Goal: Task Accomplishment & Management: Use online tool/utility

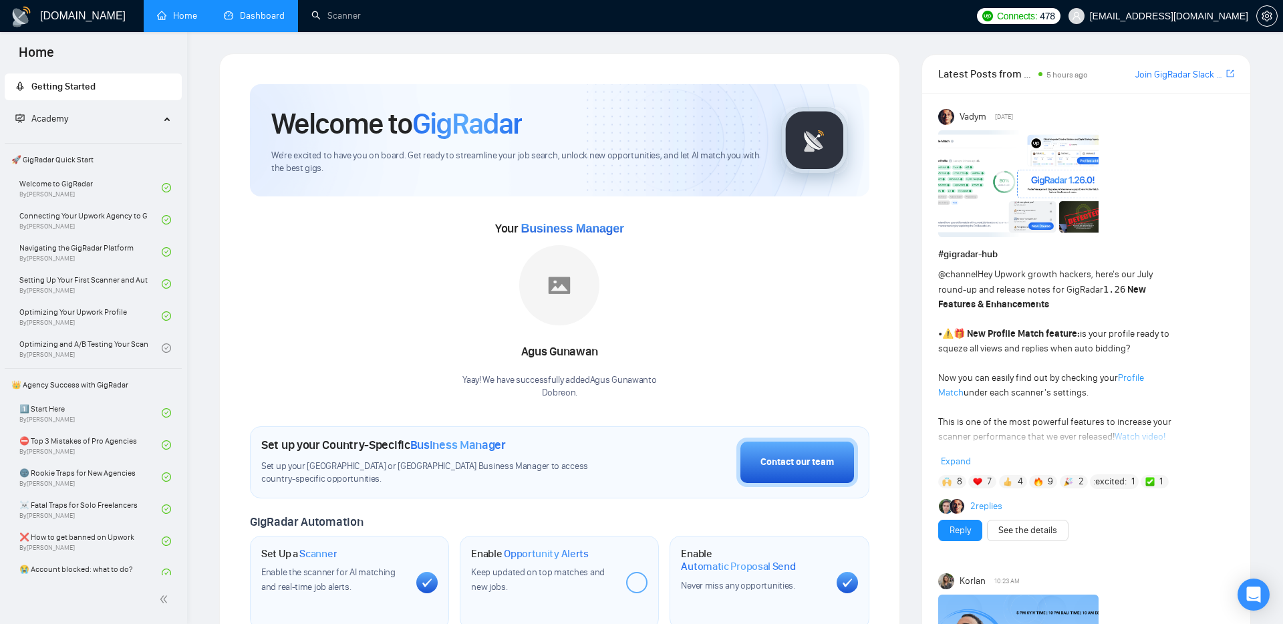
click at [261, 10] on link "Dashboard" at bounding box center [254, 15] width 61 height 11
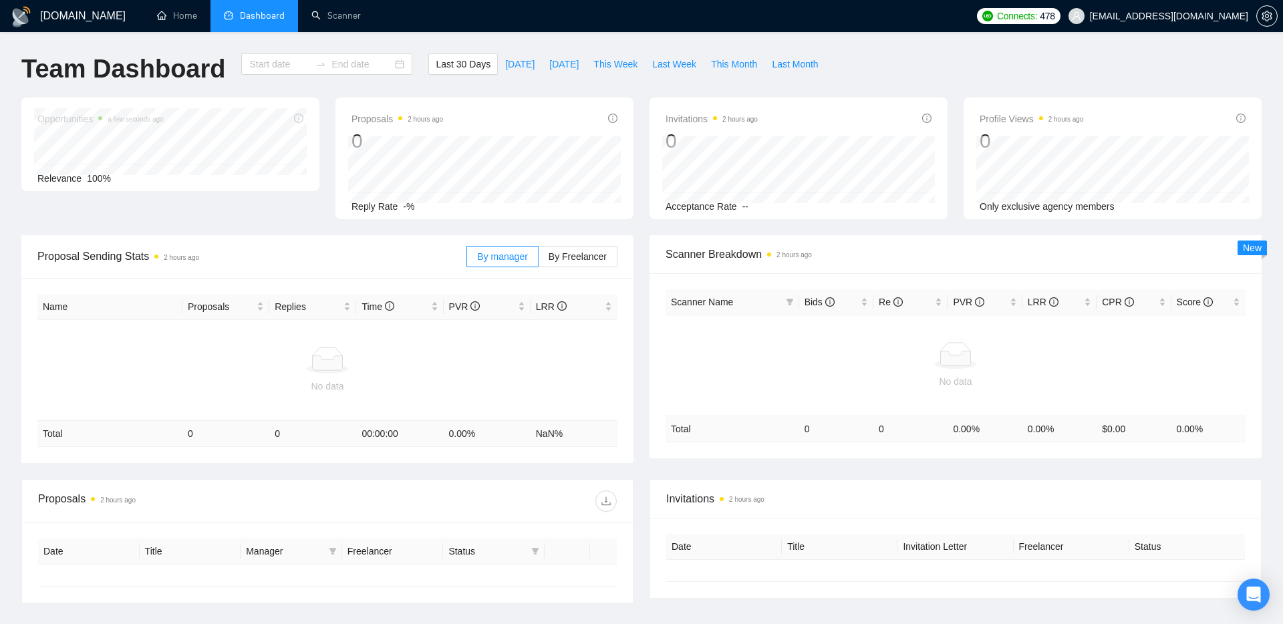
type input "[DATE]"
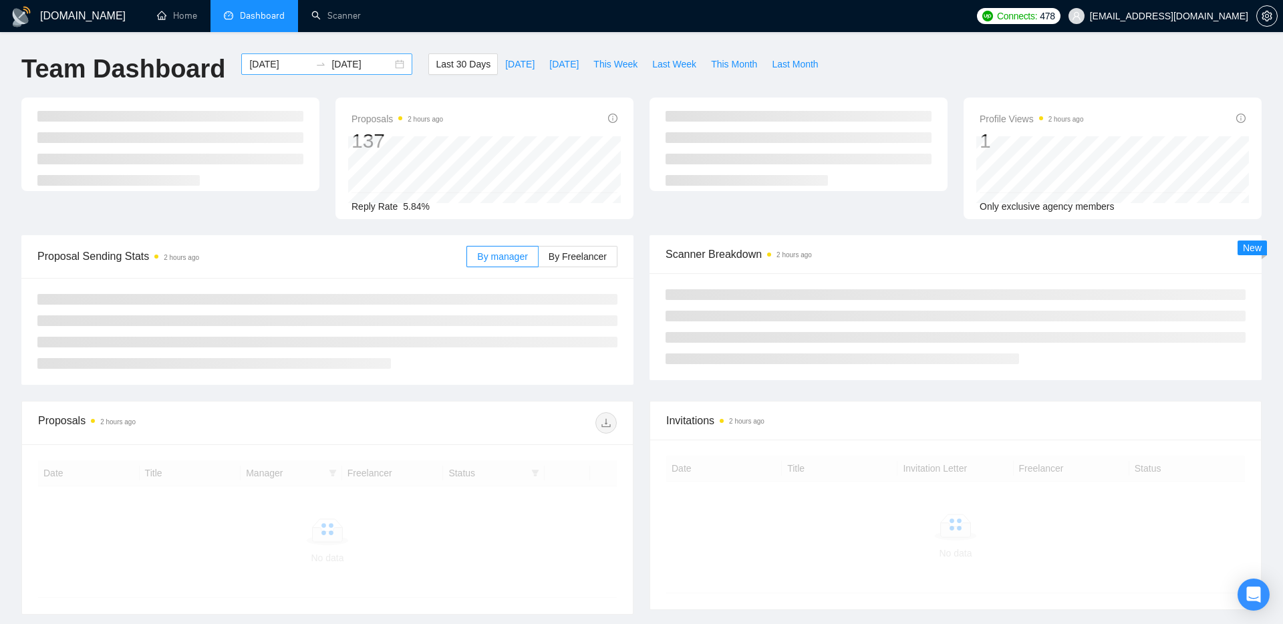
click at [389, 65] on div "[DATE] [DATE]" at bounding box center [326, 63] width 171 height 21
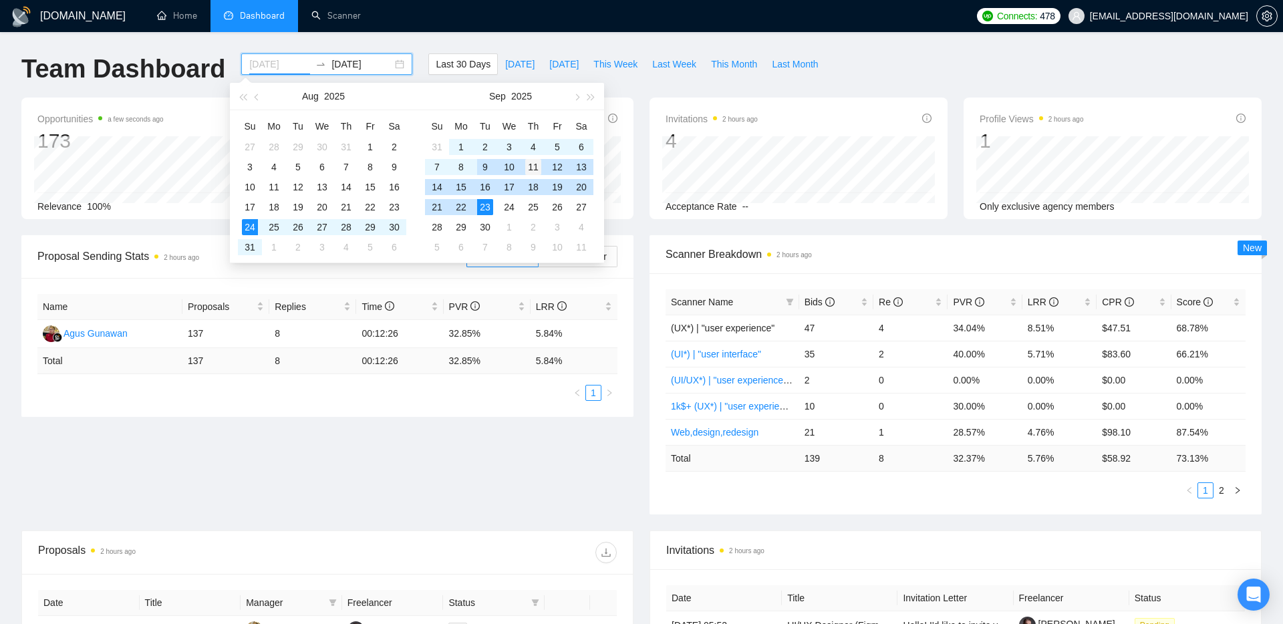
type input "[DATE]"
click at [533, 167] on div "11" at bounding box center [533, 167] width 16 height 16
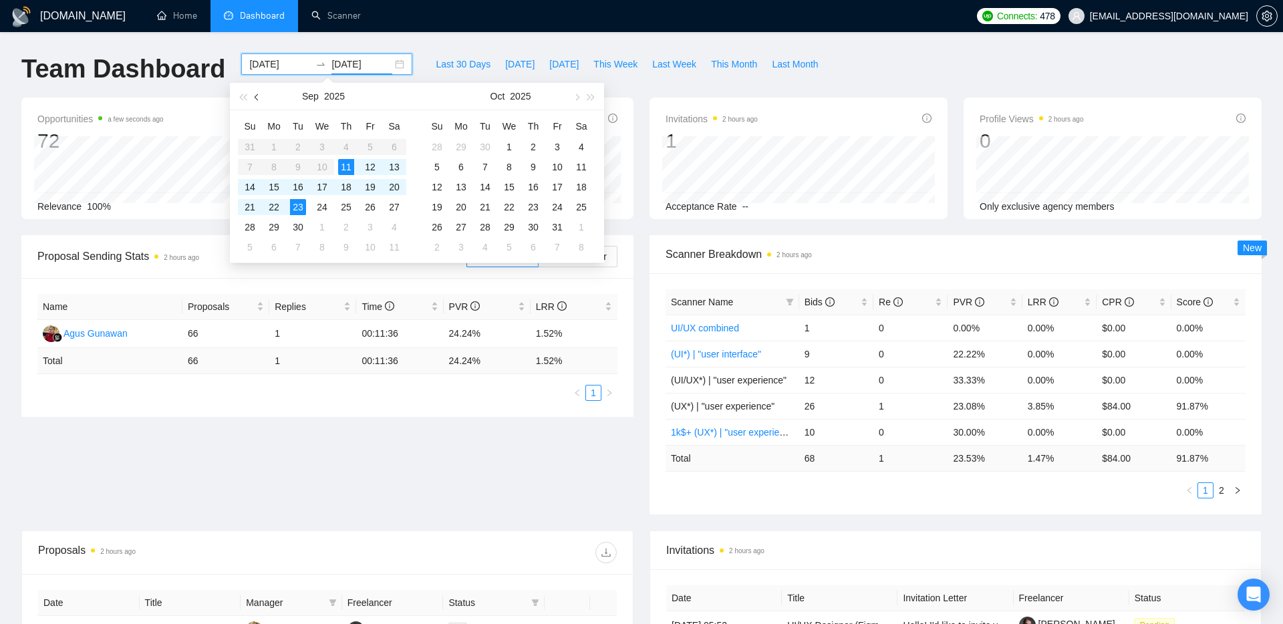
click at [255, 102] on button "button" at bounding box center [257, 96] width 15 height 27
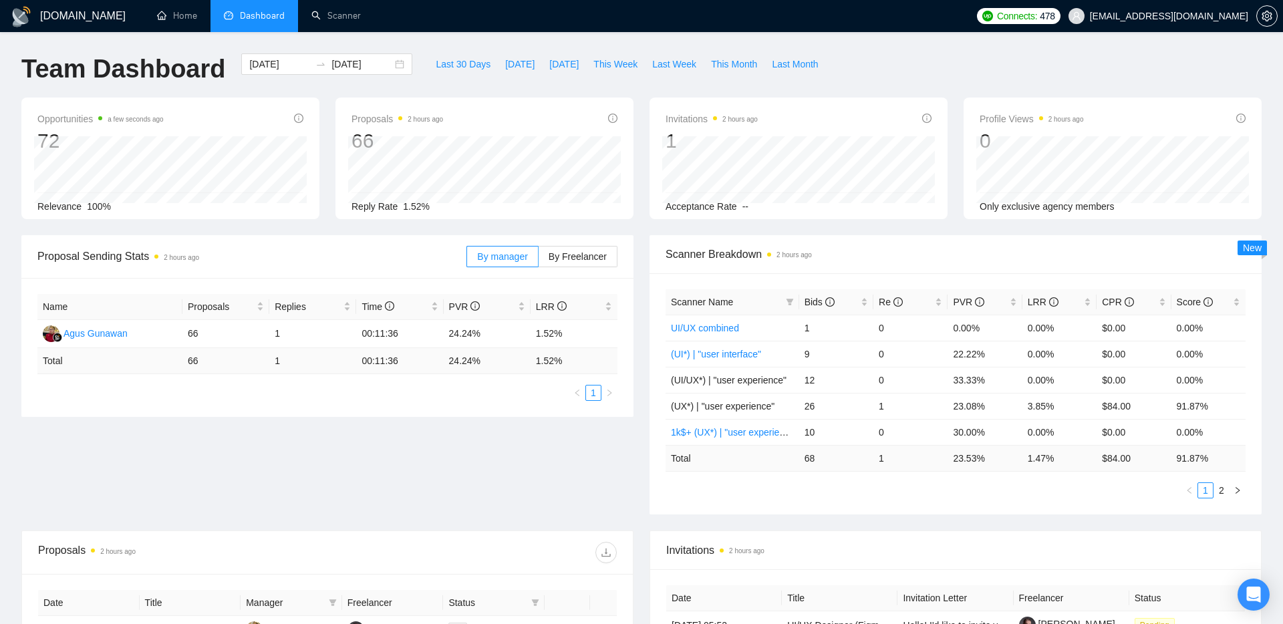
click at [210, 47] on div "GigRadar.io Home Dashboard Scanner Connects: 478 nikita0gavr@gmail.com Team Das…" at bounding box center [641, 529] width 1283 height 1059
click at [331, 67] on input "[DATE]" at bounding box center [361, 64] width 61 height 15
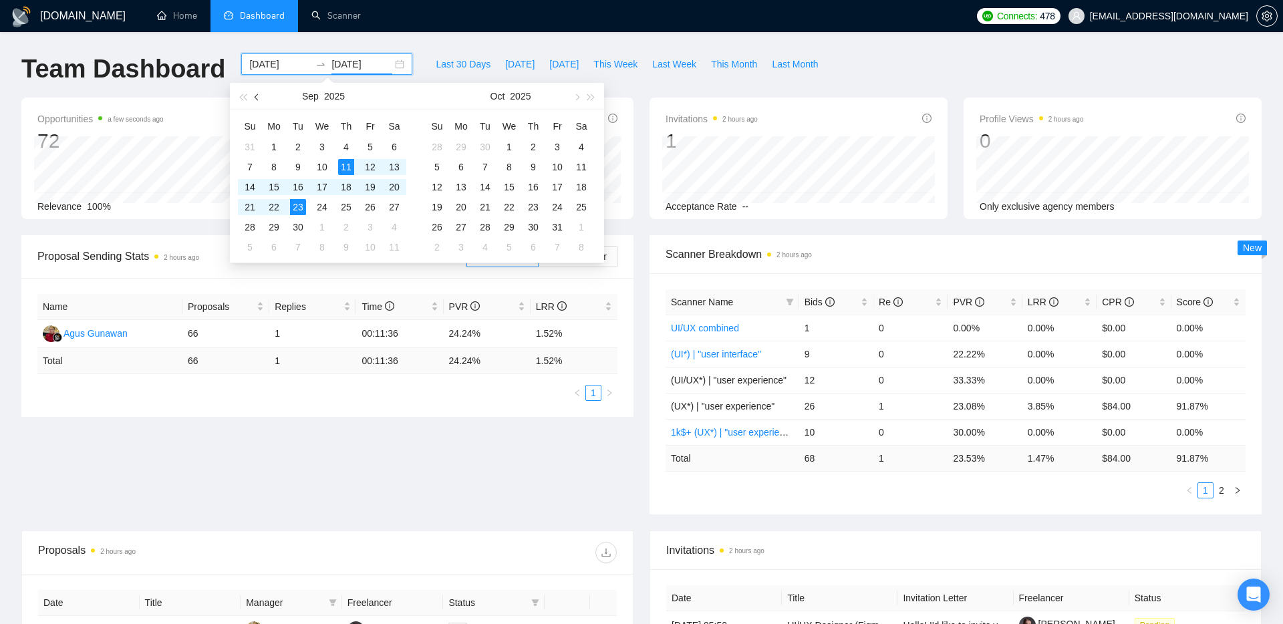
click at [260, 98] on button "button" at bounding box center [257, 96] width 15 height 27
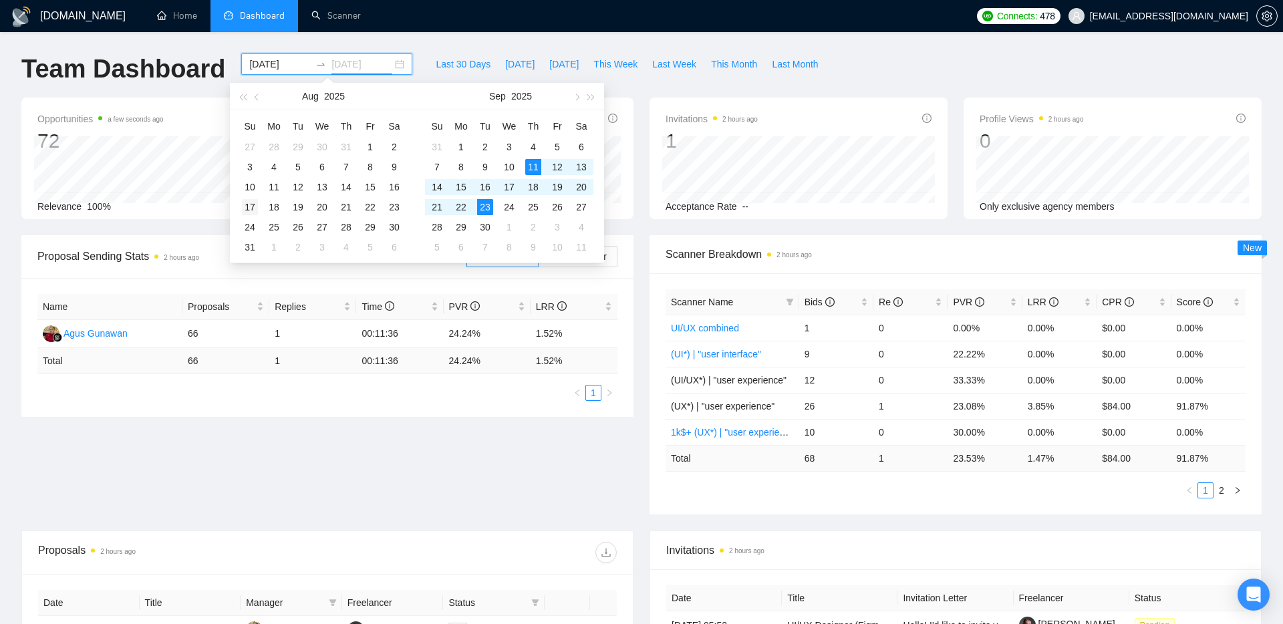
type input "2025-08-17"
click at [253, 206] on div "17" at bounding box center [250, 207] width 16 height 16
click at [343, 165] on table "Su Mo Tu We Th Fr Sa 31 1 2 3 4 5 6 7 8 9 10 11 12 13 14 15 16 17 18 19 20 21 2…" at bounding box center [322, 187] width 168 height 142
click at [269, 62] on input at bounding box center [279, 64] width 61 height 15
click at [284, 176] on table "Su Mo Tu We Th Fr Sa 31 1 2 3 4 5 6 7 8 9 10 11 12 13 14 15 16 17 18 19 20 21 2…" at bounding box center [322, 187] width 168 height 142
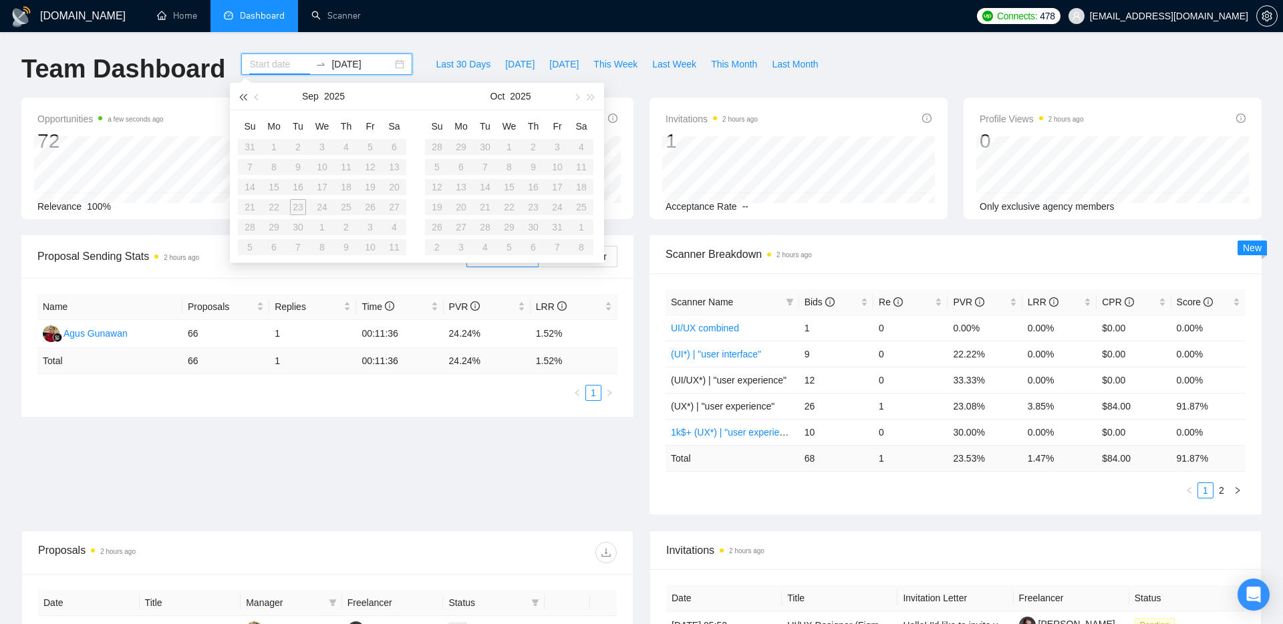
click at [246, 98] on span "button" at bounding box center [242, 97] width 7 height 7
type input "2024-09-02"
click at [368, 63] on input "2025-08-17" at bounding box center [361, 64] width 61 height 15
type input "2025-08-17"
click at [249, 208] on div "17" at bounding box center [250, 207] width 16 height 16
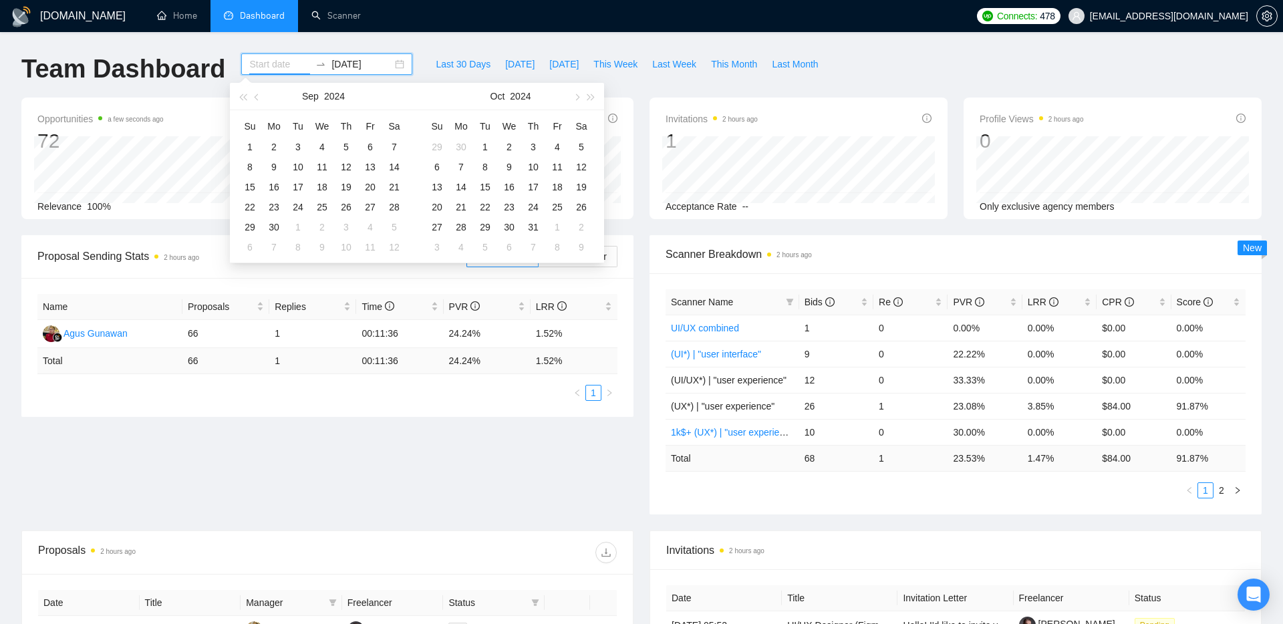
type input "2024-09-15"
type input "2025-09-11"
type input "2025-09-23"
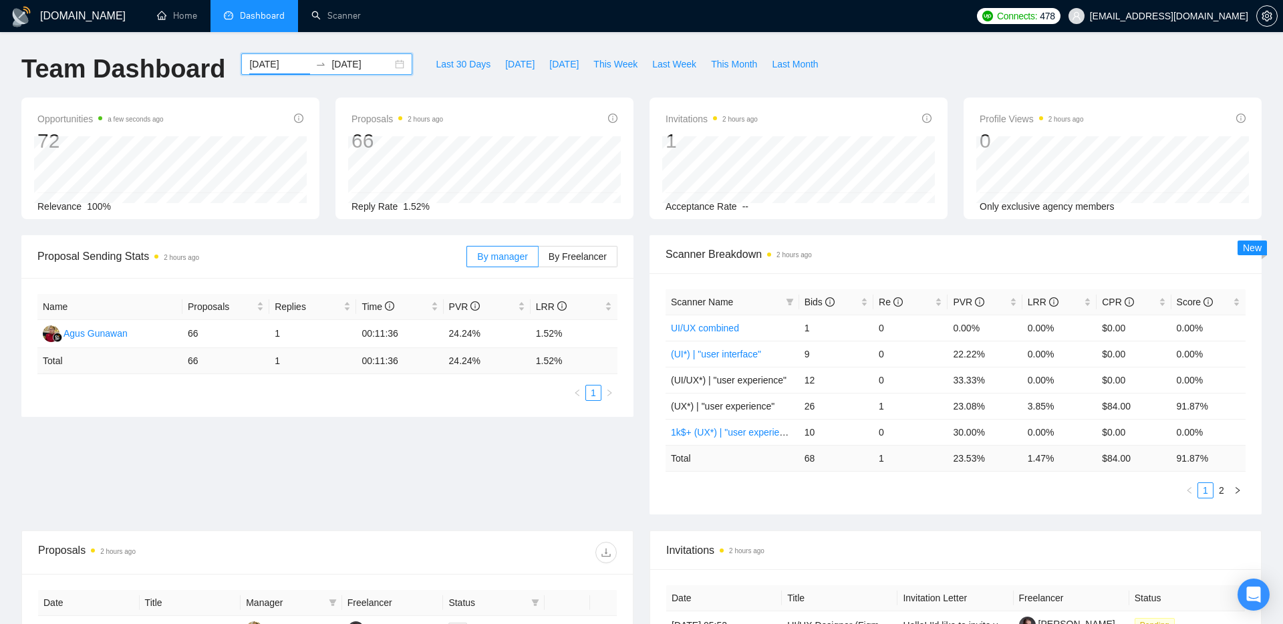
click at [214, 44] on div "GigRadar.io Home Dashboard Scanner Connects: 478 nikita0gavr@gmail.com Team Das…" at bounding box center [641, 529] width 1283 height 1059
click at [269, 63] on input "2025-09-11" at bounding box center [279, 64] width 61 height 15
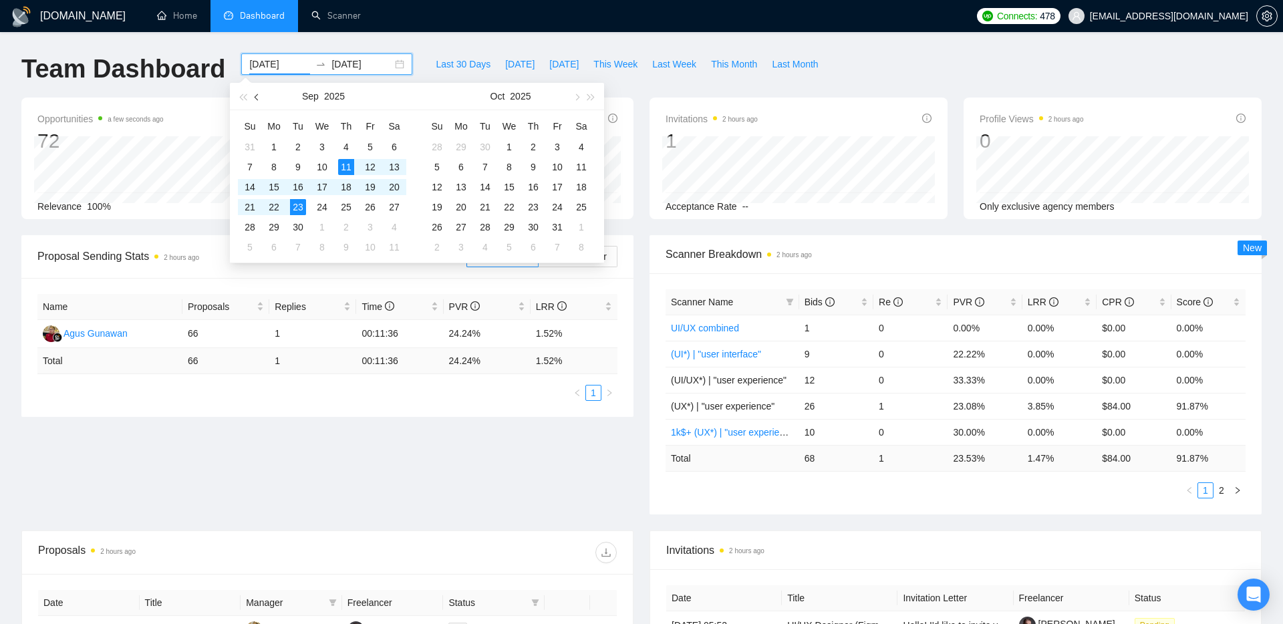
click at [255, 94] on button "button" at bounding box center [257, 96] width 15 height 27
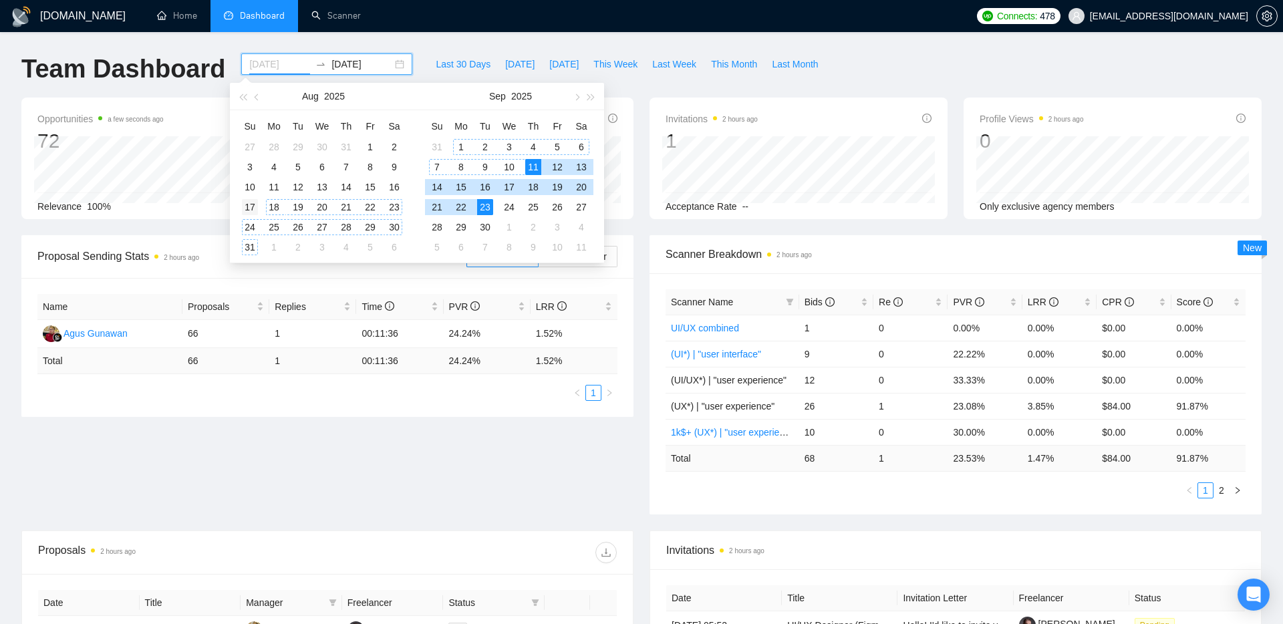
type input "2025-08-17"
click at [251, 206] on div "17" at bounding box center [250, 207] width 16 height 16
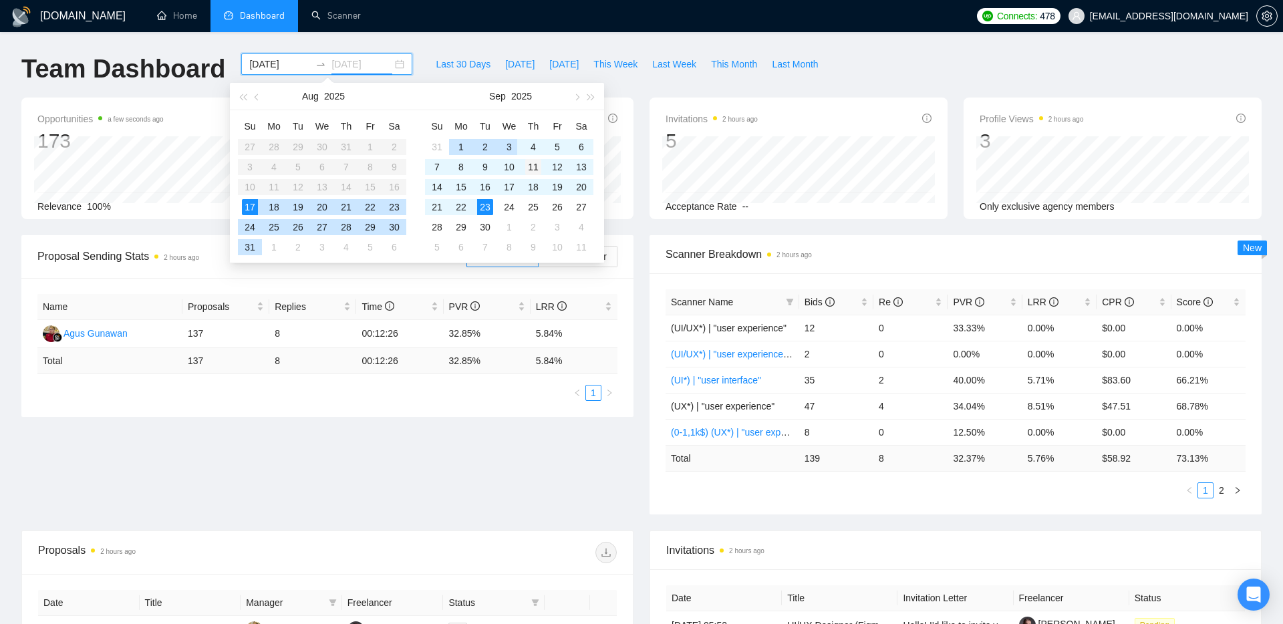
type input "2025-09-11"
click at [533, 171] on div "11" at bounding box center [533, 167] width 16 height 16
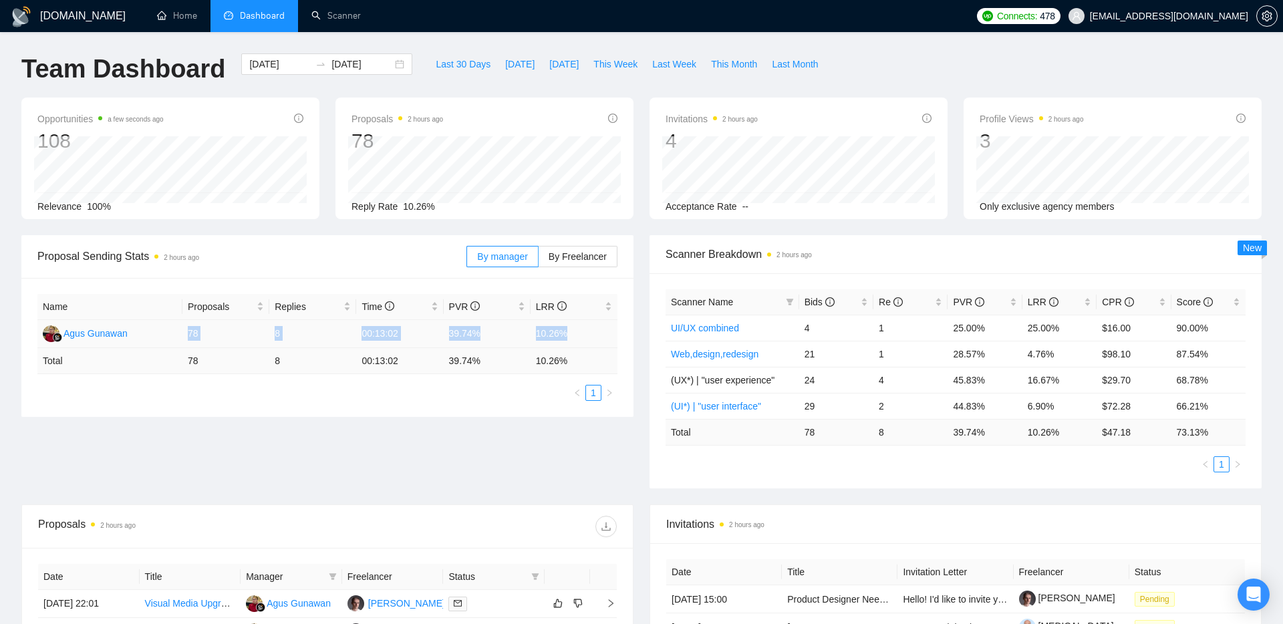
drag, startPoint x: 186, startPoint y: 331, endPoint x: 569, endPoint y: 337, distance: 382.3
click at [569, 337] on tr "Agus Gunawan 78 8 00:13:02 39.74% 10.26%" at bounding box center [327, 334] width 580 height 28
click at [442, 329] on td "00:13:02" at bounding box center [399, 334] width 87 height 28
drag, startPoint x: 448, startPoint y: 334, endPoint x: 487, endPoint y: 335, distance: 38.8
click at [487, 335] on td "39.74%" at bounding box center [487, 334] width 87 height 28
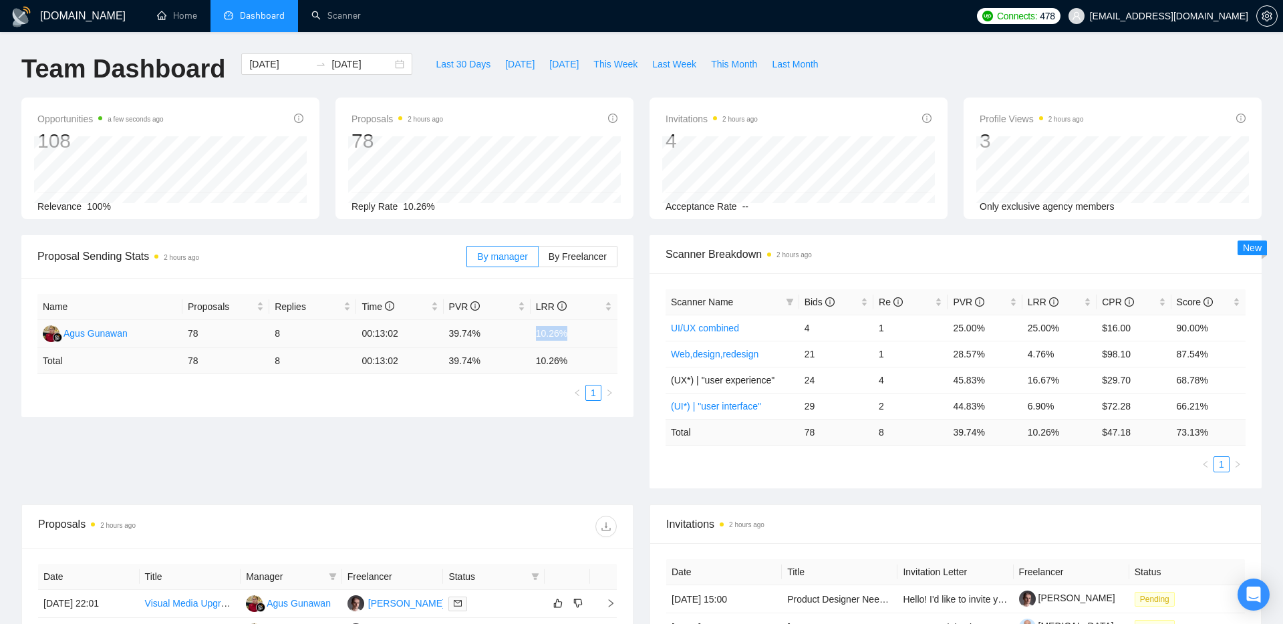
drag, startPoint x: 538, startPoint y: 335, endPoint x: 574, endPoint y: 335, distance: 36.1
click at [574, 335] on td "10.26%" at bounding box center [574, 334] width 87 height 28
drag, startPoint x: 533, startPoint y: 333, endPoint x: 569, endPoint y: 335, distance: 36.1
click at [569, 335] on td "10.26%" at bounding box center [574, 334] width 87 height 28
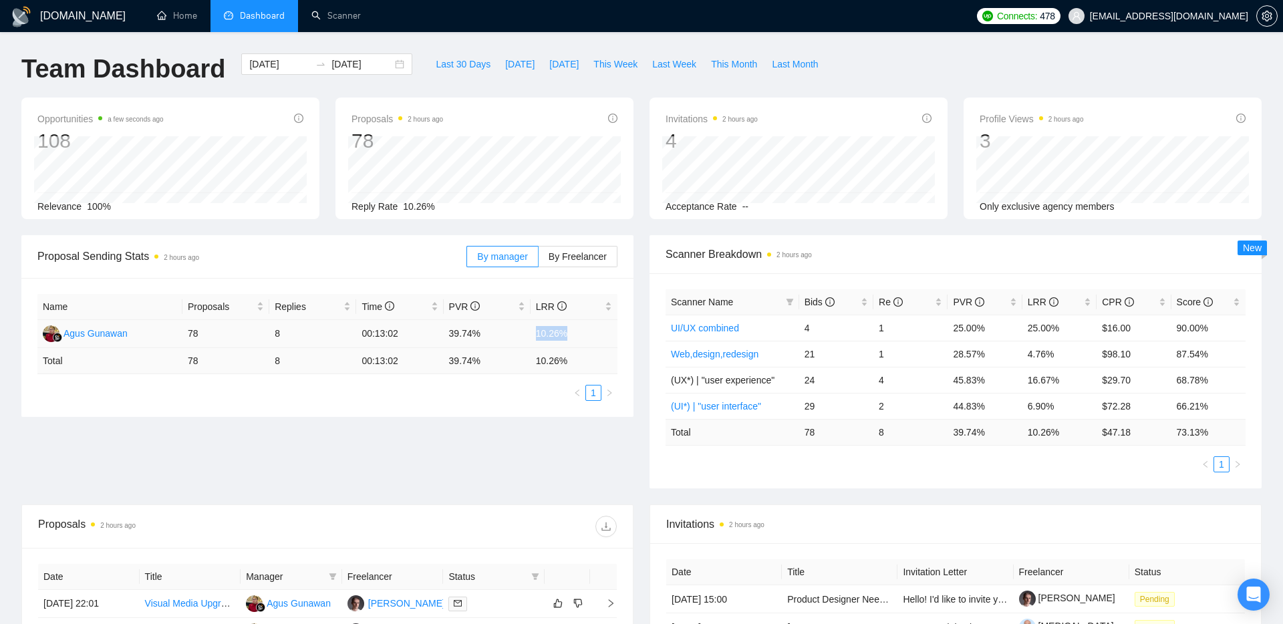
click at [585, 335] on td "10.26%" at bounding box center [574, 334] width 87 height 28
drag, startPoint x: 537, startPoint y: 332, endPoint x: 565, endPoint y: 332, distance: 28.1
click at [566, 332] on td "10.26%" at bounding box center [574, 334] width 87 height 28
click at [567, 332] on td "10.26%" at bounding box center [574, 334] width 87 height 28
drag, startPoint x: 567, startPoint y: 332, endPoint x: 535, endPoint y: 332, distance: 32.1
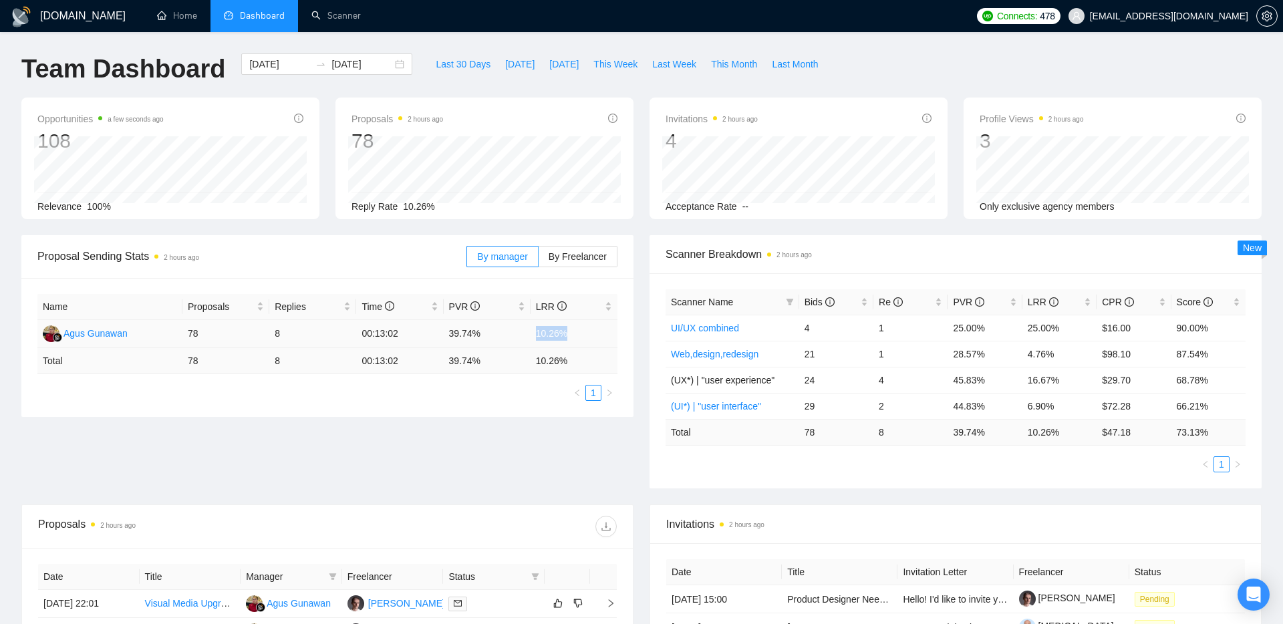
click at [535, 332] on td "10.26%" at bounding box center [574, 334] width 87 height 28
drag, startPoint x: 535, startPoint y: 332, endPoint x: 571, endPoint y: 332, distance: 36.1
click at [571, 332] on td "10.26%" at bounding box center [574, 334] width 87 height 28
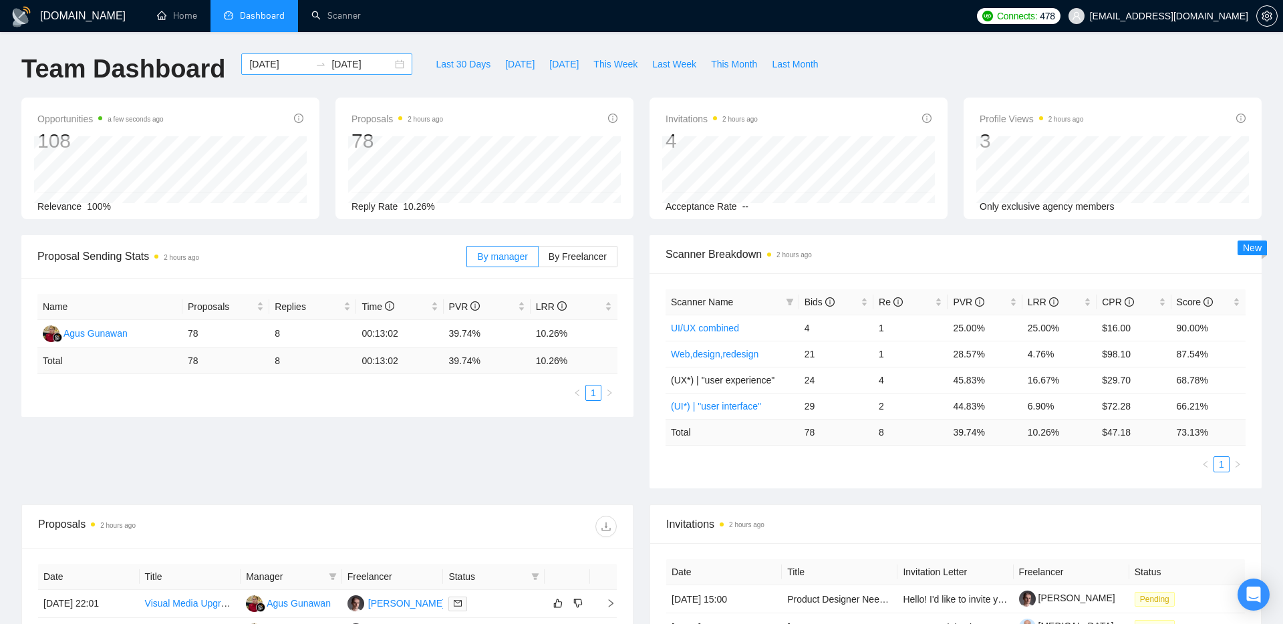
click at [386, 61] on div "2025-08-17 2025-09-11" at bounding box center [326, 63] width 171 height 21
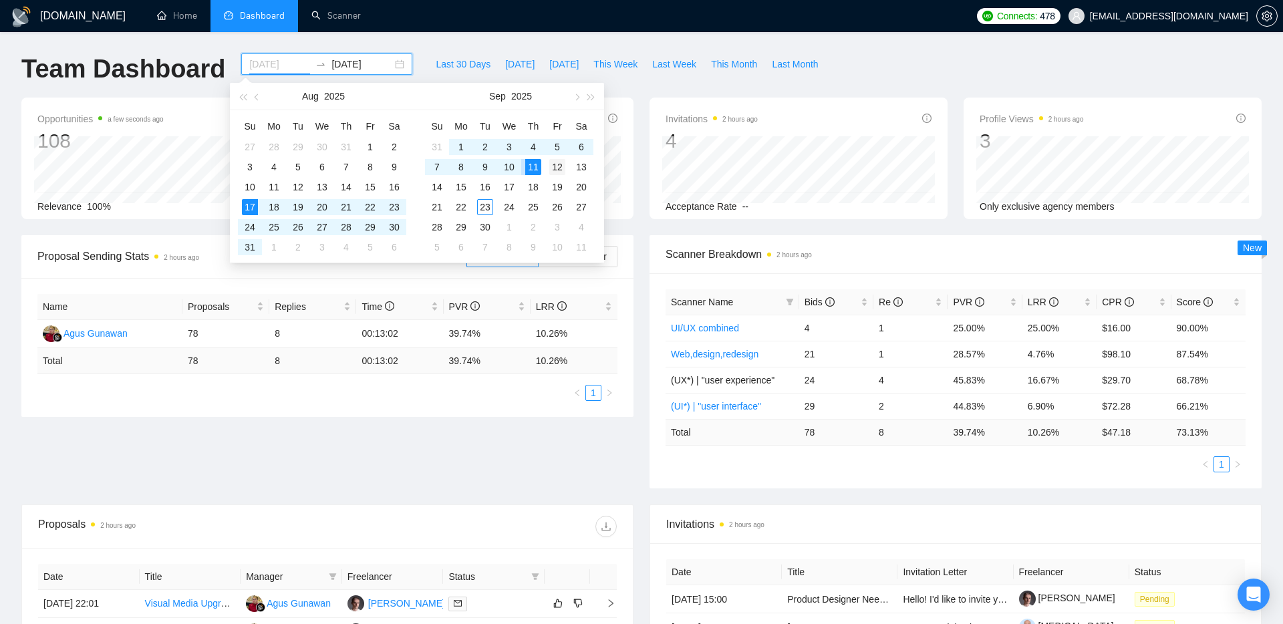
type input "2025-09-12"
click at [549, 166] on div "12" at bounding box center [557, 167] width 16 height 16
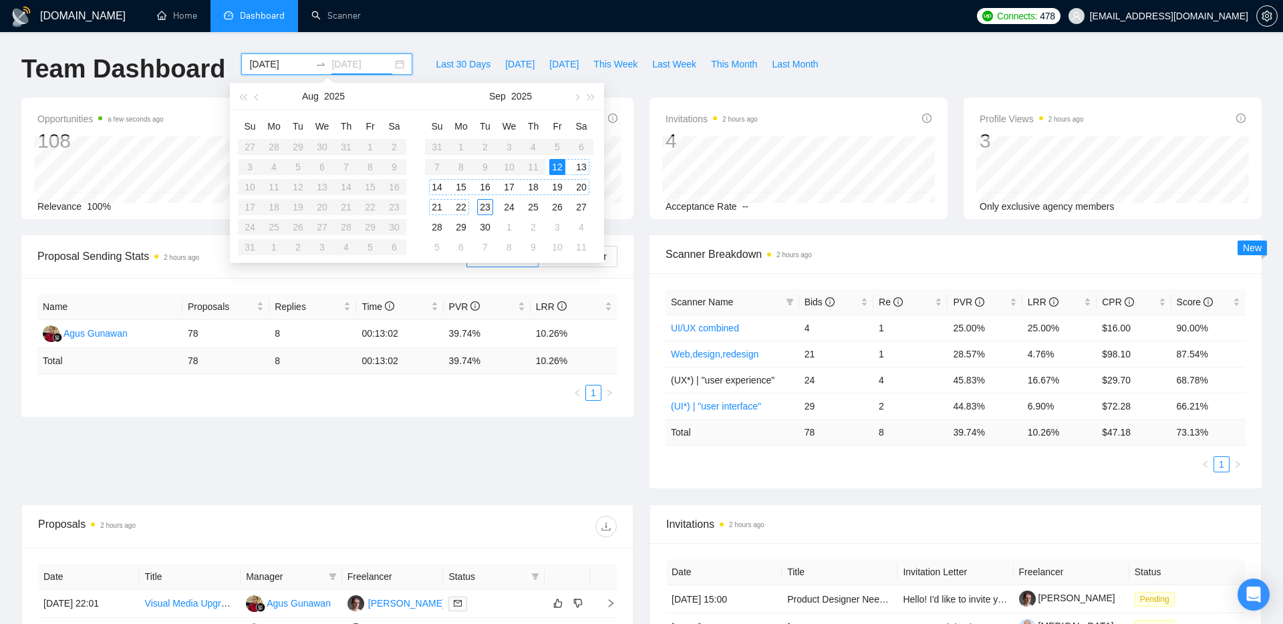
type input "2025-09-23"
click at [484, 204] on div "23" at bounding box center [485, 207] width 16 height 16
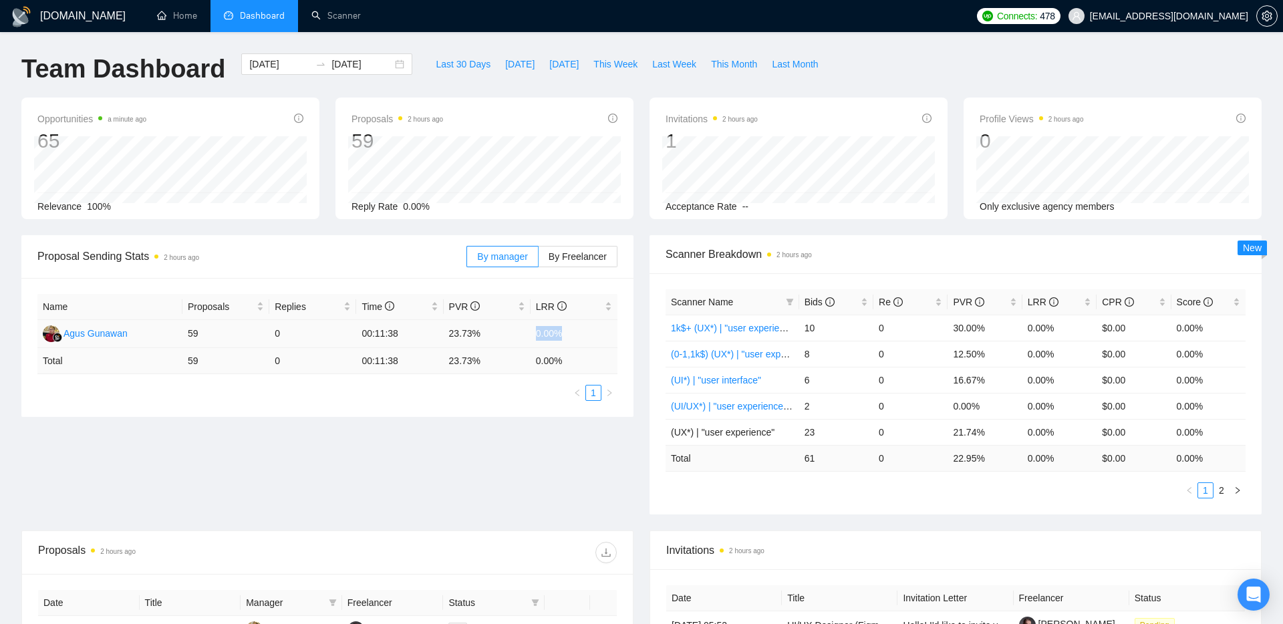
drag, startPoint x: 535, startPoint y: 331, endPoint x: 565, endPoint y: 331, distance: 29.4
click at [565, 331] on td "0.00%" at bounding box center [574, 334] width 87 height 28
click at [568, 331] on td "0.00%" at bounding box center [574, 334] width 87 height 28
drag, startPoint x: 529, startPoint y: 329, endPoint x: 567, endPoint y: 330, distance: 38.1
click at [567, 330] on tr "Agus Gunawan 59 0 00:11:38 23.73% 0.00%" at bounding box center [327, 334] width 580 height 28
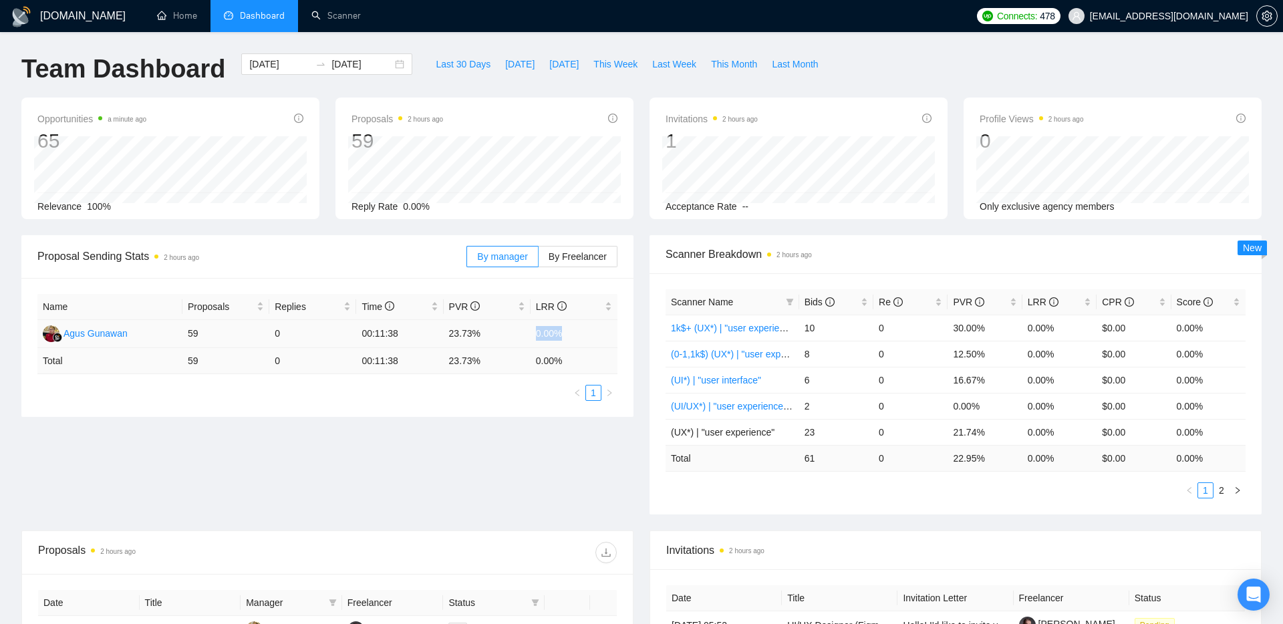
click at [567, 330] on td "0.00%" at bounding box center [574, 334] width 87 height 28
drag, startPoint x: 579, startPoint y: 334, endPoint x: 531, endPoint y: 334, distance: 48.8
click at [531, 334] on td "0.00%" at bounding box center [574, 334] width 87 height 28
drag, startPoint x: 531, startPoint y: 334, endPoint x: 568, endPoint y: 334, distance: 37.4
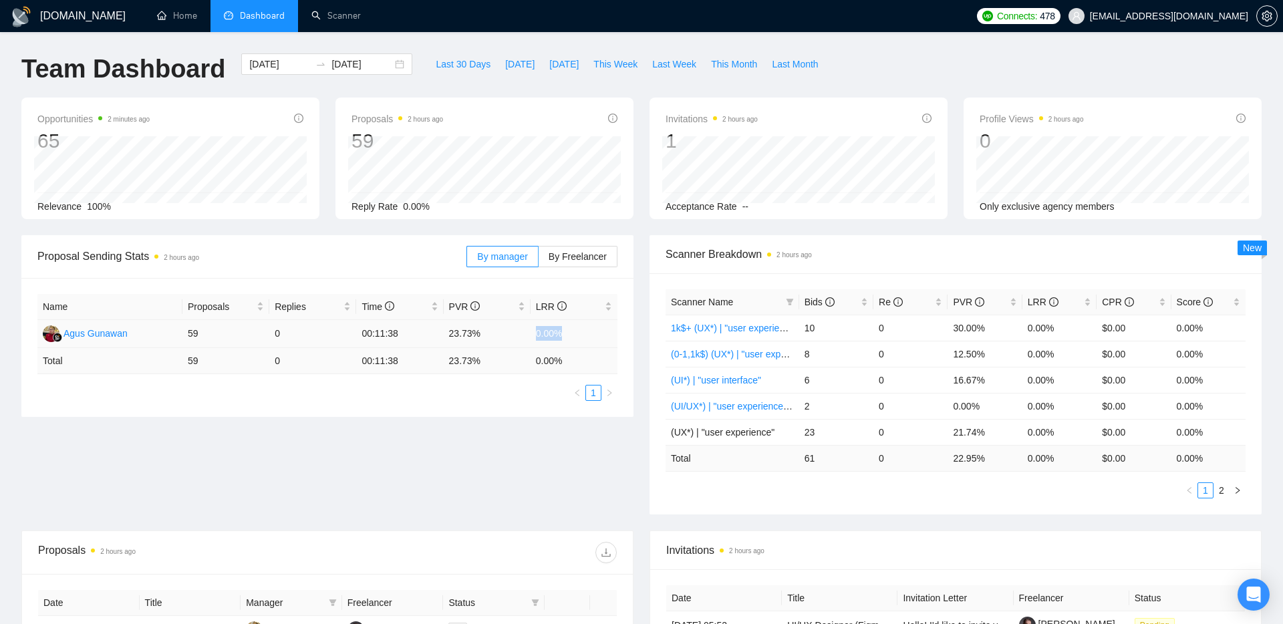
click at [569, 334] on td "0.00%" at bounding box center [574, 334] width 87 height 28
click at [568, 334] on td "0.00%" at bounding box center [574, 334] width 87 height 28
drag, startPoint x: 564, startPoint y: 334, endPoint x: 539, endPoint y: 334, distance: 24.7
click at [539, 334] on td "0.00%" at bounding box center [574, 334] width 87 height 28
click at [522, 337] on td "23.73%" at bounding box center [487, 334] width 87 height 28
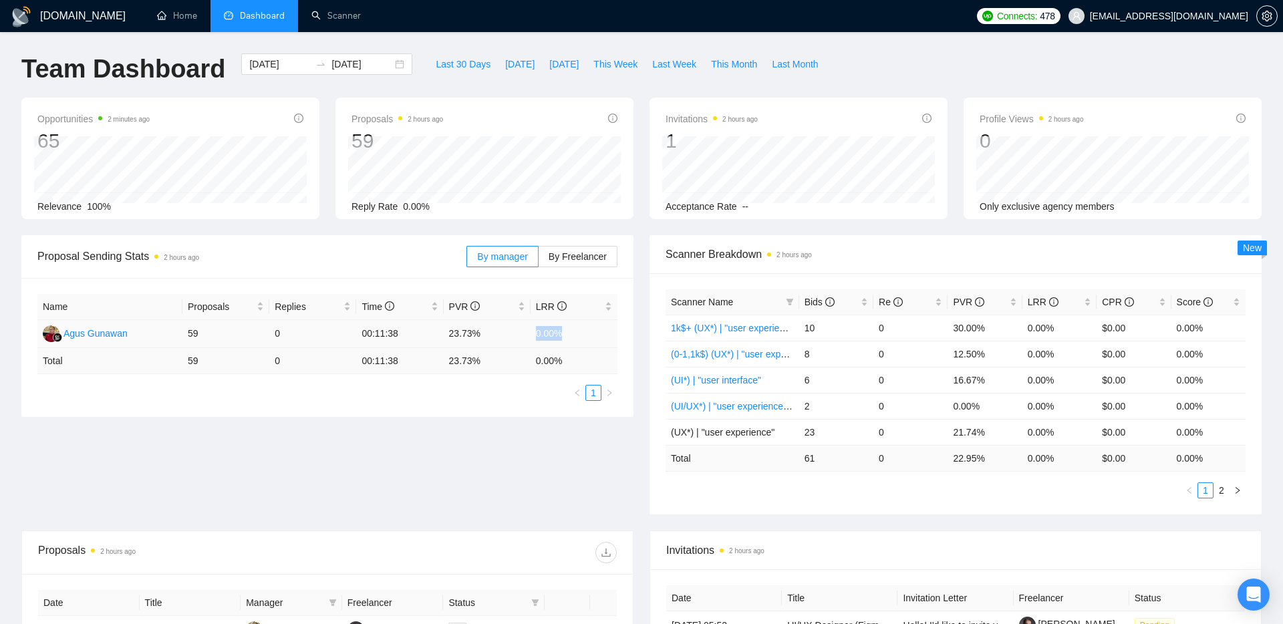
drag, startPoint x: 522, startPoint y: 337, endPoint x: 563, endPoint y: 337, distance: 40.8
click at [563, 337] on tr "Agus Gunawan 59 0 00:11:38 23.73% 0.00%" at bounding box center [327, 334] width 580 height 28
click at [563, 337] on td "0.00%" at bounding box center [574, 334] width 87 height 28
click at [732, 65] on span "This Month" at bounding box center [734, 64] width 46 height 15
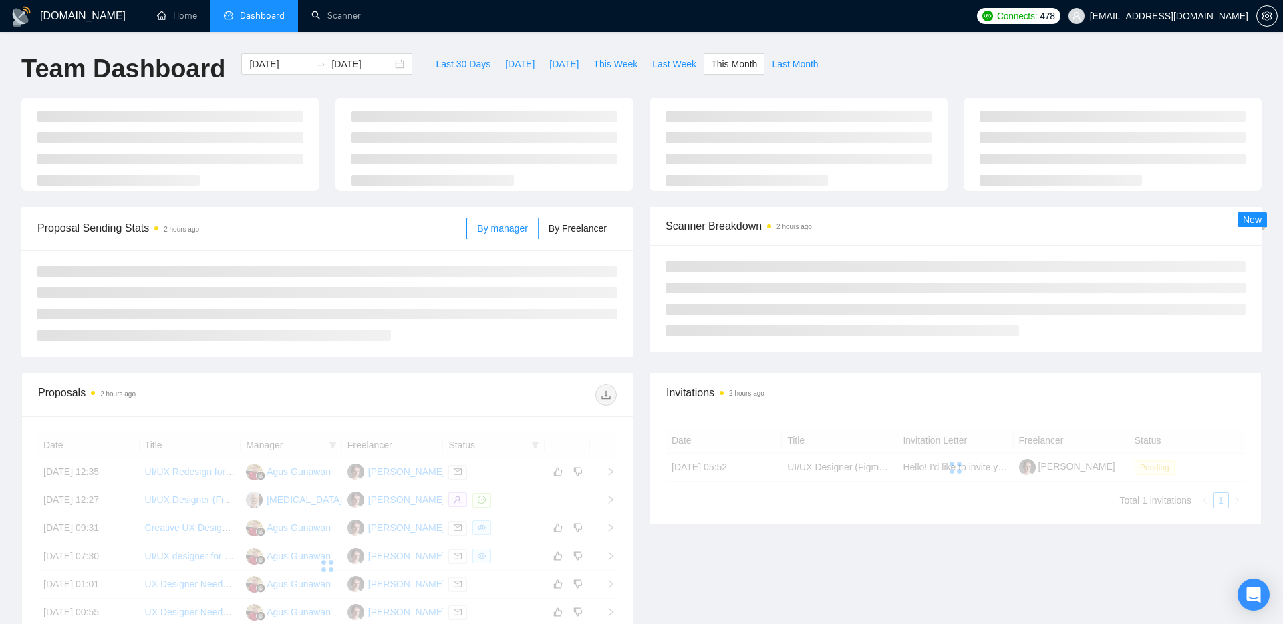
type input "2025-09-01"
type input "2025-09-30"
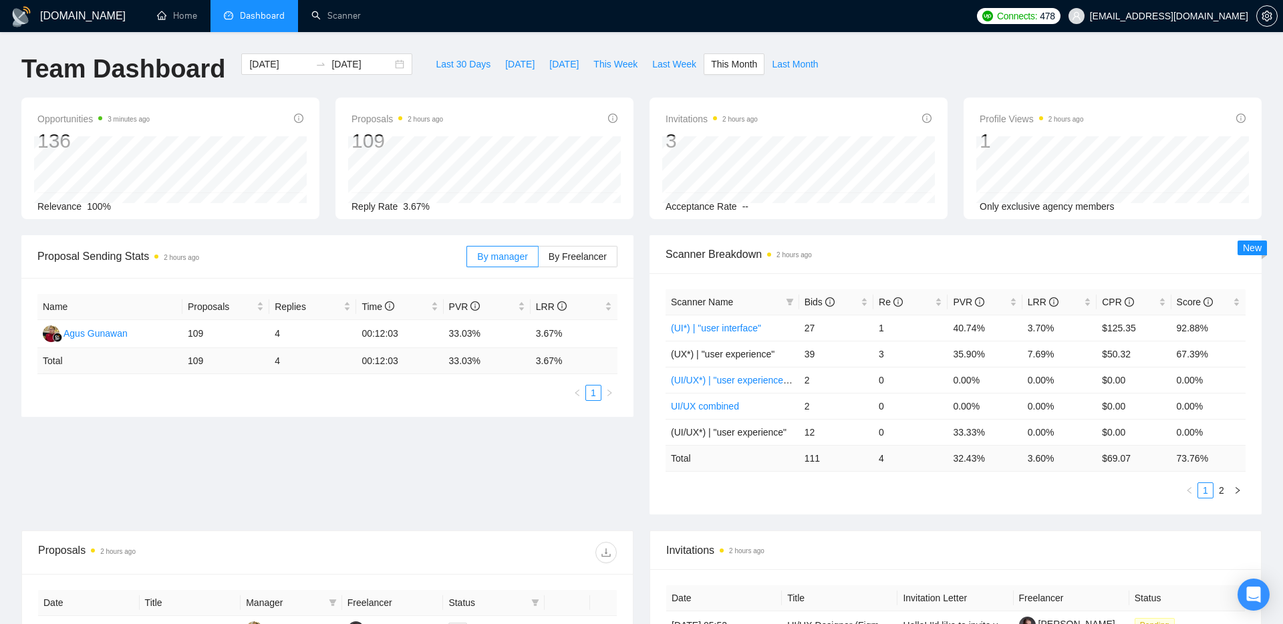
click at [395, 265] on div "Proposal Sending Stats 2 hours ago" at bounding box center [251, 256] width 429 height 38
click at [363, 269] on div "Proposal Sending Stats 2 hours ago" at bounding box center [251, 256] width 429 height 38
click at [406, 253] on span "Proposal Sending Stats 2 hours ago" at bounding box center [251, 256] width 429 height 17
click at [411, 409] on div "Name Proposals Replies Time PVR LRR Agus Gunawan 109 4 00:12:03 33.03% 3.67% To…" at bounding box center [327, 347] width 612 height 139
click at [393, 259] on span "Proposal Sending Stats 2 hours ago" at bounding box center [251, 256] width 429 height 17
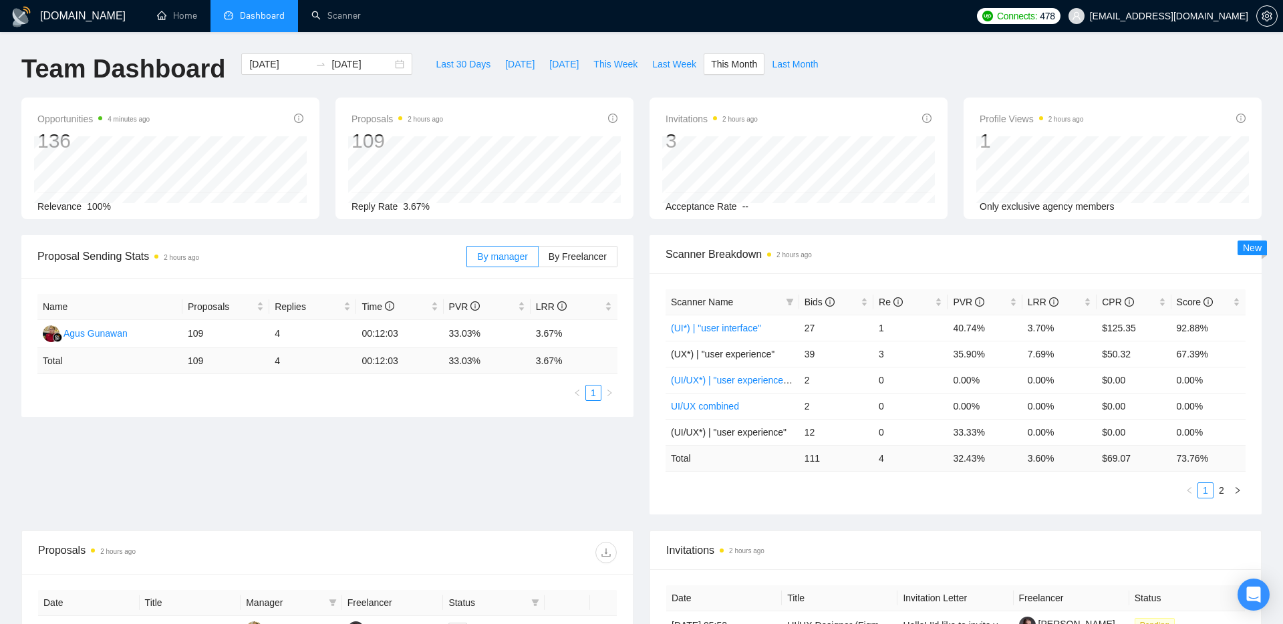
click at [642, 142] on div "Invitations 2 hours ago 3 2025-09-08 2025-09-08 0 Acceptance Rate --" at bounding box center [798, 159] width 314 height 122
click at [722, 62] on span "This Month" at bounding box center [734, 64] width 46 height 15
click at [684, 144] on div "Invitations 2 hours ago 3 2025-09-08 2025-09-08 0 Acceptance Rate --" at bounding box center [798, 159] width 298 height 122
click at [565, 259] on span "By Freelancer" at bounding box center [578, 256] width 58 height 11
click at [539, 260] on input "By Freelancer" at bounding box center [539, 260] width 0 height 0
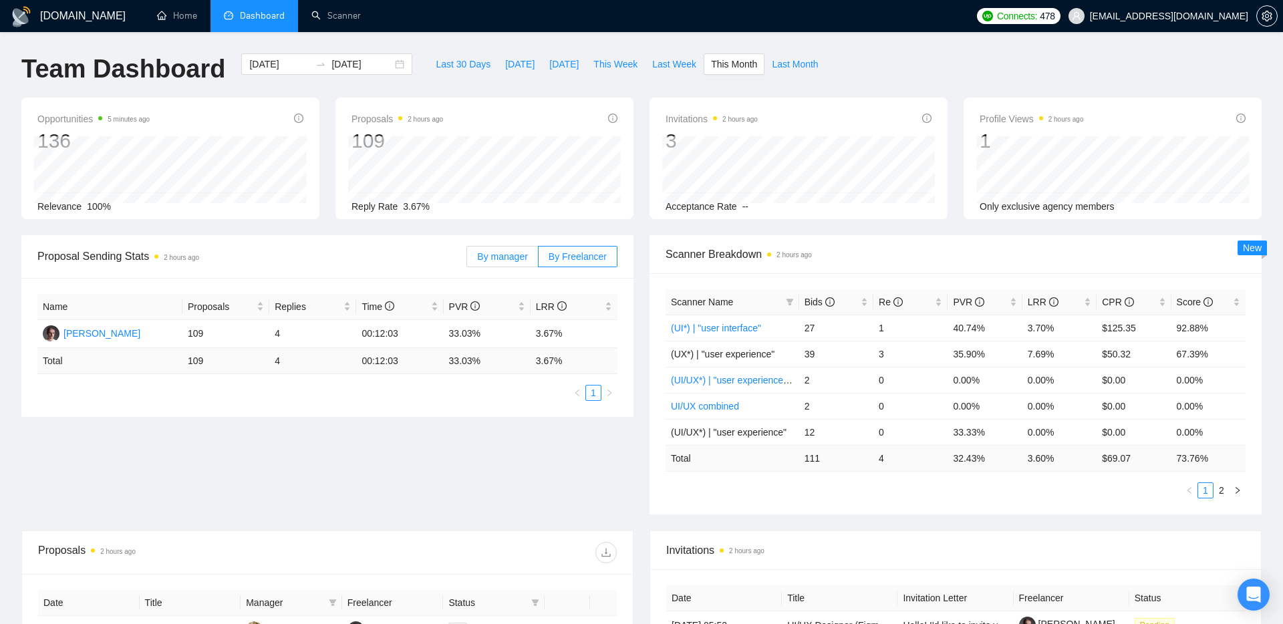
click at [506, 260] on span "By manager" at bounding box center [502, 256] width 50 height 11
click at [467, 260] on input "By manager" at bounding box center [467, 260] width 0 height 0
click at [668, 63] on span "Last Week" at bounding box center [674, 64] width 44 height 15
type input "2025-09-15"
type input "2025-09-21"
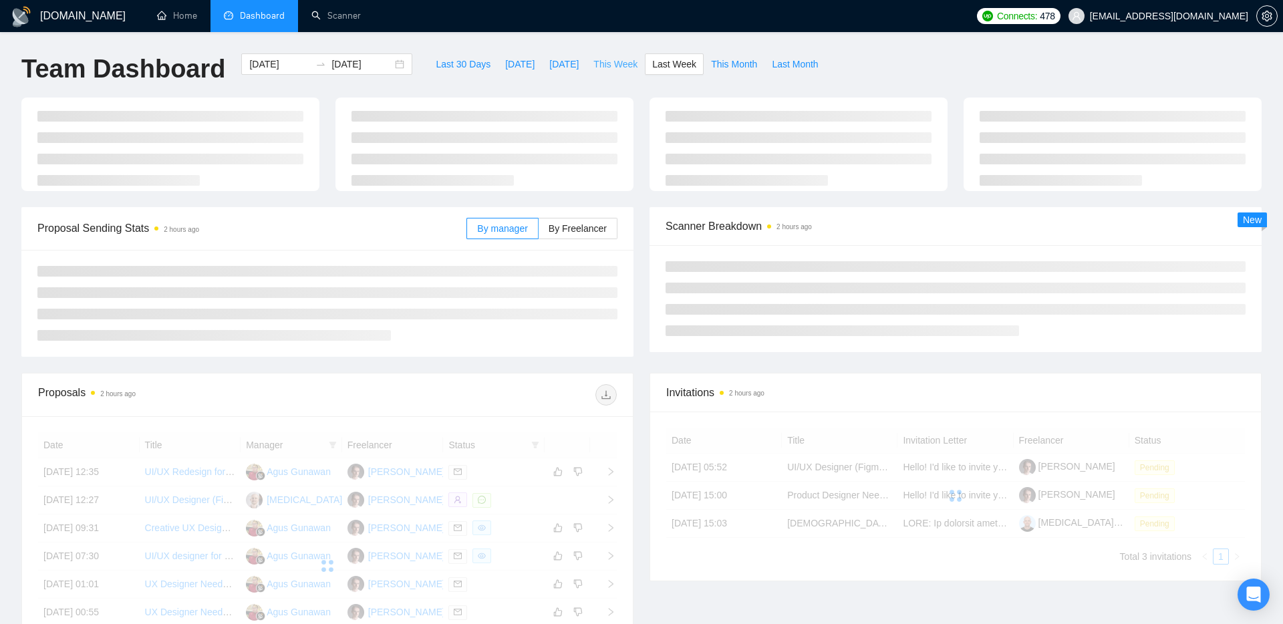
click at [601, 63] on span "This Week" at bounding box center [615, 64] width 44 height 15
type input "2025-09-22"
type input "2025-09-28"
click at [788, 68] on span "Last Month" at bounding box center [795, 64] width 46 height 15
type input "2025-08-01"
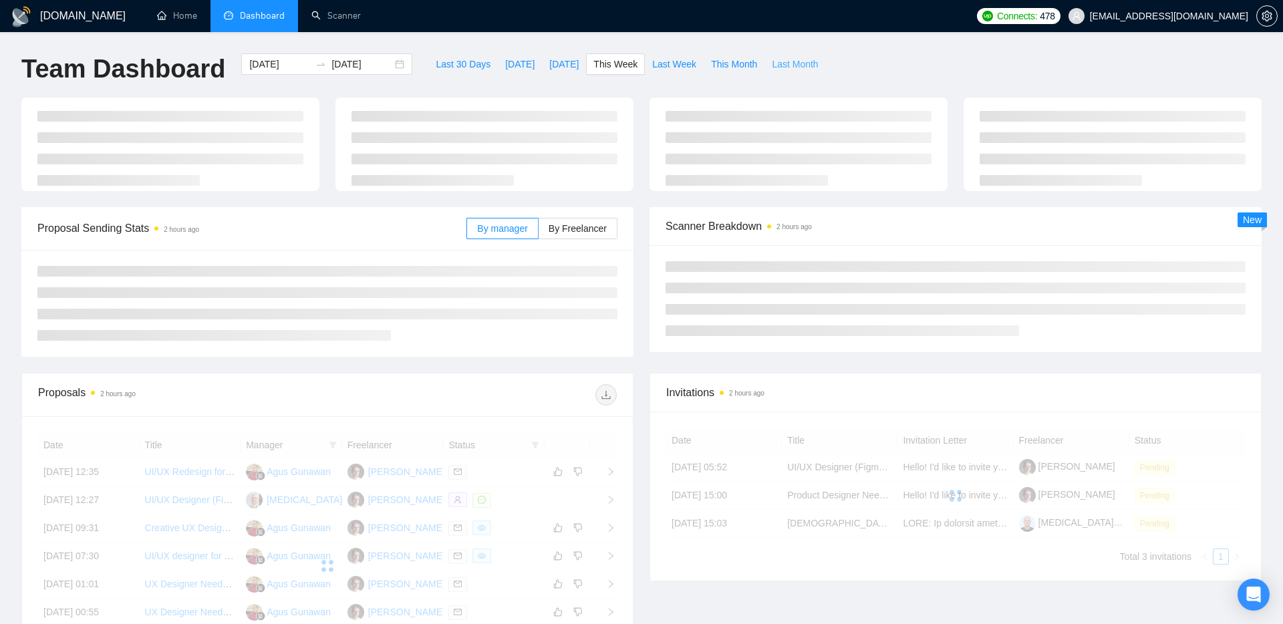
type input "2025-08-31"
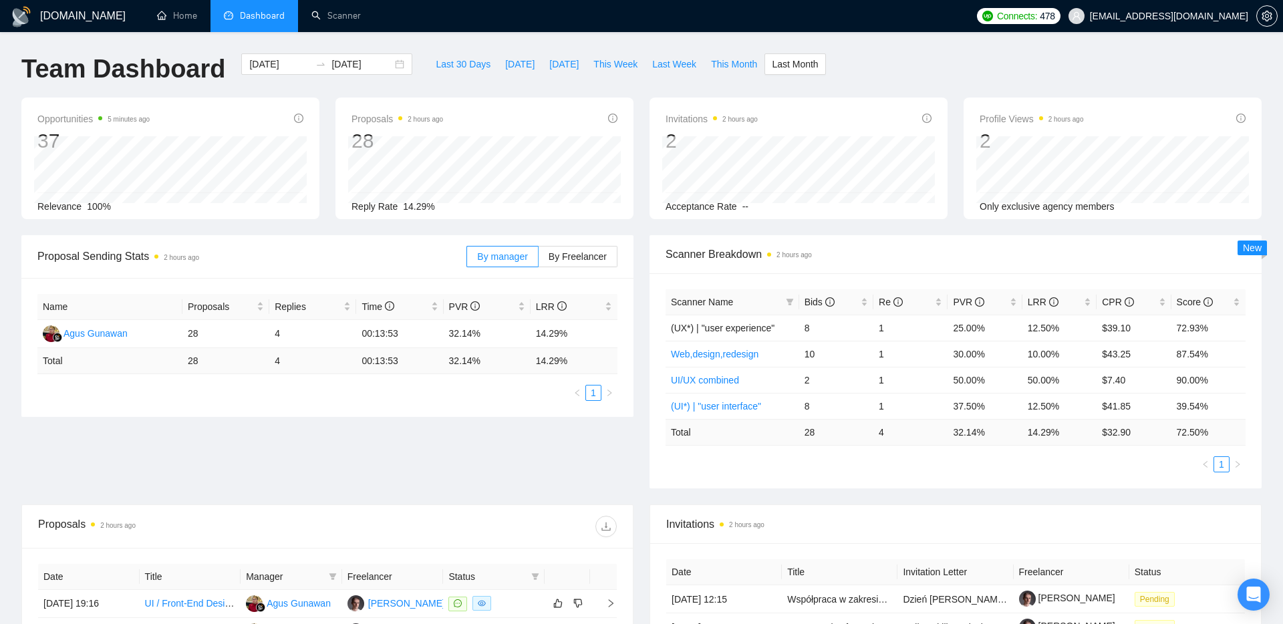
click at [645, 178] on div "Invitations 2 hours ago 2 Acceptance Rate --" at bounding box center [798, 159] width 314 height 122
click at [732, 62] on span "This Month" at bounding box center [734, 64] width 46 height 15
type input "2025-09-01"
type input "2025-09-30"
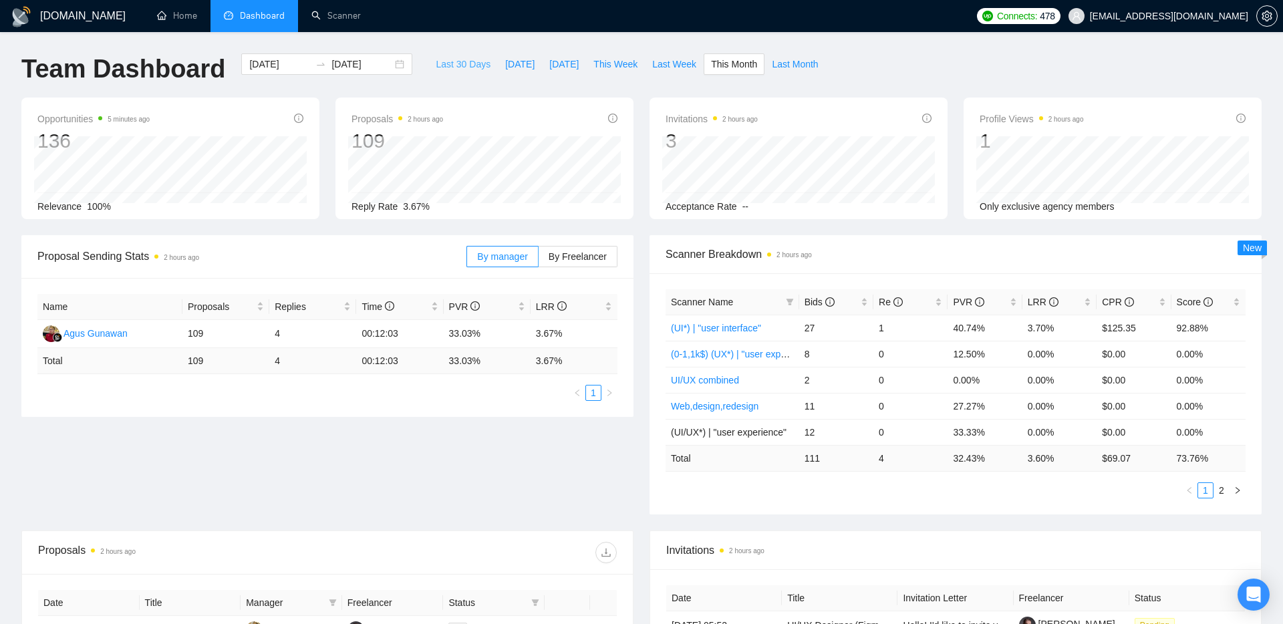
click at [450, 61] on span "Last 30 Days" at bounding box center [463, 64] width 55 height 15
type input "2025-08-24"
type input "2025-09-23"
click at [644, 120] on div "Invitations 2 hours ago 4 2025-09-05 2025-09-05 0 Acceptance Rate --" at bounding box center [798, 159] width 314 height 122
click at [591, 213] on div "Proposals 2 hours ago 137 2025-08-27 Replied 2 Sent 4 Reply Rate 5.84%" at bounding box center [484, 159] width 298 height 122
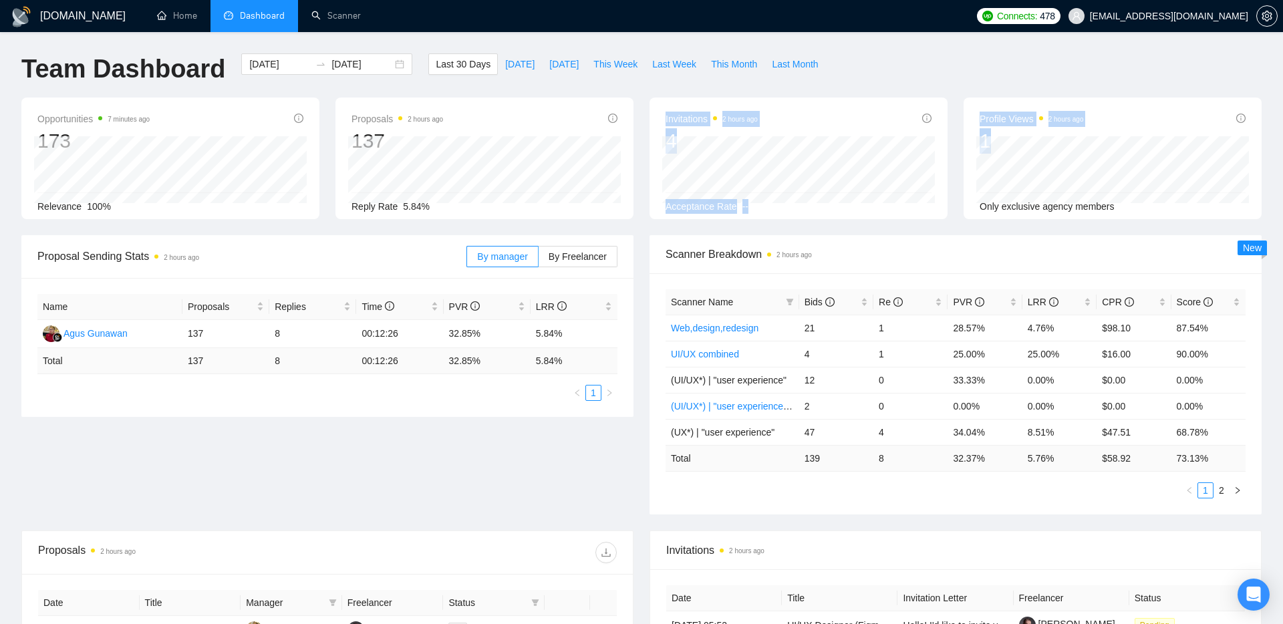
drag, startPoint x: 653, startPoint y: 138, endPoint x: 978, endPoint y: 213, distance: 334.1
click at [978, 213] on div "Opportunities 7 minutes ago 173 Relevance 100% Proposals 2 hours ago 137 2025-0…" at bounding box center [641, 167] width 1256 height 138
click at [978, 216] on div "Profile Views 2 hours ago 1 Only exclusive agency members" at bounding box center [1113, 159] width 298 height 122
click at [345, 21] on link "Scanner" at bounding box center [335, 15] width 49 height 11
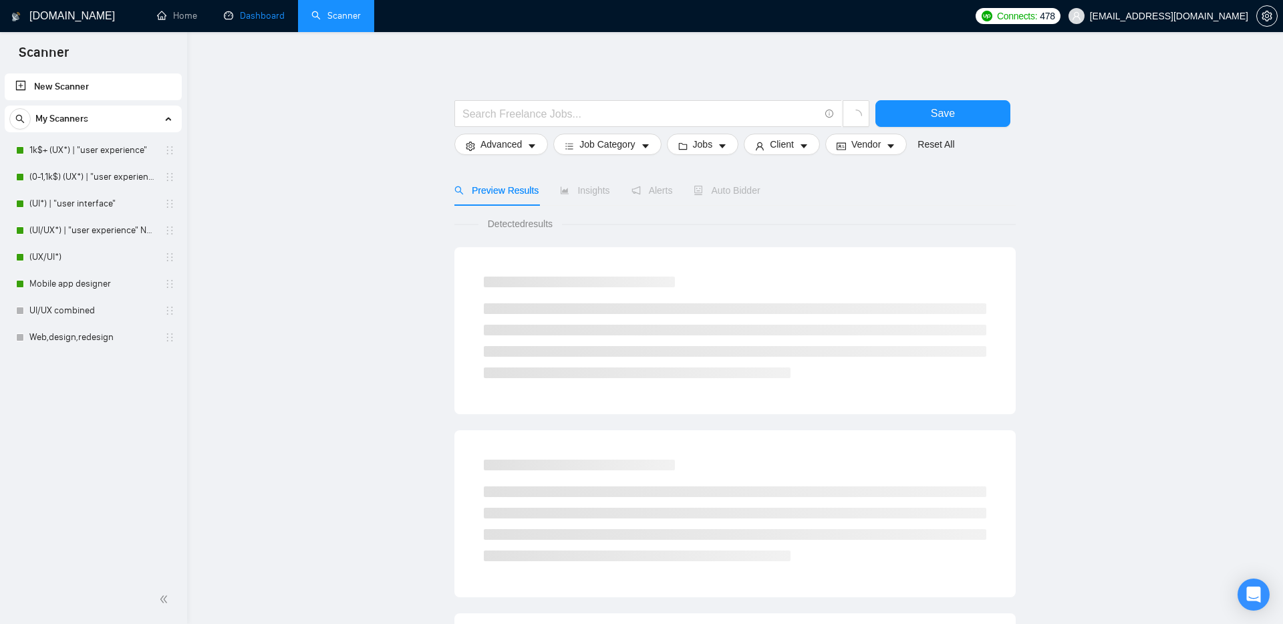
click at [255, 21] on link "Dashboard" at bounding box center [254, 15] width 61 height 11
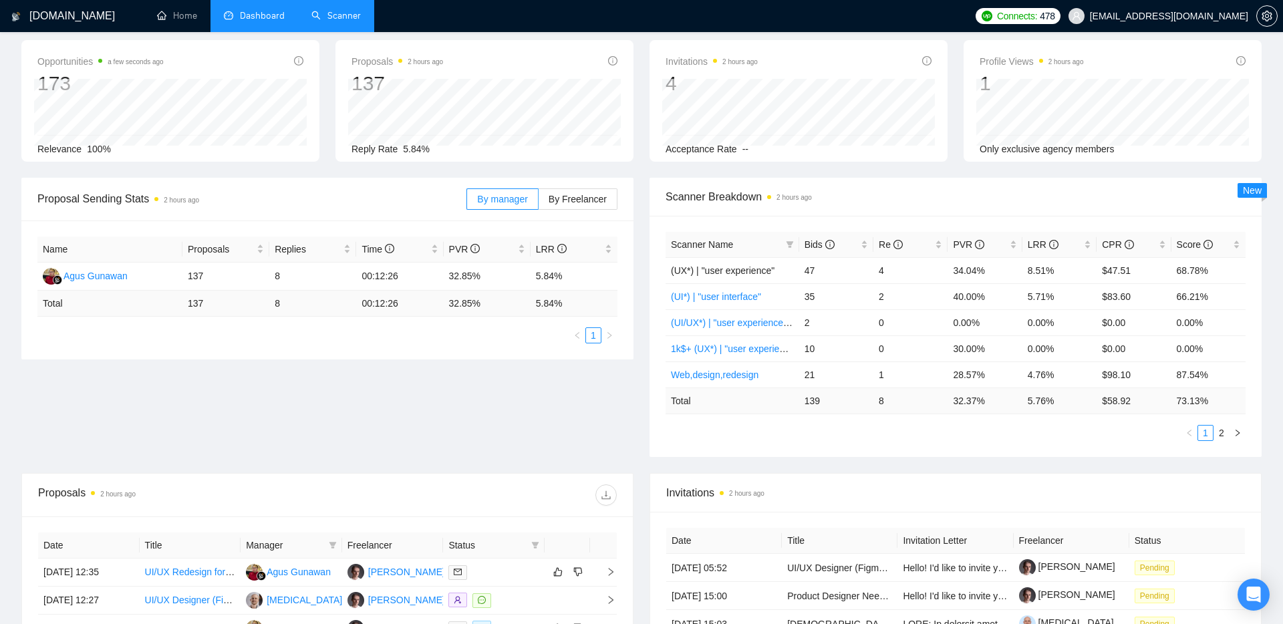
scroll to position [71, 0]
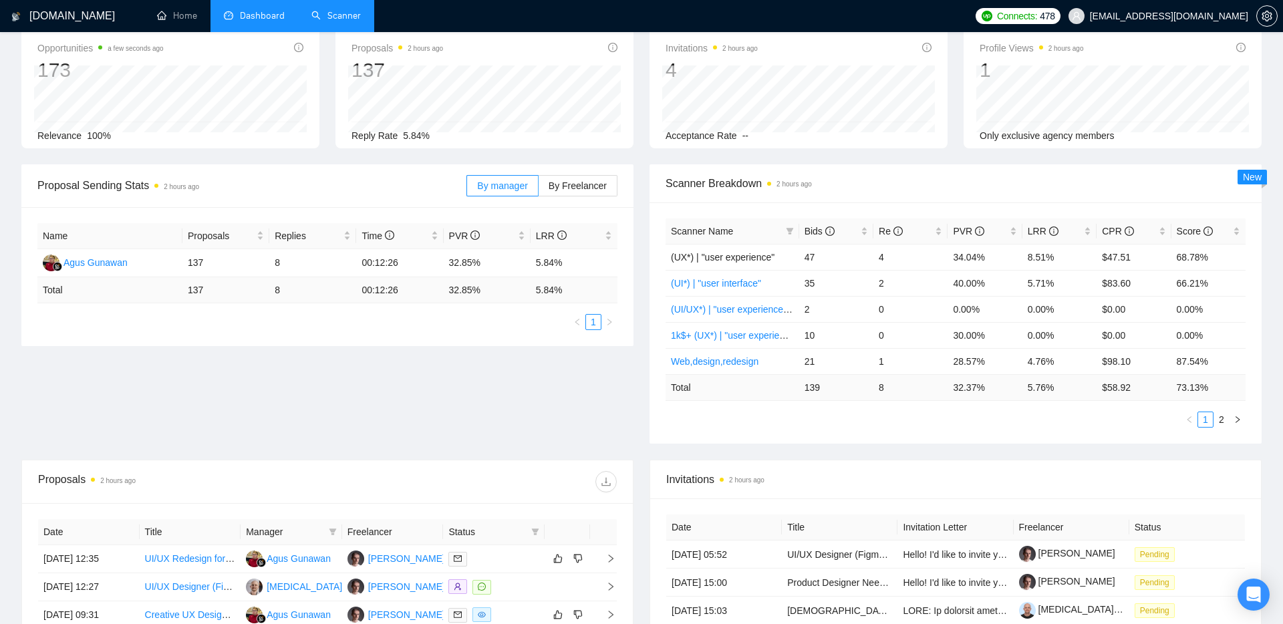
click at [645, 68] on div "Invitations 2 hours ago 4 2025-08-24 2025-08-24 0 Acceptance Rate --" at bounding box center [798, 88] width 314 height 122
click at [649, 76] on div "Invitations 2 hours ago 4 2025-08-24 2025-08-24 0 Acceptance Rate --" at bounding box center [798, 88] width 298 height 122
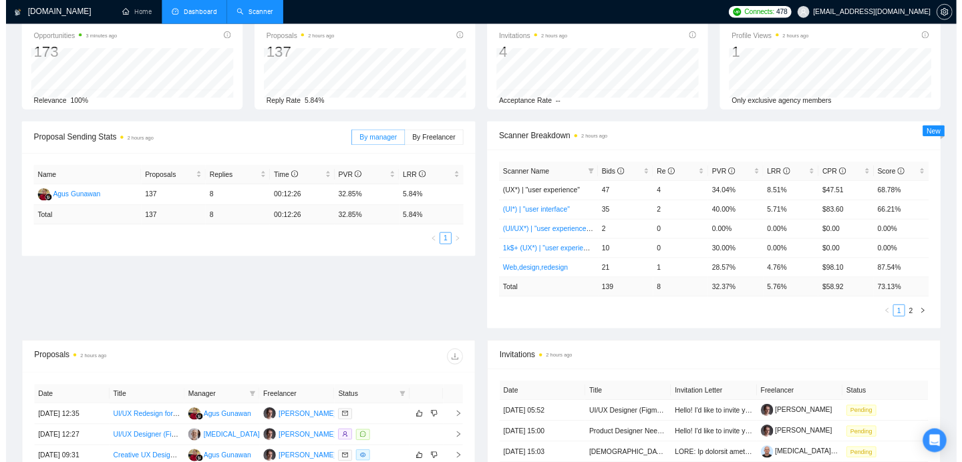
scroll to position [0, 0]
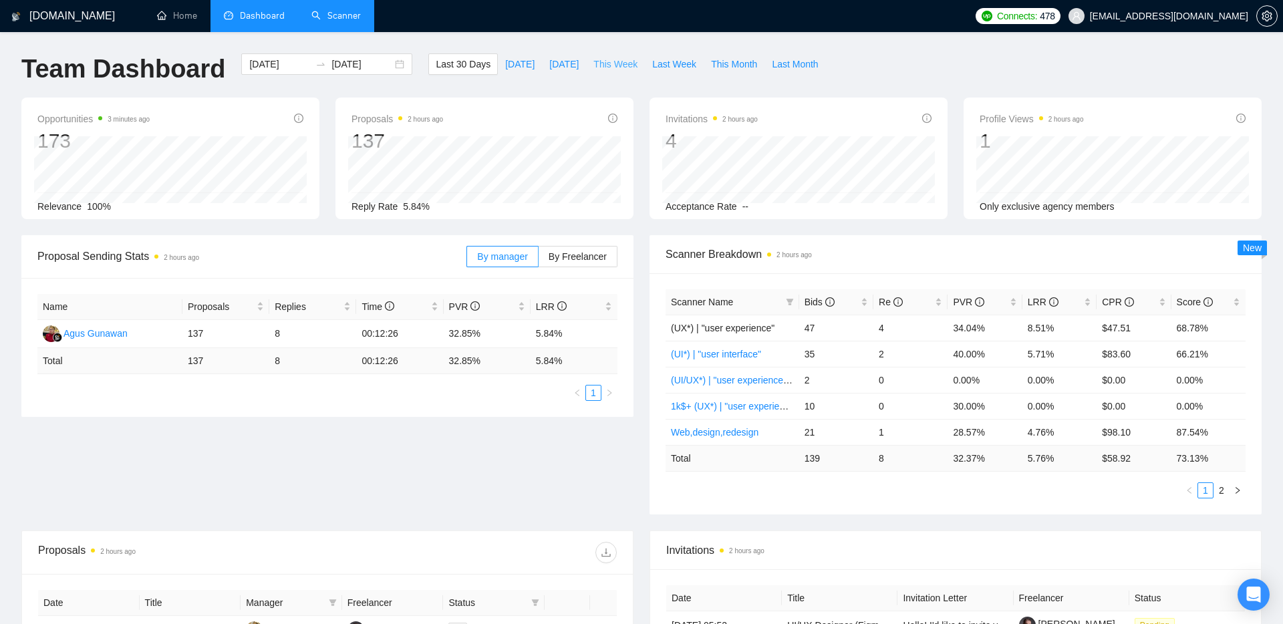
click at [623, 65] on span "This Week" at bounding box center [615, 64] width 44 height 15
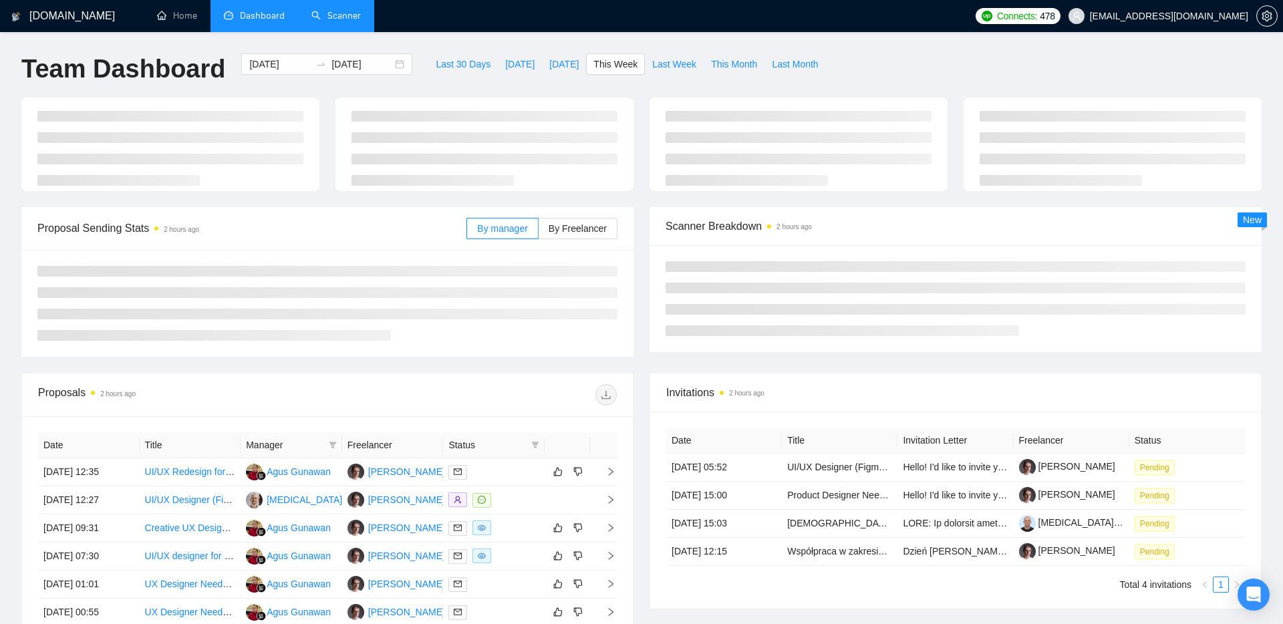
type input "2025-09-22"
type input "2025-09-28"
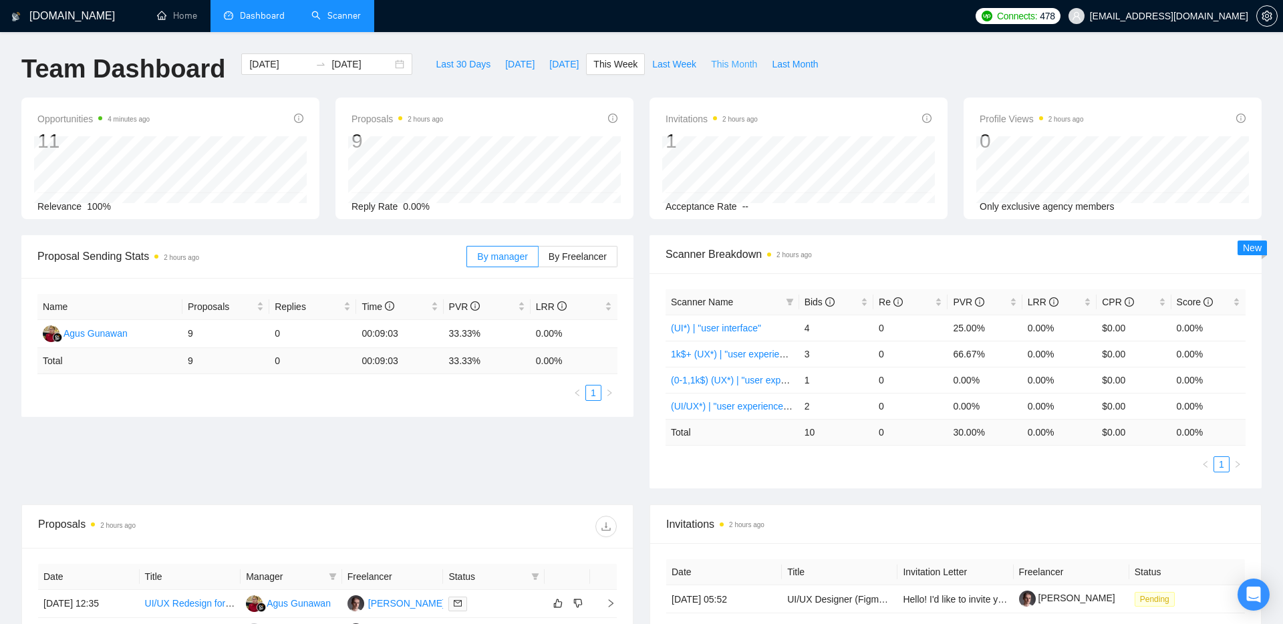
click at [723, 67] on span "This Month" at bounding box center [734, 64] width 46 height 15
type input "2025-09-01"
type input "2025-09-30"
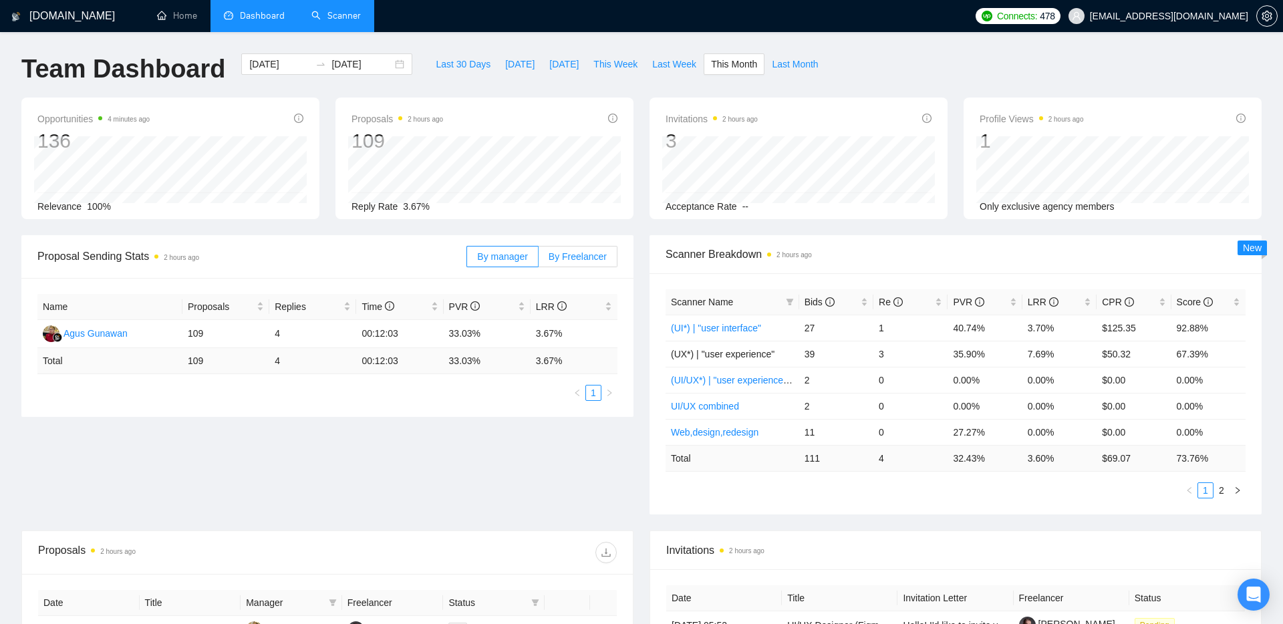
click at [565, 263] on label "By Freelancer" at bounding box center [578, 256] width 79 height 21
click at [539, 260] on input "By Freelancer" at bounding box center [539, 260] width 0 height 0
click at [504, 255] on span "By manager" at bounding box center [502, 256] width 50 height 11
click at [467, 260] on input "By manager" at bounding box center [467, 260] width 0 height 0
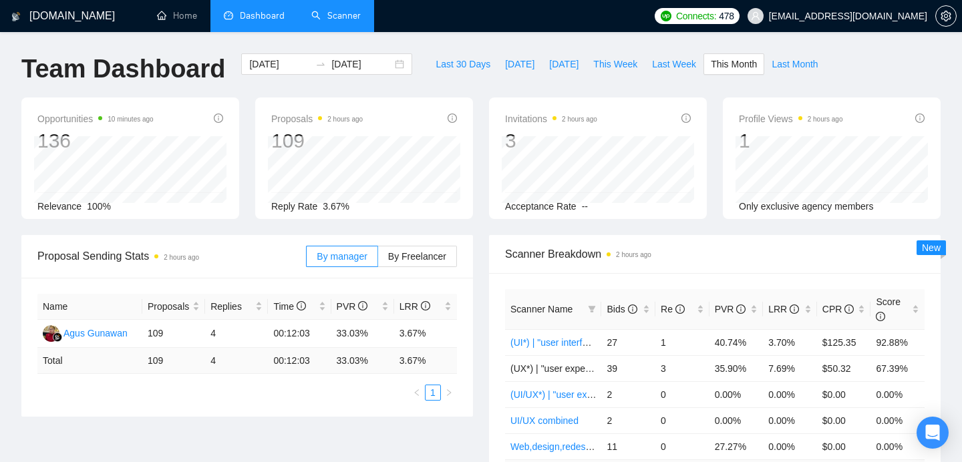
click at [325, 21] on link "Scanner" at bounding box center [335, 15] width 49 height 11
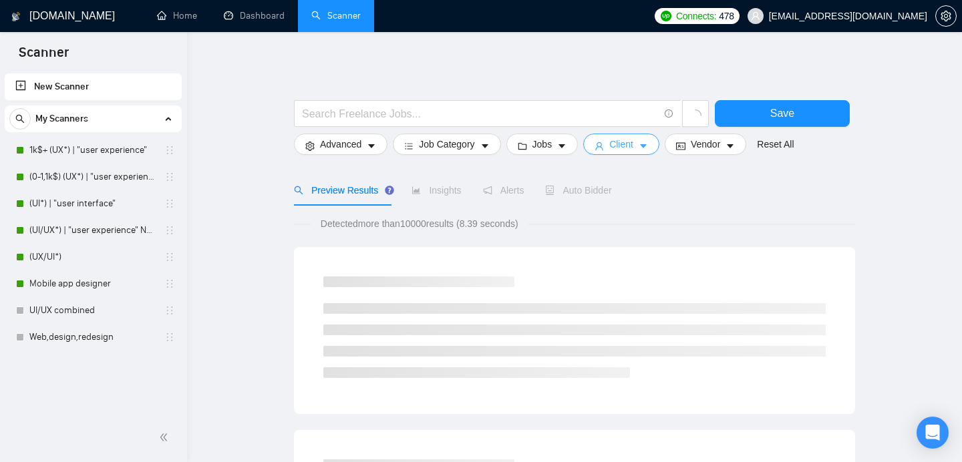
click at [633, 144] on span "Client" at bounding box center [621, 144] width 24 height 15
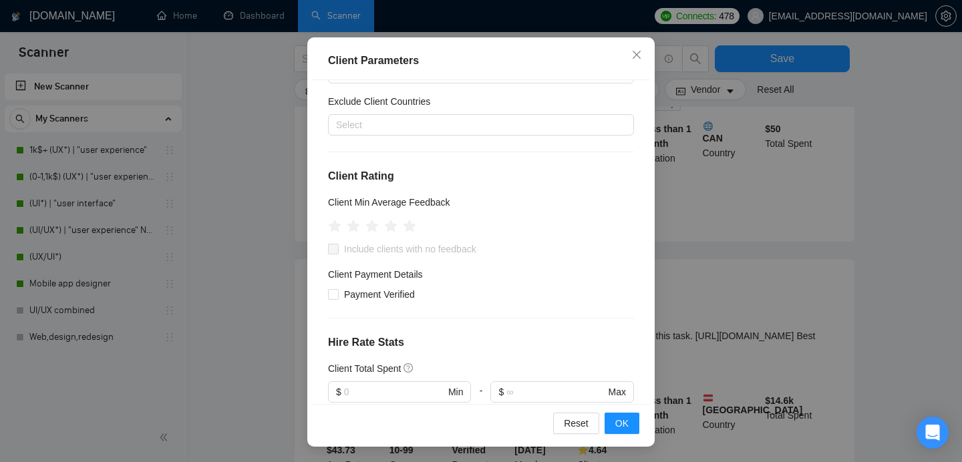
scroll to position [77, 0]
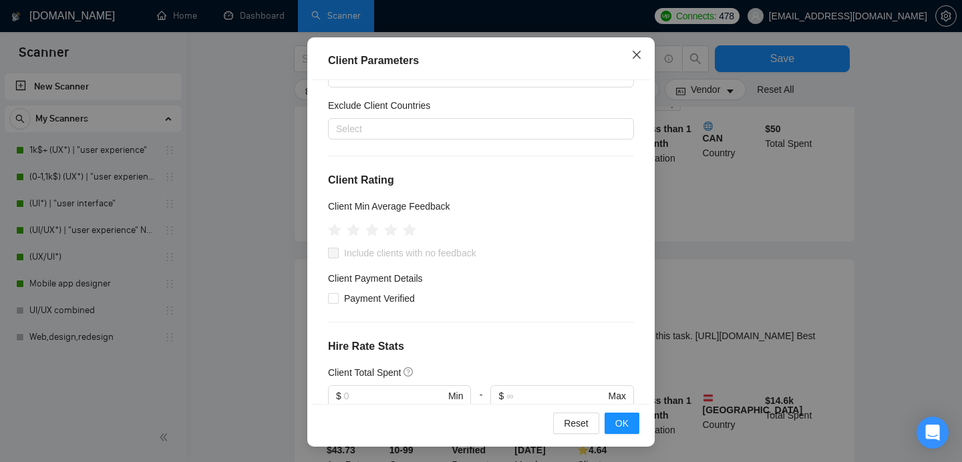
click at [638, 57] on icon "close" at bounding box center [636, 54] width 11 height 11
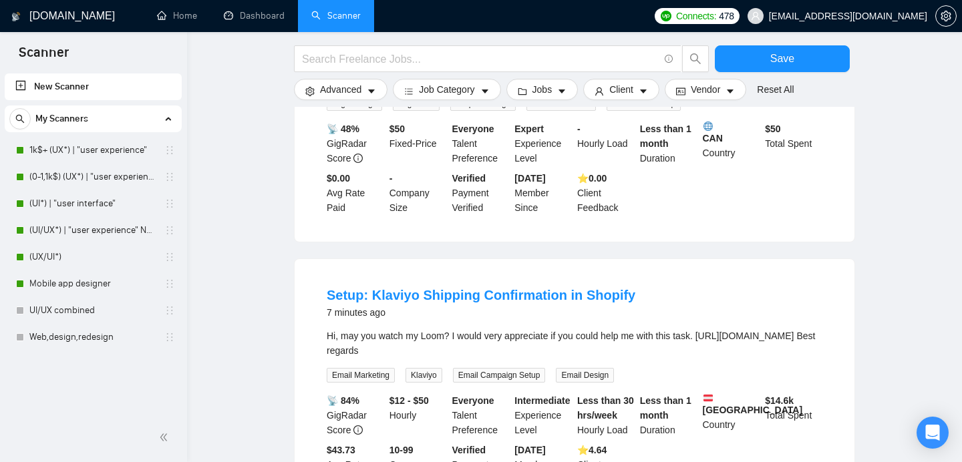
scroll to position [43, 0]
click at [64, 289] on link "Mobile app designer" at bounding box center [92, 284] width 127 height 27
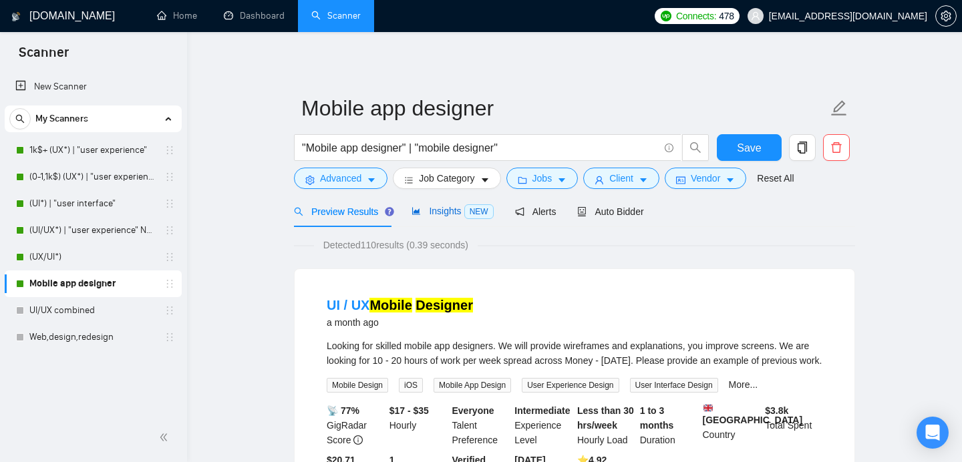
click at [448, 214] on span "Insights NEW" at bounding box center [453, 211] width 82 height 11
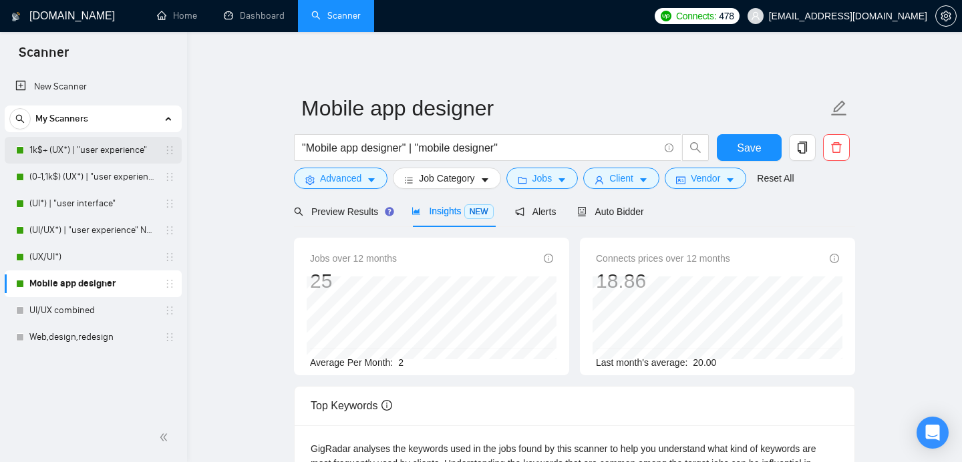
click at [79, 155] on link "1k$+ (UX*) | "user experience"" at bounding box center [92, 150] width 127 height 27
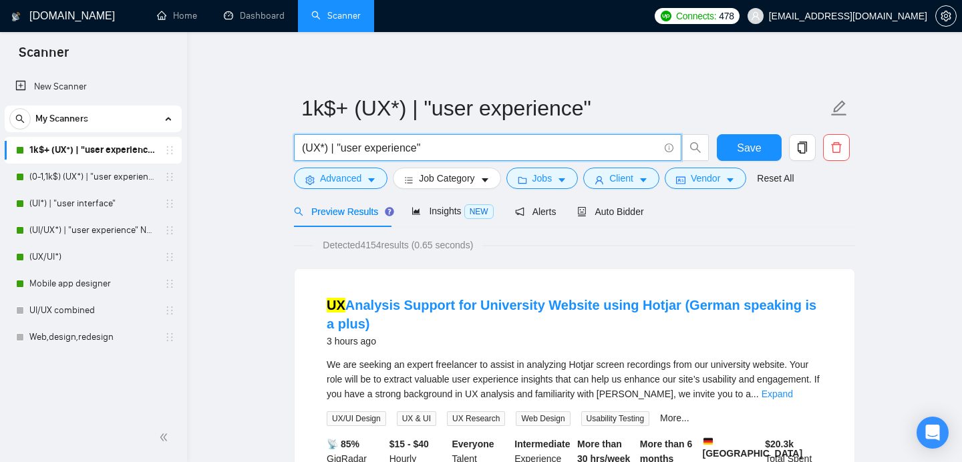
drag, startPoint x: 431, startPoint y: 148, endPoint x: 290, endPoint y: 148, distance: 141.0
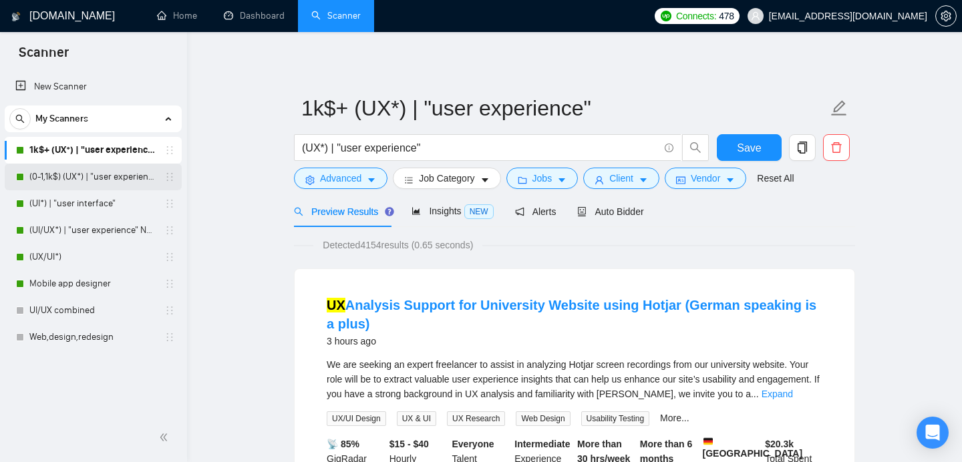
click at [40, 185] on link "(0-1,1k$) (UX*) | "user experience"" at bounding box center [92, 177] width 127 height 27
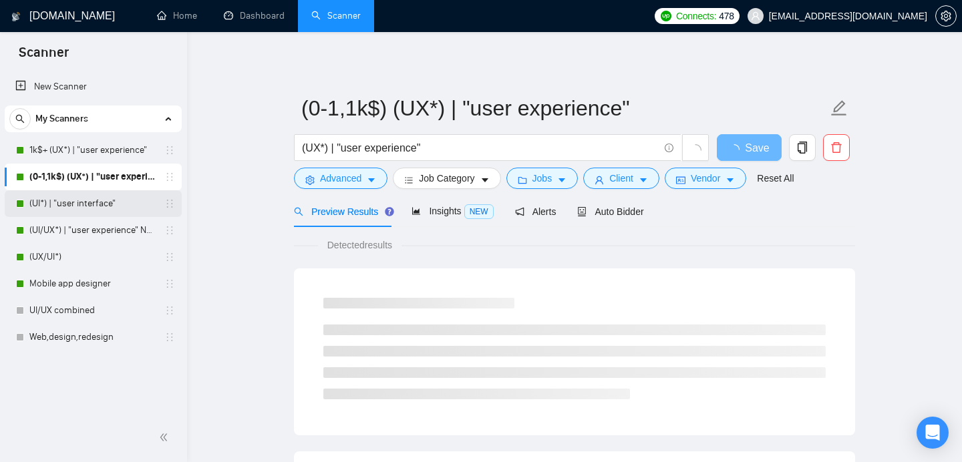
click at [52, 204] on link "(UI*) | "user interface"" at bounding box center [92, 203] width 127 height 27
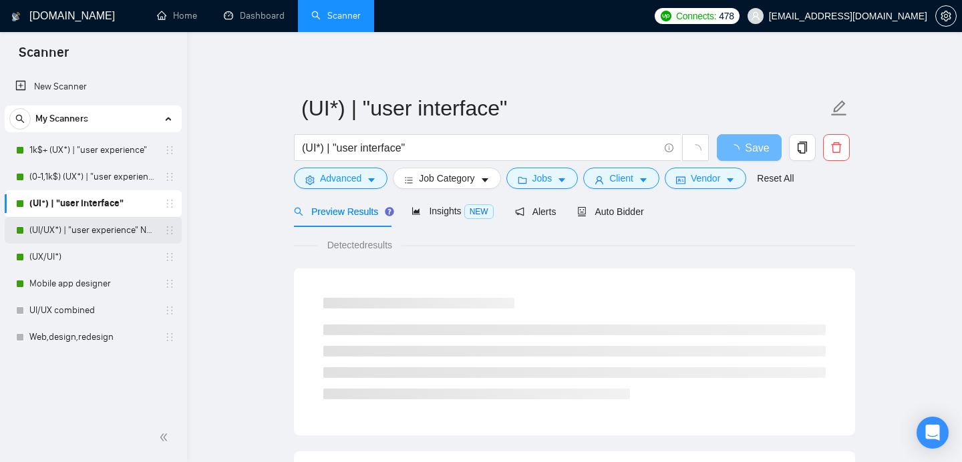
click at [102, 227] on link "(UI/UX*) | "user experience" NEW" at bounding box center [92, 230] width 127 height 27
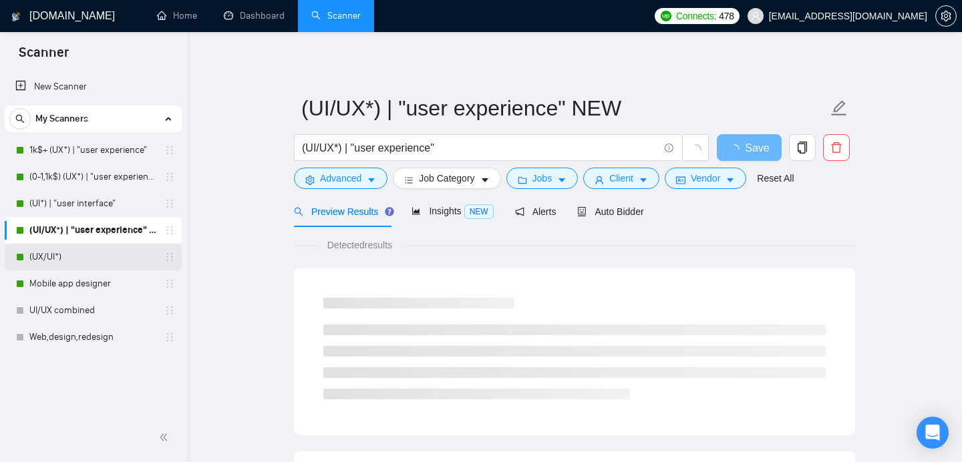
click at [106, 259] on link "(UX/UI*)" at bounding box center [92, 257] width 127 height 27
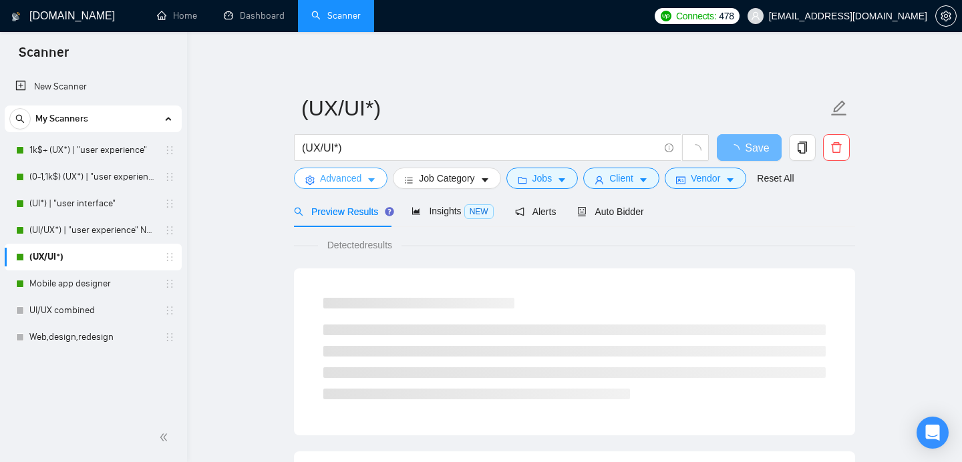
click at [368, 176] on button "Advanced" at bounding box center [341, 178] width 94 height 21
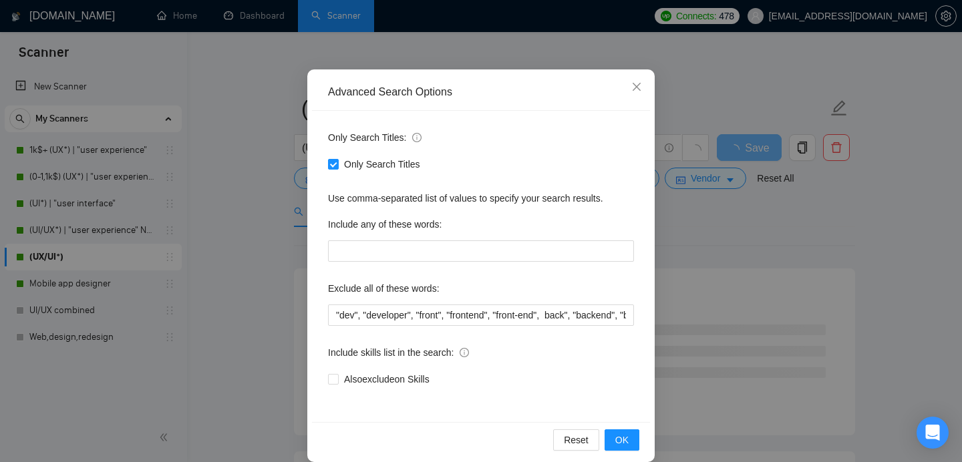
scroll to position [83, 0]
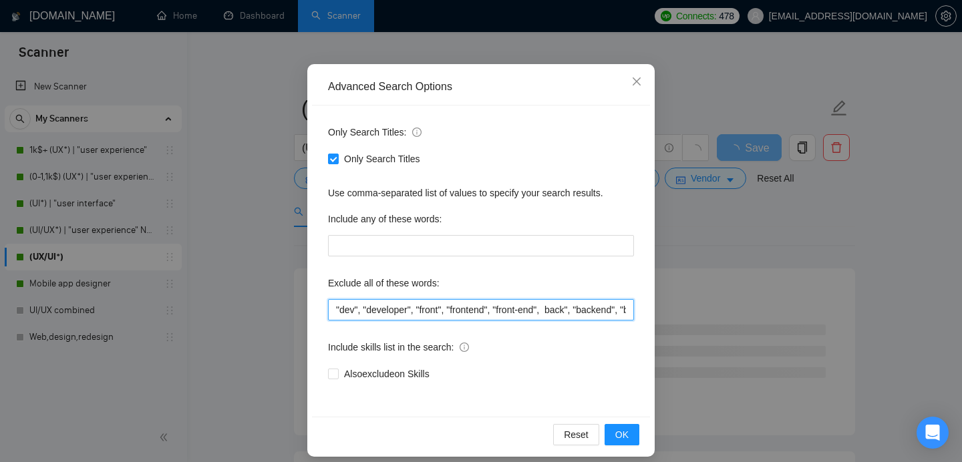
drag, startPoint x: 381, startPoint y: 306, endPoint x: 490, endPoint y: 306, distance: 109.6
click at [487, 306] on input ""dev", "developer", "front", "frontend", "front-end", back", "backend", "back-e…" at bounding box center [481, 309] width 306 height 21
click at [629, 78] on span "Close" at bounding box center [637, 82] width 36 height 36
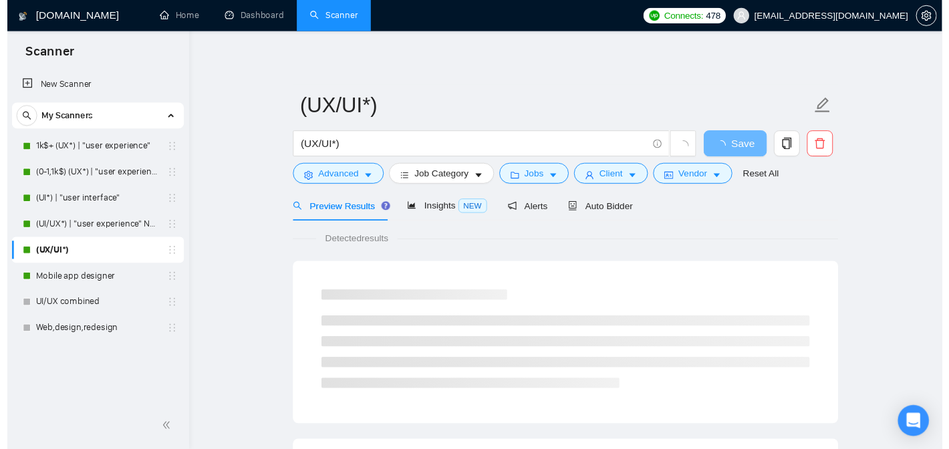
scroll to position [27, 0]
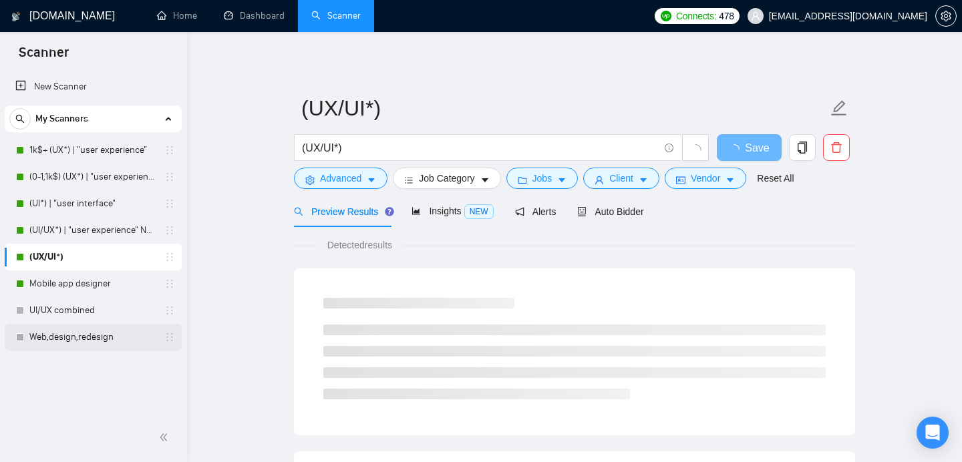
click at [57, 339] on link "Web,design,redesign" at bounding box center [92, 337] width 127 height 27
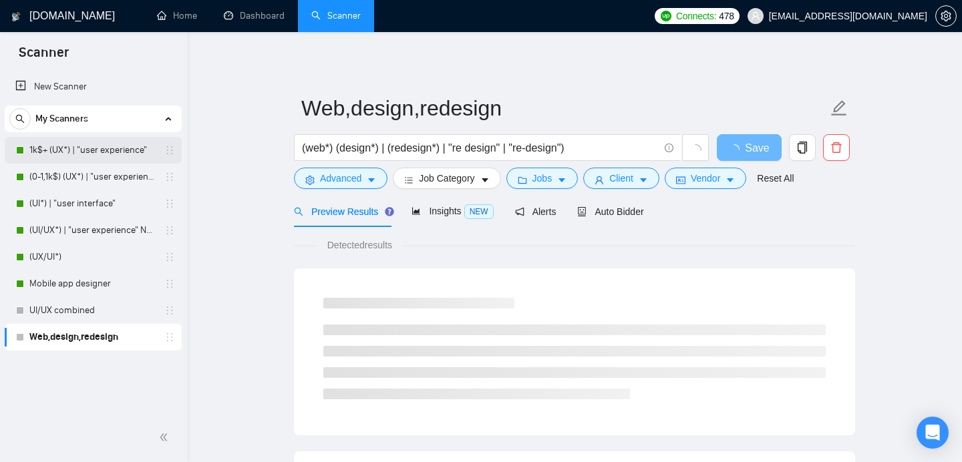
click at [88, 159] on link "1k$+ (UX*) | "user experience"" at bounding box center [92, 150] width 127 height 27
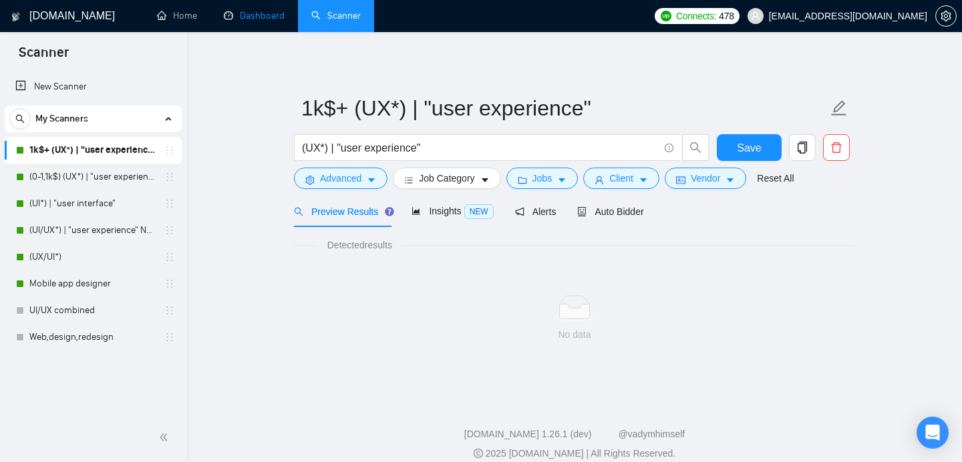
click at [250, 21] on link "Dashboard" at bounding box center [254, 15] width 61 height 11
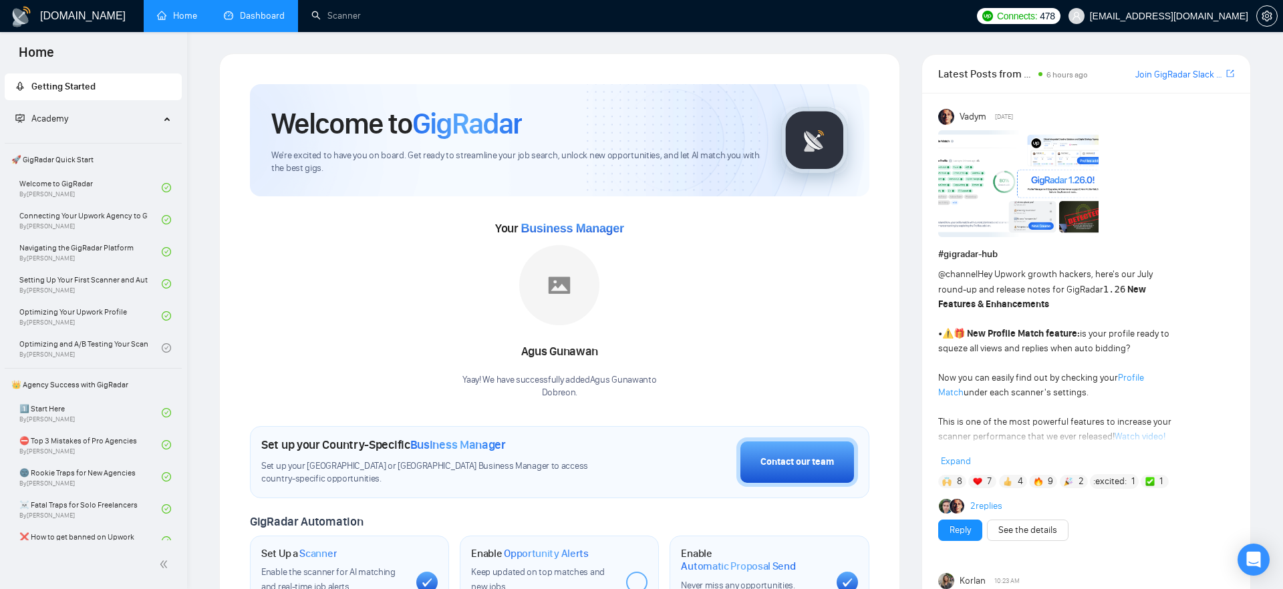
click at [251, 18] on link "Dashboard" at bounding box center [254, 15] width 61 height 11
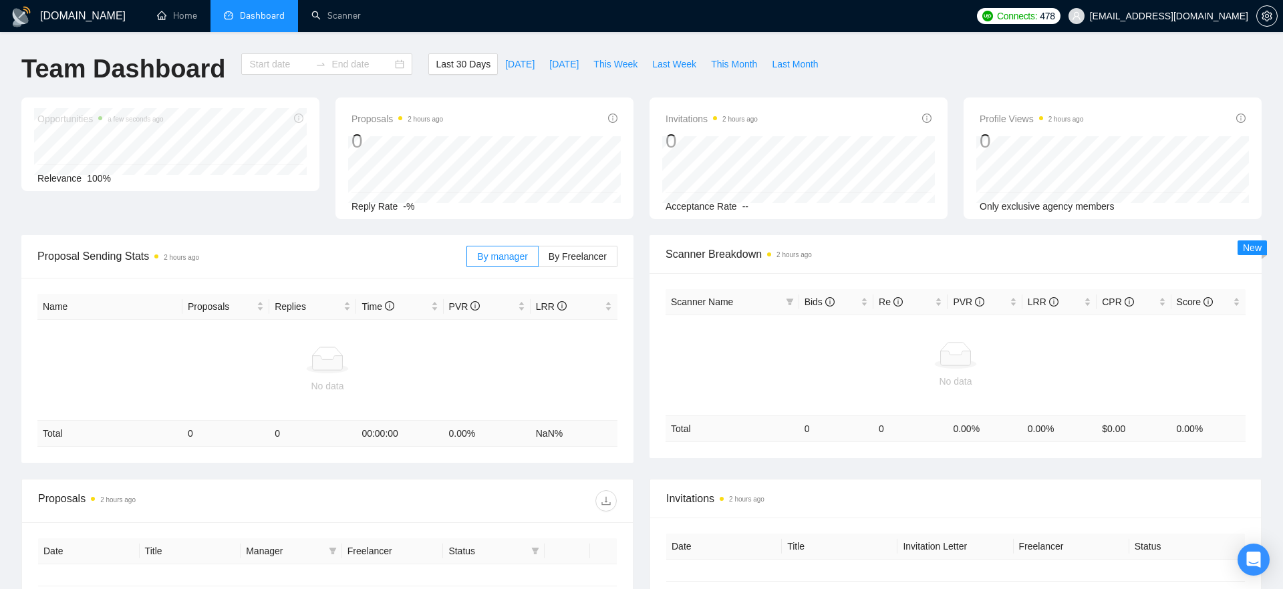
type input "2025-08-24"
type input "2025-09-23"
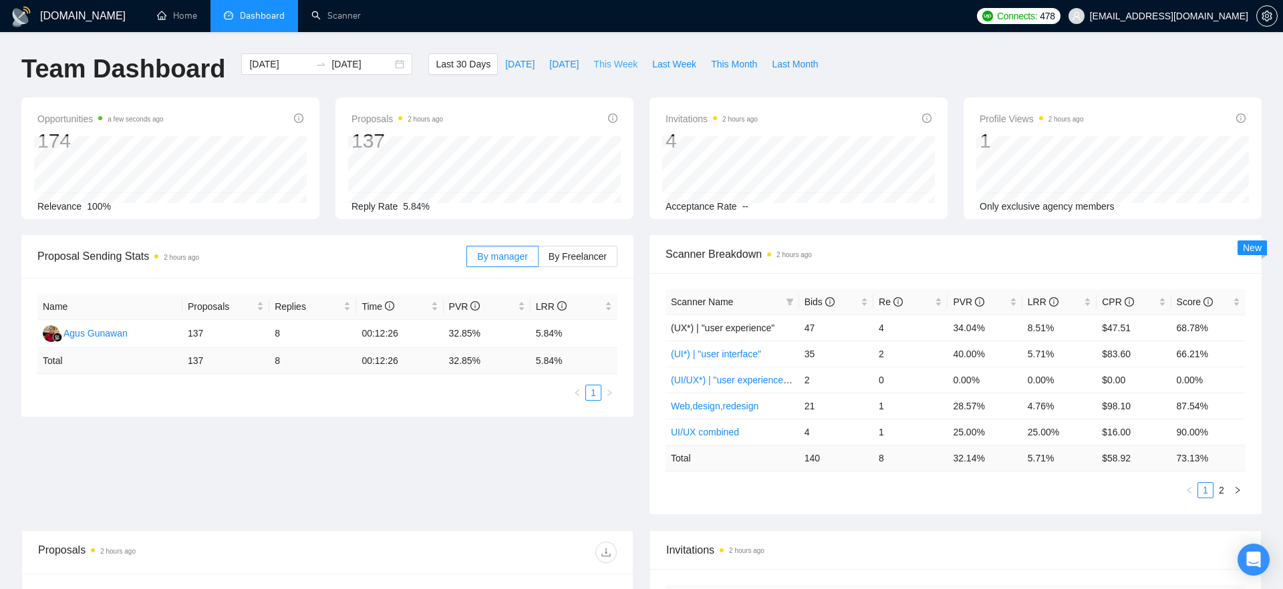
click at [599, 61] on span "This Week" at bounding box center [615, 64] width 44 height 15
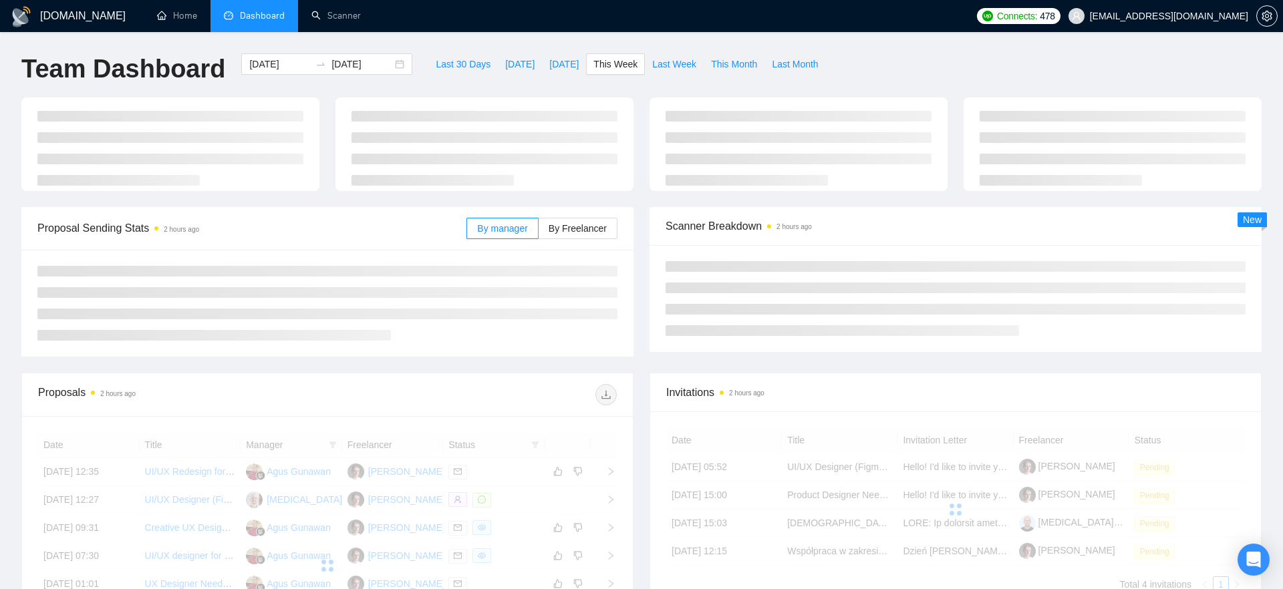
type input "[DATE]"
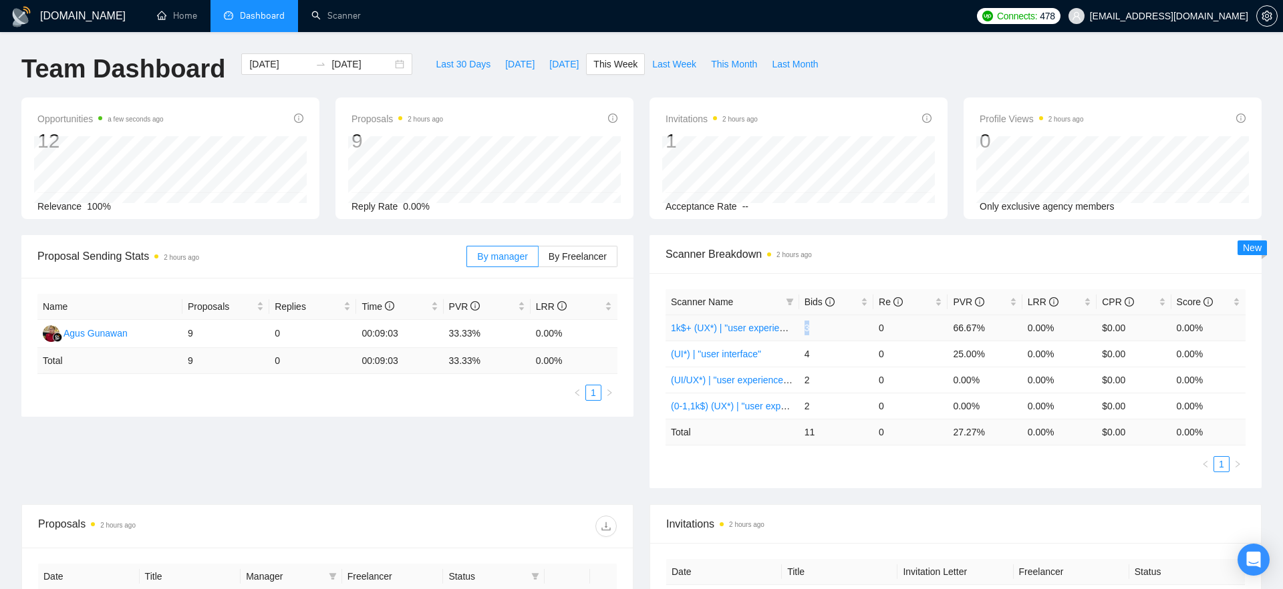
click at [810, 329] on td "3" at bounding box center [836, 328] width 74 height 26
click at [963, 329] on td "66.67%" at bounding box center [985, 328] width 74 height 26
drag, startPoint x: 805, startPoint y: 328, endPoint x: 814, endPoint y: 328, distance: 9.4
click at [814, 328] on td "3" at bounding box center [836, 328] width 74 height 26
click at [806, 327] on td "3" at bounding box center [836, 328] width 74 height 26
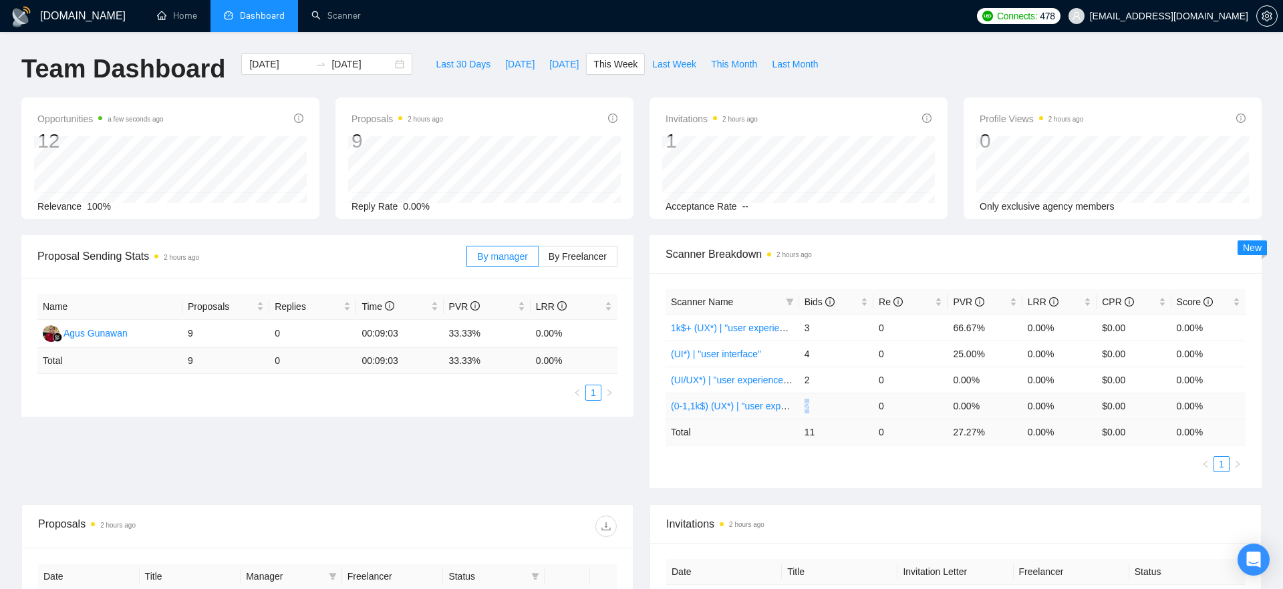
drag, startPoint x: 806, startPoint y: 409, endPoint x: 813, endPoint y: 409, distance: 7.4
click at [813, 409] on td "2" at bounding box center [836, 406] width 74 height 26
click at [687, 327] on link "1k$+ (UX*) | "user experience"" at bounding box center [734, 328] width 127 height 11
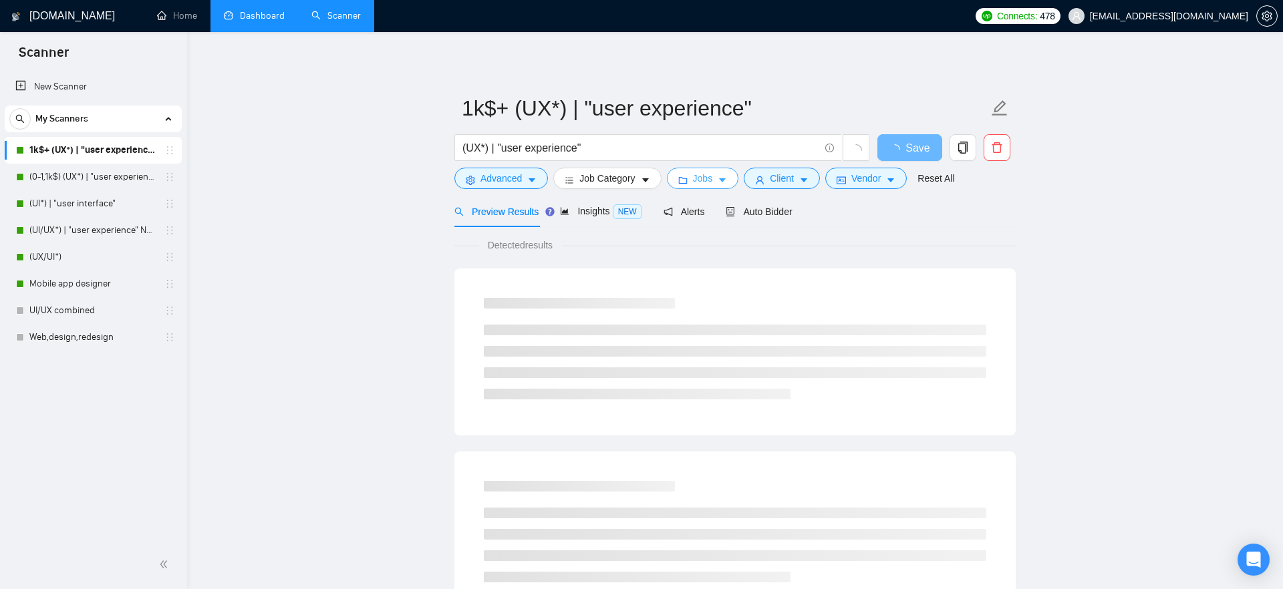
click at [713, 181] on span "Jobs" at bounding box center [703, 178] width 20 height 15
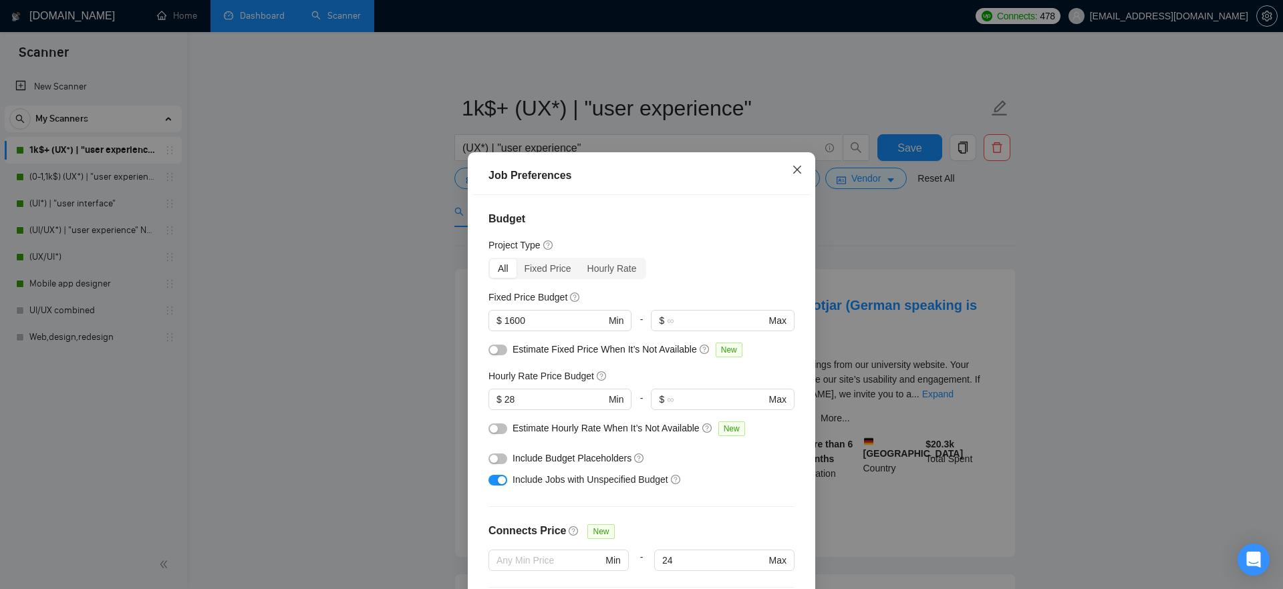
click at [798, 170] on icon "close" at bounding box center [797, 170] width 8 height 8
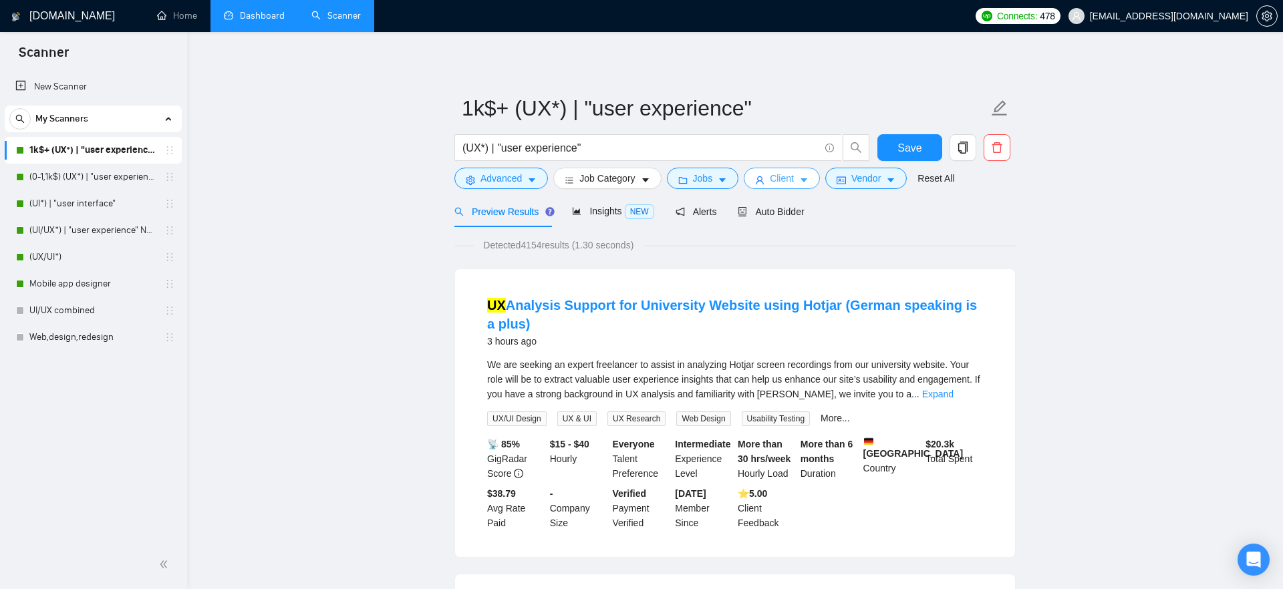
click at [794, 179] on span "Client" at bounding box center [782, 178] width 24 height 15
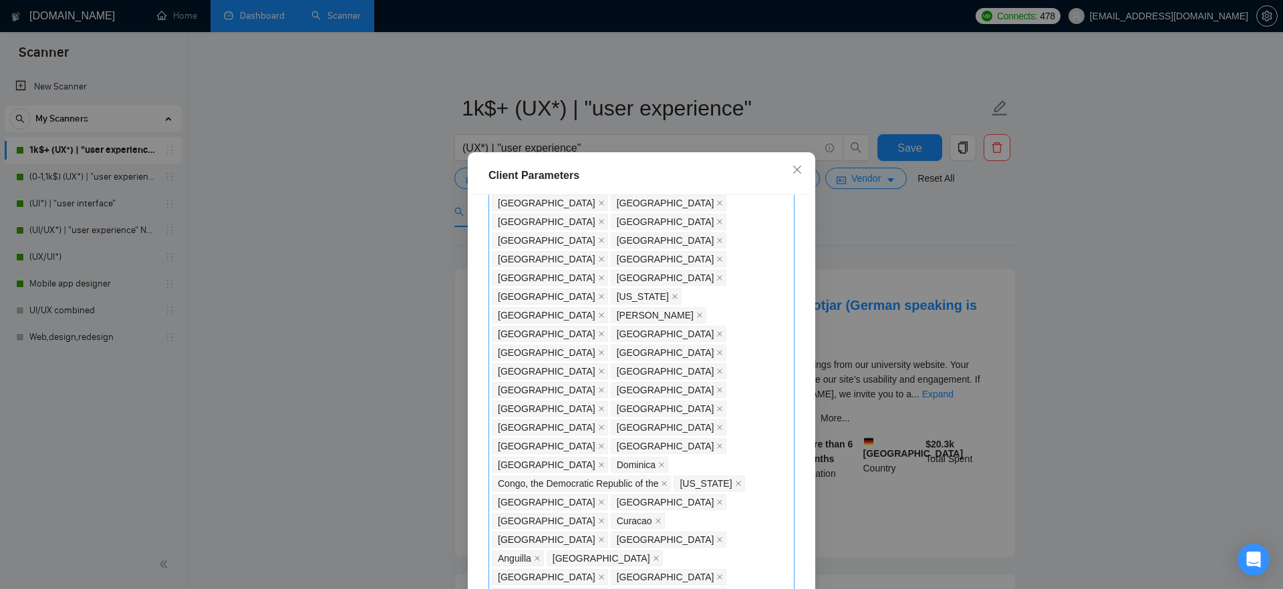
scroll to position [794, 0]
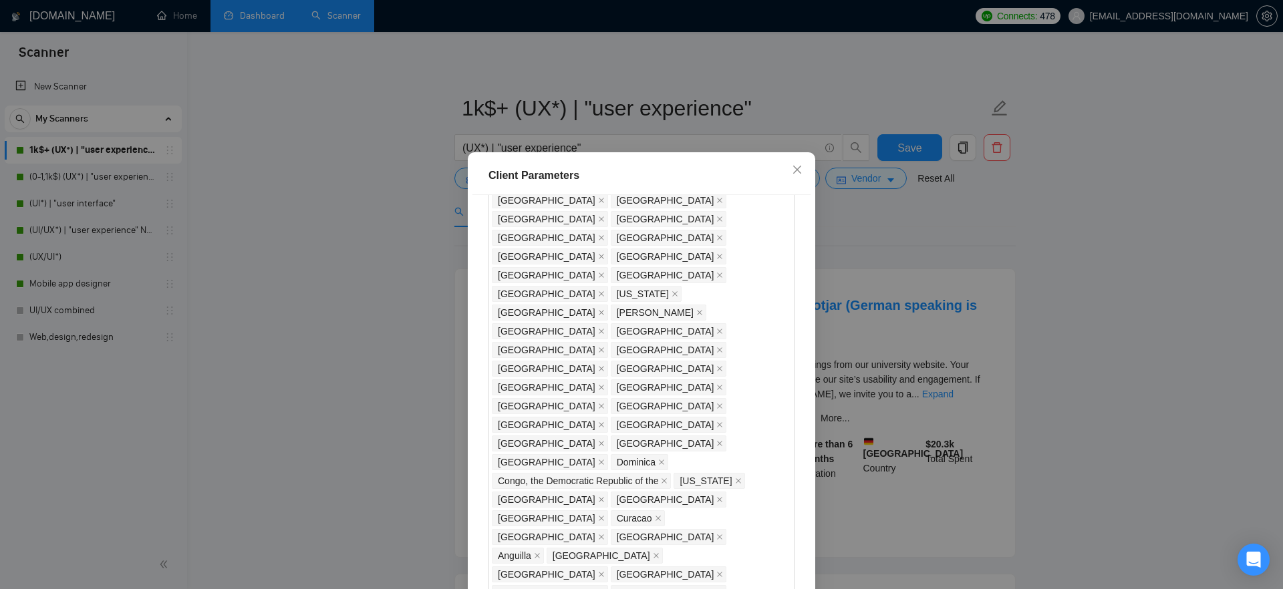
checkbox input "true"
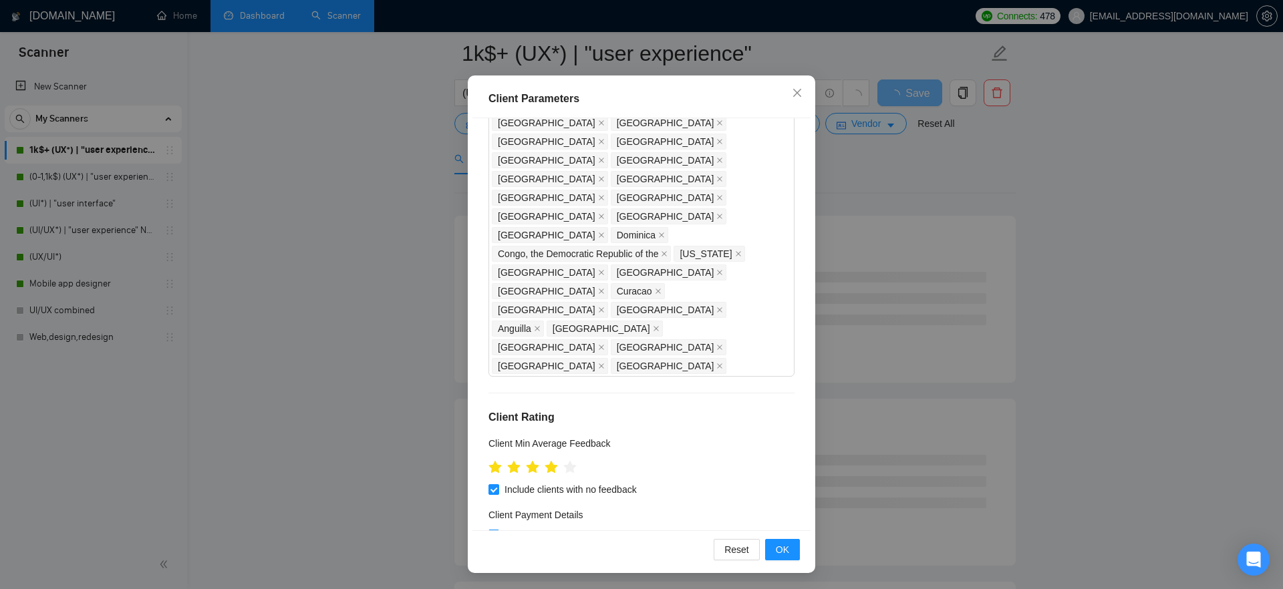
scroll to position [86, 0]
click at [790, 552] on button "OK" at bounding box center [782, 549] width 35 height 21
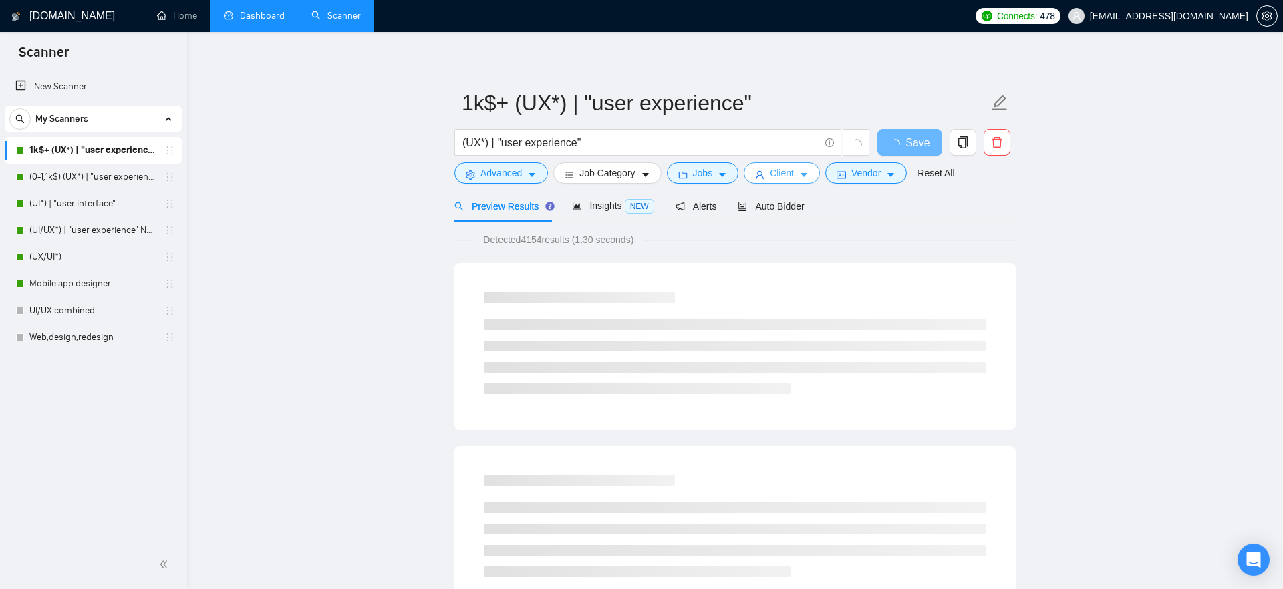
scroll to position [0, 0]
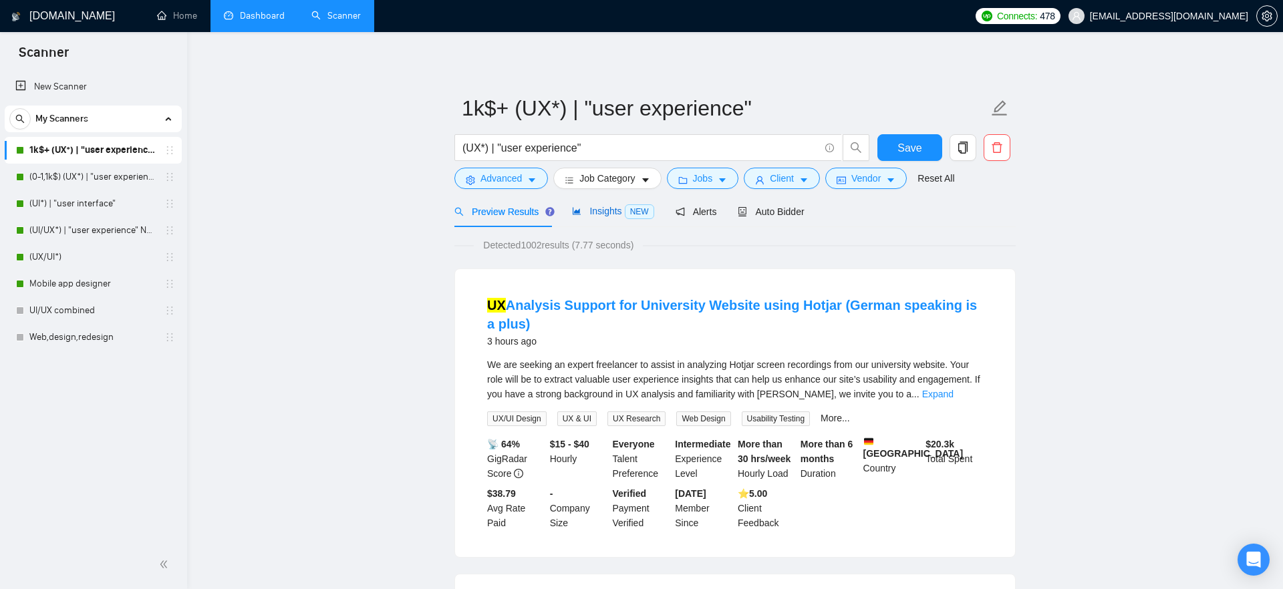
click at [620, 219] on div "Insights NEW" at bounding box center [613, 211] width 82 height 15
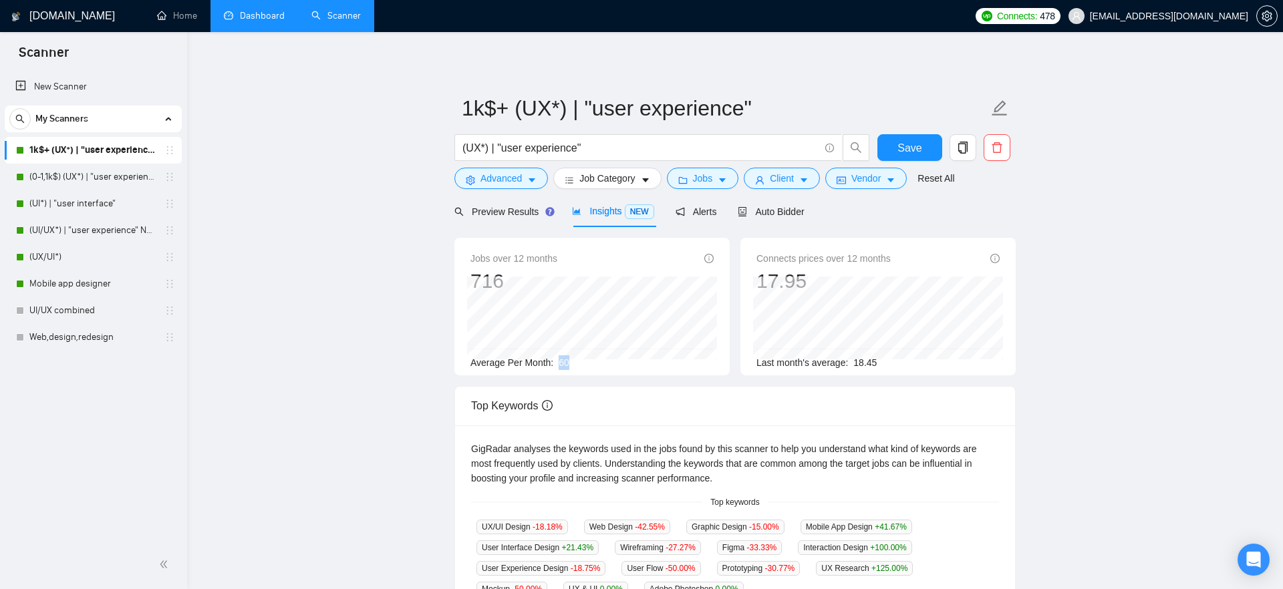
drag, startPoint x: 581, startPoint y: 364, endPoint x: 561, endPoint y: 364, distance: 20.0
click at [561, 364] on div "Average Per Month: 60" at bounding box center [591, 362] width 243 height 15
click at [432, 229] on main "1k$+ (UX*) | "user experience" (UX*) | "user experience" Save Advanced Job Cate…" at bounding box center [734, 511] width 1053 height 917
drag, startPoint x: 560, startPoint y: 365, endPoint x: 581, endPoint y: 365, distance: 21.4
click at [582, 365] on div "Average Per Month: 60" at bounding box center [591, 362] width 243 height 15
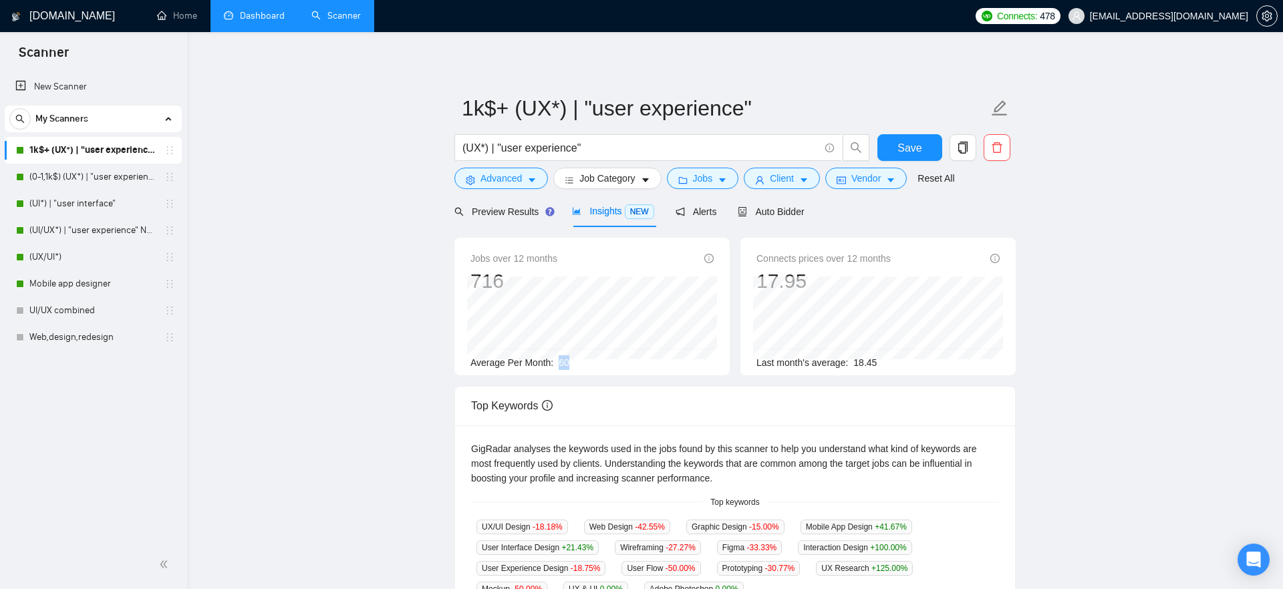
click at [581, 365] on div "Average Per Month: 60" at bounding box center [591, 362] width 243 height 15
click at [67, 178] on link "(0-1,1k$) (UX*) | "user experience"" at bounding box center [92, 177] width 127 height 27
click at [919, 146] on span "Save" at bounding box center [909, 148] width 24 height 17
click at [75, 168] on link "(0-1,1k$) (UX*) | "user experience"" at bounding box center [92, 177] width 127 height 27
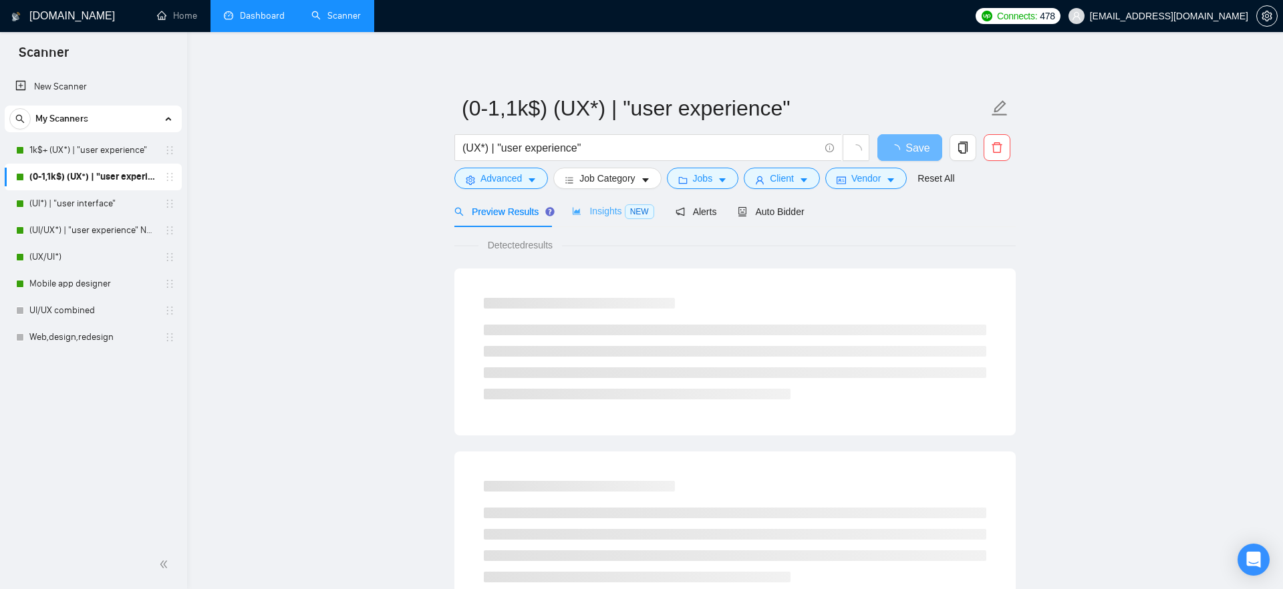
click at [622, 219] on div "Insights NEW" at bounding box center [613, 211] width 82 height 31
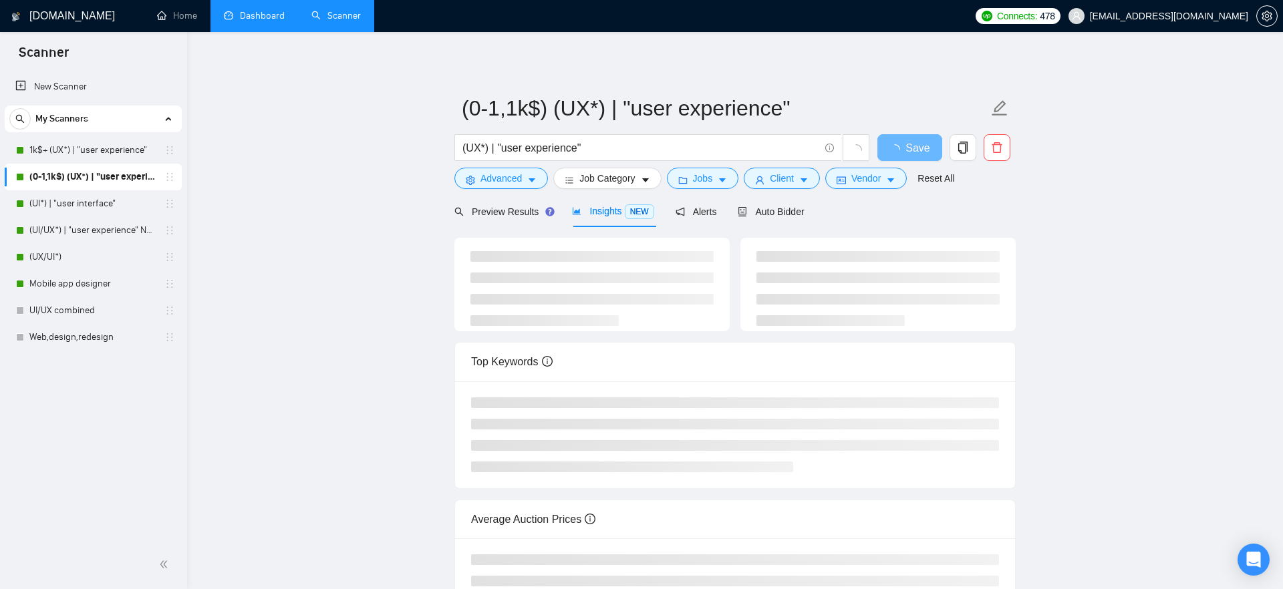
click at [356, 263] on main "(0-1,1k$) (UX*) | "user experience" (UX*) | "user experience" Save Advanced Job…" at bounding box center [734, 349] width 1053 height 593
click at [623, 213] on span "Insights NEW" at bounding box center [613, 211] width 82 height 11
click at [497, 221] on div "Preview Results" at bounding box center [502, 211] width 96 height 31
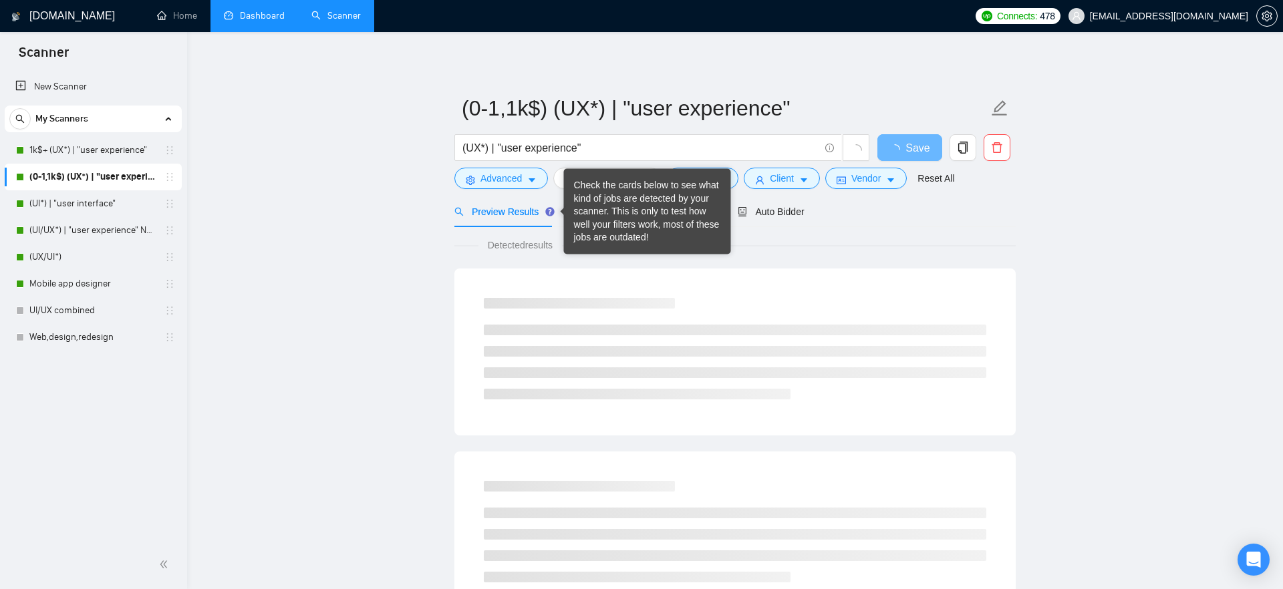
click at [606, 218] on div "Check the cards below to see what kind of jobs are detected by your scanner. Th…" at bounding box center [647, 211] width 147 height 65
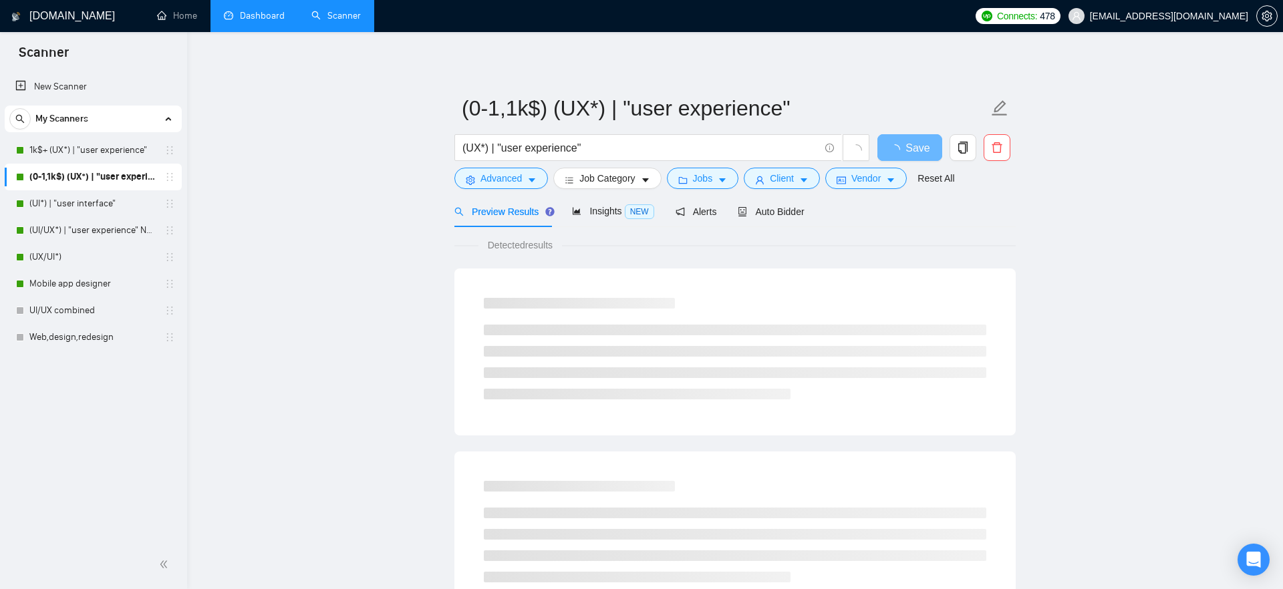
click at [591, 214] on span "Insights NEW" at bounding box center [613, 211] width 82 height 11
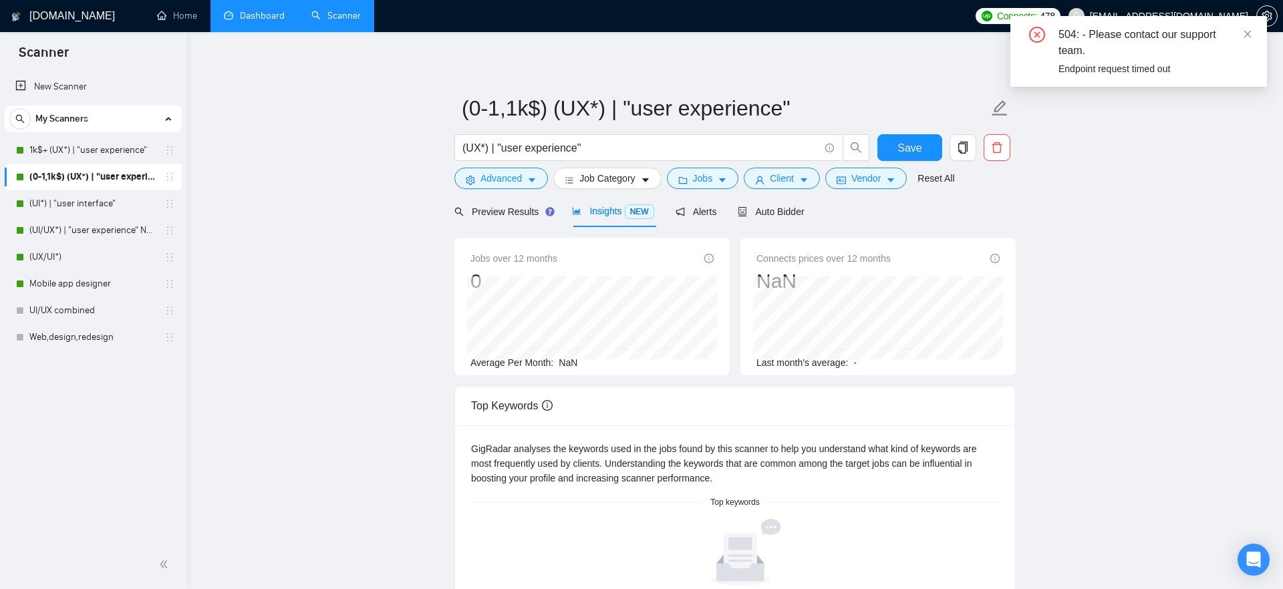
click at [1253, 34] on div "504: - Please contact our support team. Endpoint request timed out" at bounding box center [1138, 51] width 257 height 71
click at [1249, 34] on icon "close" at bounding box center [1247, 33] width 9 height 9
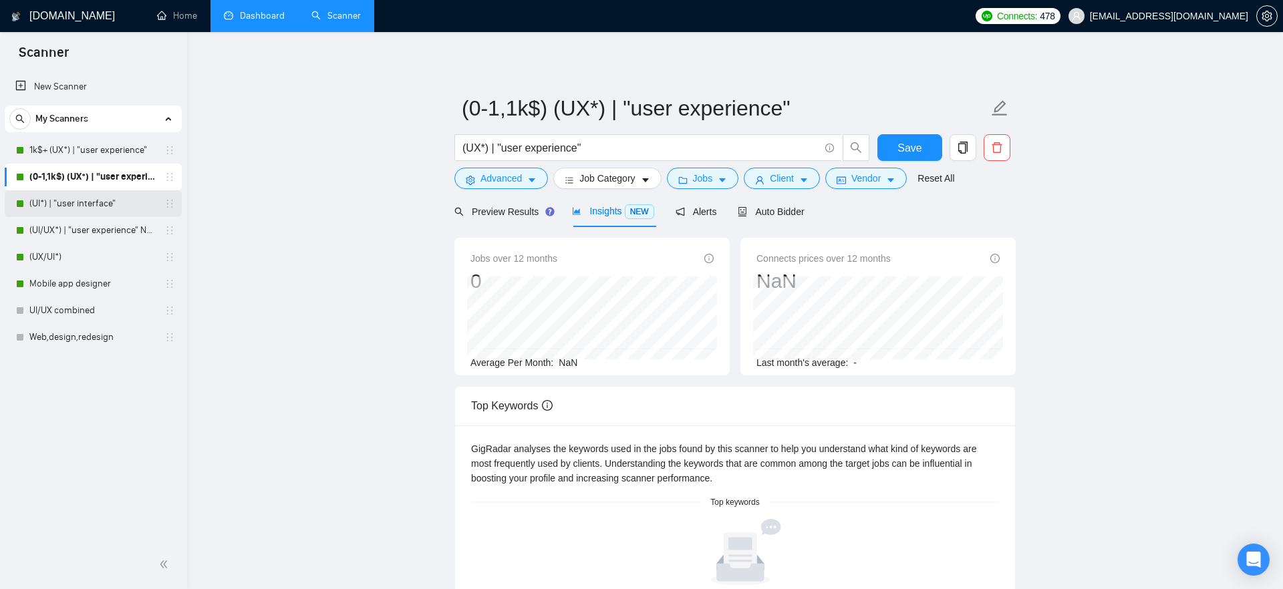
click at [64, 206] on link "(UI*) | "user interface"" at bounding box center [92, 203] width 127 height 27
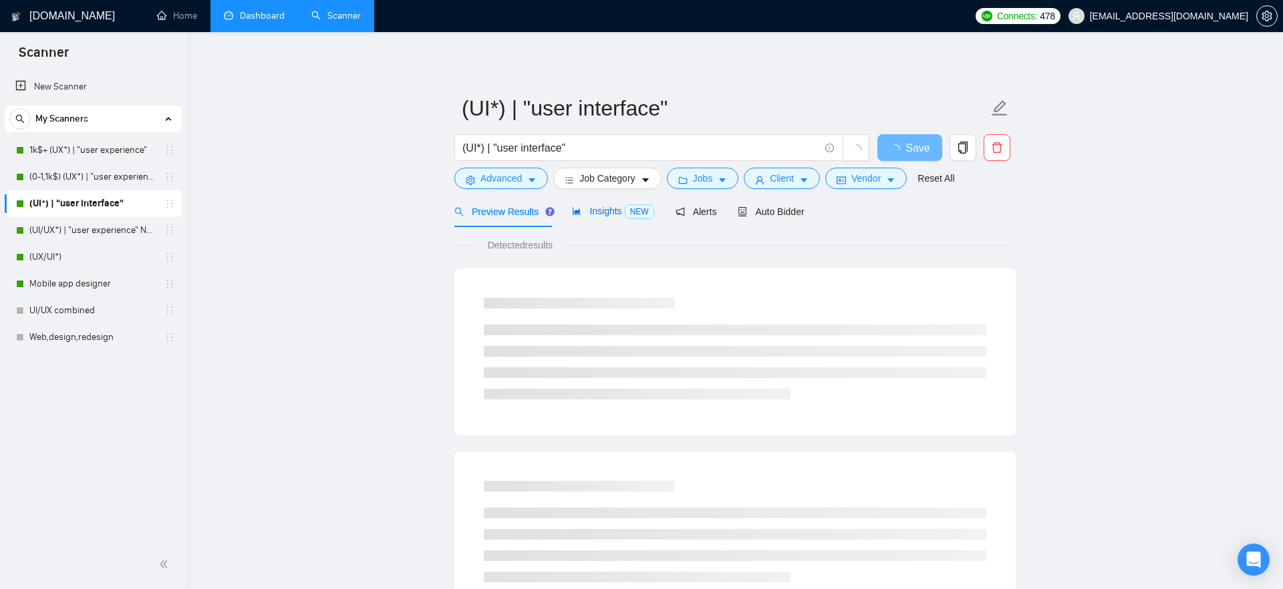
click at [609, 210] on span "Insights NEW" at bounding box center [613, 211] width 82 height 11
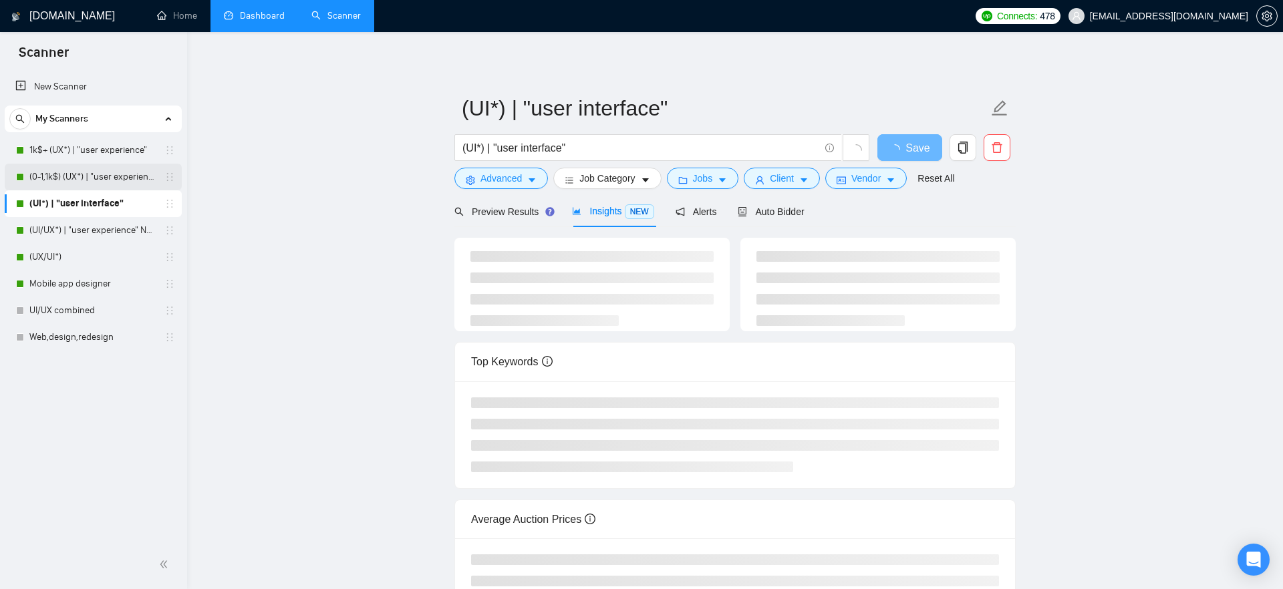
click at [71, 178] on link "(0-1,1k$) (UX*) | "user experience"" at bounding box center [92, 177] width 127 height 27
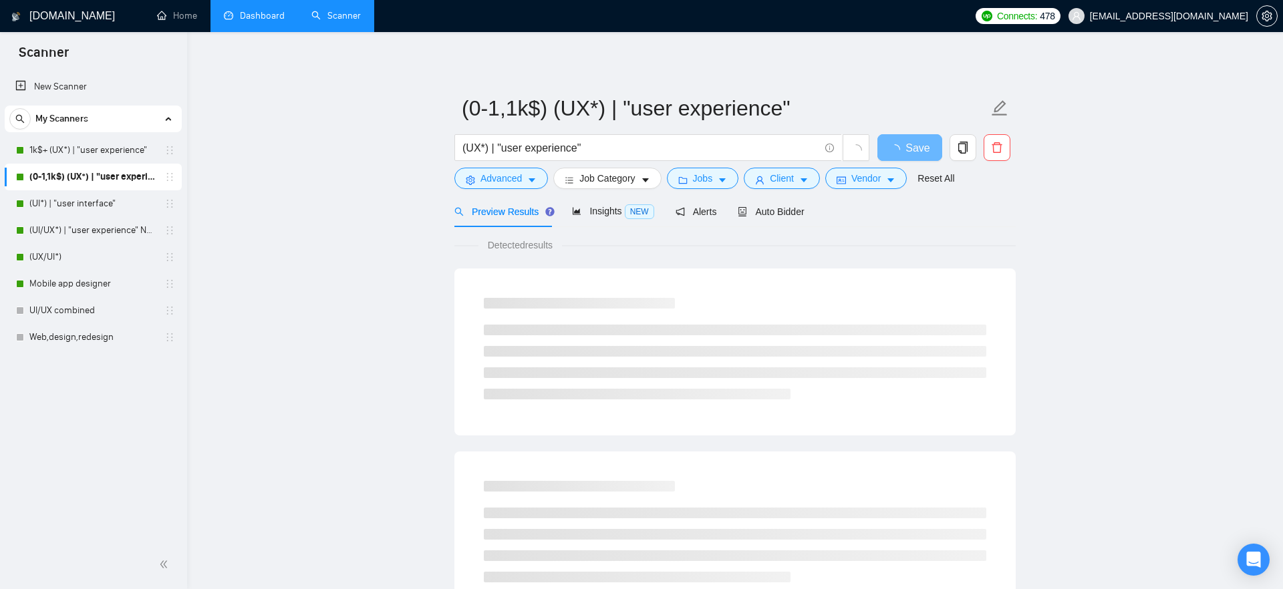
click at [596, 208] on span "Insights NEW" at bounding box center [613, 211] width 82 height 11
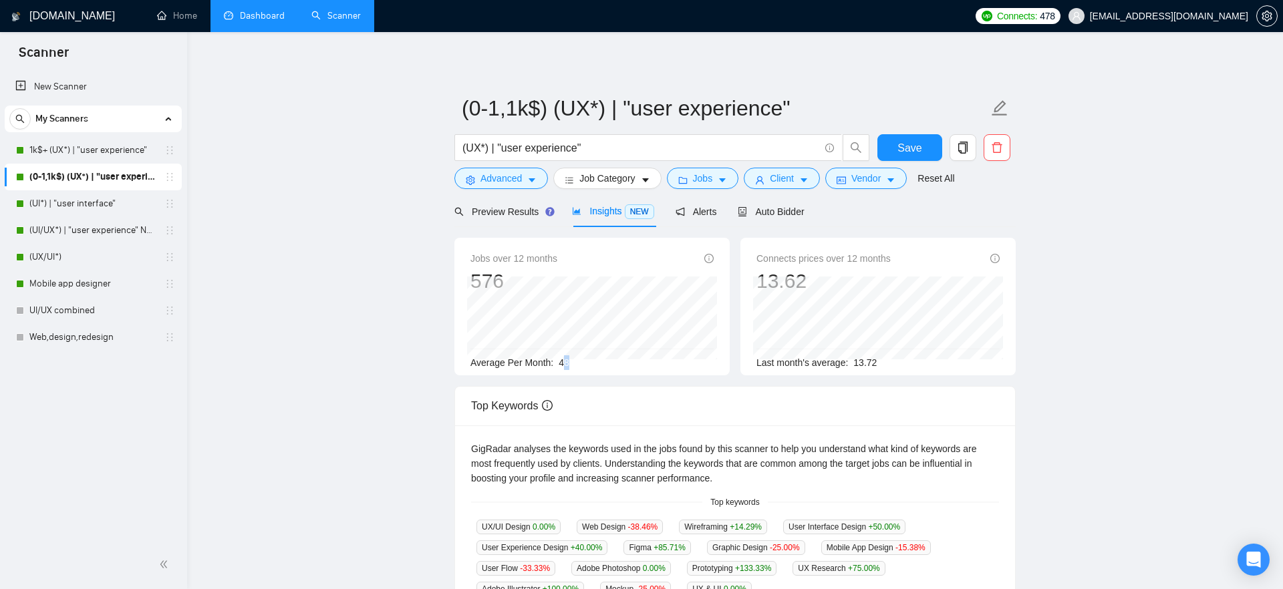
drag, startPoint x: 564, startPoint y: 362, endPoint x: 576, endPoint y: 362, distance: 12.0
click at [576, 362] on div "Average Per Month: 48" at bounding box center [591, 362] width 243 height 15
click at [575, 362] on div "Average Per Month: 48" at bounding box center [591, 362] width 243 height 15
click at [75, 207] on link "(UI*) | "user interface"" at bounding box center [92, 203] width 127 height 27
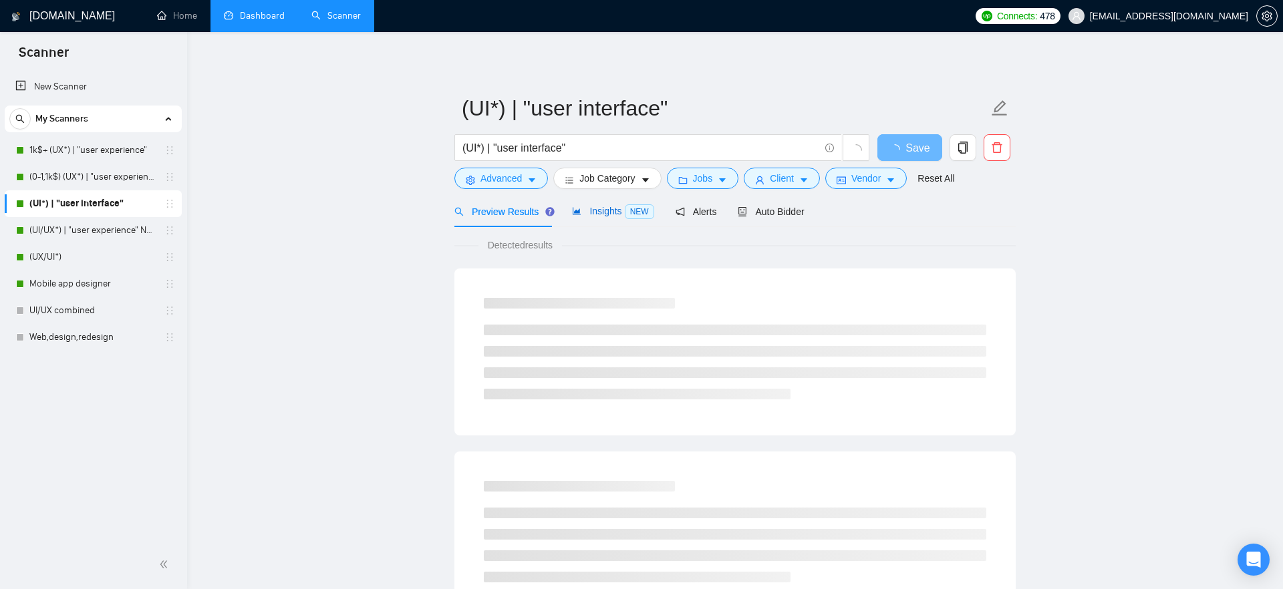
click at [624, 212] on span "Insights NEW" at bounding box center [613, 211] width 82 height 11
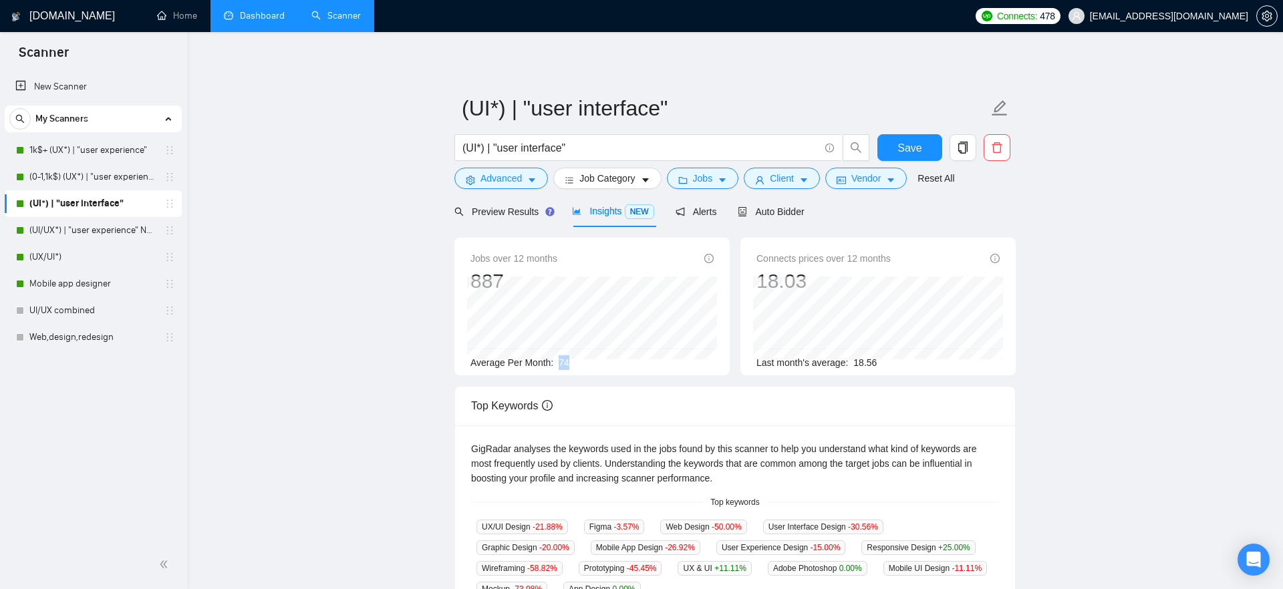
drag, startPoint x: 559, startPoint y: 363, endPoint x: 583, endPoint y: 363, distance: 23.4
click at [583, 363] on div "Average Per Month: 74" at bounding box center [591, 362] width 243 height 15
click at [110, 225] on link "(UI/UX*) | "user experience" NEW" at bounding box center [92, 230] width 127 height 27
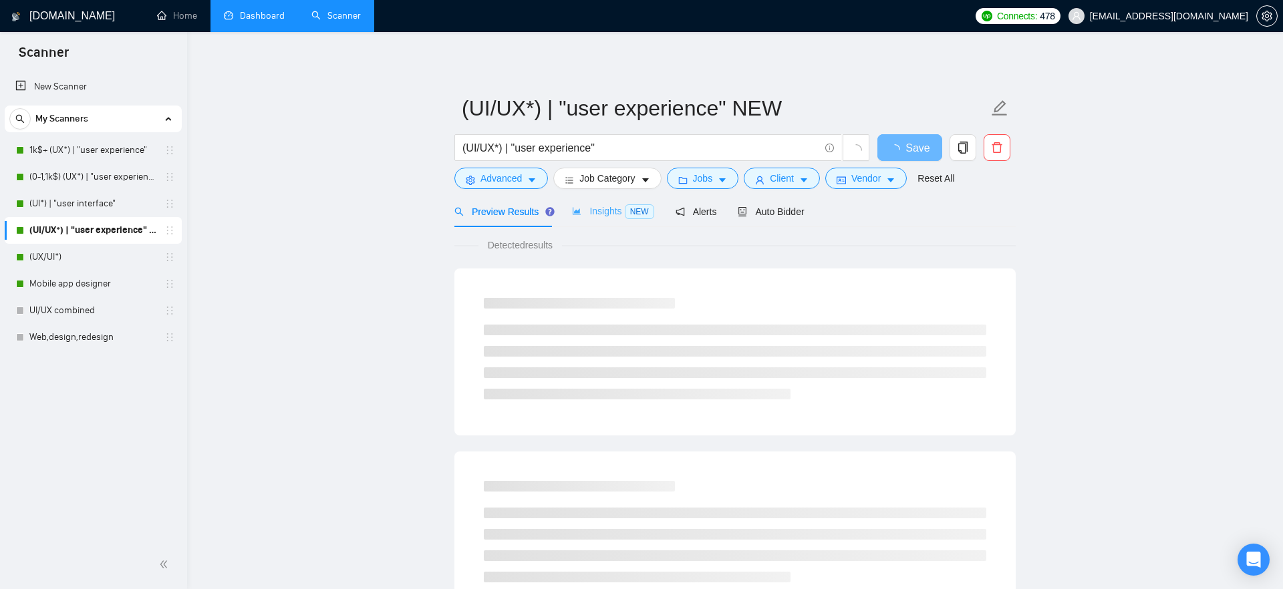
click at [605, 203] on div "Insights NEW" at bounding box center [613, 211] width 82 height 31
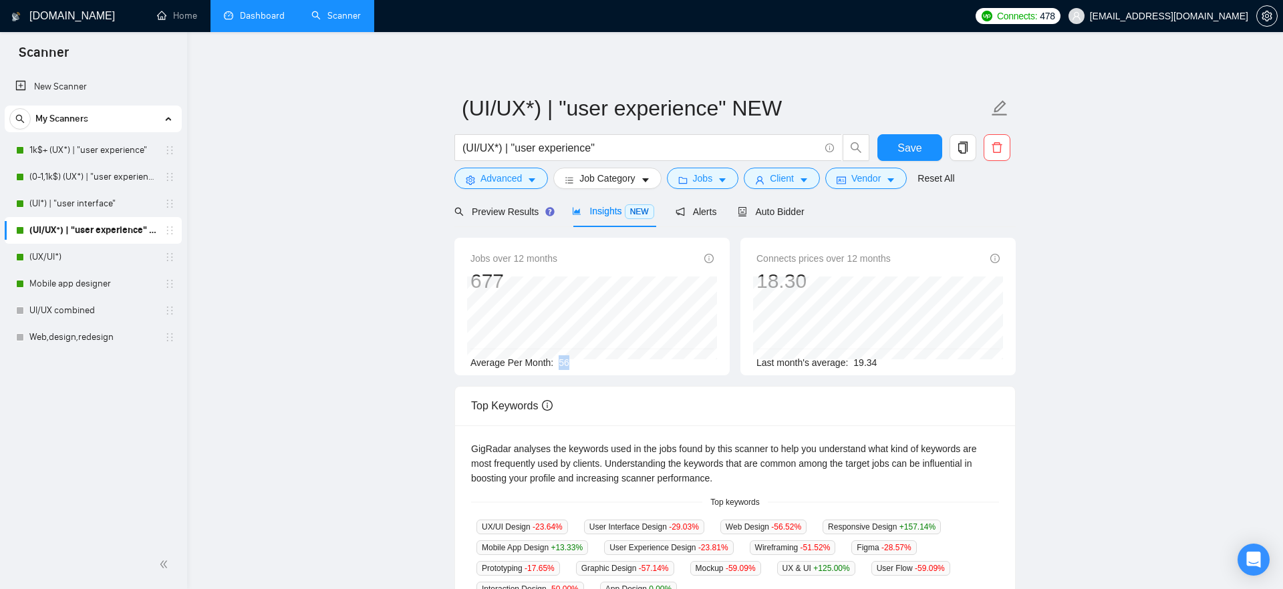
drag, startPoint x: 561, startPoint y: 364, endPoint x: 573, endPoint y: 364, distance: 12.7
click at [573, 364] on div "Average Per Month: 56" at bounding box center [591, 362] width 243 height 15
click at [110, 252] on link "(UX/UI*)" at bounding box center [92, 257] width 127 height 27
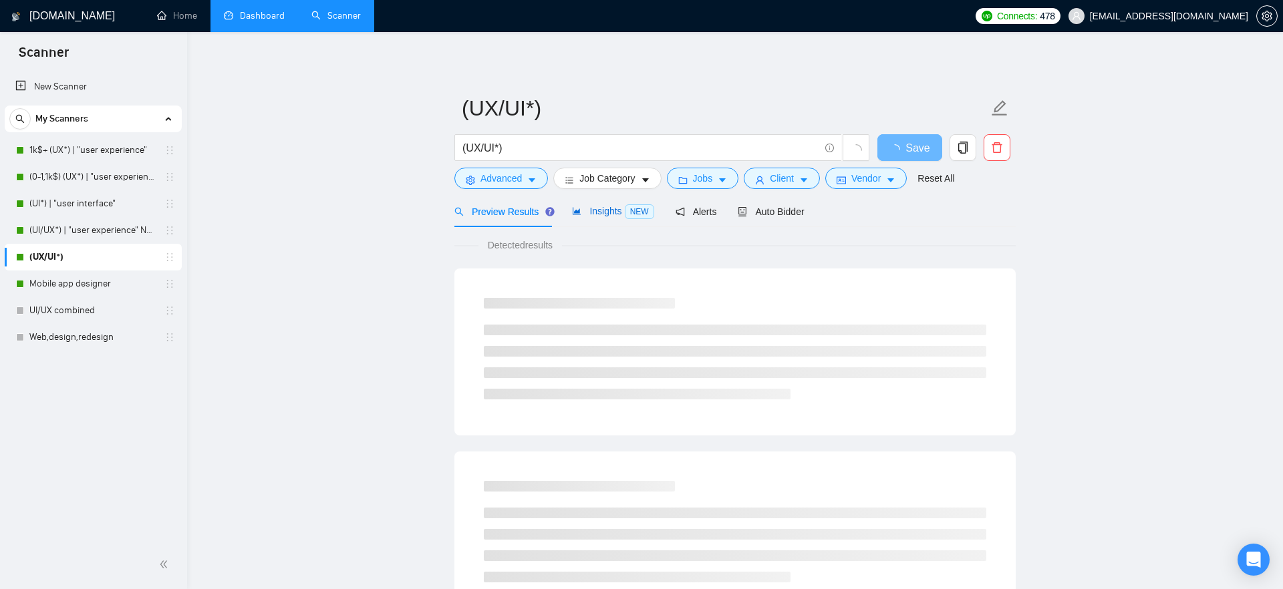
click at [598, 217] on div "Insights NEW" at bounding box center [613, 211] width 82 height 15
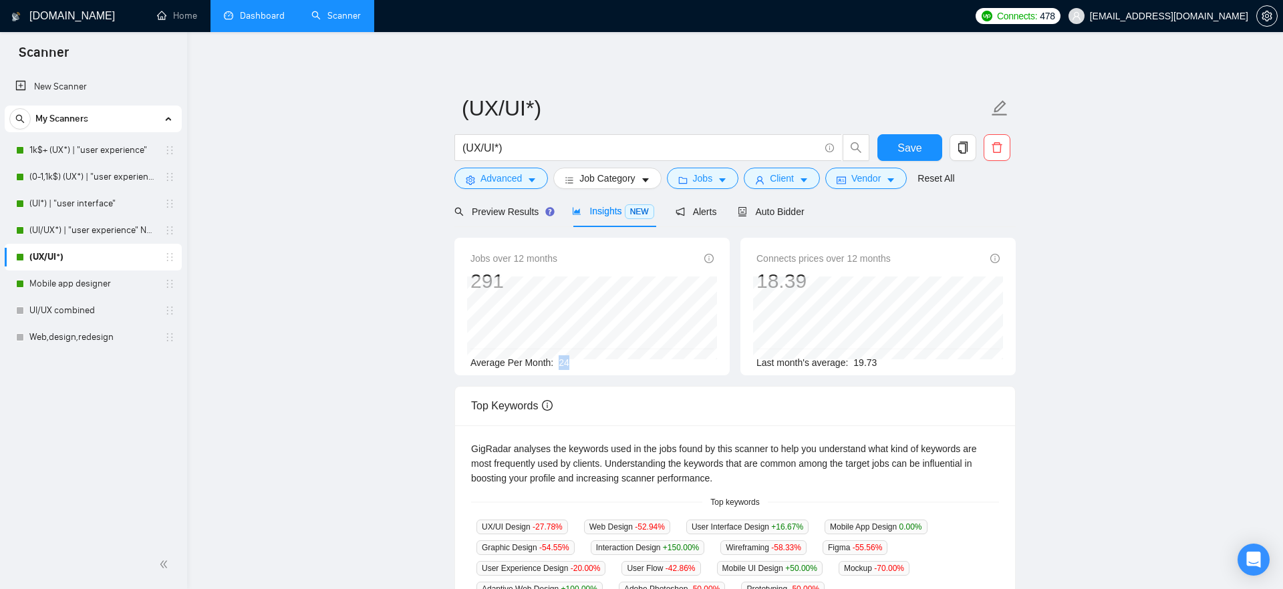
drag, startPoint x: 561, startPoint y: 363, endPoint x: 575, endPoint y: 363, distance: 14.0
click at [575, 363] on div "Average Per Month: 24" at bounding box center [591, 362] width 243 height 15
click at [710, 182] on span "Jobs" at bounding box center [703, 178] width 20 height 15
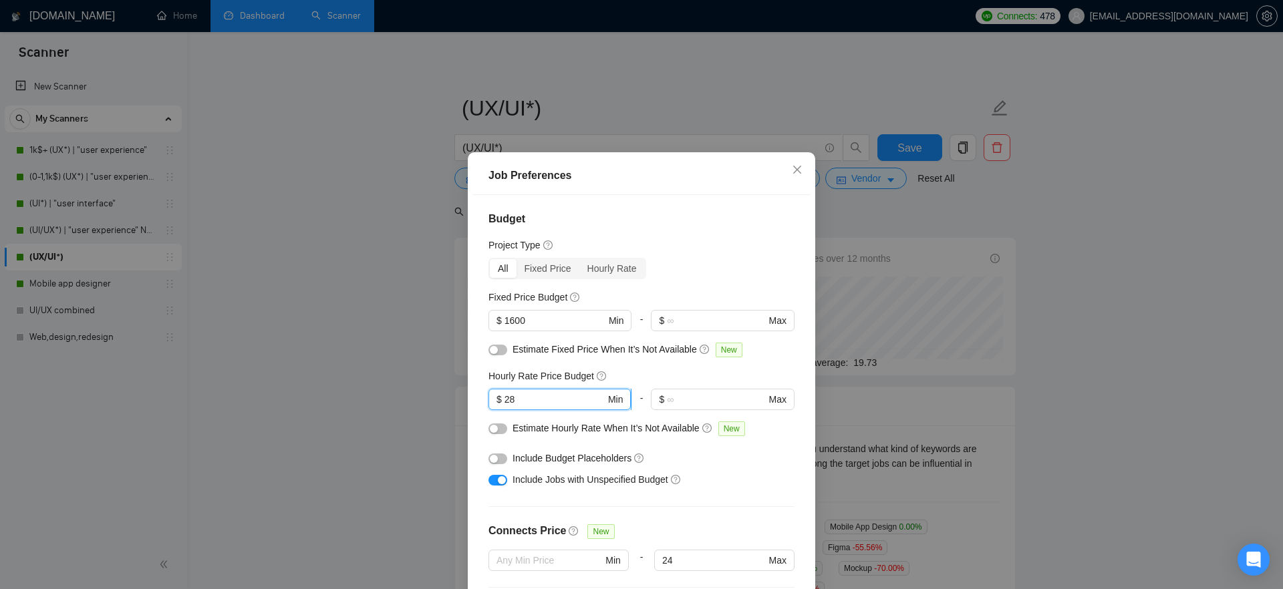
drag, startPoint x: 527, startPoint y: 402, endPoint x: 498, endPoint y: 402, distance: 28.7
click at [498, 402] on span "$ 28 Min" at bounding box center [559, 399] width 142 height 21
drag, startPoint x: 538, startPoint y: 323, endPoint x: 496, endPoint y: 323, distance: 41.4
click at [496, 323] on span "$ 1600 Min" at bounding box center [559, 320] width 142 height 21
click at [531, 323] on input "1600" at bounding box center [554, 320] width 101 height 15
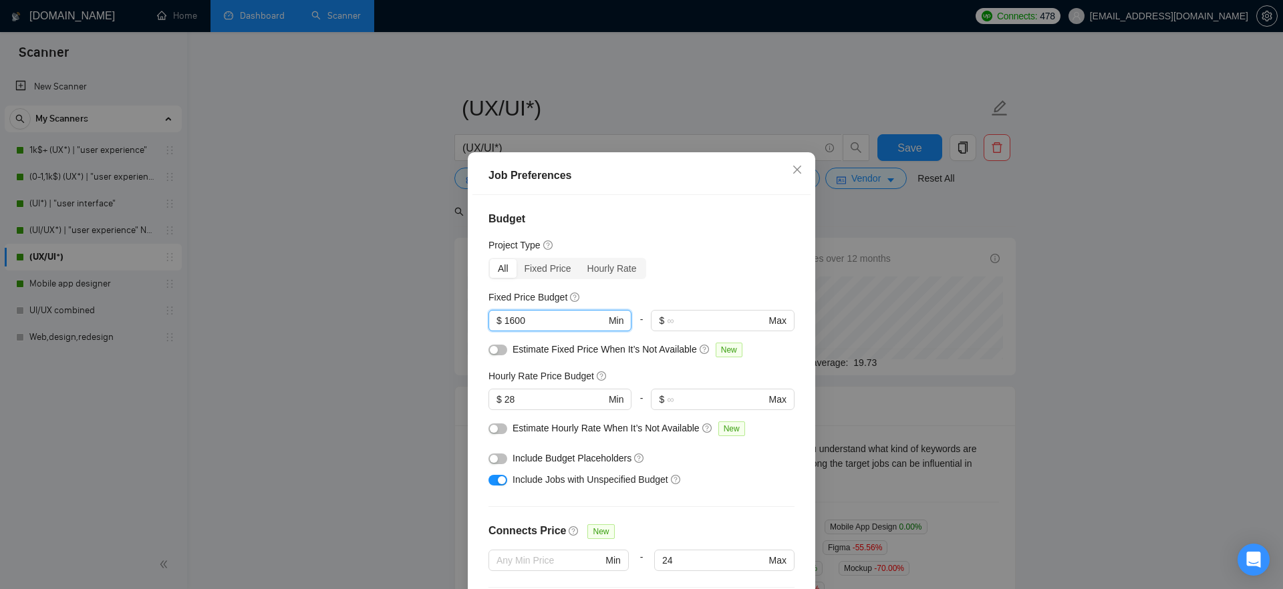
drag, startPoint x: 531, startPoint y: 323, endPoint x: 487, endPoint y: 326, distance: 43.6
click at [487, 326] on div "Budget Project Type All Fixed Price Hourly Rate Fixed Price Budget 1600 $ 1600 …" at bounding box center [641, 401] width 338 height 412
click at [521, 294] on h5 "Fixed Price Budget" at bounding box center [527, 297] width 79 height 15
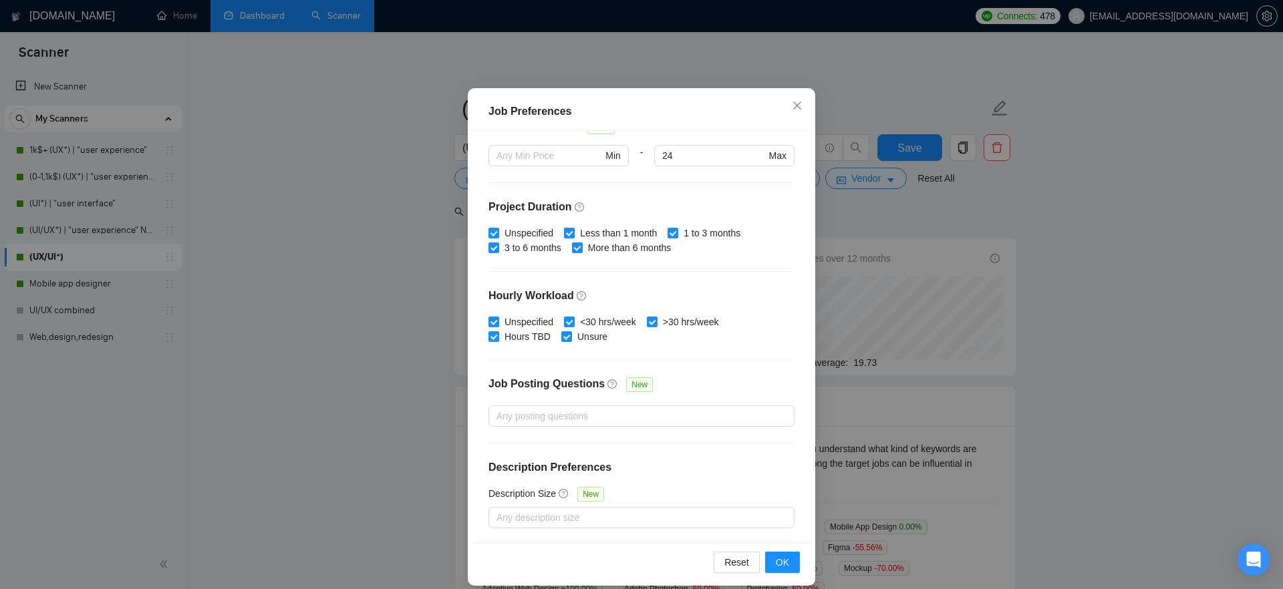
scroll to position [77, 0]
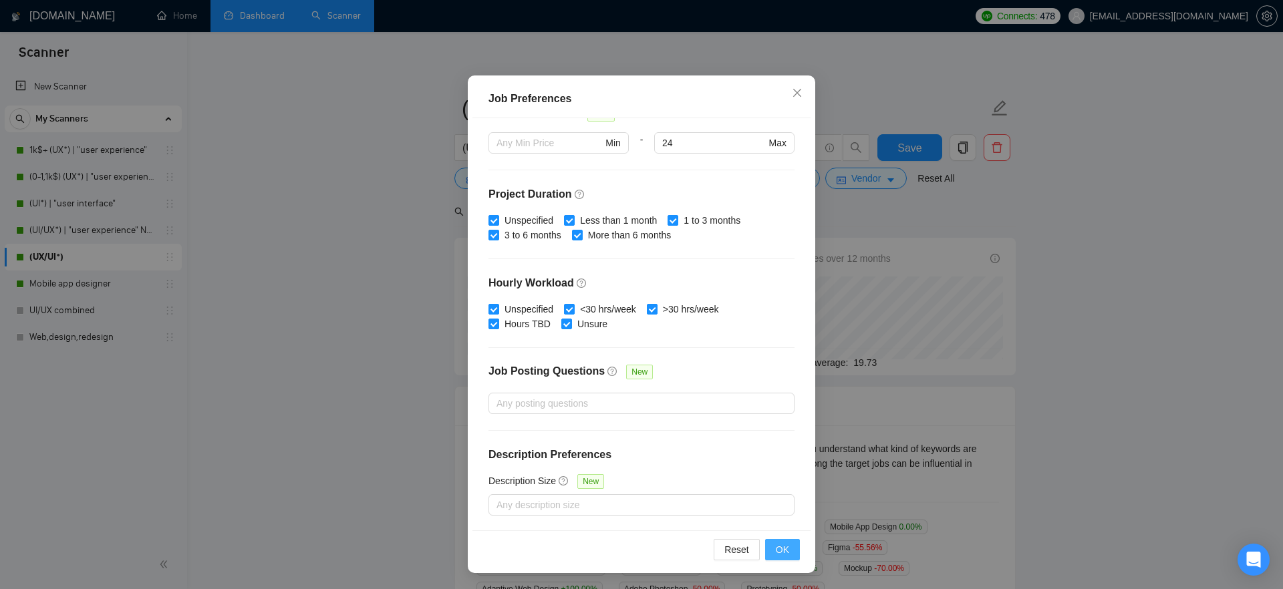
click at [779, 551] on span "OK" at bounding box center [782, 550] width 13 height 15
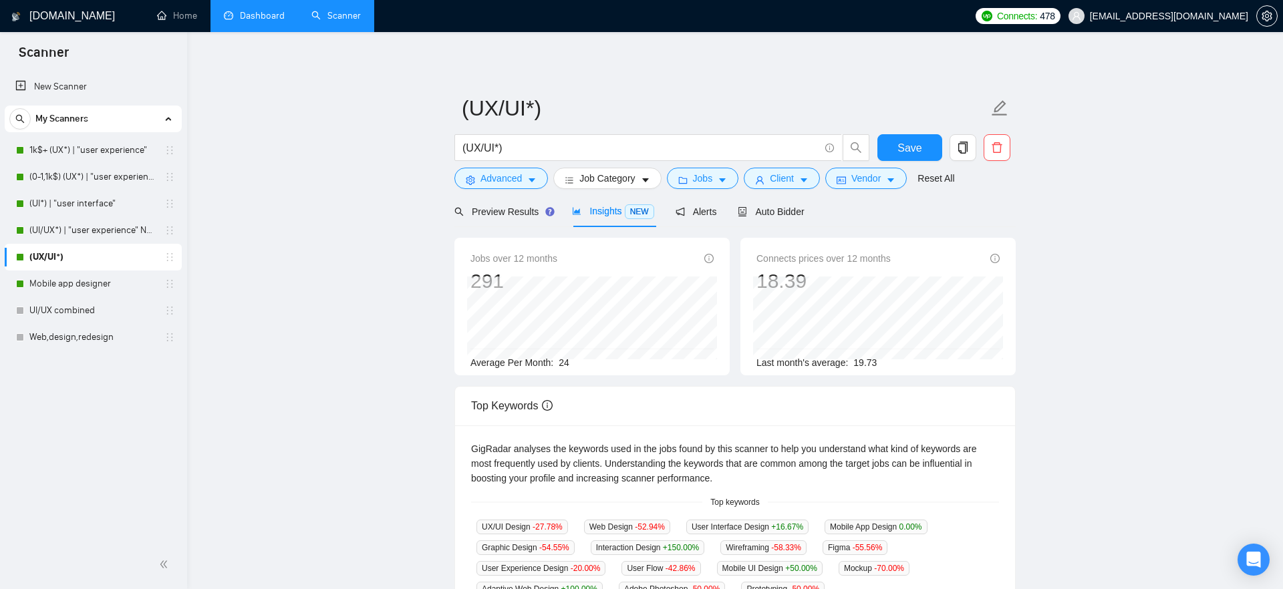
scroll to position [5, 0]
click at [99, 311] on link "UI/UX combined" at bounding box center [92, 310] width 127 height 27
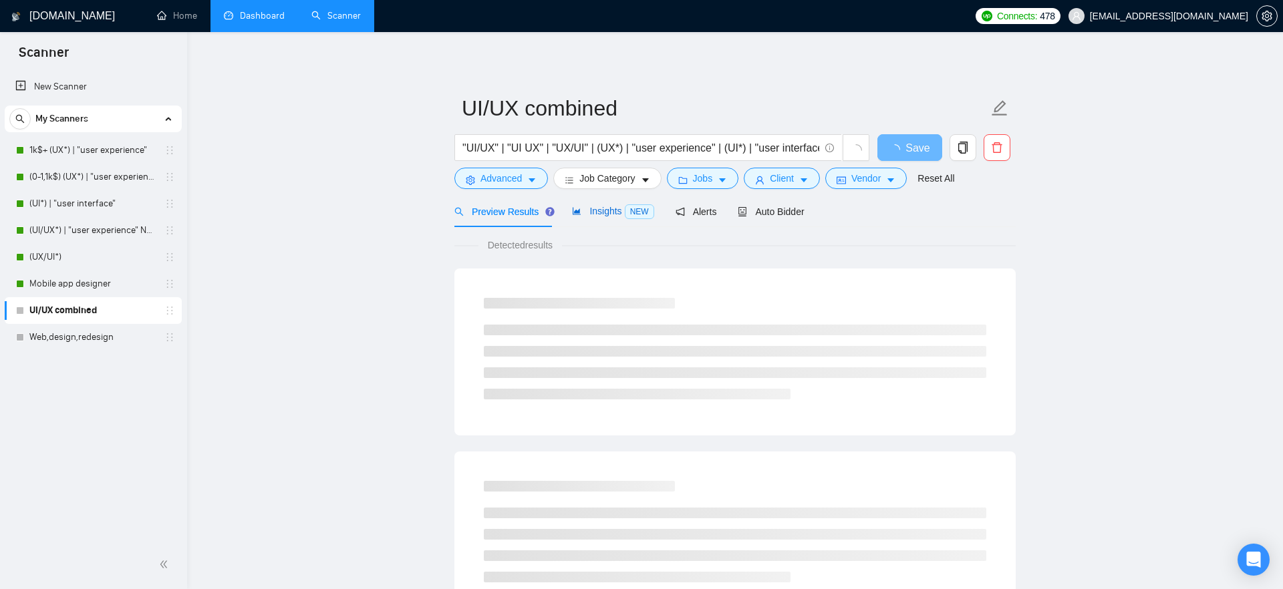
click at [606, 211] on span "Insights NEW" at bounding box center [613, 211] width 82 height 11
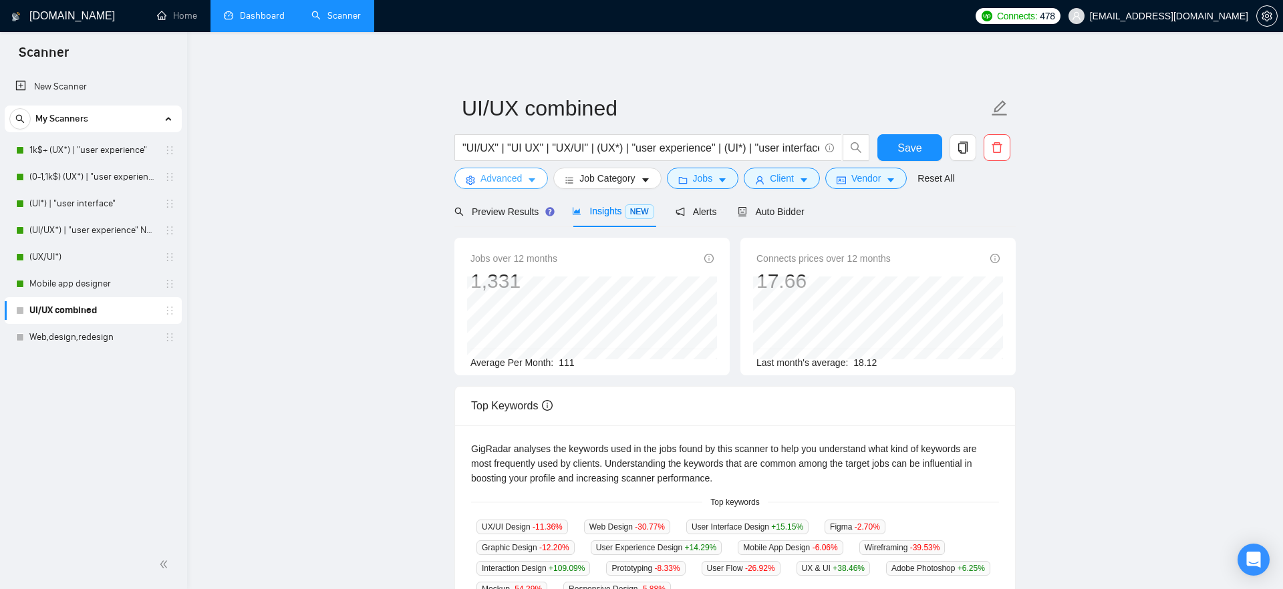
click at [527, 186] on button "Advanced" at bounding box center [501, 178] width 94 height 21
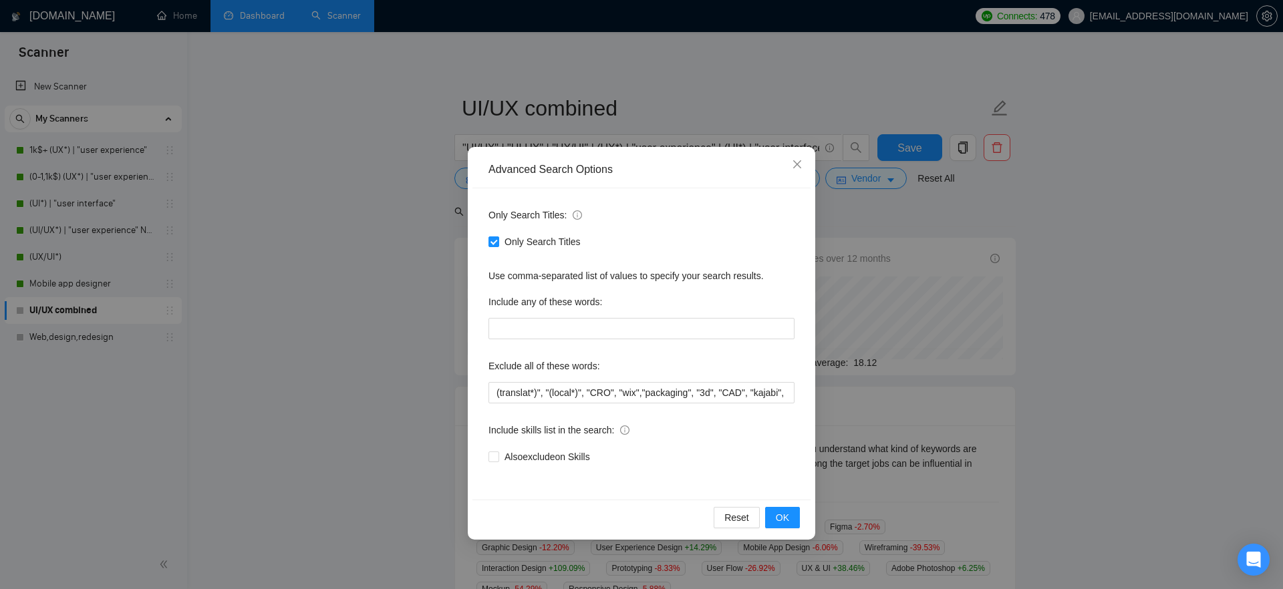
click at [402, 287] on div "Advanced Search Options Only Search Titles: Only Search Titles Use comma-separa…" at bounding box center [641, 294] width 1283 height 589
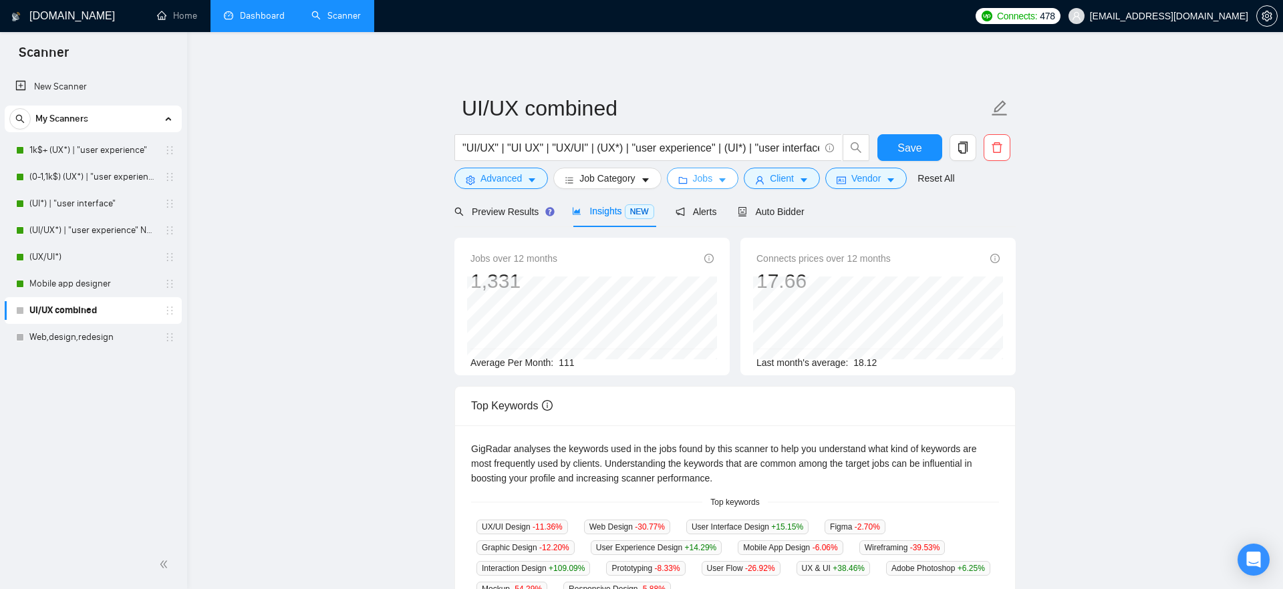
click at [725, 172] on button "Jobs" at bounding box center [703, 178] width 72 height 21
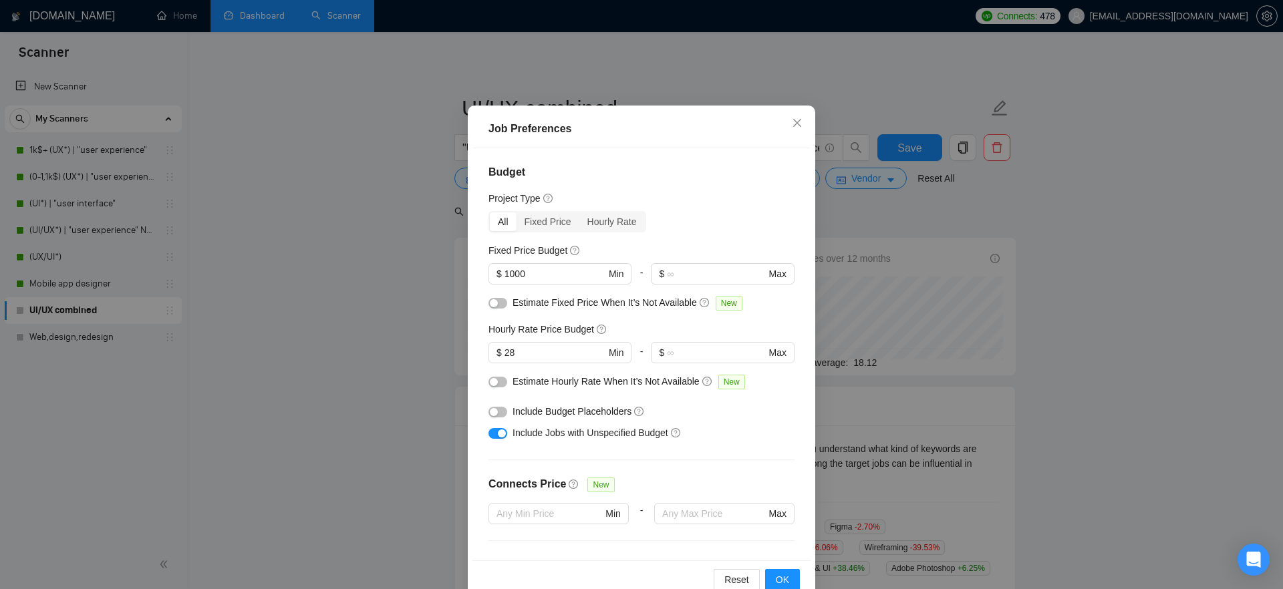
scroll to position [41, 0]
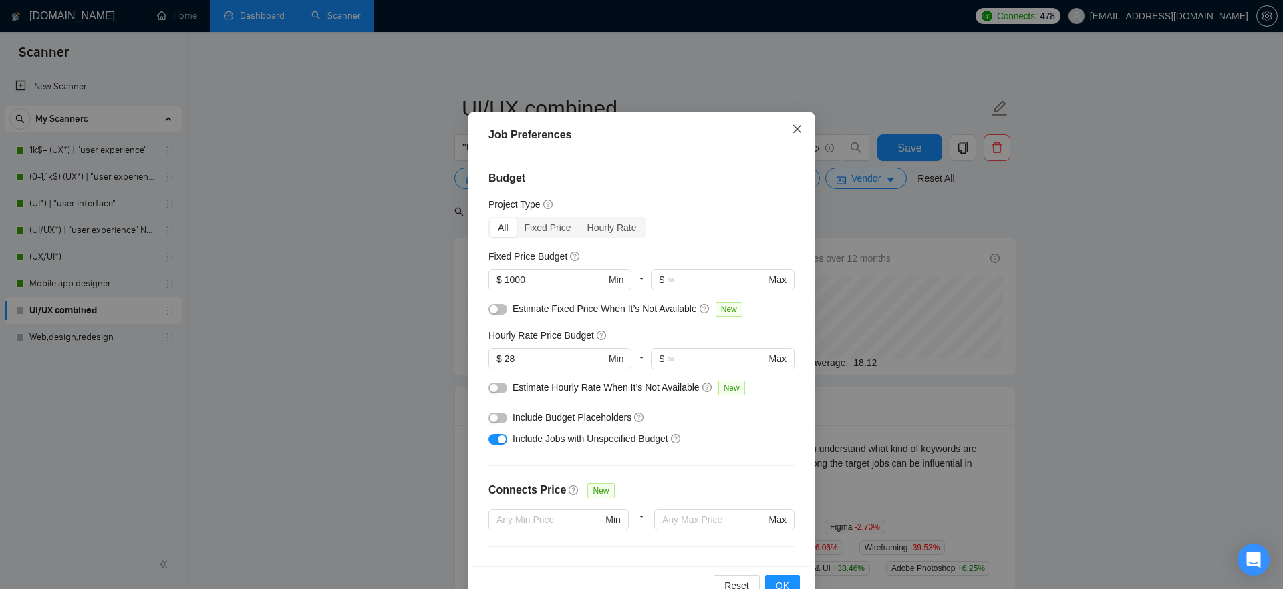
click at [800, 128] on icon "close" at bounding box center [797, 129] width 11 height 11
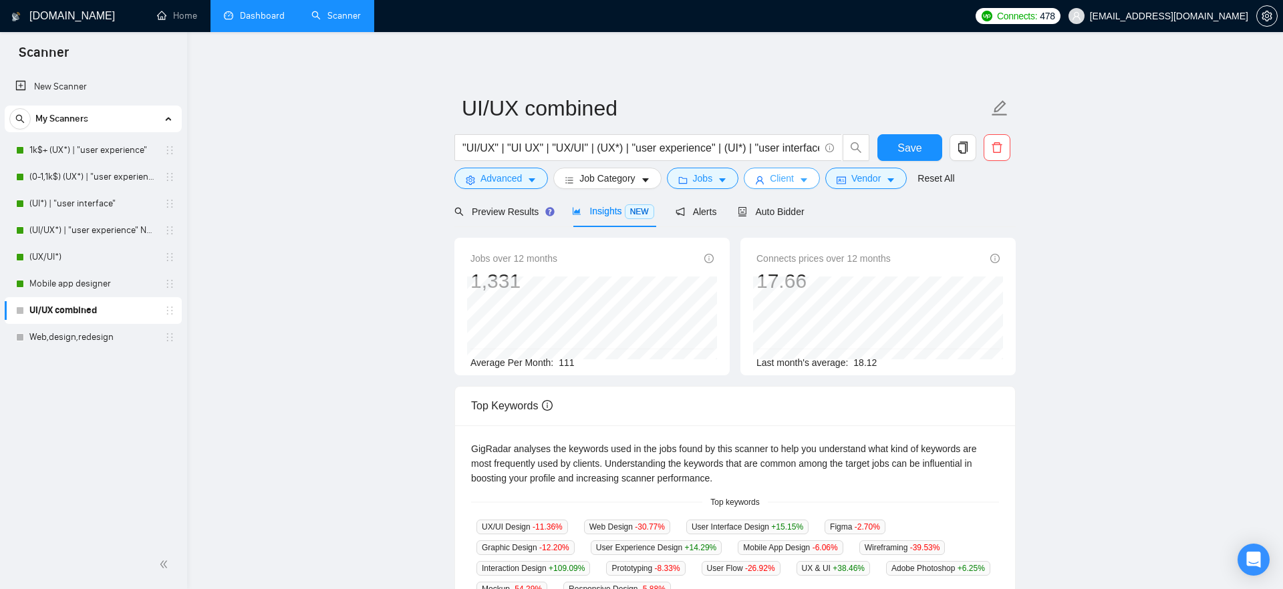
click at [788, 175] on span "Client" at bounding box center [782, 178] width 24 height 15
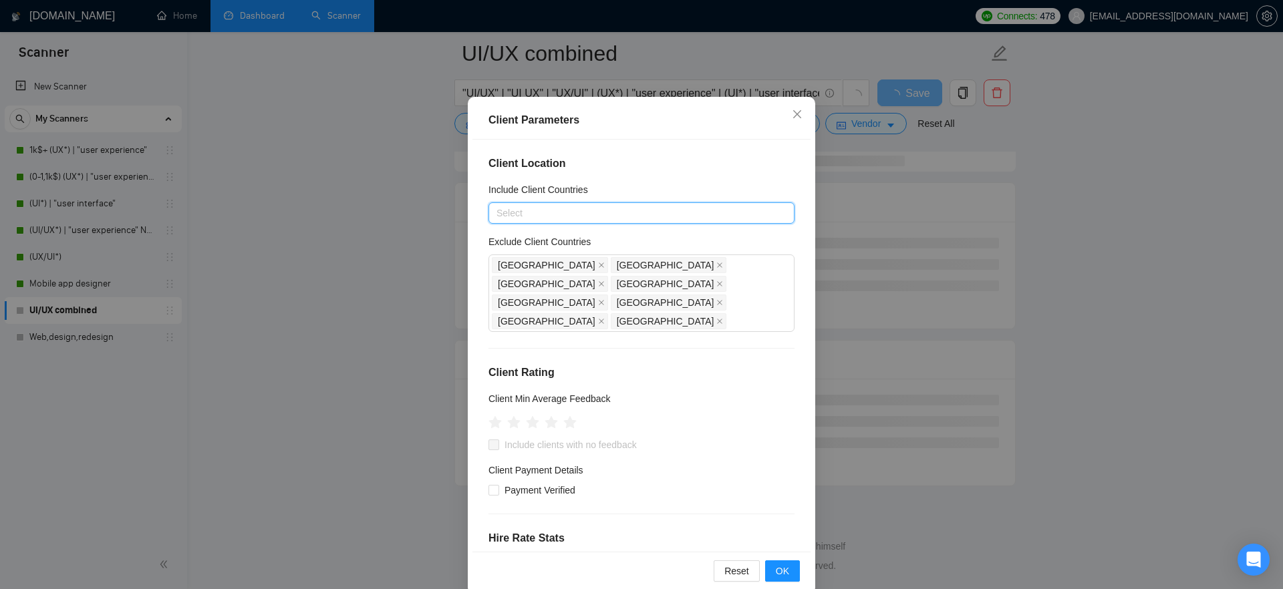
scroll to position [170, 0]
click at [782, 583] on div "Reset OK" at bounding box center [641, 571] width 338 height 38
click at [782, 569] on span "OK" at bounding box center [782, 571] width 13 height 15
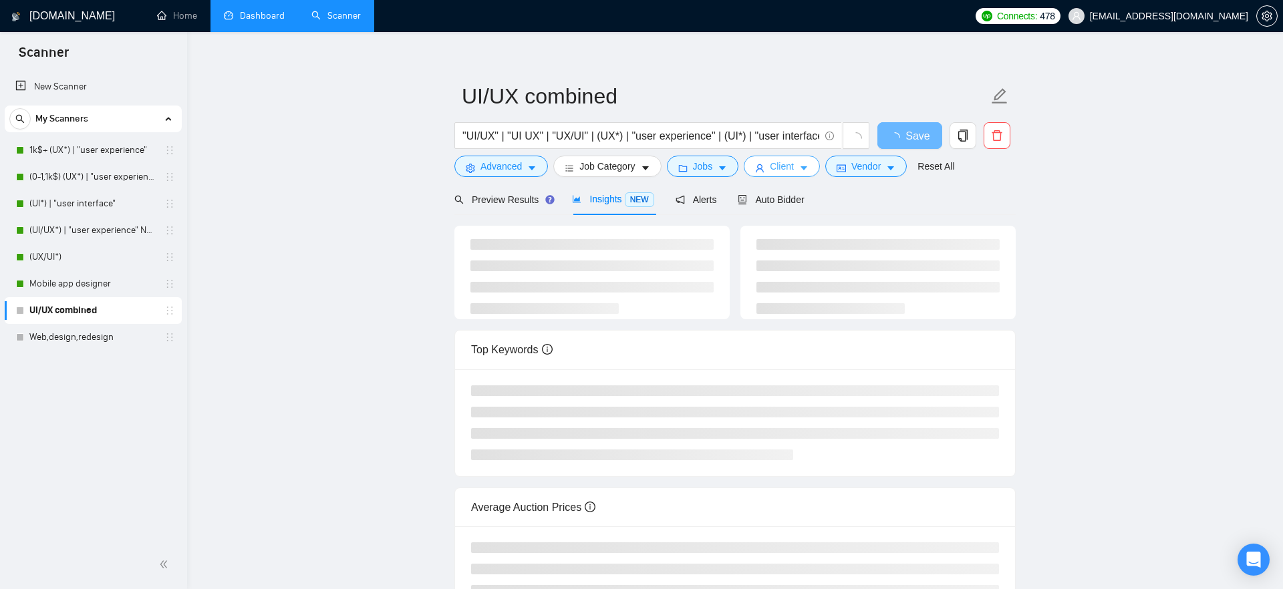
scroll to position [0, 0]
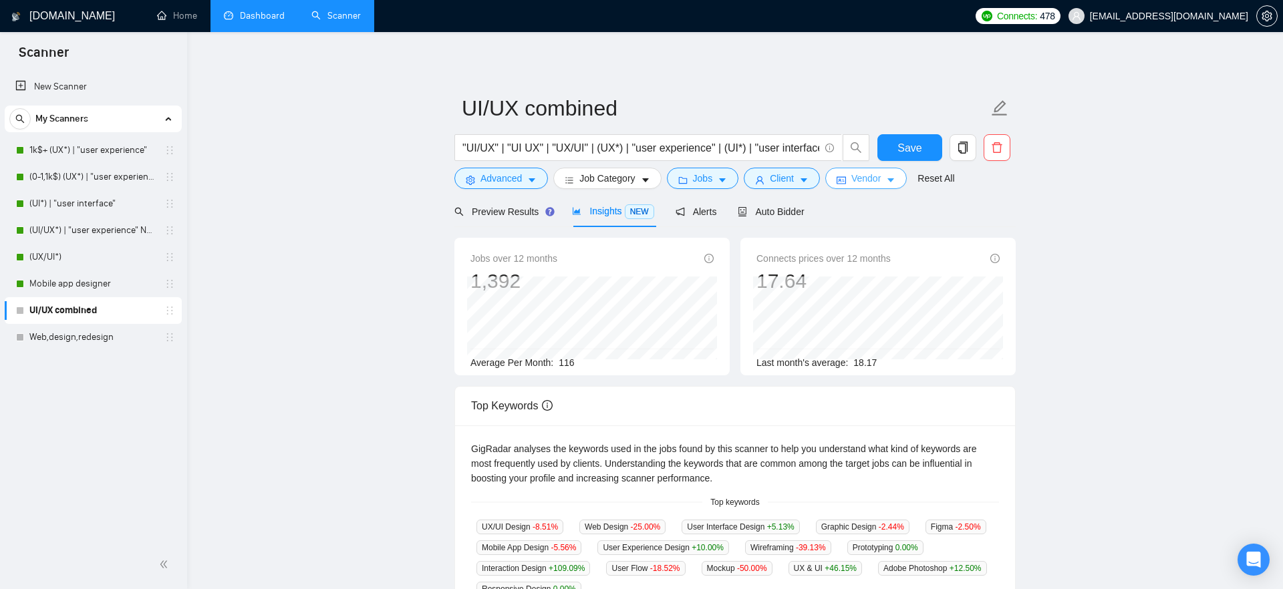
click at [857, 180] on button "Vendor" at bounding box center [866, 178] width 82 height 21
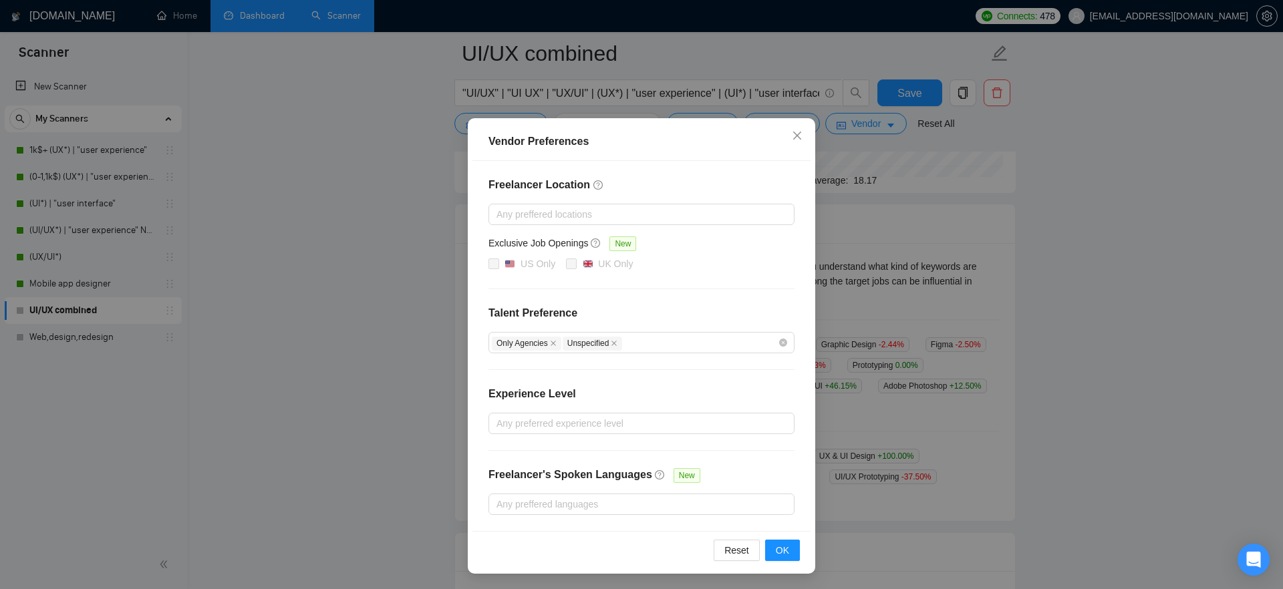
scroll to position [251, 0]
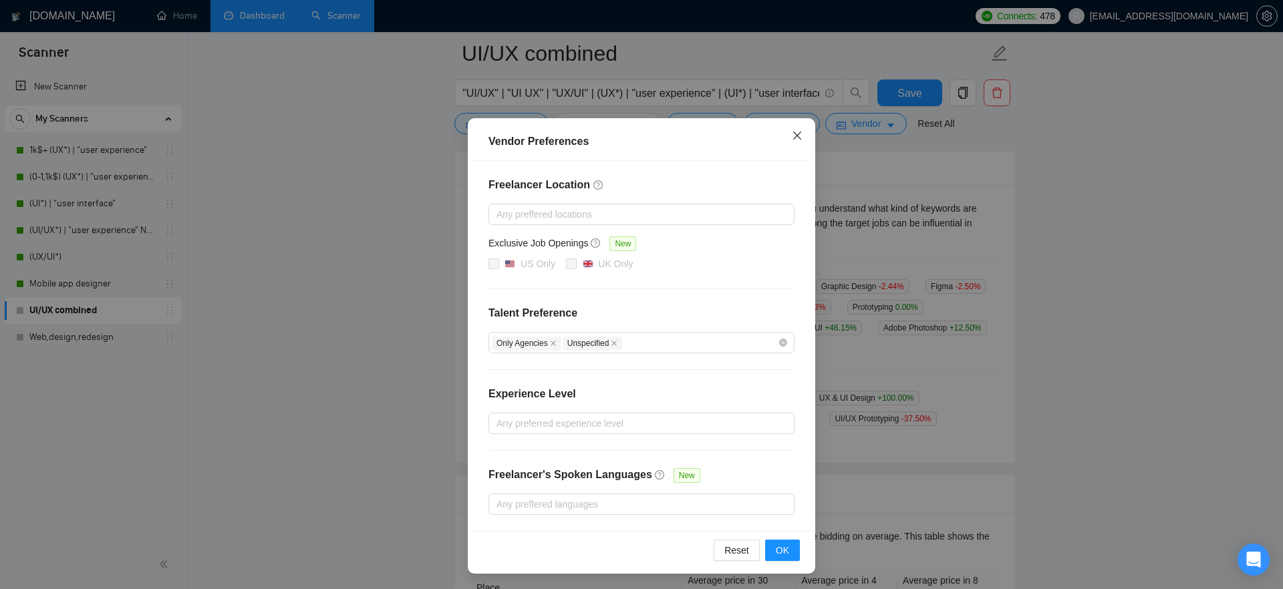
click at [796, 134] on icon "close" at bounding box center [797, 135] width 11 height 11
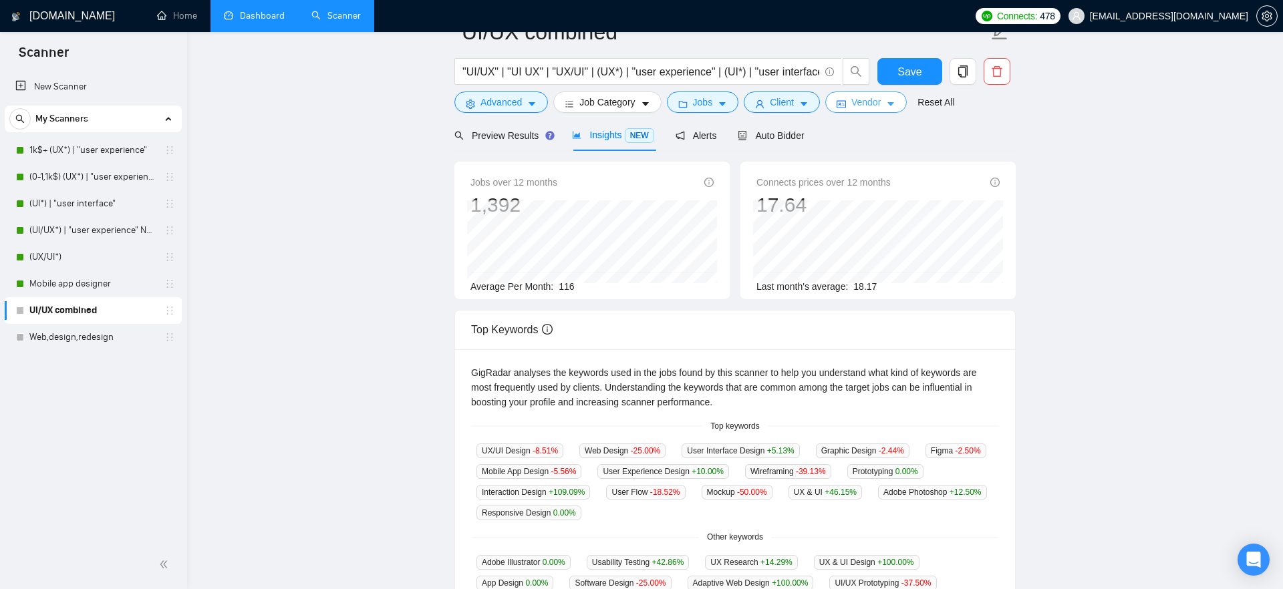
scroll to position [0, 0]
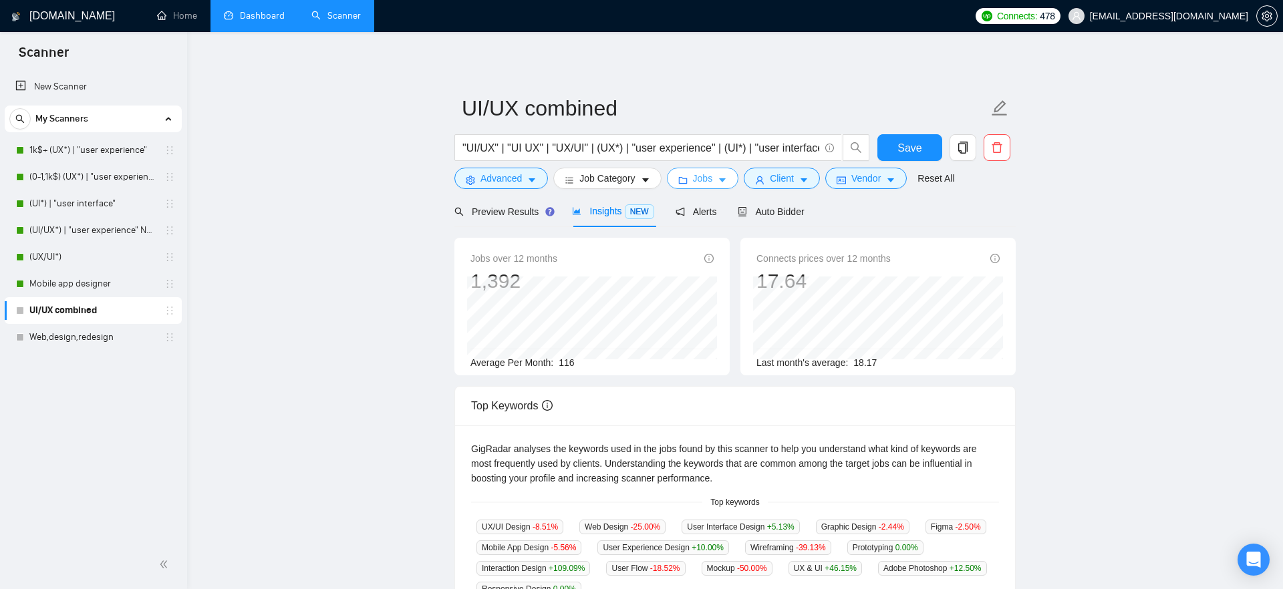
click at [713, 176] on span "Jobs" at bounding box center [703, 178] width 20 height 15
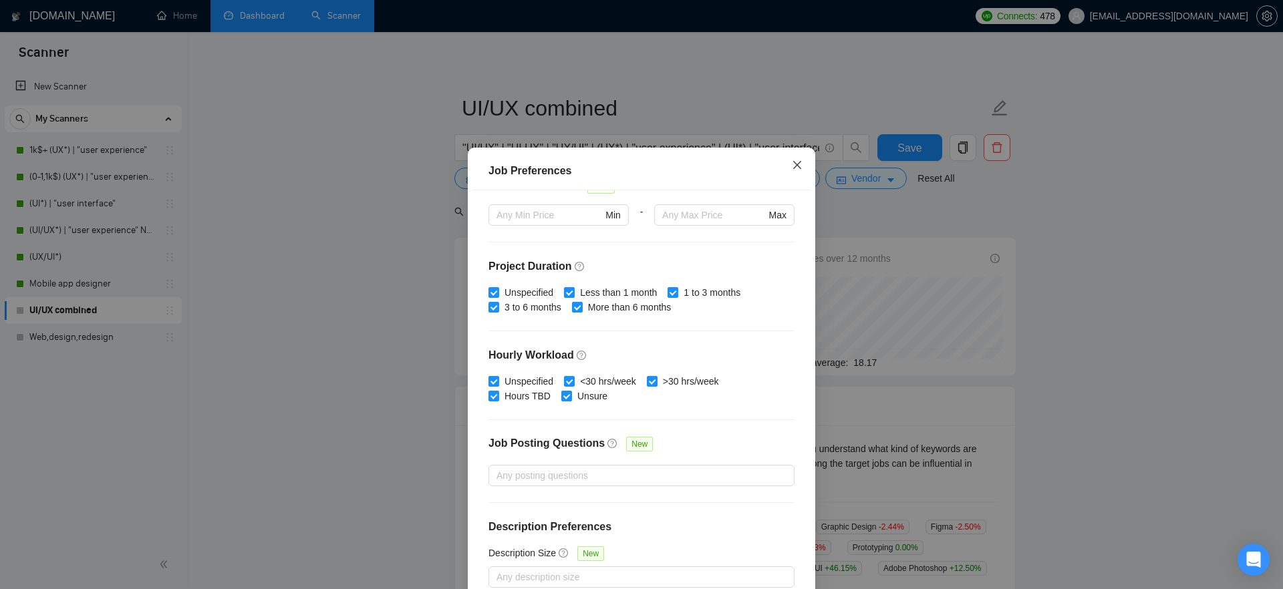
click at [799, 170] on icon "close" at bounding box center [797, 165] width 11 height 11
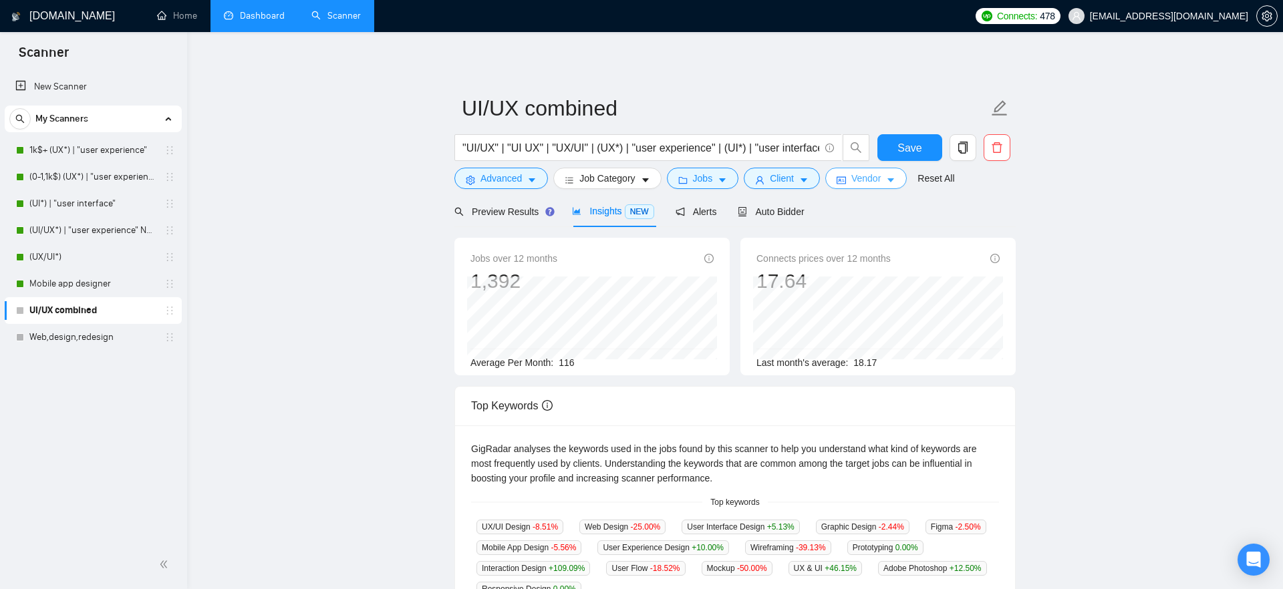
click at [872, 177] on span "Vendor" at bounding box center [865, 178] width 29 height 15
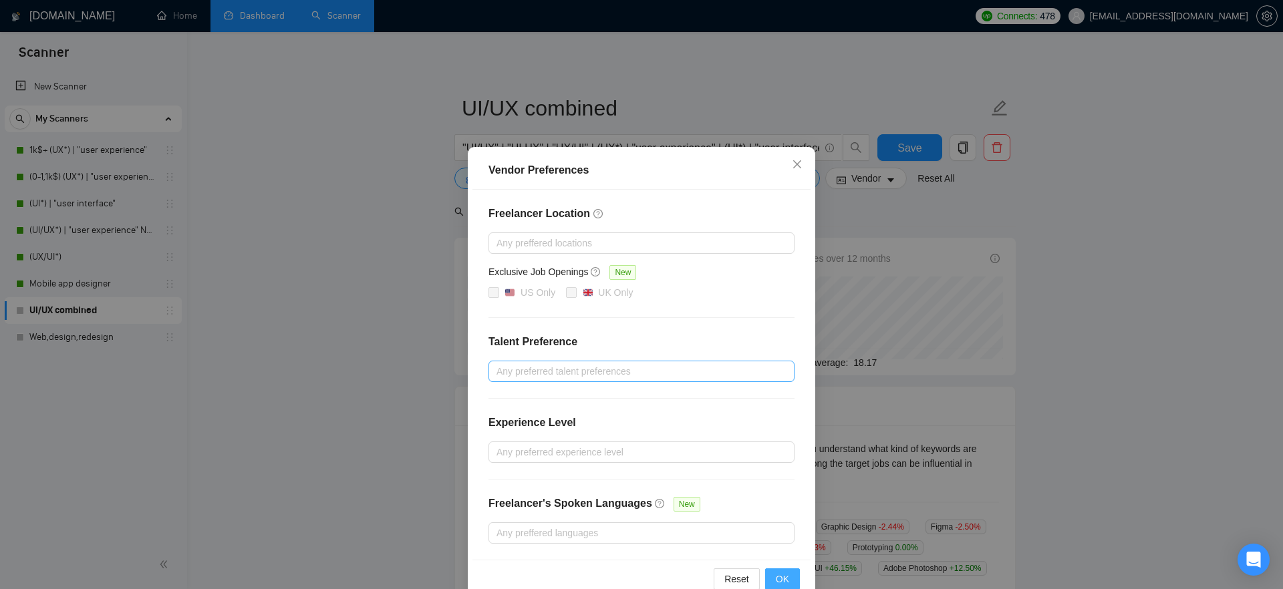
click at [782, 576] on span "OK" at bounding box center [782, 579] width 13 height 15
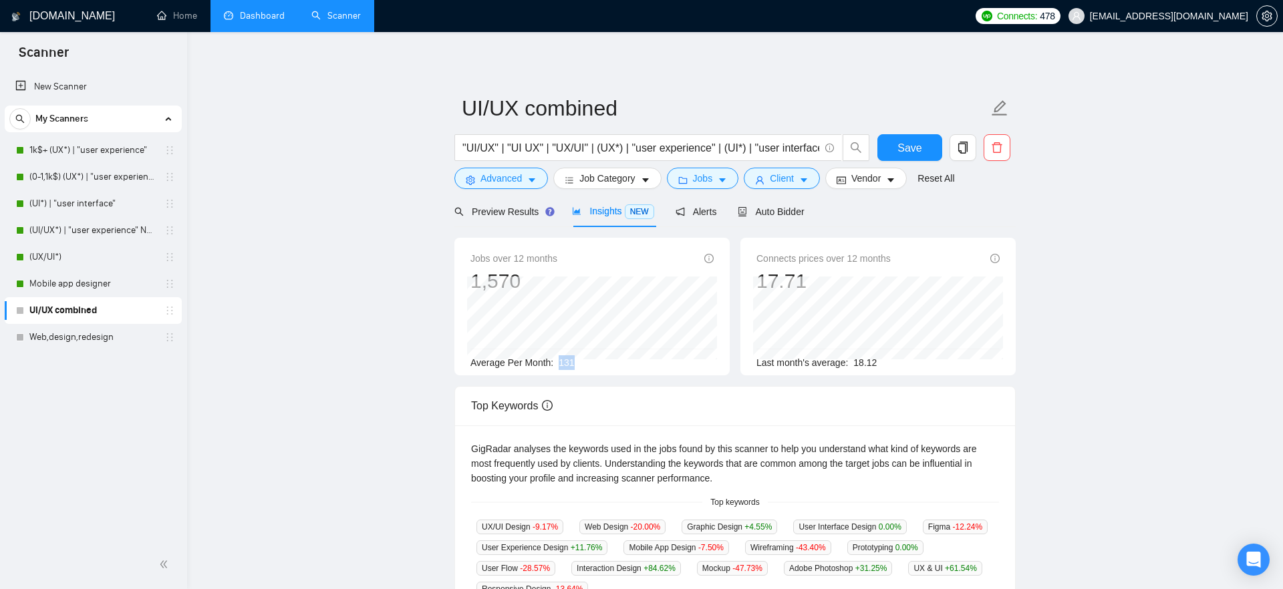
drag, startPoint x: 558, startPoint y: 361, endPoint x: 575, endPoint y: 361, distance: 17.4
click at [575, 361] on div "Average Per Month: 131" at bounding box center [591, 362] width 243 height 15
click at [574, 361] on span "131" at bounding box center [566, 362] width 15 height 11
click at [489, 182] on span "Advanced" at bounding box center [500, 178] width 41 height 15
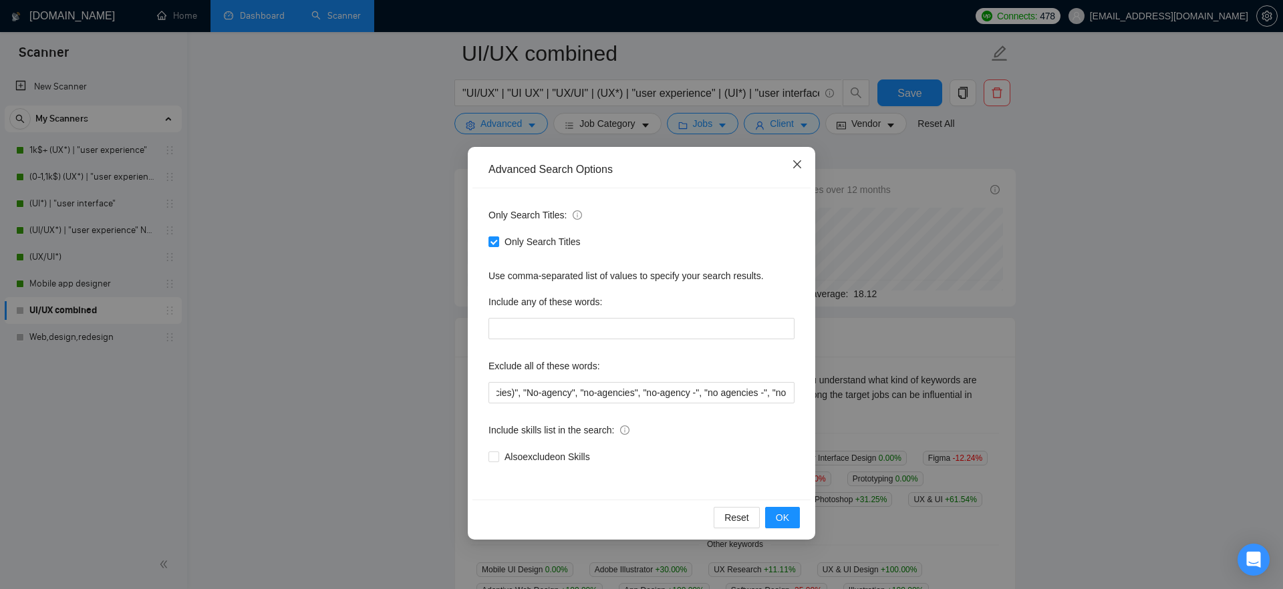
click at [792, 167] on icon "close" at bounding box center [797, 164] width 11 height 11
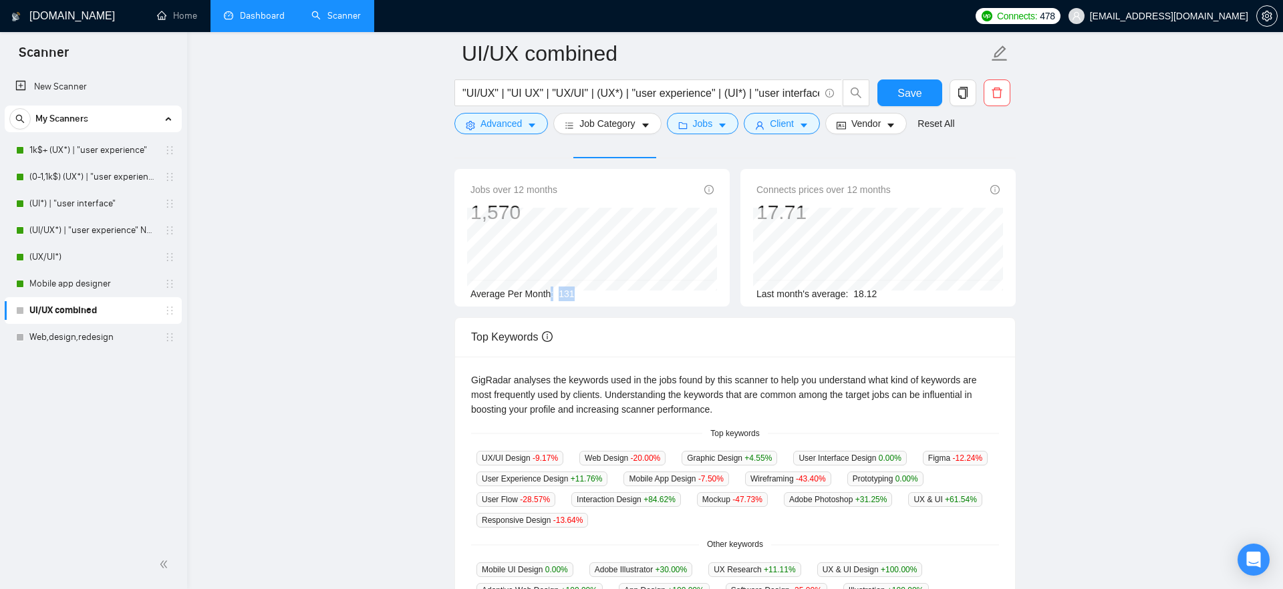
drag, startPoint x: 583, startPoint y: 292, endPoint x: 551, endPoint y: 295, distance: 32.2
click at [551, 295] on div "Average Per Month: 131" at bounding box center [591, 294] width 243 height 15
click at [633, 308] on div "Jobs over 12 months 1,570 Jul 2025 149 Average Per Month: 131 Connects prices o…" at bounding box center [735, 243] width 572 height 148
click at [794, 121] on span "Client" at bounding box center [782, 123] width 24 height 15
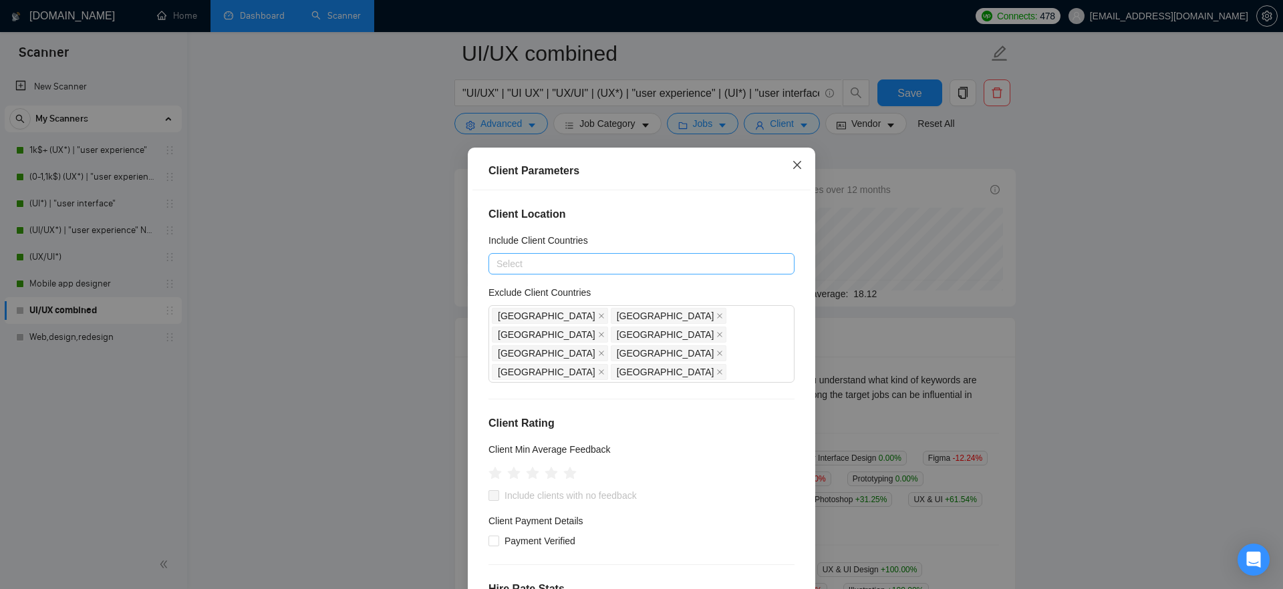
click at [799, 168] on icon "close" at bounding box center [797, 165] width 11 height 11
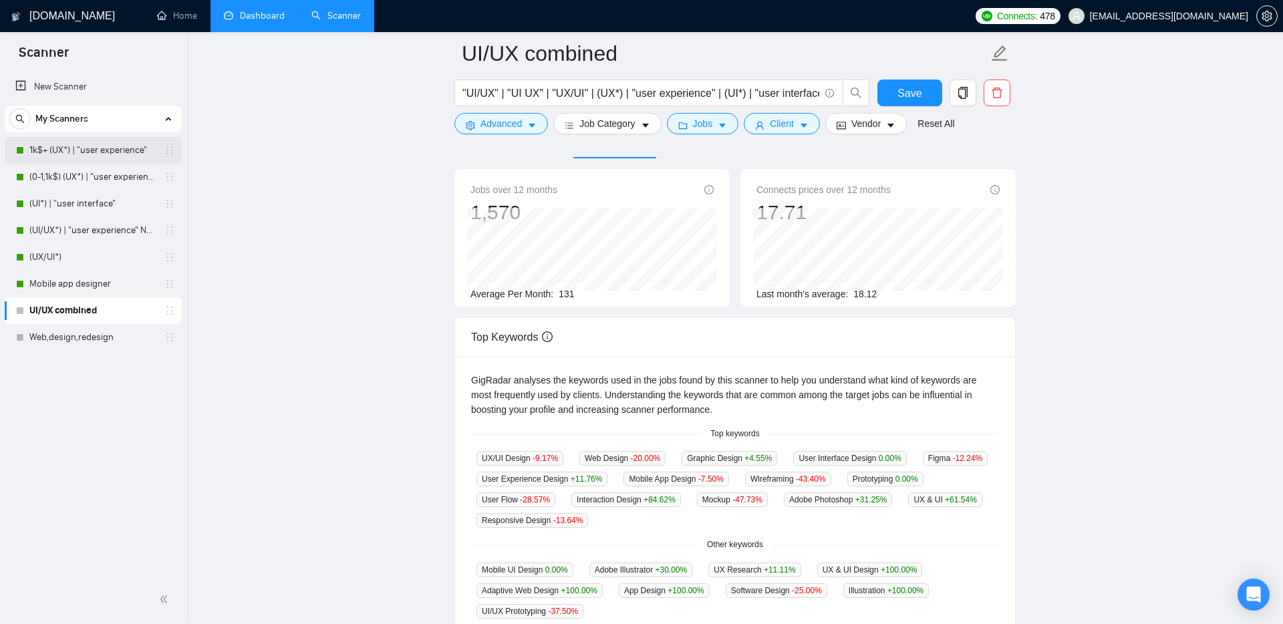
click at [92, 145] on link "1k$+ (UX*) | "user experience"" at bounding box center [92, 150] width 127 height 27
click at [803, 124] on button "Client" at bounding box center [782, 123] width 76 height 21
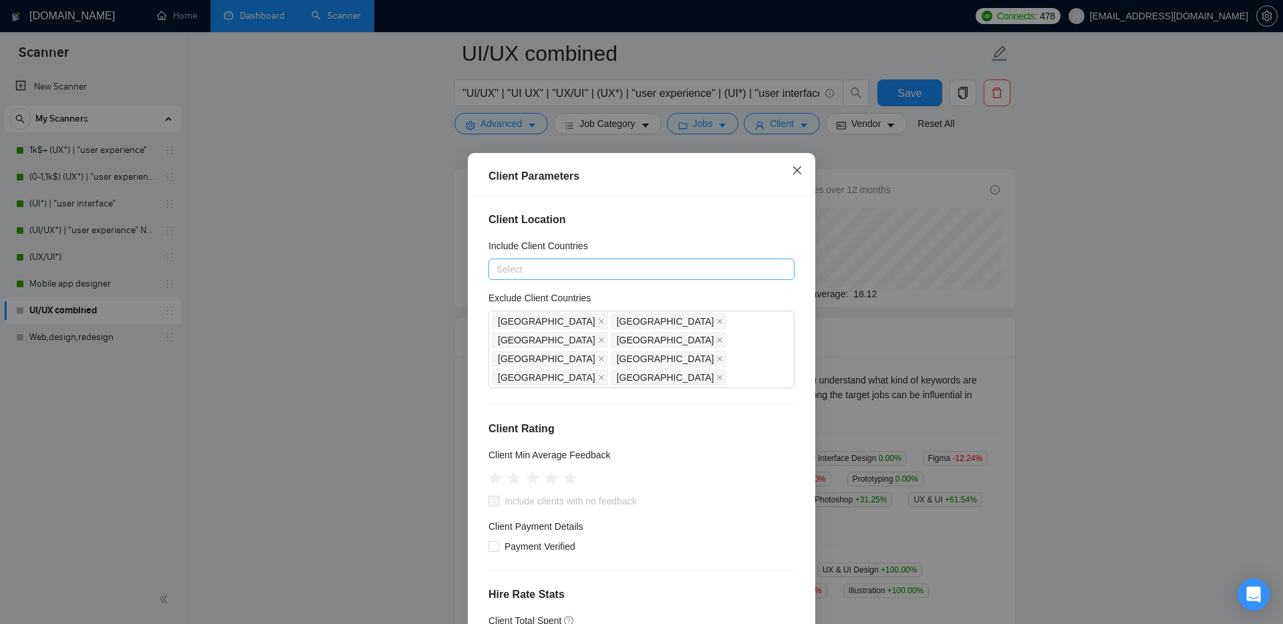
click at [801, 172] on icon "close" at bounding box center [797, 170] width 11 height 11
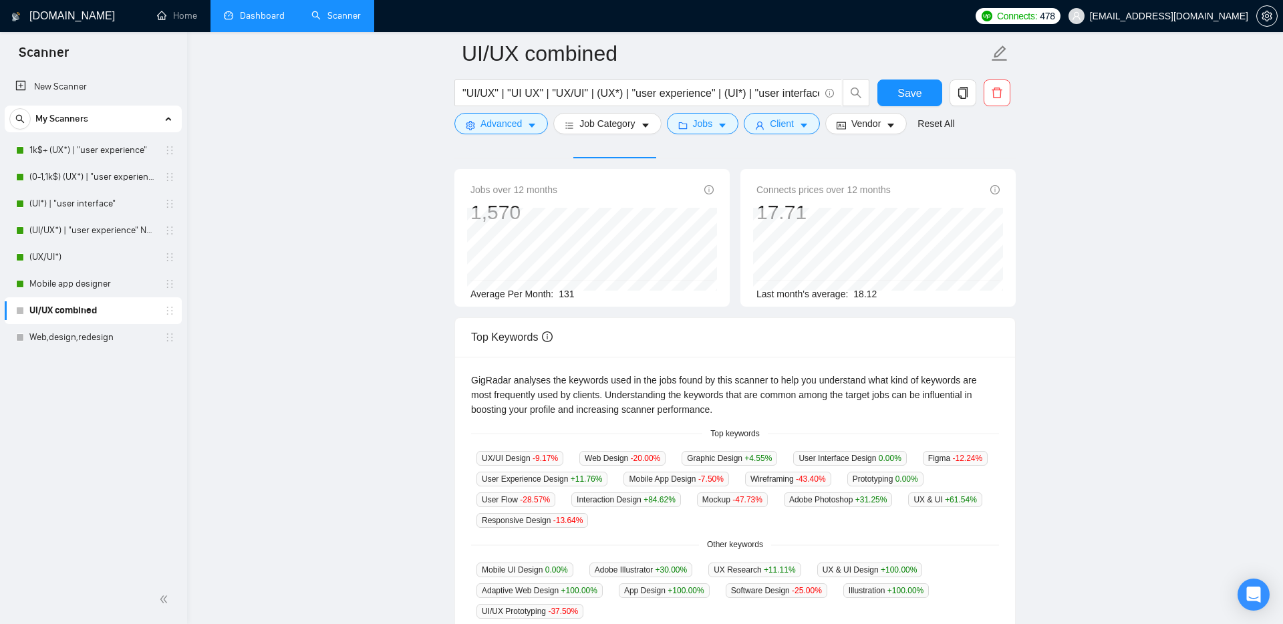
click at [425, 241] on main "UI/UX combined "UI/UX" | "UI UX" | "UX/UI" | (UX*) | "user experience" | (UI*) …" at bounding box center [734, 437] width 1053 height 927
click at [792, 118] on span "Client" at bounding box center [782, 123] width 24 height 15
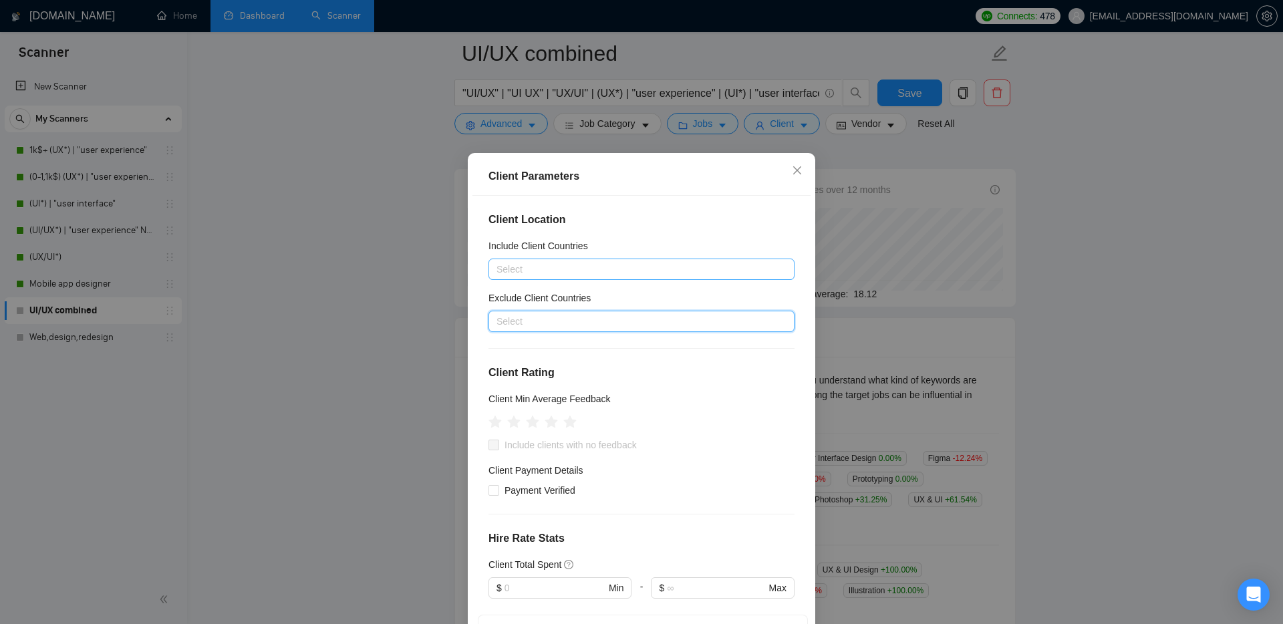
click at [795, 378] on div "Client Location Include Client Countries Select Exclude Client Countries Select…" at bounding box center [641, 414] width 338 height 437
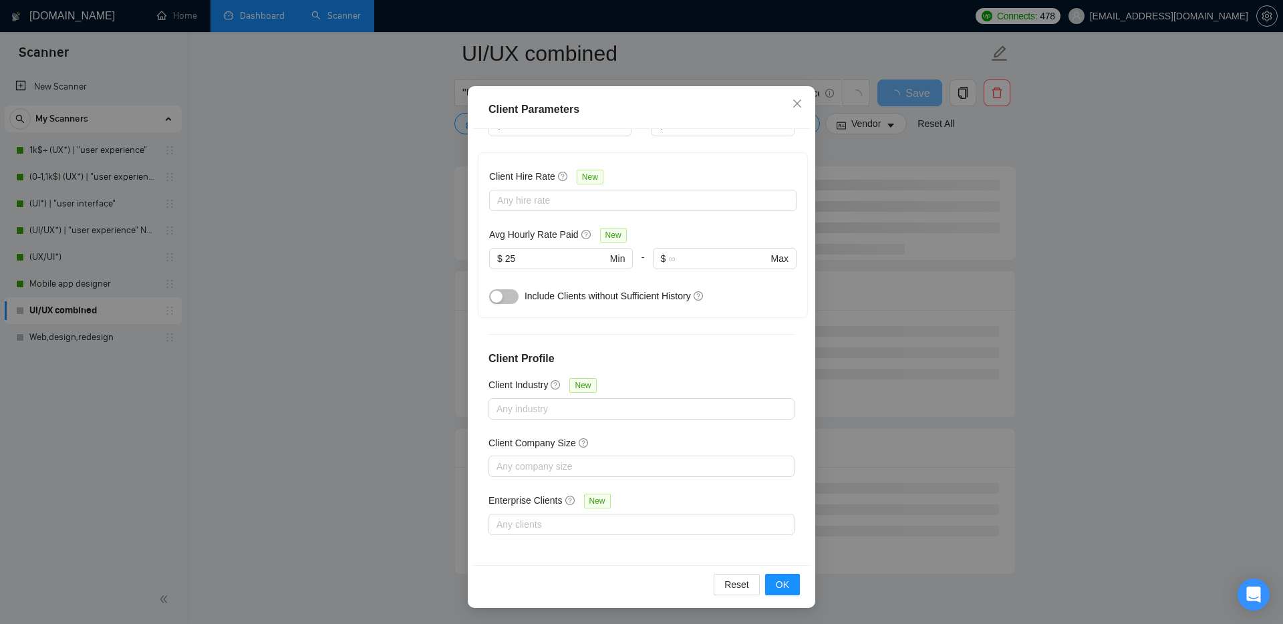
scroll to position [135, 0]
click at [790, 581] on button "OK" at bounding box center [782, 584] width 35 height 21
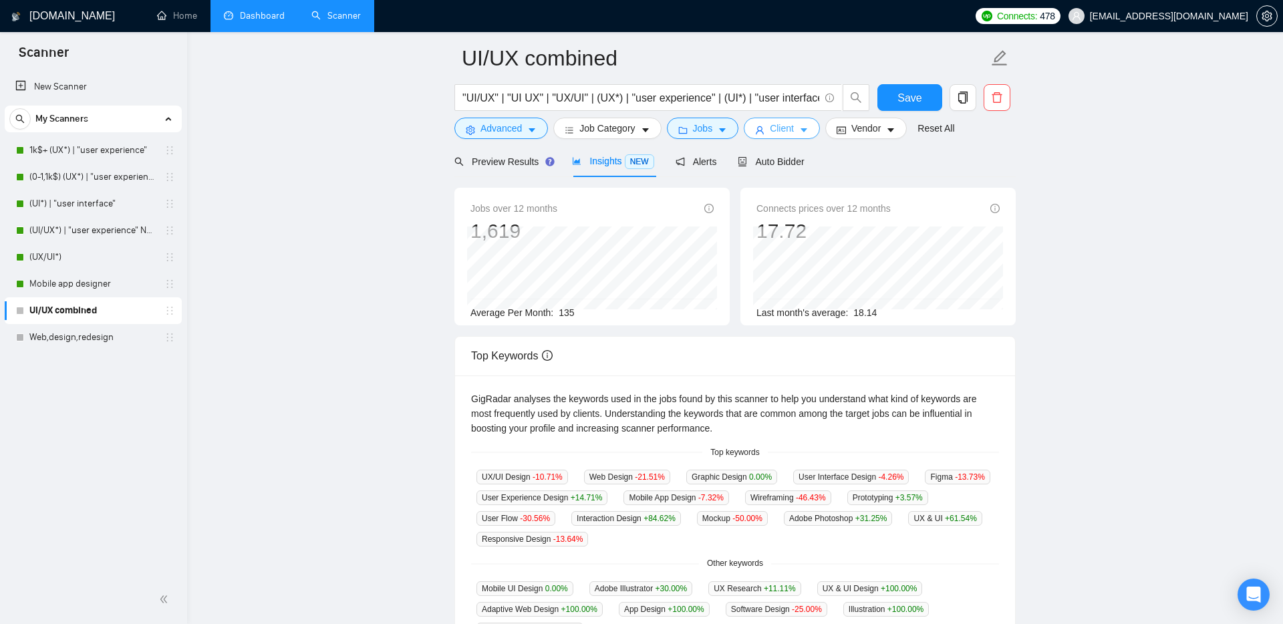
scroll to position [0, 0]
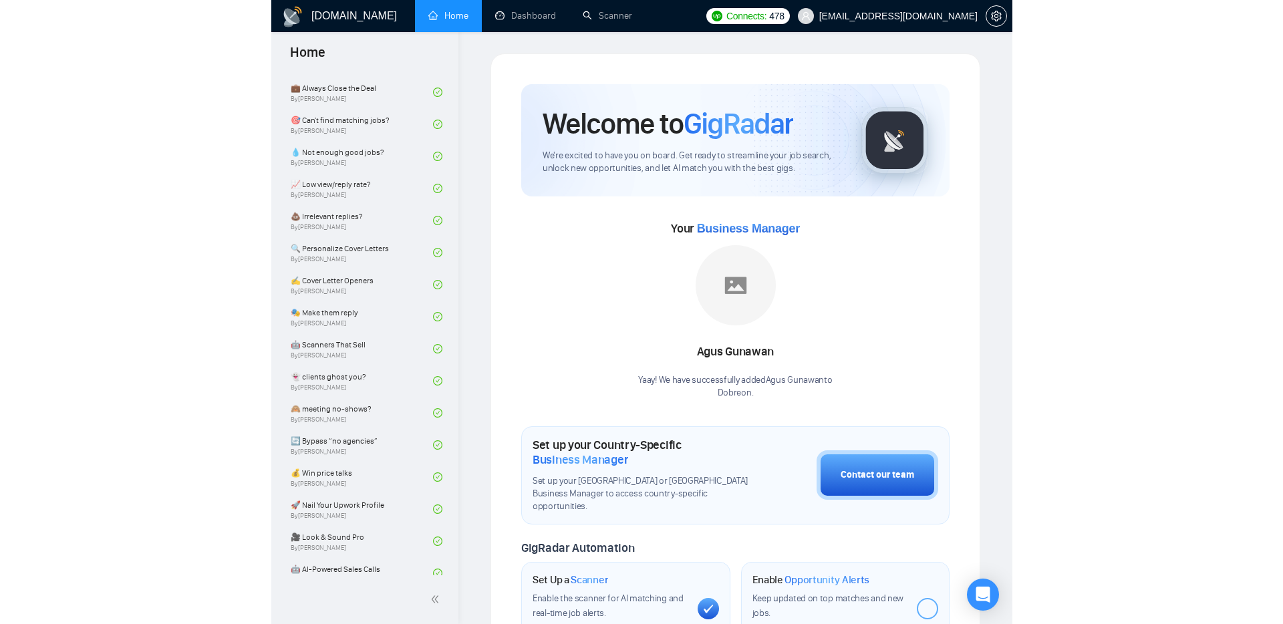
scroll to position [718, 0]
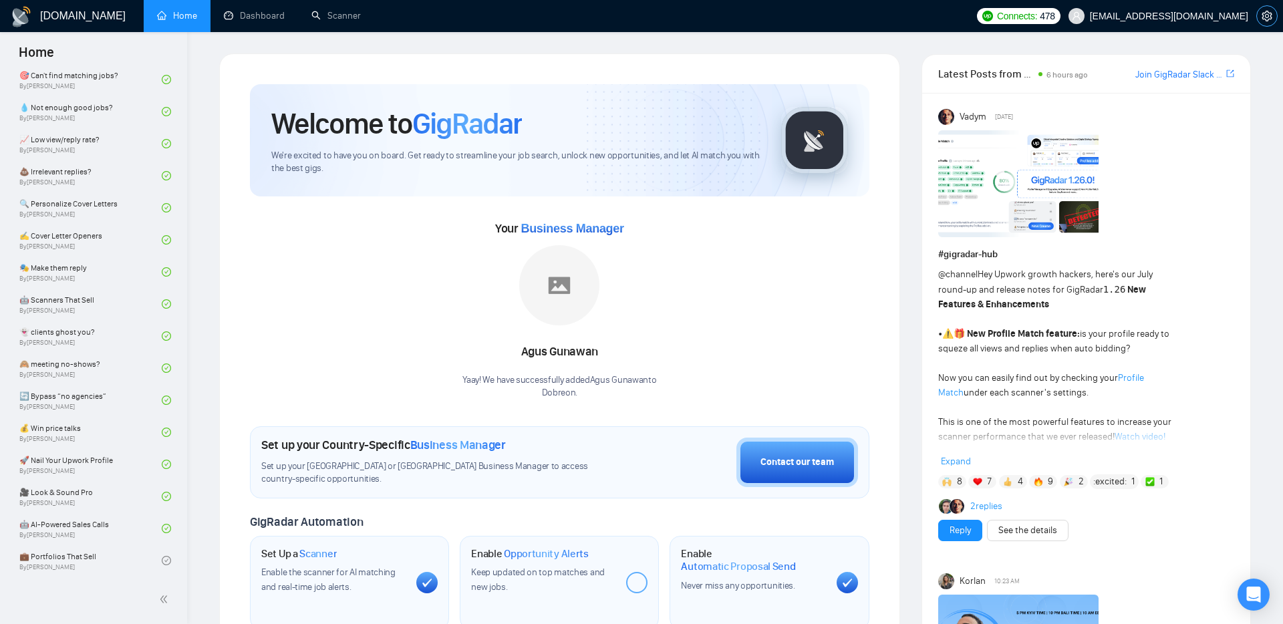
click at [1268, 19] on icon "setting" at bounding box center [1267, 16] width 10 height 11
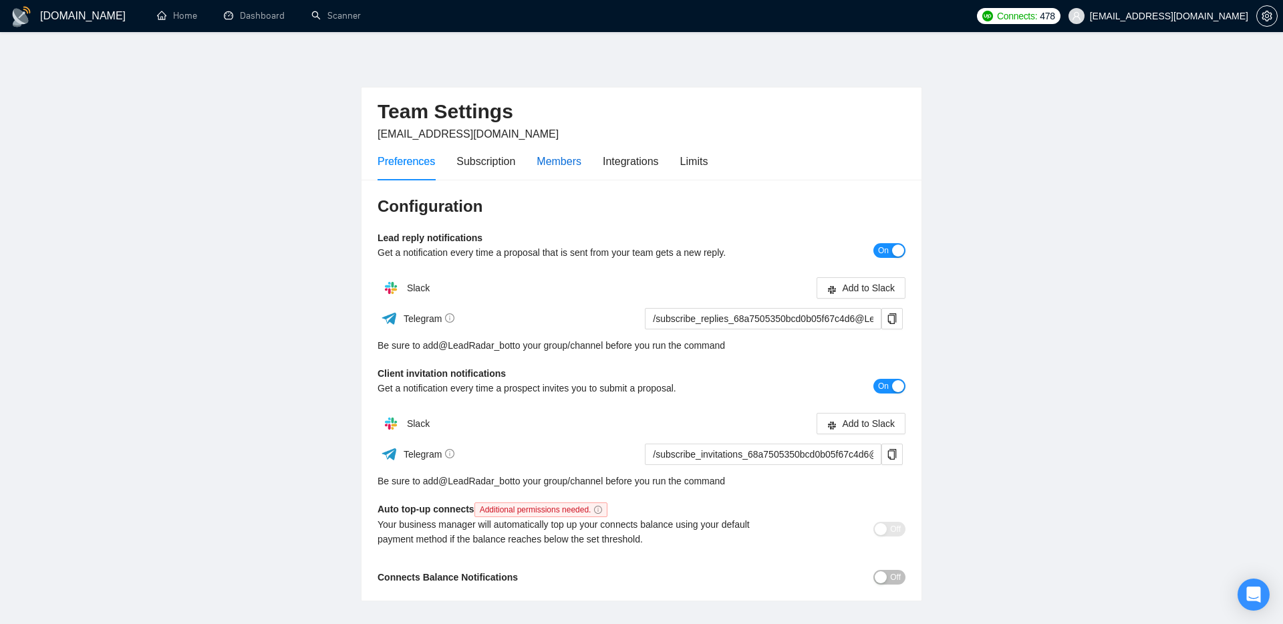
click at [573, 158] on div "Members" at bounding box center [559, 161] width 45 height 17
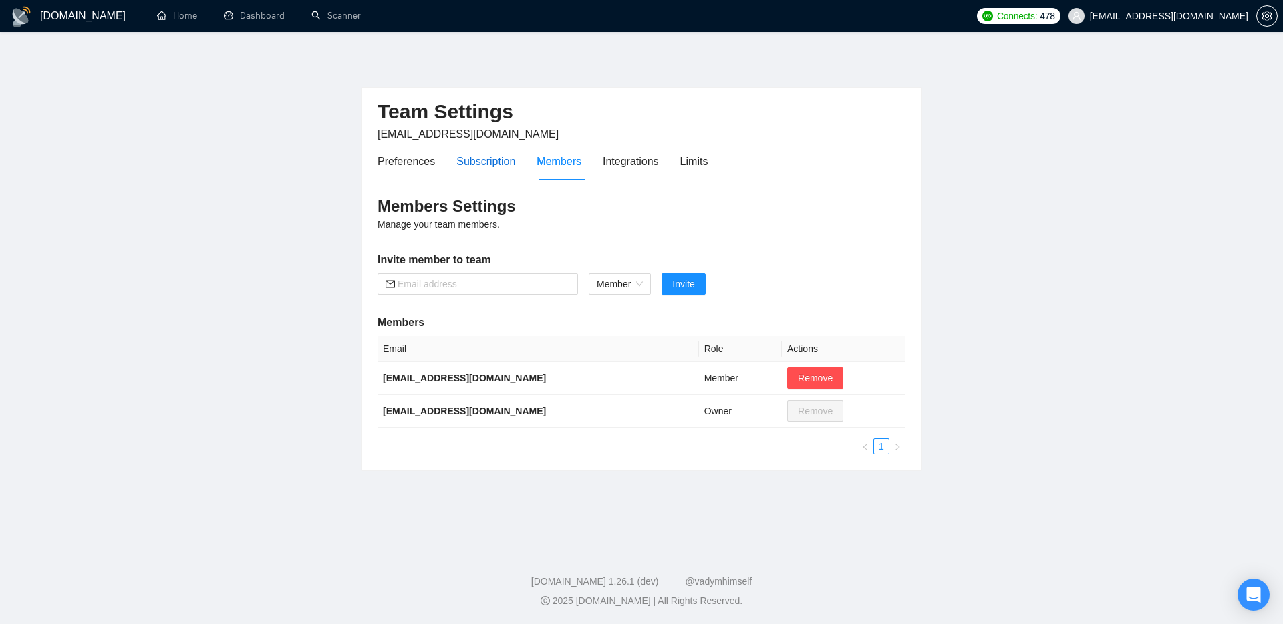
click at [488, 156] on div "Subscription" at bounding box center [485, 161] width 59 height 17
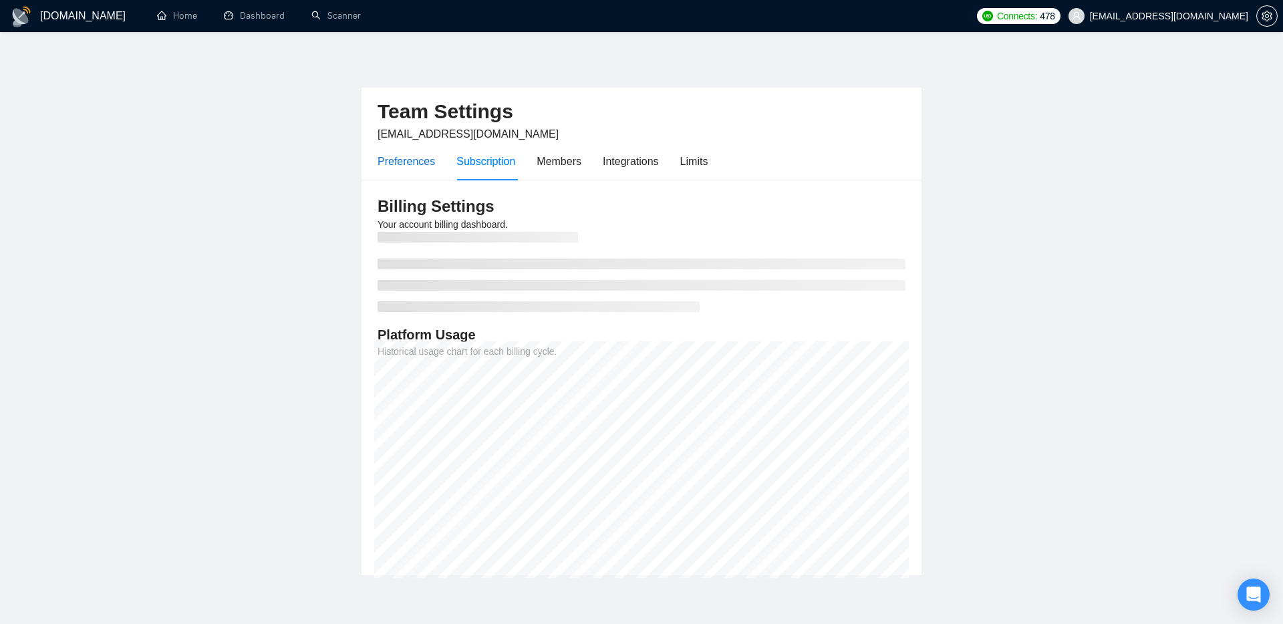
click at [392, 164] on div "Preferences" at bounding box center [406, 161] width 57 height 17
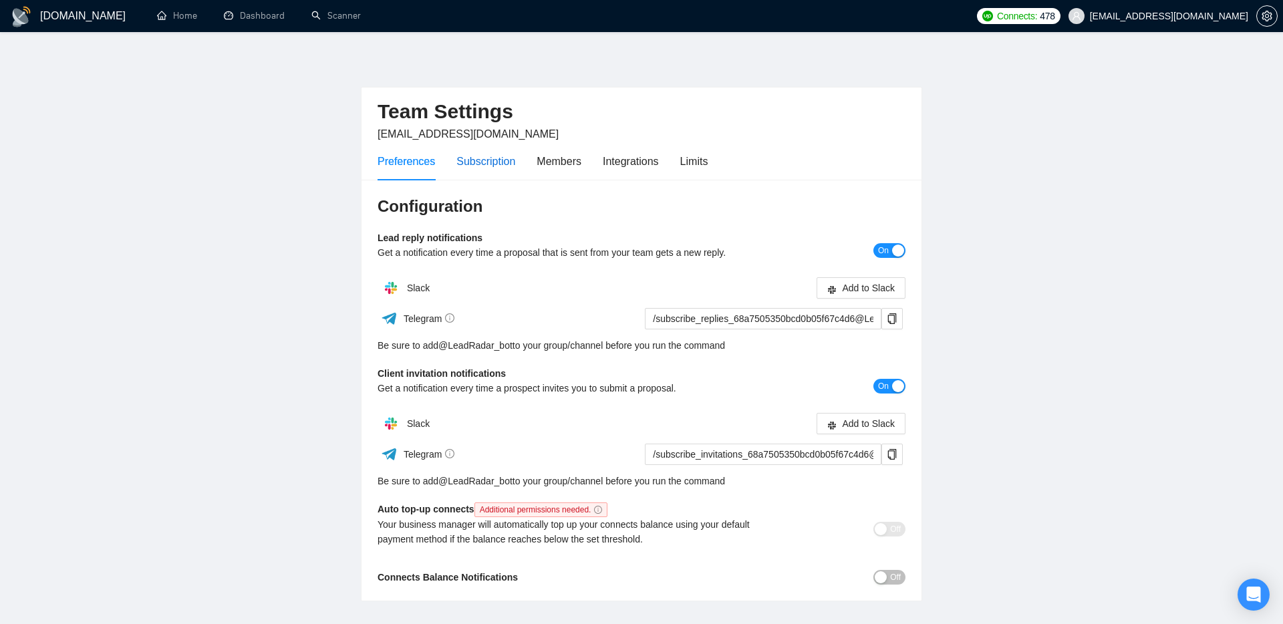
click at [471, 162] on div "Subscription" at bounding box center [485, 161] width 59 height 17
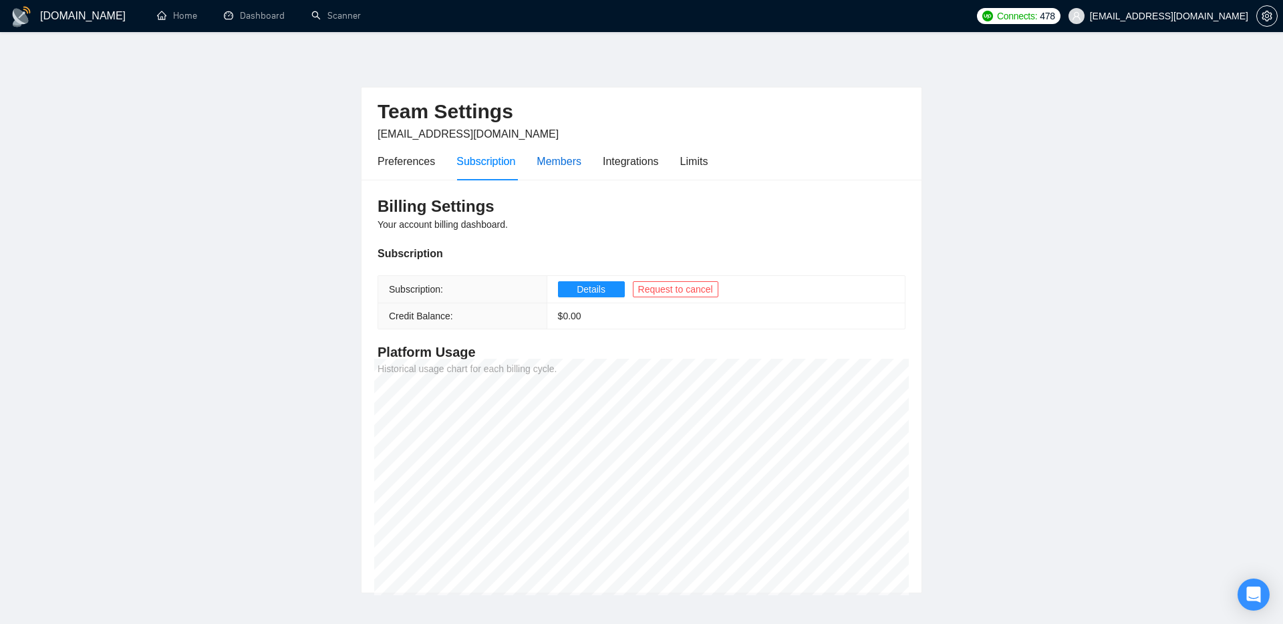
click at [557, 162] on div "Members" at bounding box center [559, 161] width 45 height 17
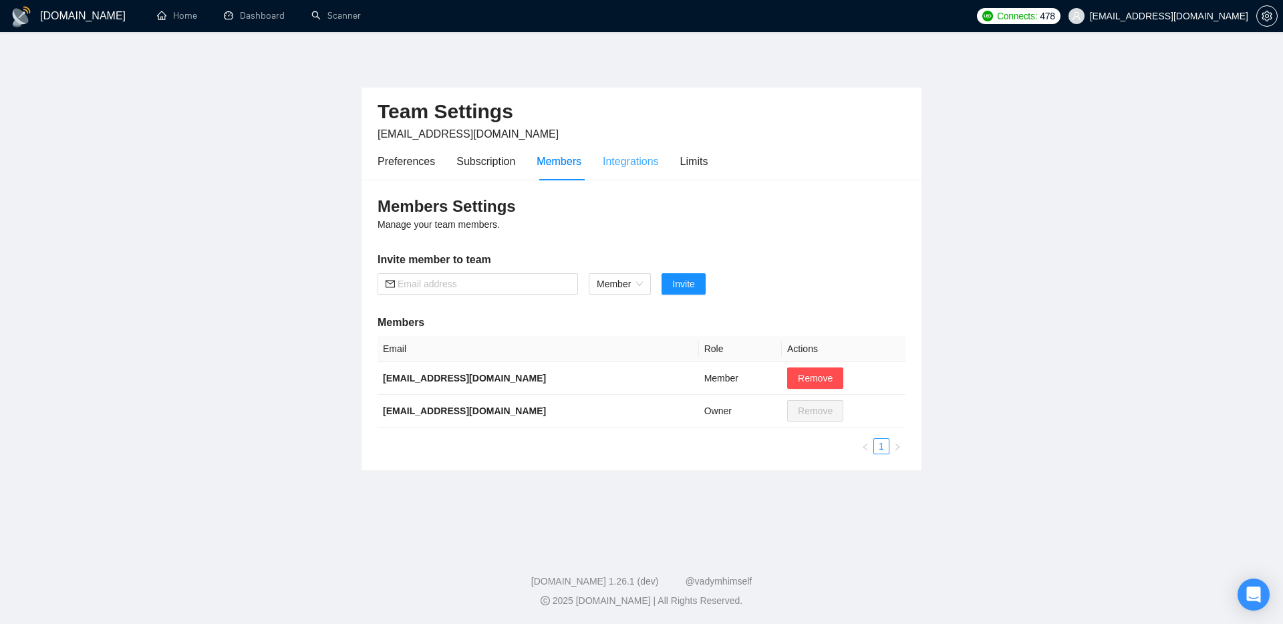
click at [641, 170] on div "Integrations" at bounding box center [631, 161] width 56 height 38
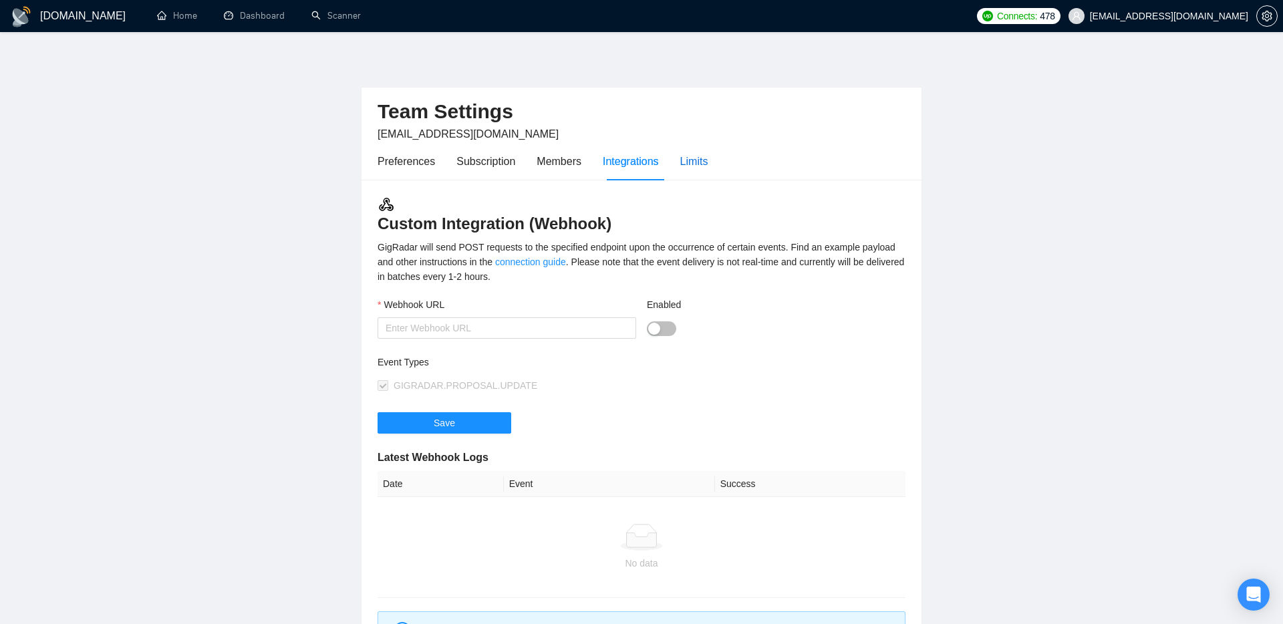
click at [692, 161] on div "Limits" at bounding box center [694, 161] width 28 height 17
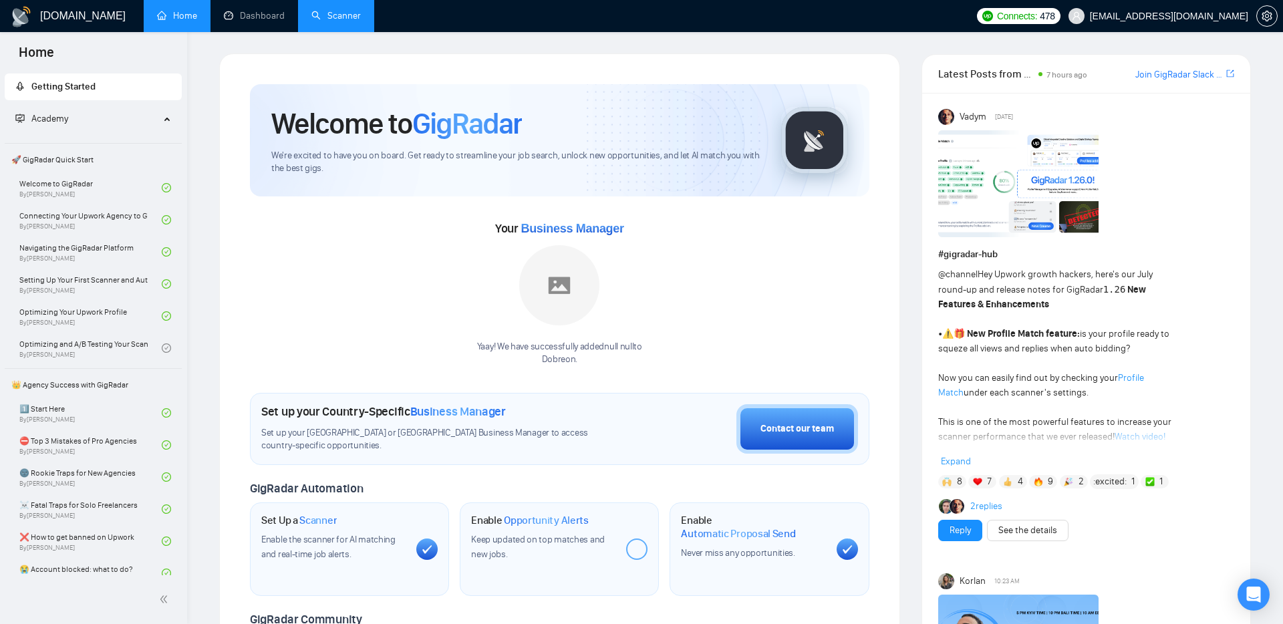
click at [311, 17] on link "Scanner" at bounding box center [335, 15] width 49 height 11
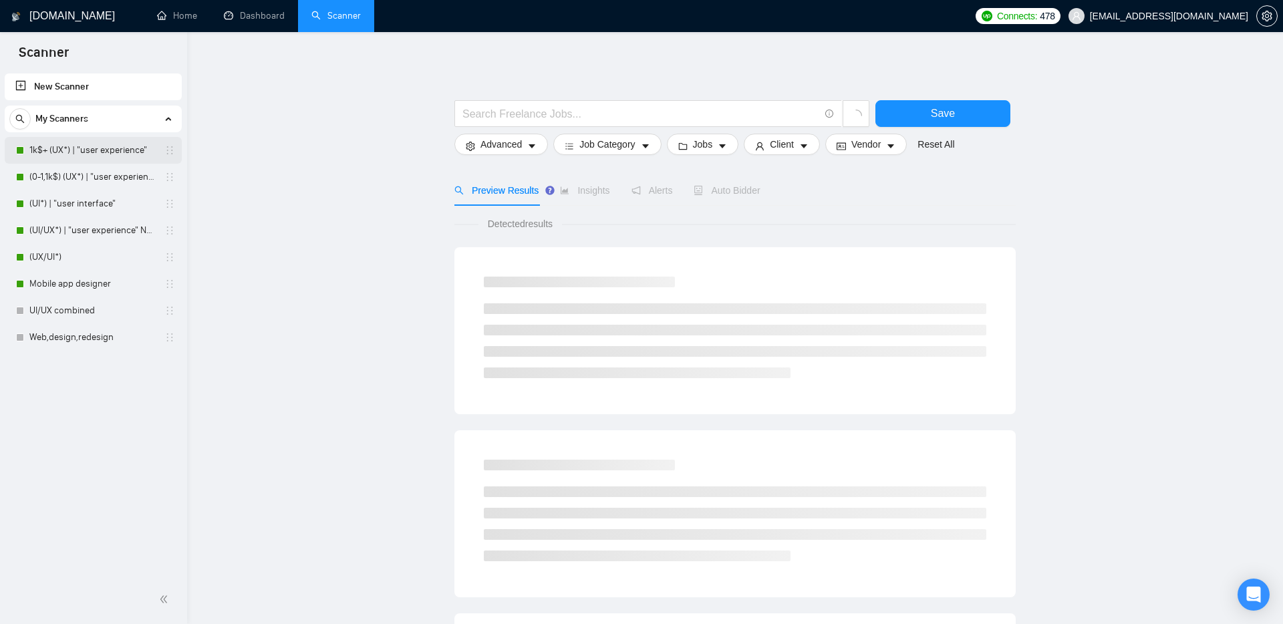
click at [100, 148] on link "1k$+ (UX*) | "user experience"" at bounding box center [92, 150] width 127 height 27
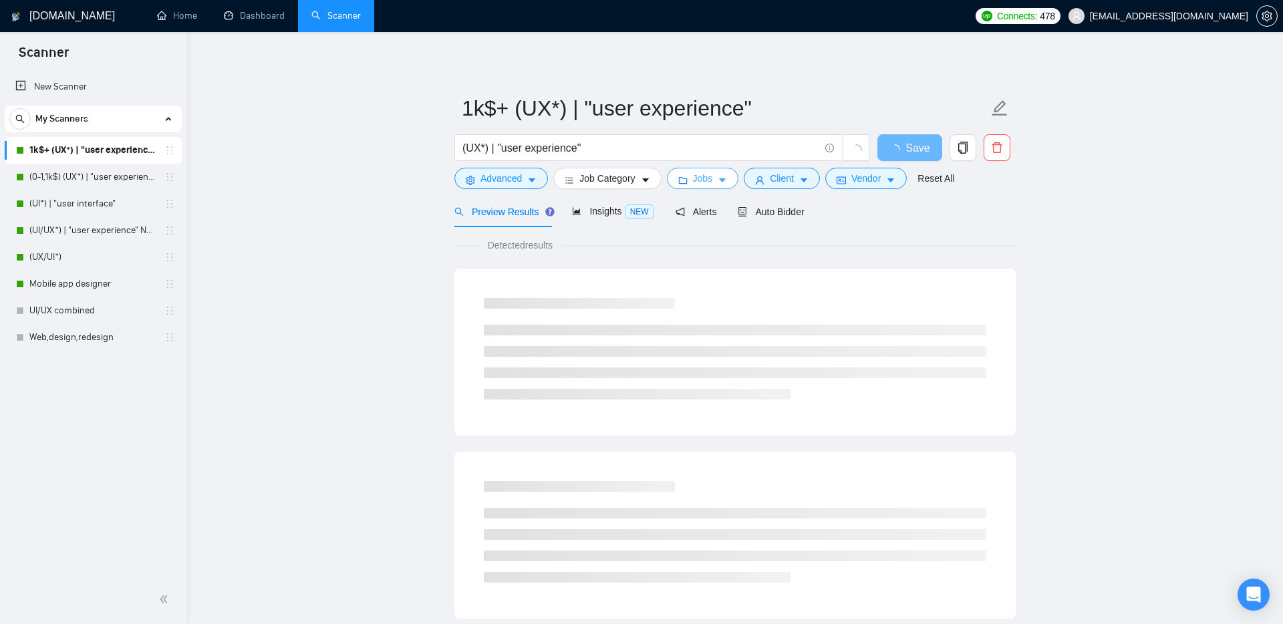
click at [710, 179] on span "Jobs" at bounding box center [703, 178] width 20 height 15
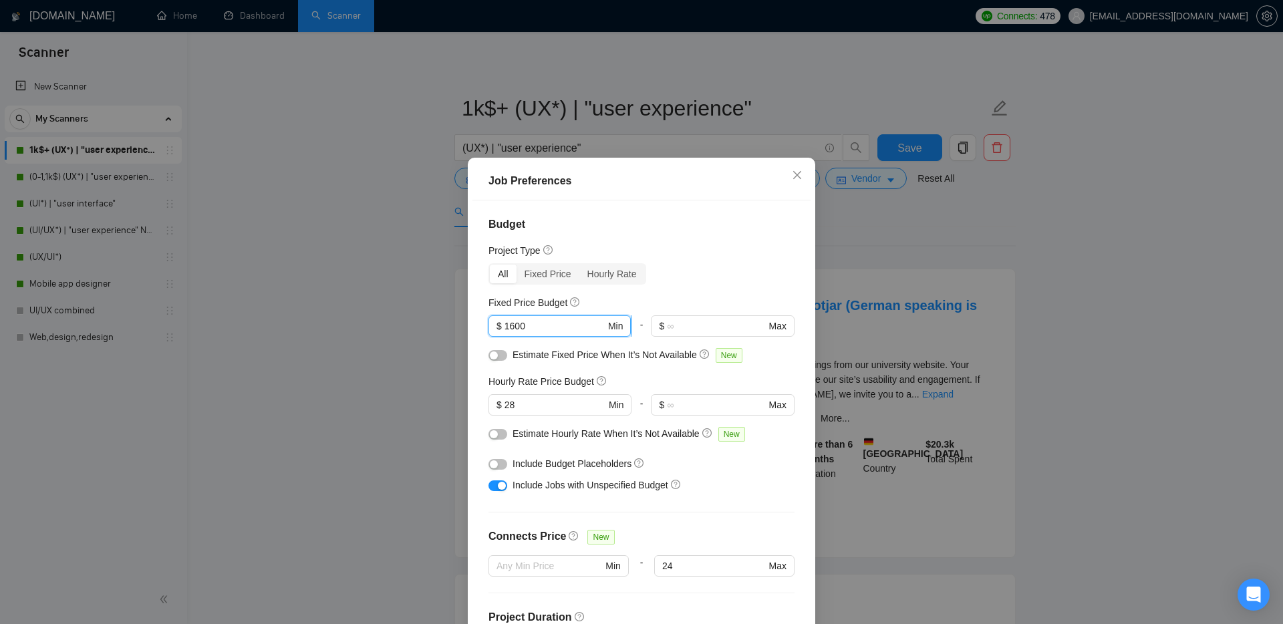
drag, startPoint x: 541, startPoint y: 329, endPoint x: 511, endPoint y: 326, distance: 30.9
click at [510, 327] on input "1600" at bounding box center [554, 326] width 101 height 15
type input "1000"
click at [599, 293] on div "Budget Project Type All Fixed Price Hourly Rate Fixed Price Budget $ 1000 Min -…" at bounding box center [641, 418] width 338 height 437
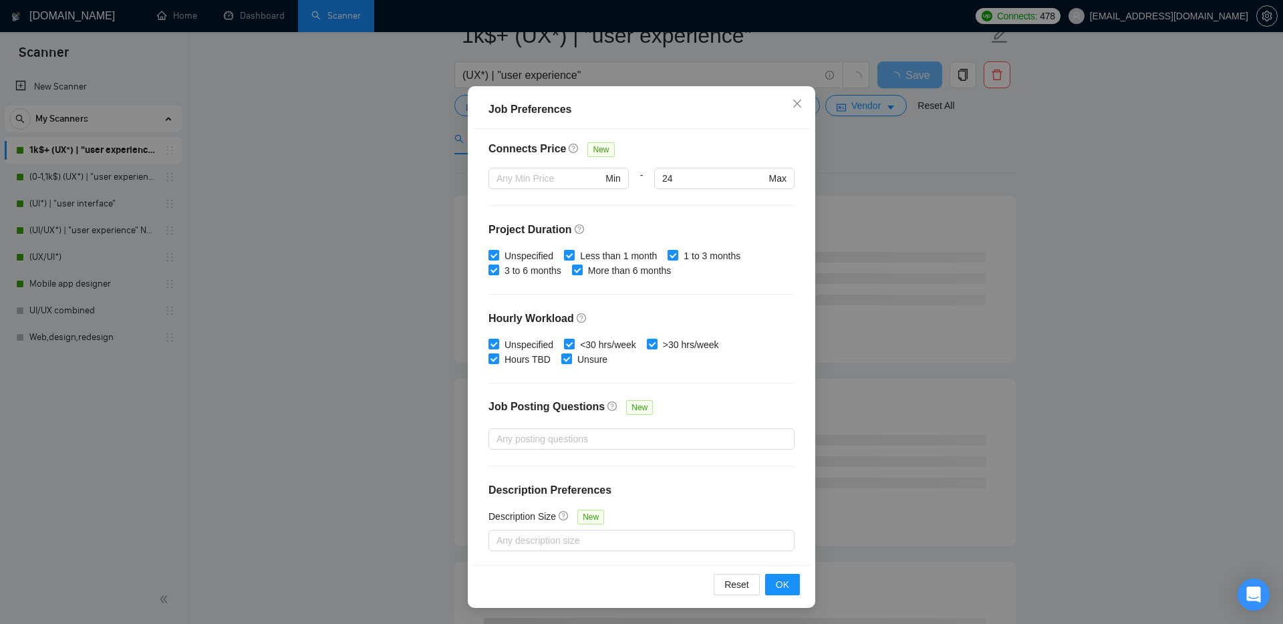
scroll to position [92, 0]
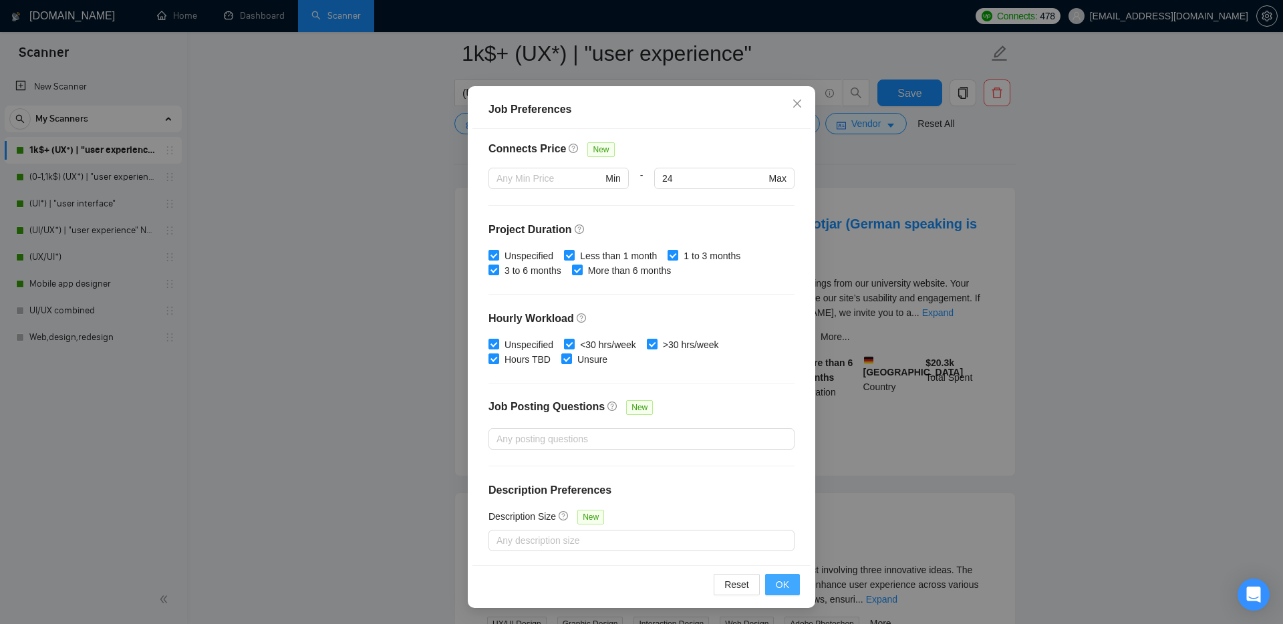
click at [781, 586] on span "OK" at bounding box center [782, 584] width 13 height 15
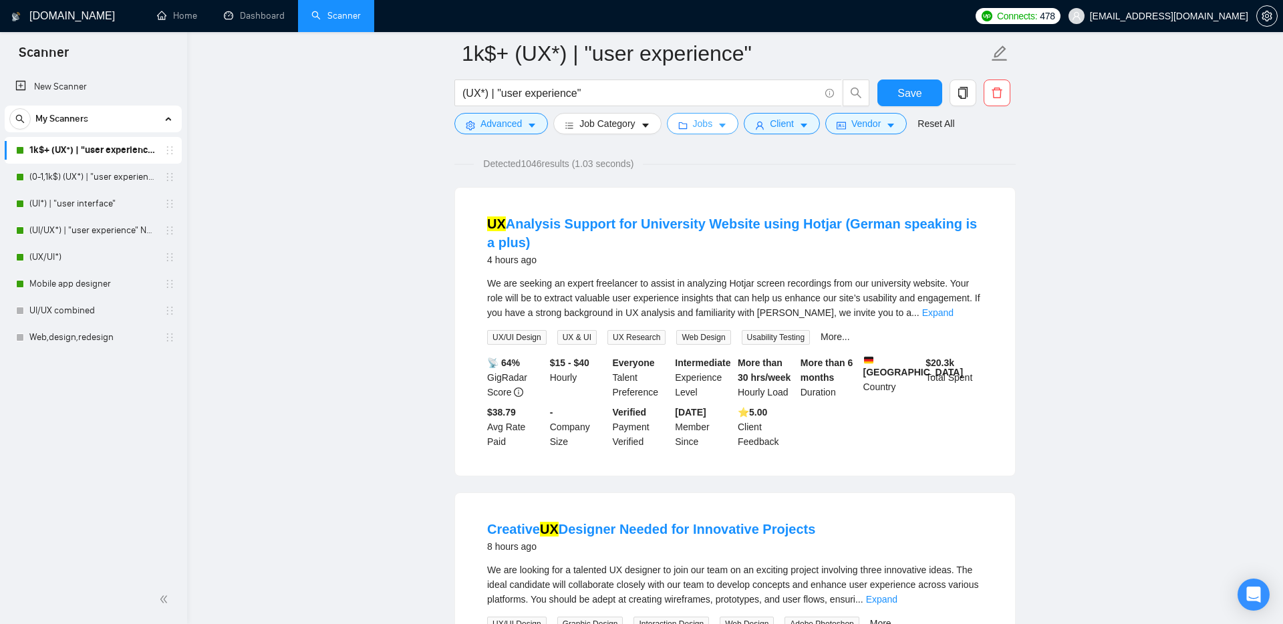
scroll to position [0, 0]
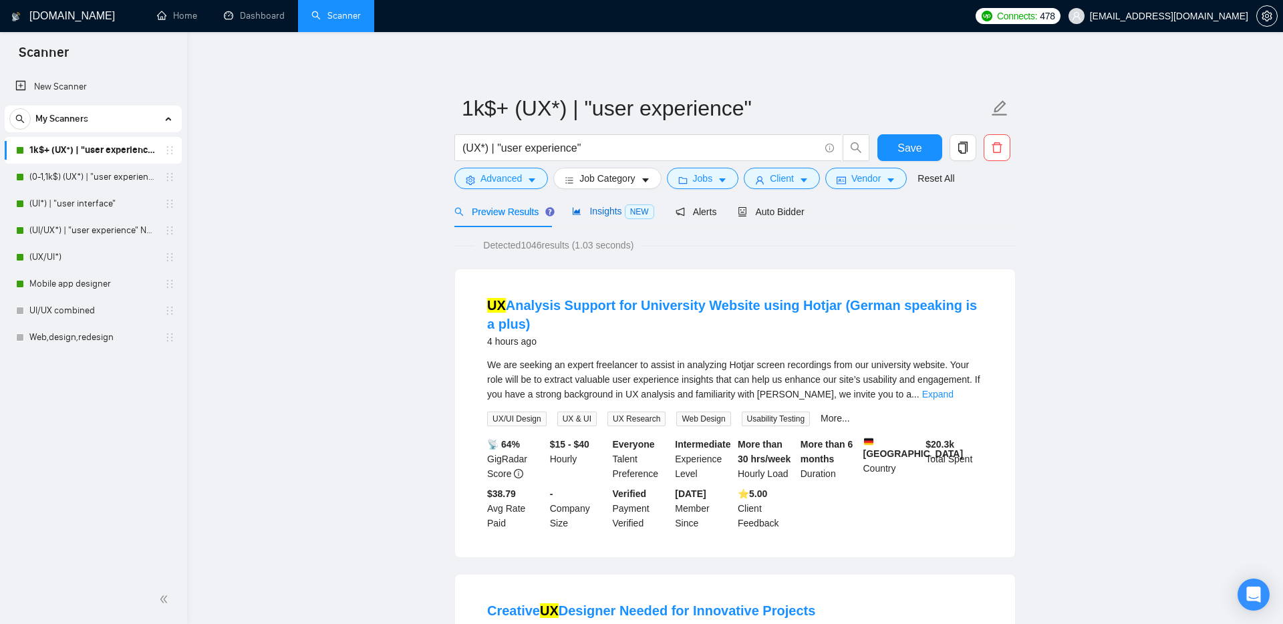
click at [602, 206] on span "Insights NEW" at bounding box center [613, 211] width 82 height 11
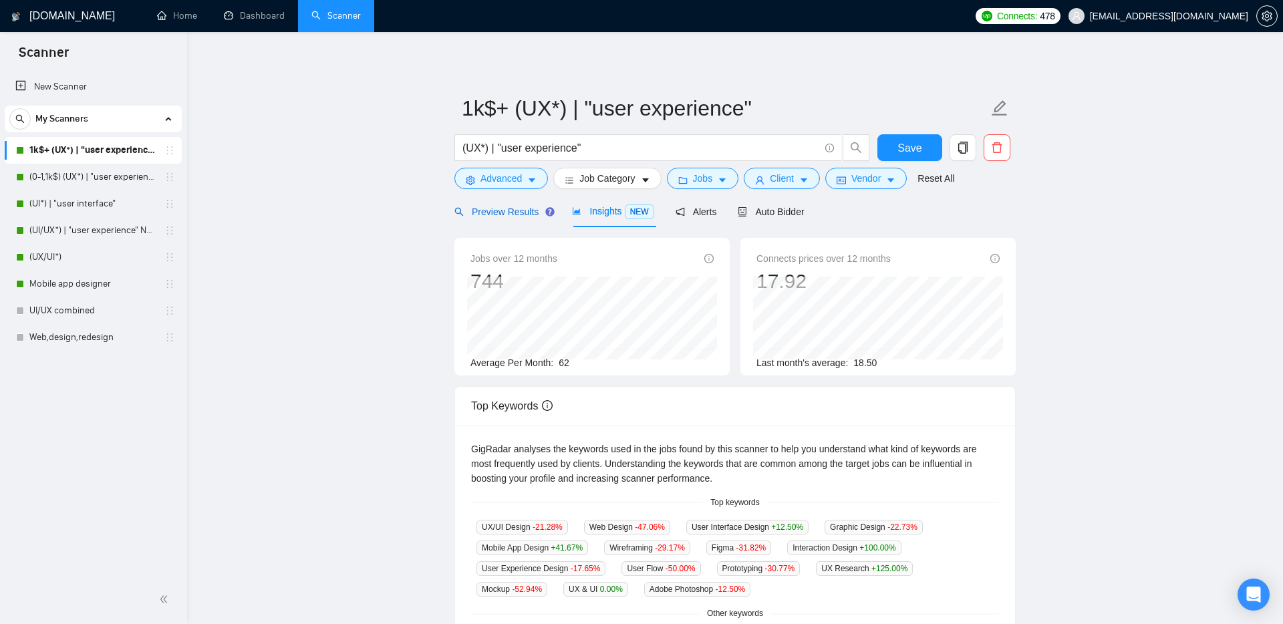
click at [523, 211] on span "Preview Results" at bounding box center [502, 211] width 96 height 11
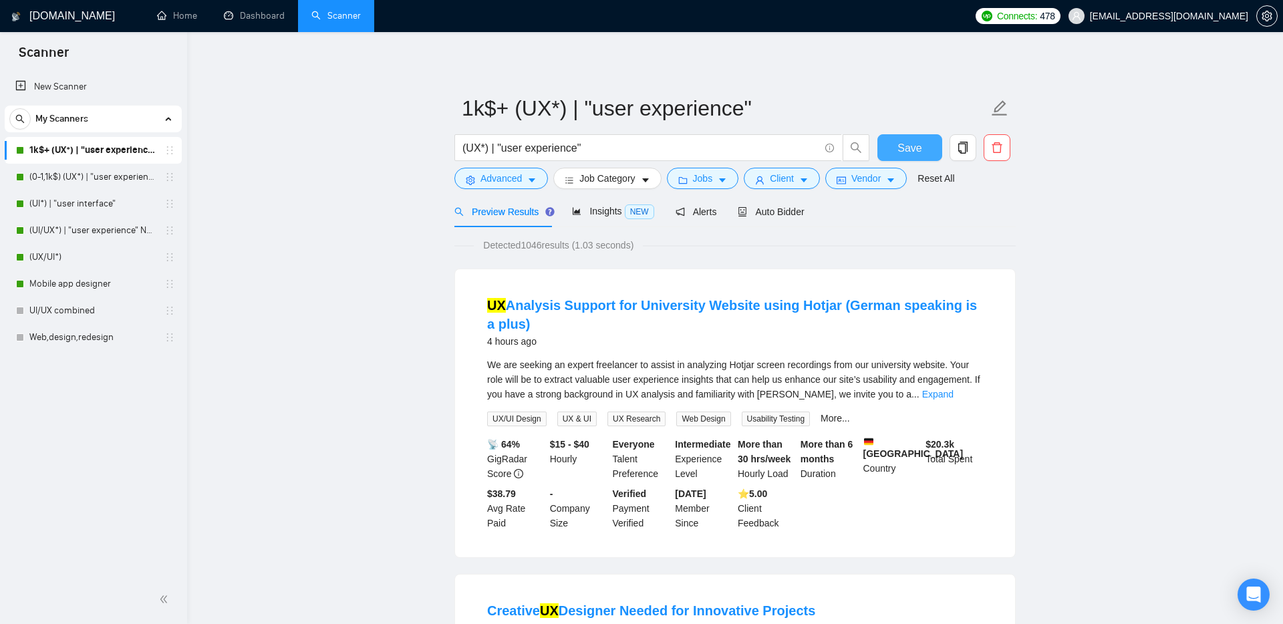
click at [893, 138] on button "Save" at bounding box center [909, 147] width 65 height 27
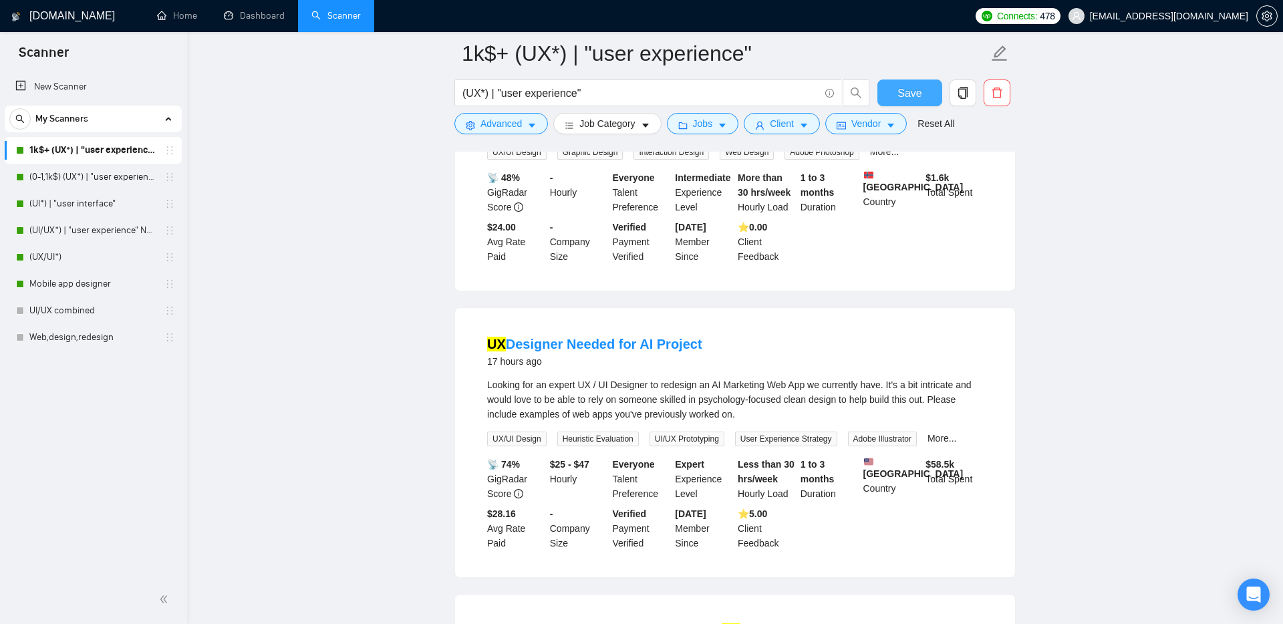
scroll to position [565, 0]
click at [253, 13] on link "Dashboard" at bounding box center [254, 15] width 61 height 11
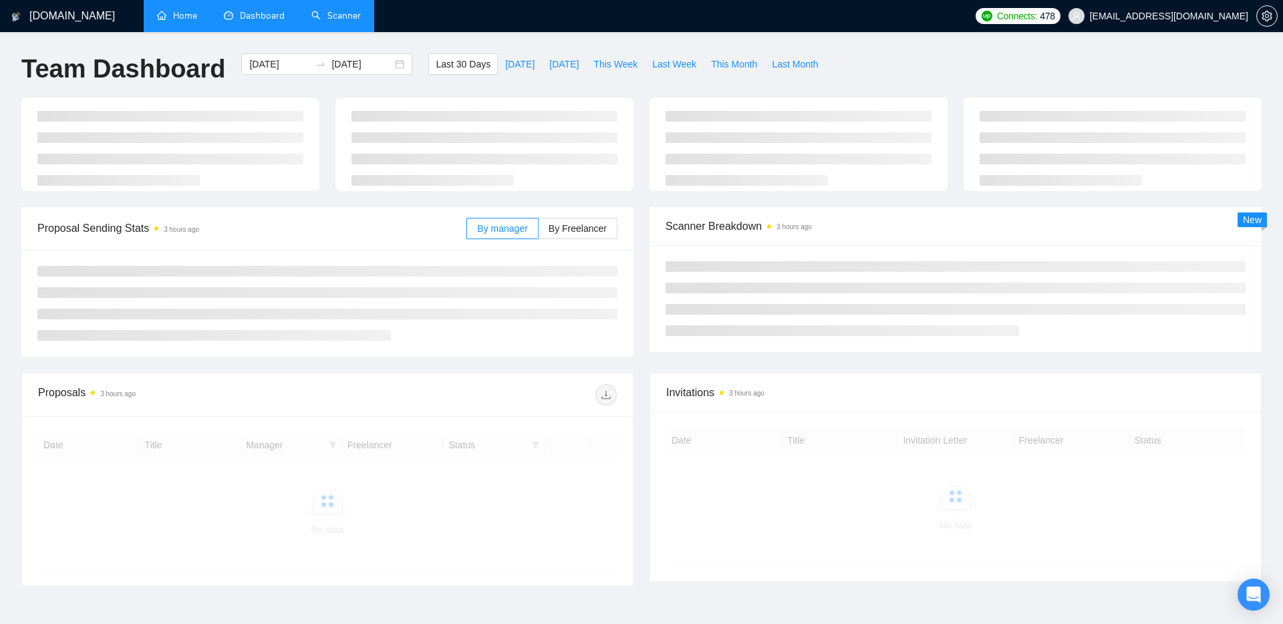
click at [175, 18] on link "Home" at bounding box center [177, 15] width 40 height 11
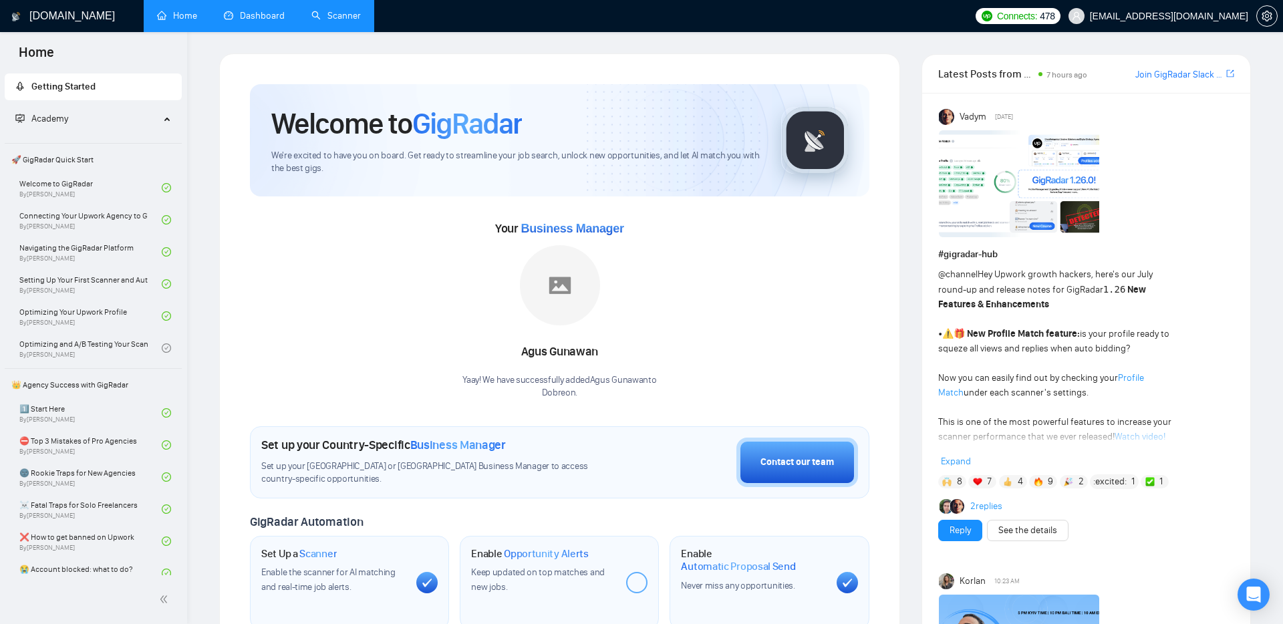
click at [261, 19] on link "Dashboard" at bounding box center [254, 15] width 61 height 11
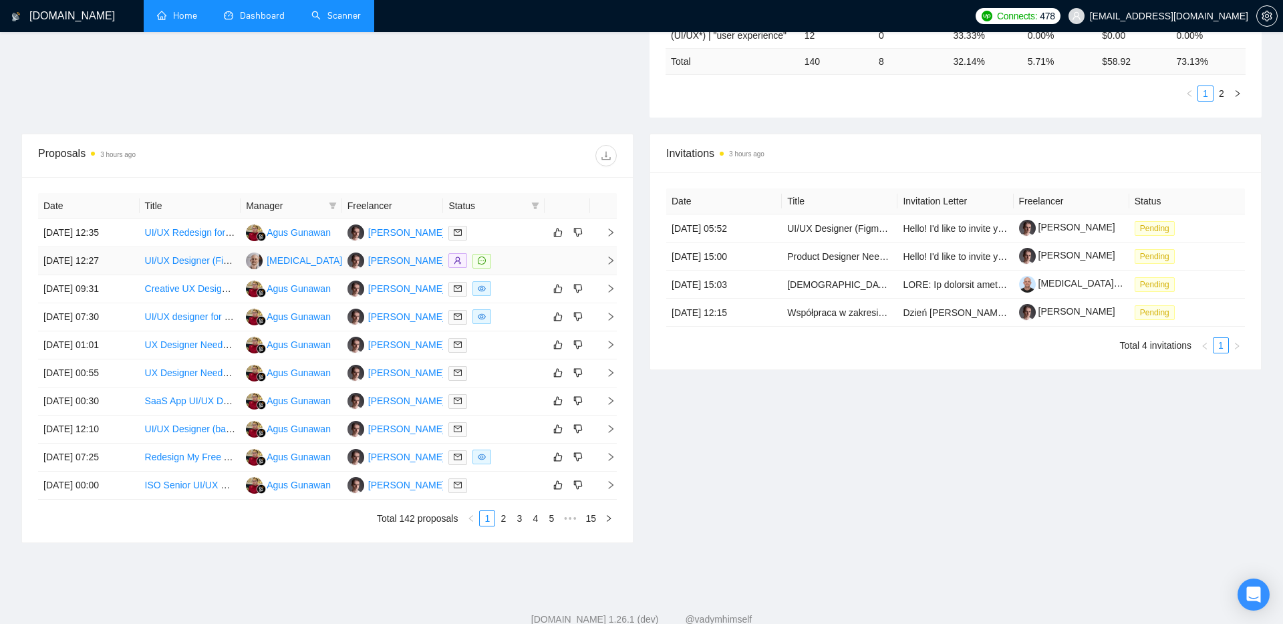
scroll to position [435, 0]
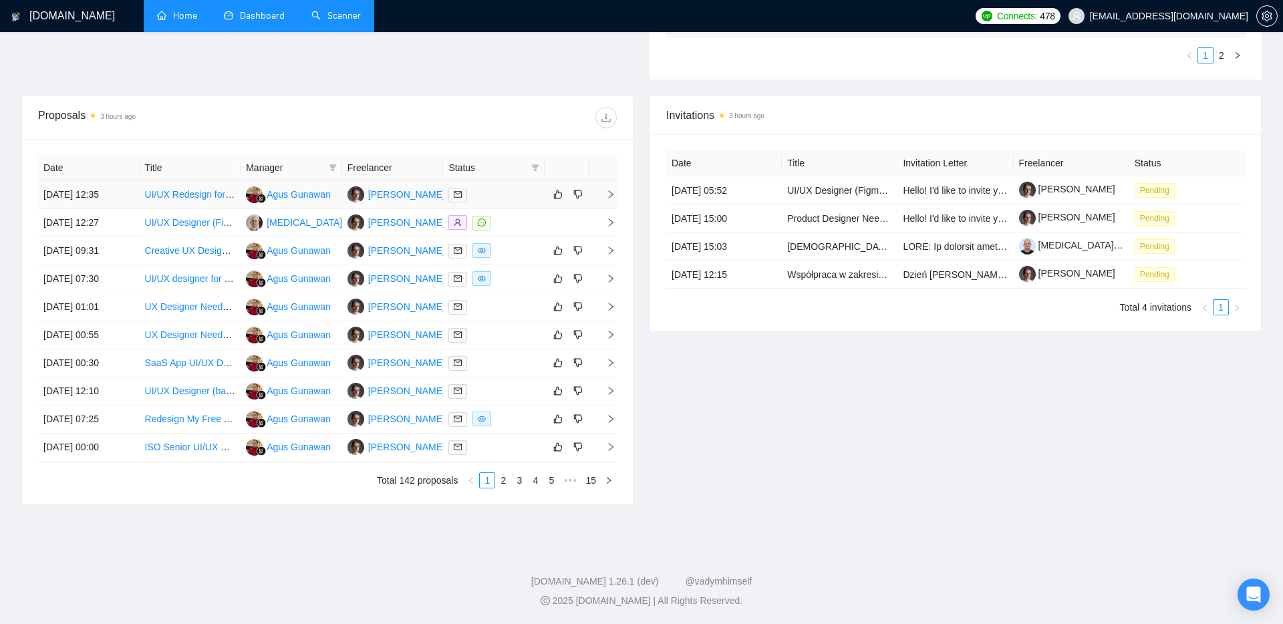
click at [614, 189] on td at bounding box center [603, 195] width 27 height 28
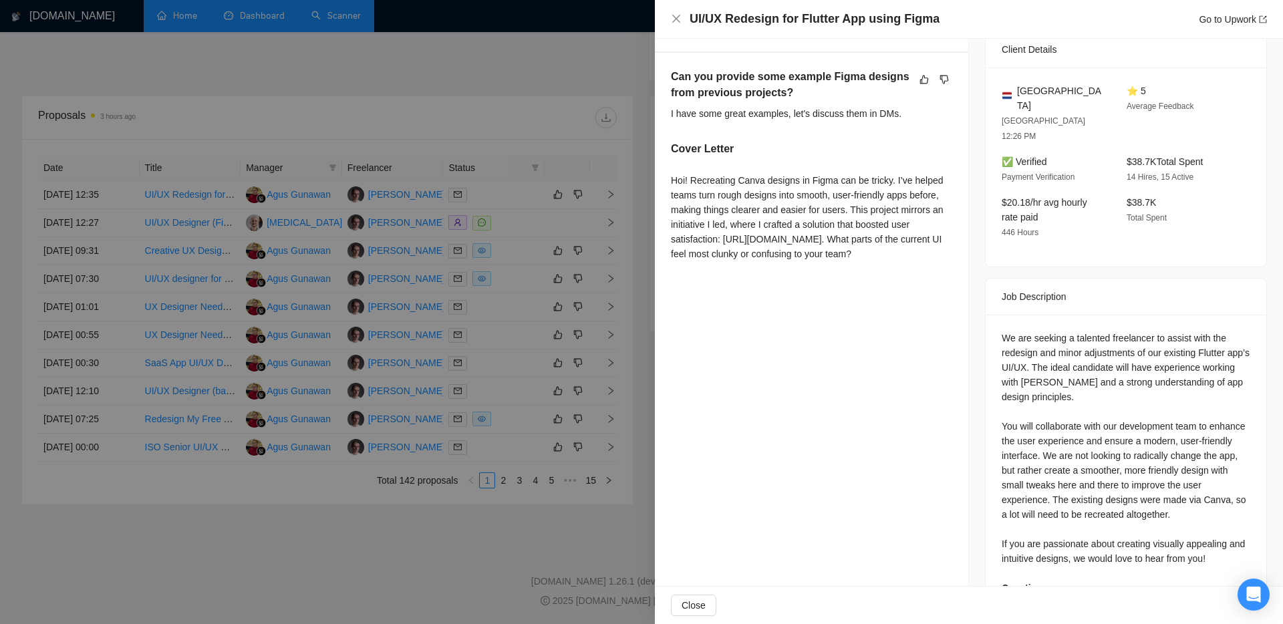
scroll to position [385, 0]
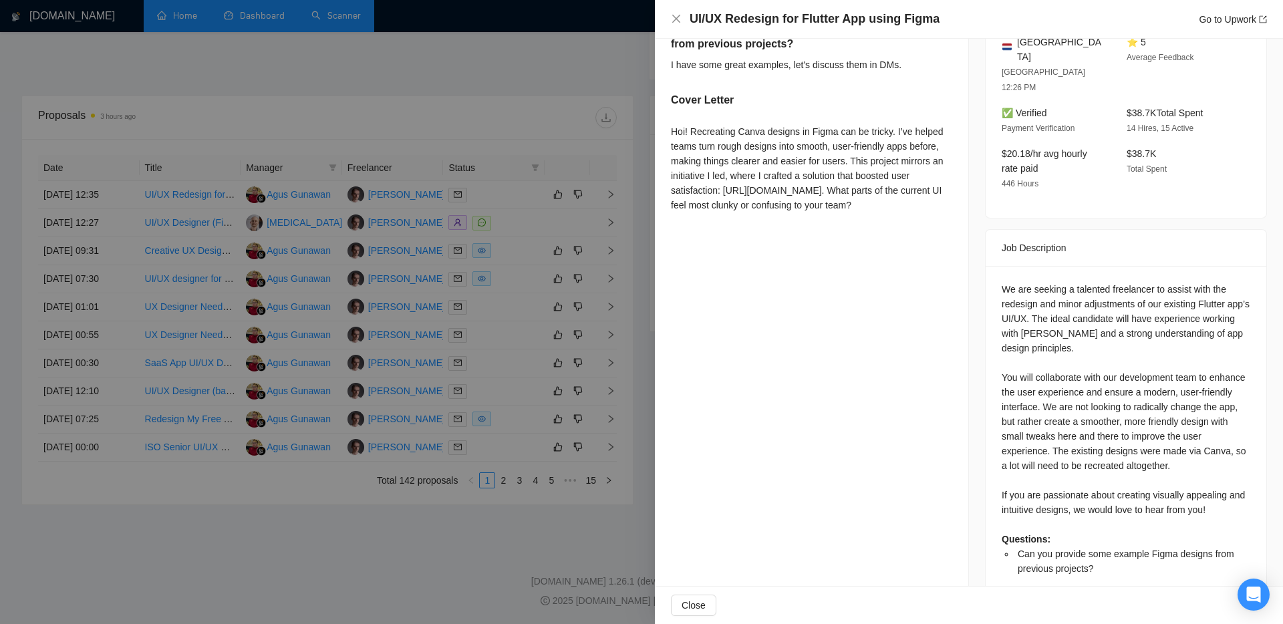
click at [736, 187] on div "Hoi! Recreating Canva designs in Figma can be tricky. I’ve helped teams turn ro…" at bounding box center [811, 168] width 281 height 88
click at [742, 188] on div "Hoi! Recreating Canva designs in Figma can be tricky. I’ve helped teams turn ro…" at bounding box center [811, 168] width 281 height 88
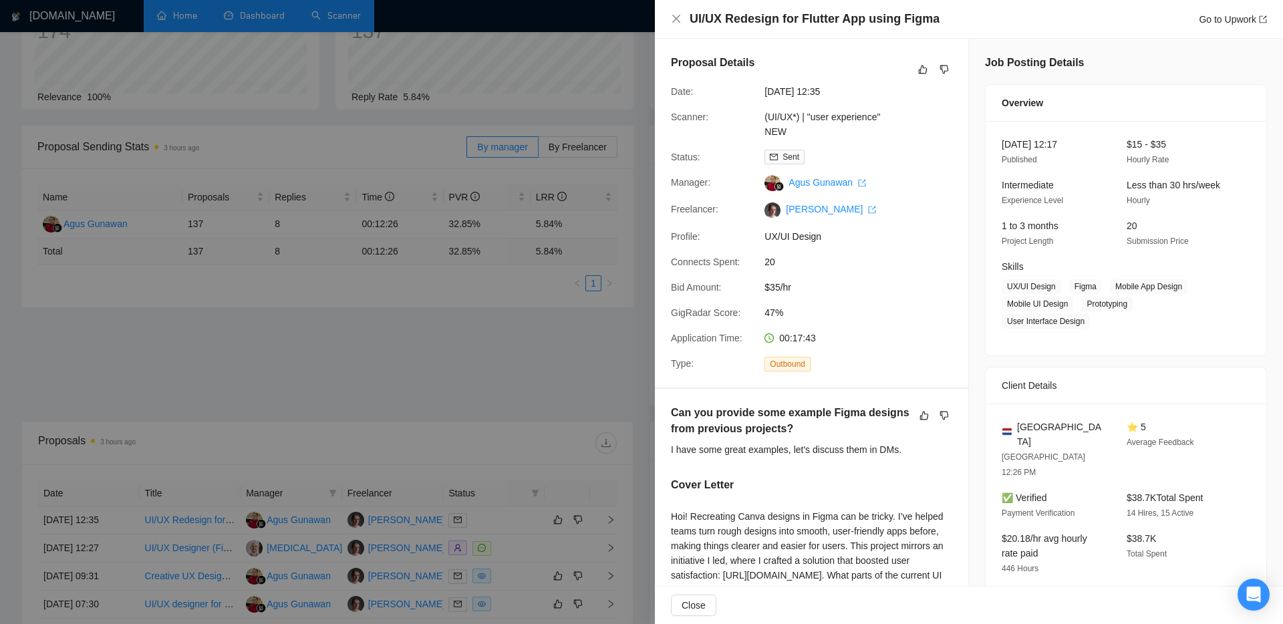
scroll to position [0, 0]
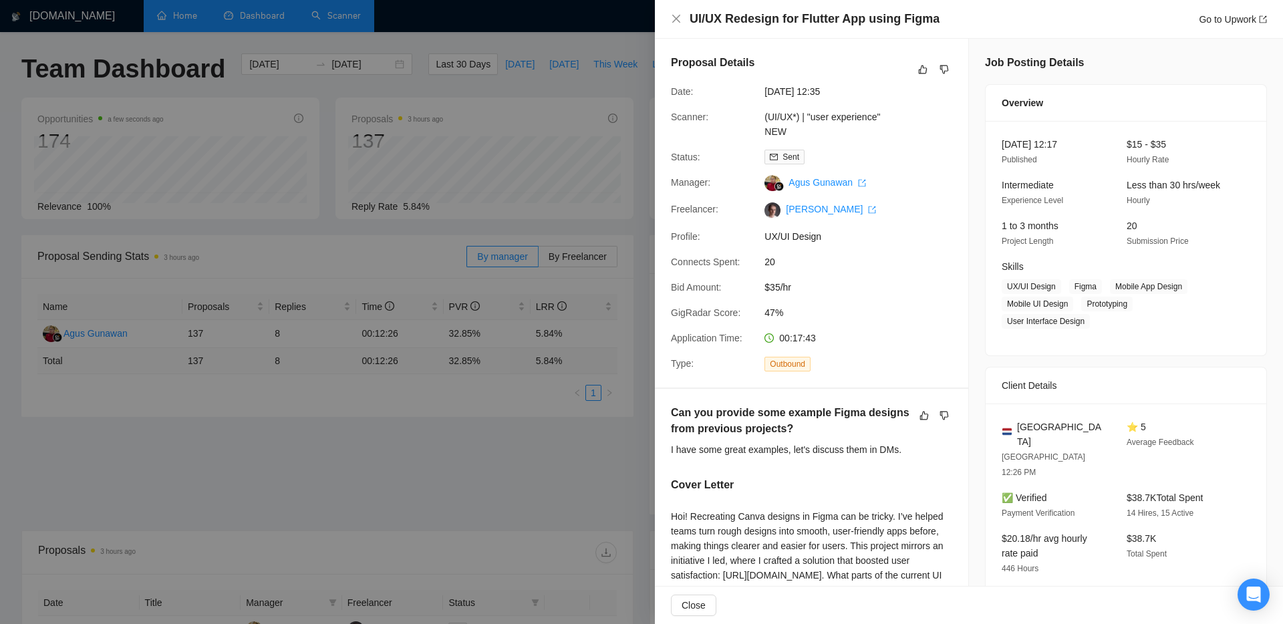
click at [480, 442] on div at bounding box center [641, 312] width 1283 height 624
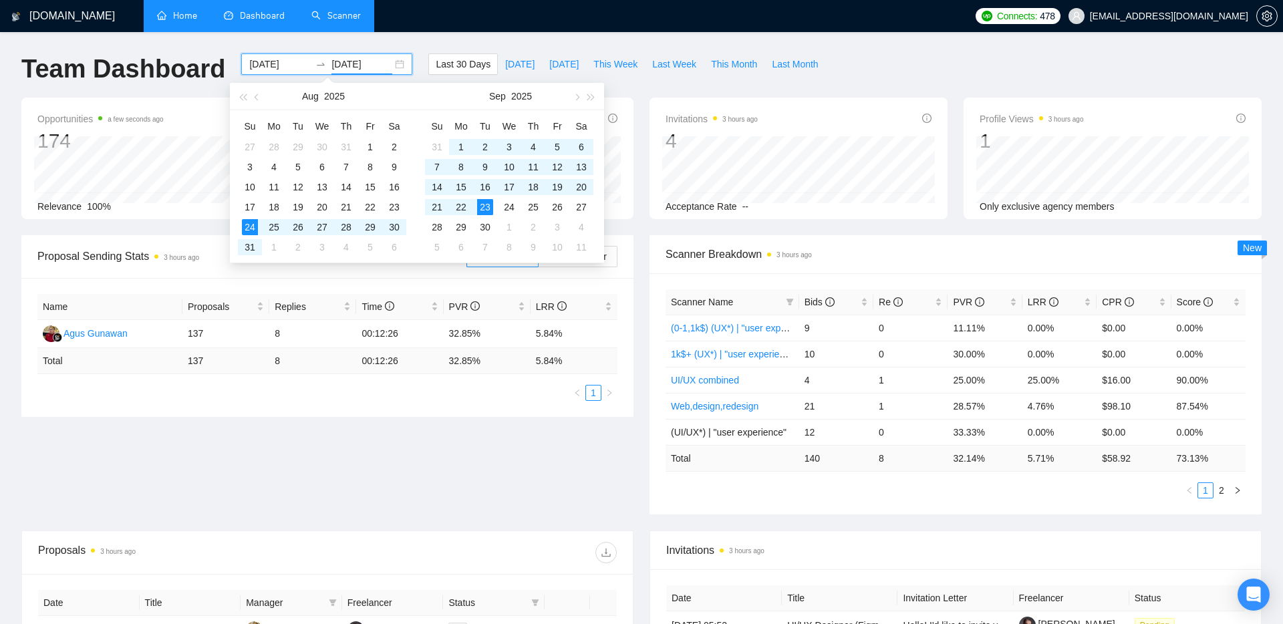
click at [333, 63] on input "[DATE]" at bounding box center [361, 64] width 61 height 15
type input "[DATE]"
click at [551, 167] on div "12" at bounding box center [557, 167] width 16 height 16
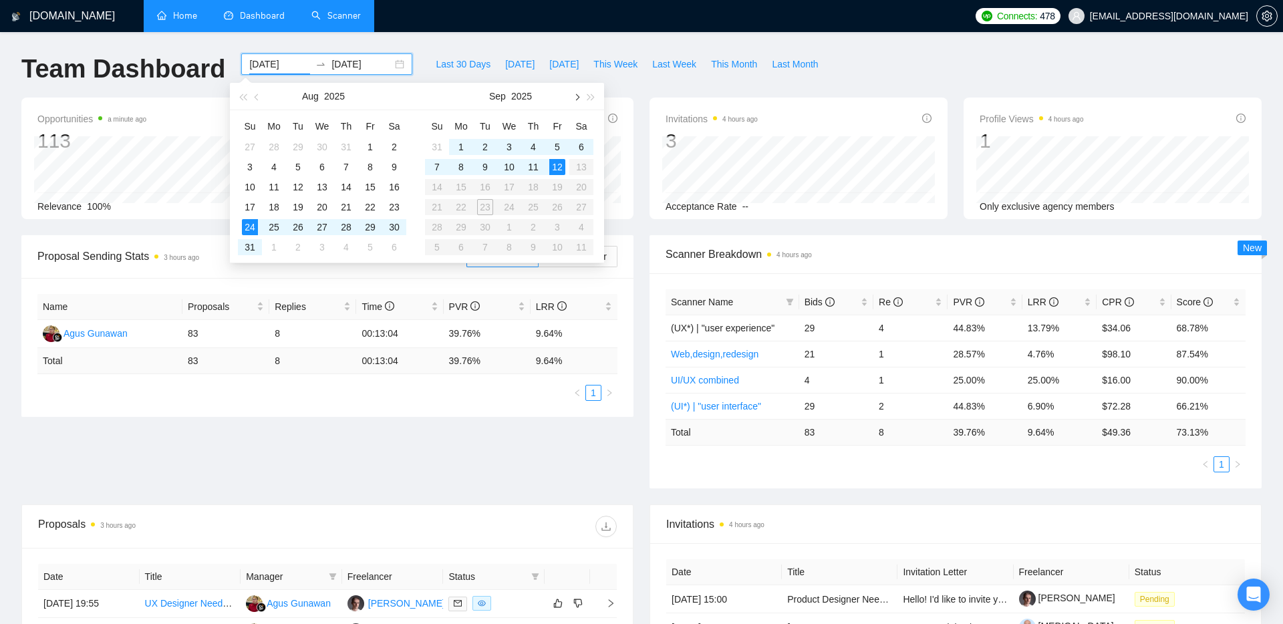
click at [578, 94] on button "button" at bounding box center [576, 96] width 15 height 27
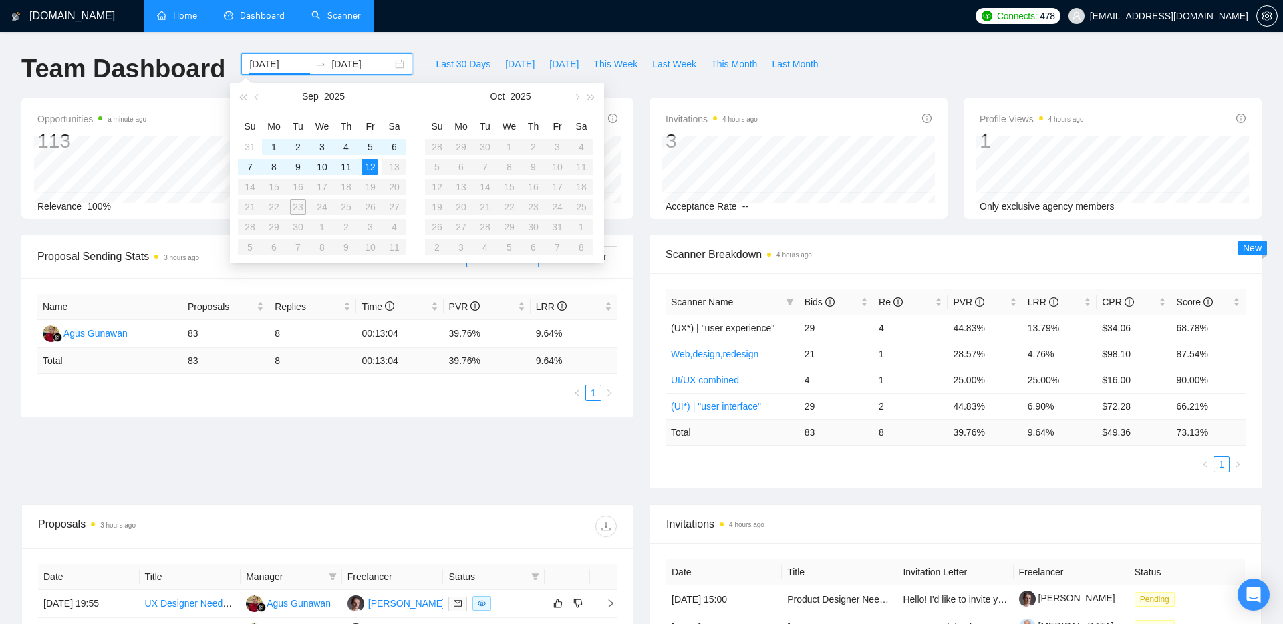
click at [283, 50] on div "GigRadar.io Home Dashboard Scanner Connects: 478 nikita0gavr@gmail.com Team Das…" at bounding box center [641, 516] width 1283 height 1033
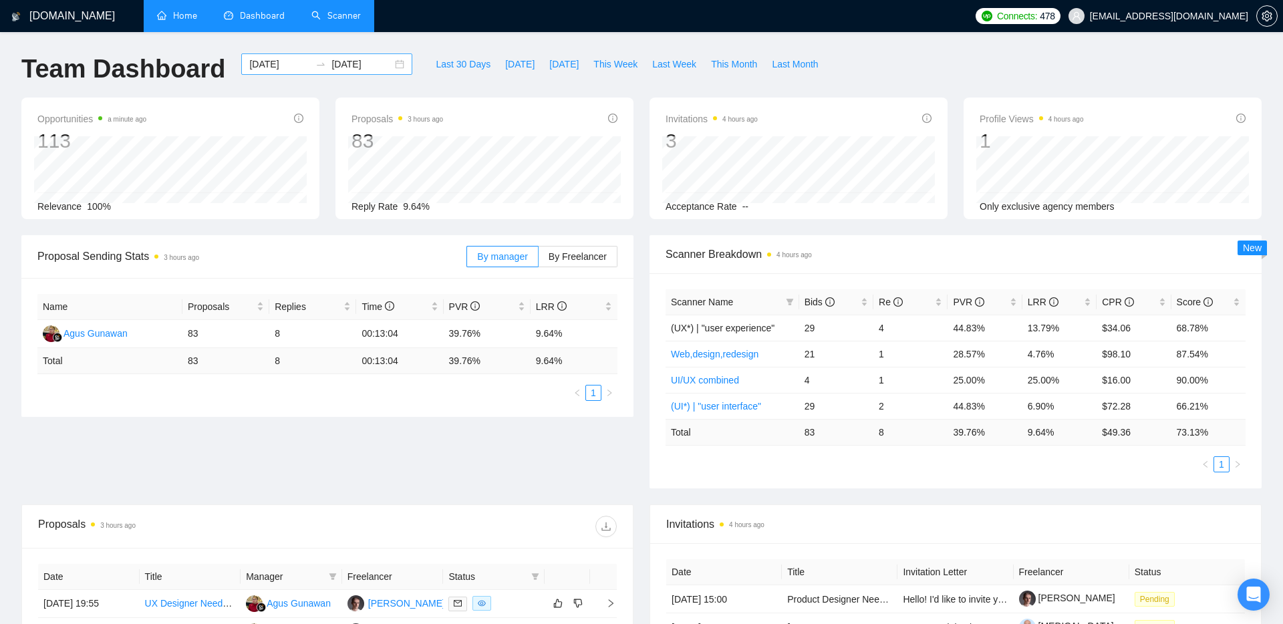
click at [271, 63] on input "[DATE]" at bounding box center [279, 64] width 61 height 15
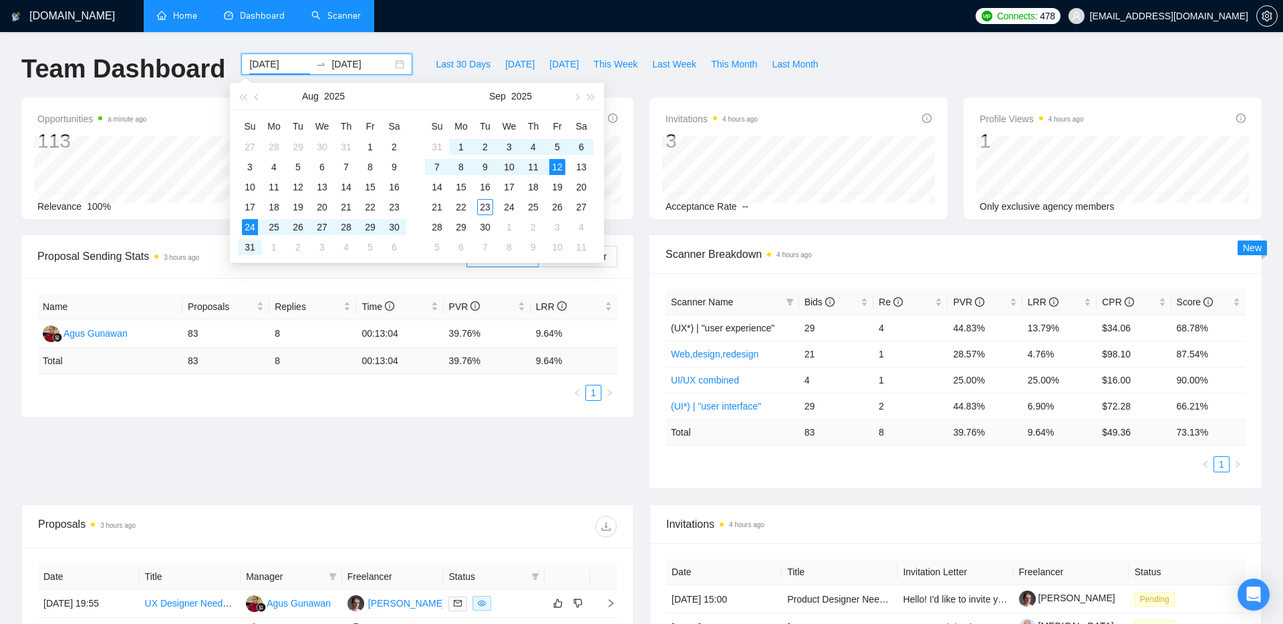
click at [279, 63] on input "[DATE]" at bounding box center [279, 64] width 61 height 15
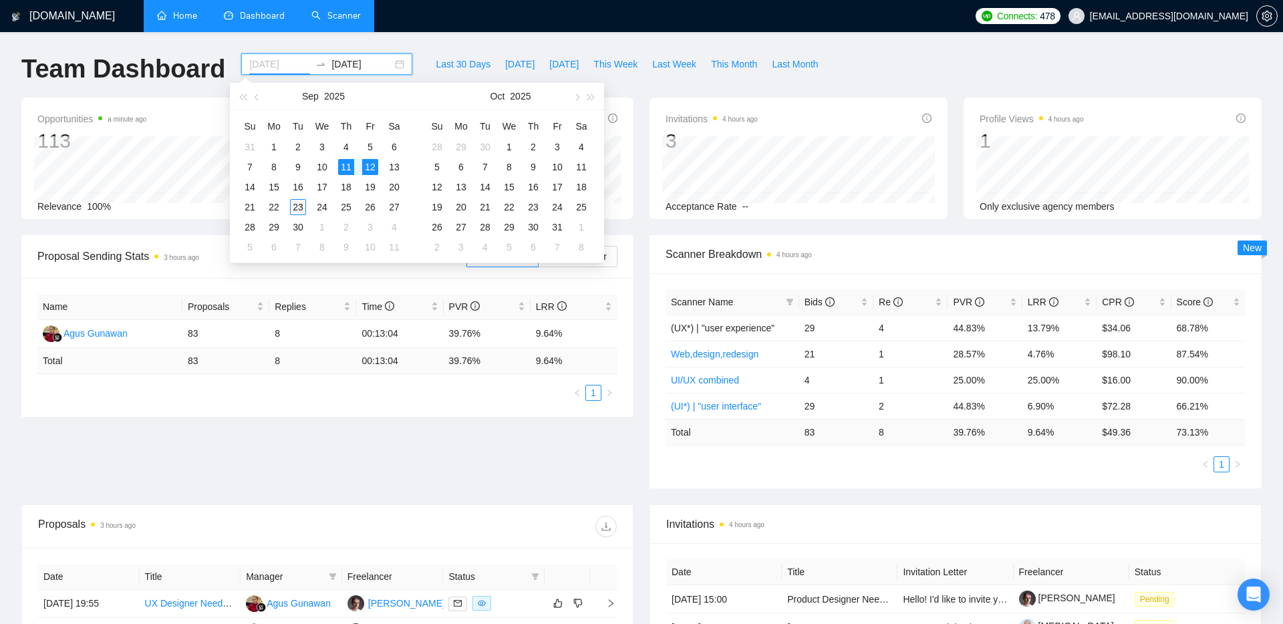
click at [302, 211] on div "23" at bounding box center [298, 207] width 16 height 16
type input "[DATE]"
click at [266, 67] on input "[DATE]" at bounding box center [279, 64] width 61 height 15
type input "2025-09-11"
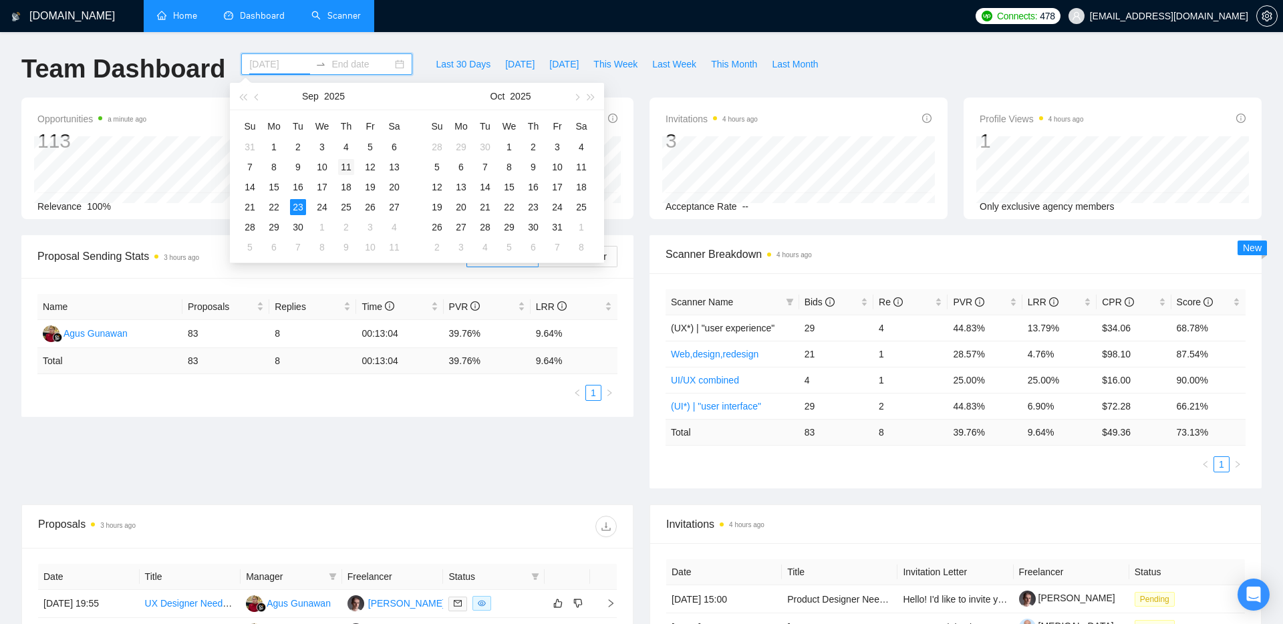
click at [344, 165] on div "11" at bounding box center [346, 167] width 16 height 16
type input "[DATE]"
click at [485, 204] on div "23" at bounding box center [485, 207] width 16 height 16
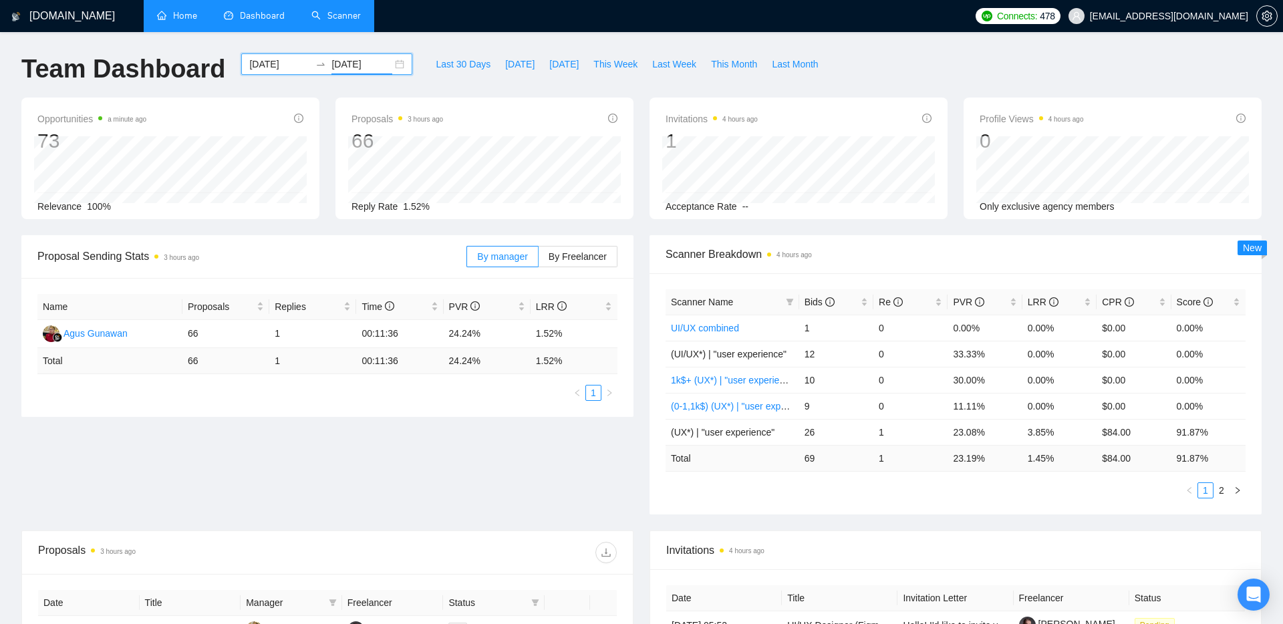
click at [391, 64] on div "2025-09-11 2025-09-23" at bounding box center [326, 63] width 171 height 21
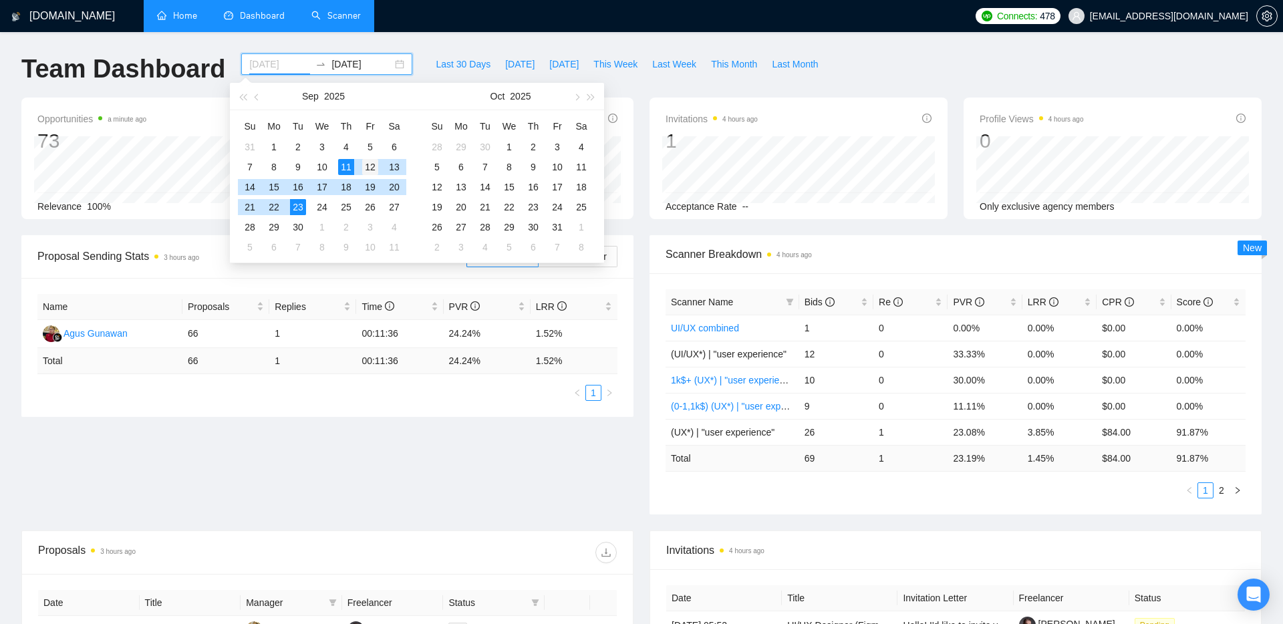
type input "2025-09-12"
click at [371, 165] on div "12" at bounding box center [370, 167] width 16 height 16
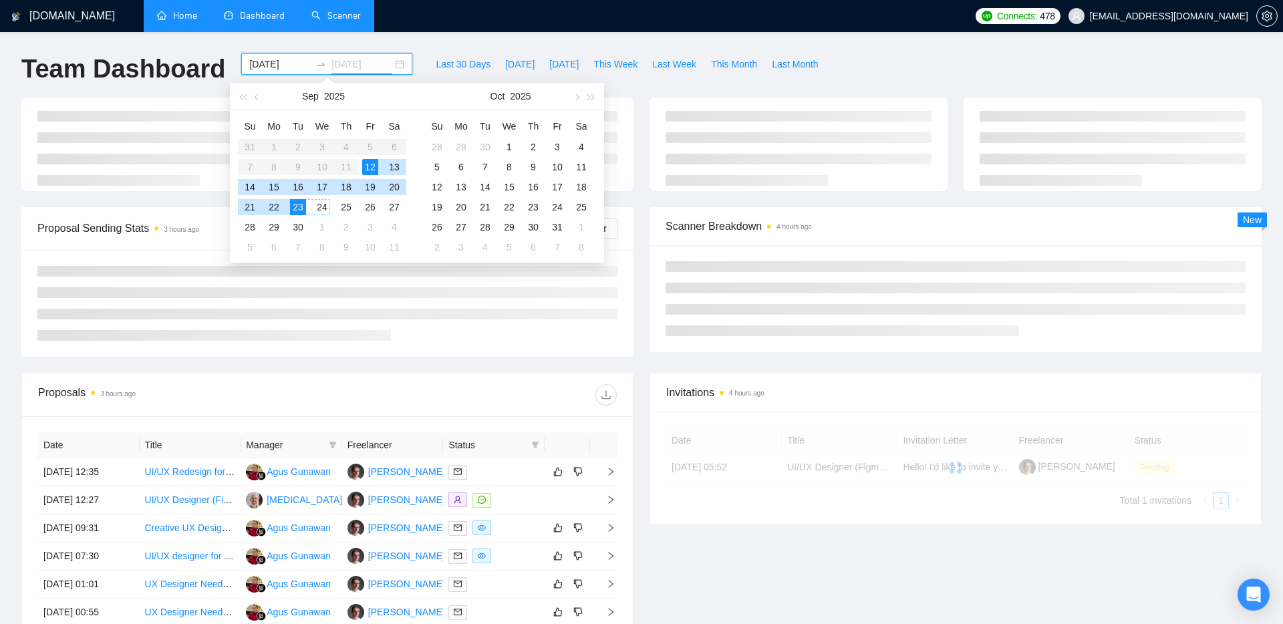
type input "[DATE]"
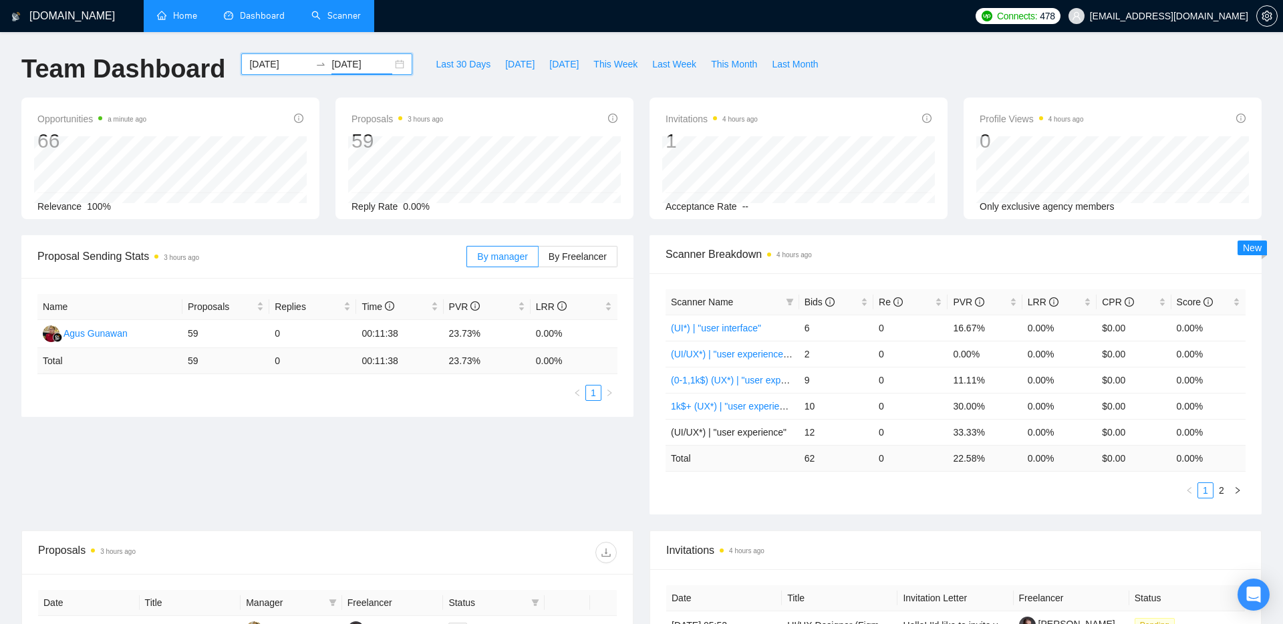
click at [337, 420] on div "Proposal Sending Stats 3 hours ago By manager By Freelancer Name Proposals Repl…" at bounding box center [641, 382] width 1256 height 295
click at [563, 489] on div "Proposal Sending Stats 3 hours ago By manager By Freelancer Name Proposals Repl…" at bounding box center [641, 382] width 1256 height 295
click at [449, 65] on span "Last 30 Days" at bounding box center [463, 64] width 55 height 15
type input "[DATE]"
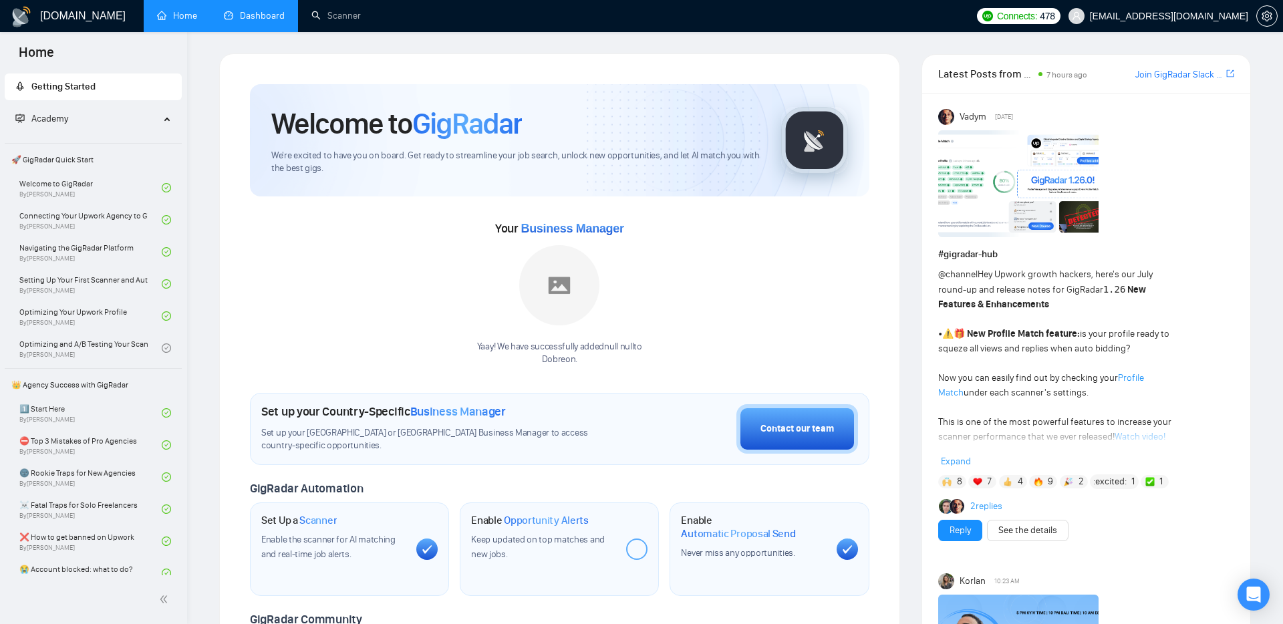
click at [256, 21] on link "Dashboard" at bounding box center [254, 15] width 61 height 11
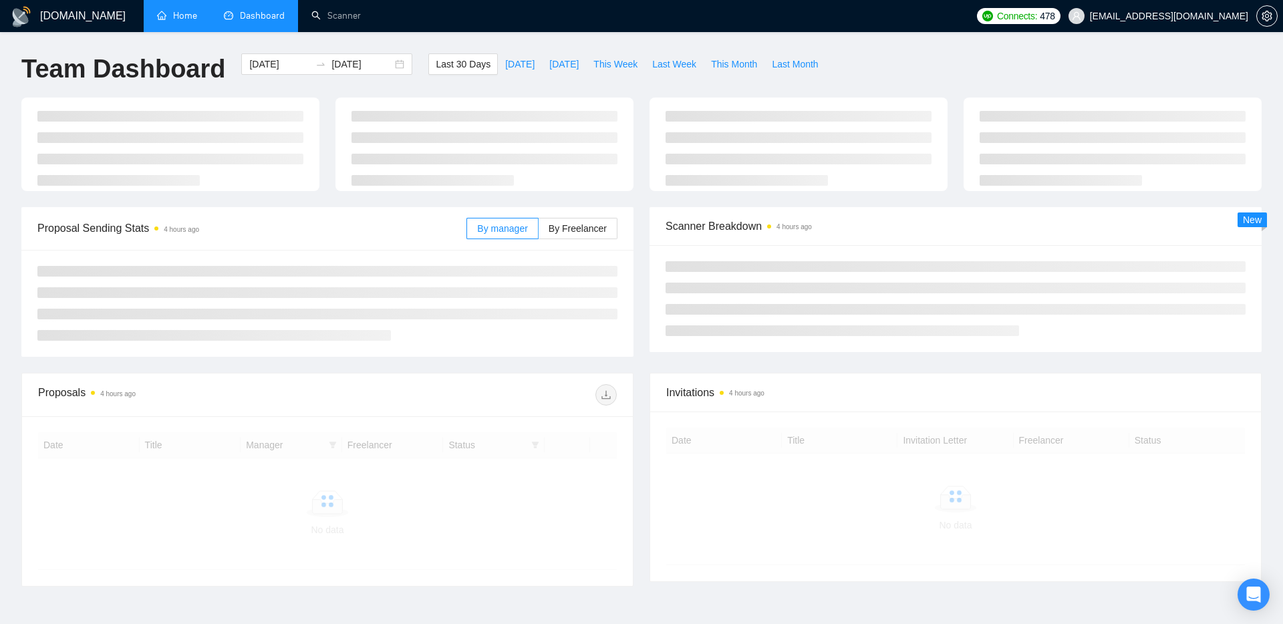
click at [163, 21] on link "Home" at bounding box center [177, 15] width 40 height 11
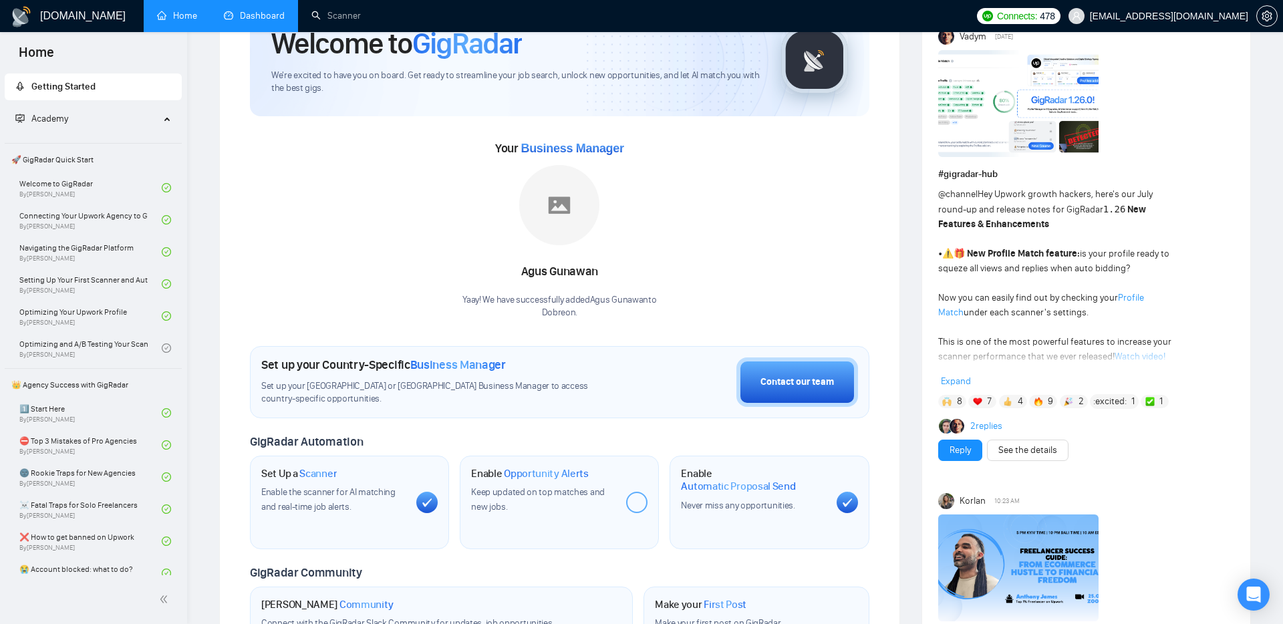
scroll to position [86, 0]
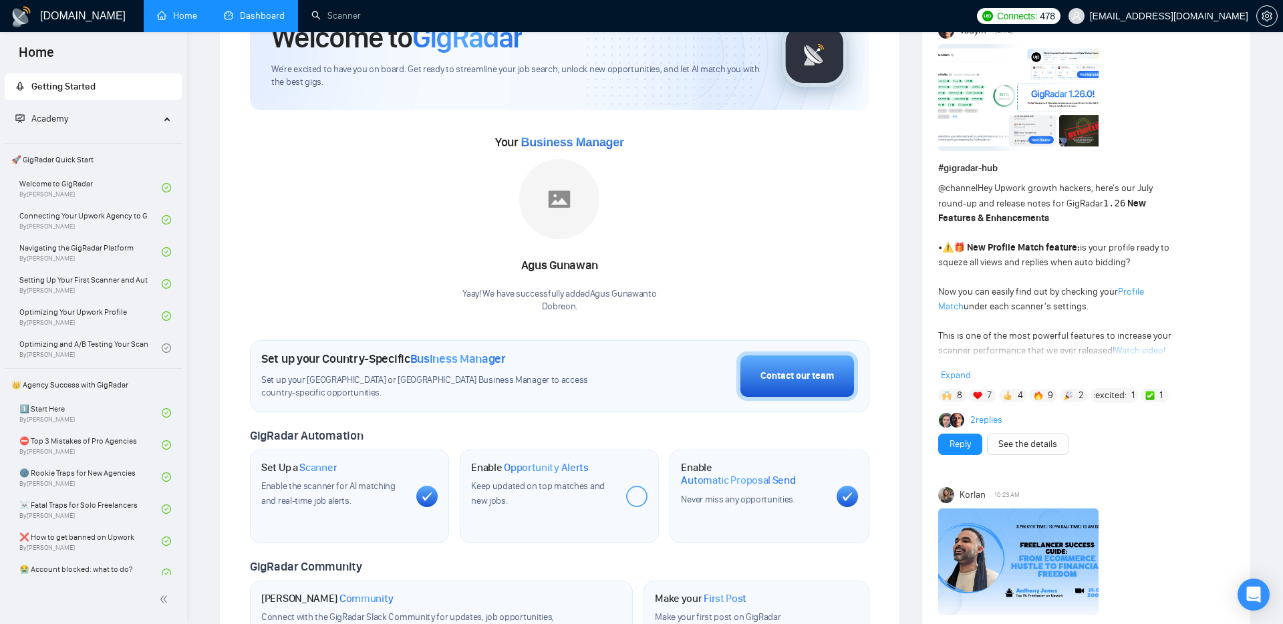
click at [962, 376] on span "Expand" at bounding box center [956, 375] width 30 height 11
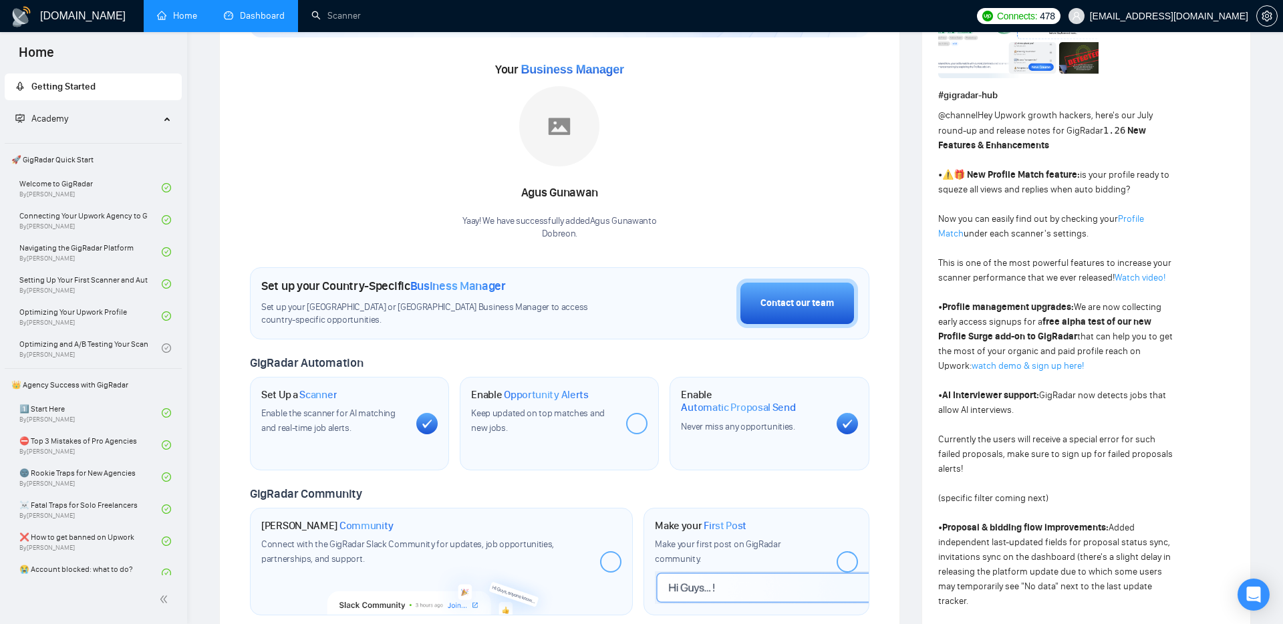
scroll to position [160, 0]
click at [326, 10] on link "Scanner" at bounding box center [335, 15] width 49 height 11
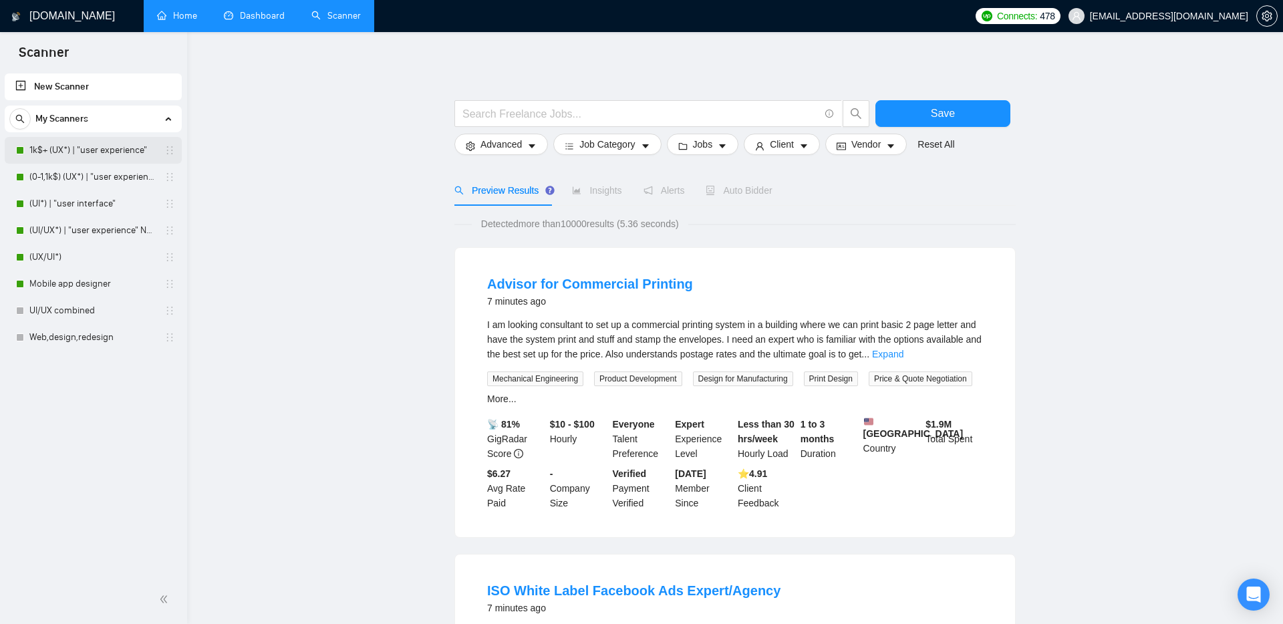
click at [118, 152] on link "1k$+ (UX*) | "user experience"" at bounding box center [92, 150] width 127 height 27
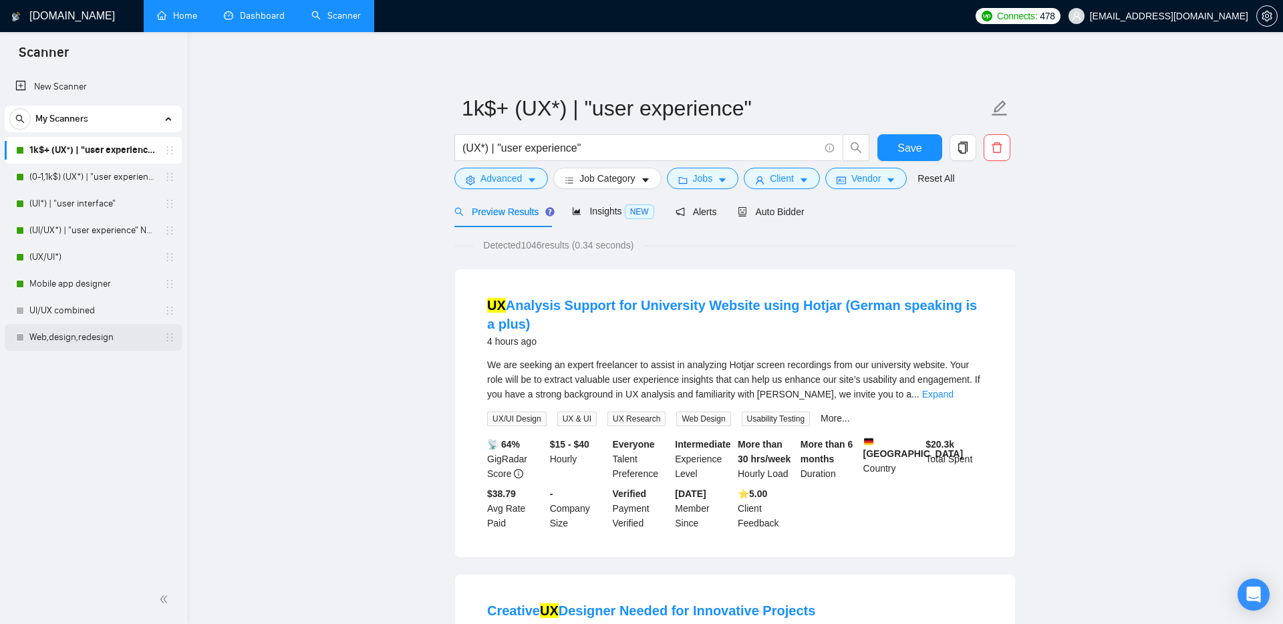
click at [70, 340] on link "Web,design,redesign" at bounding box center [92, 337] width 127 height 27
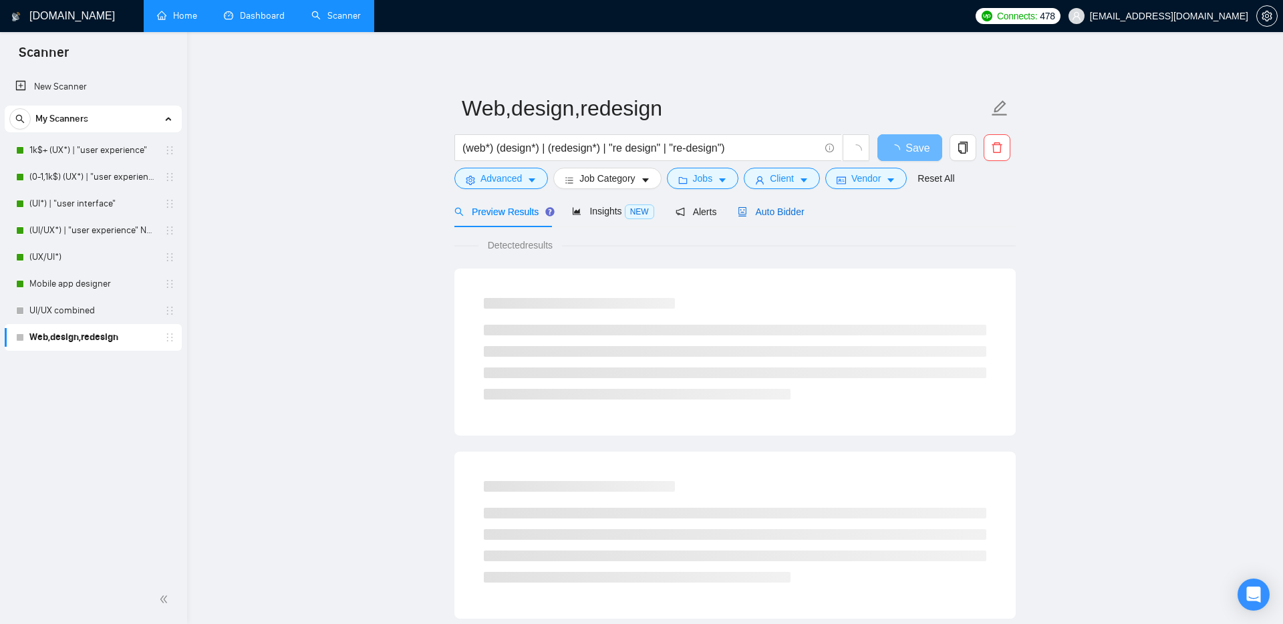
click at [782, 210] on span "Auto Bidder" at bounding box center [771, 211] width 66 height 11
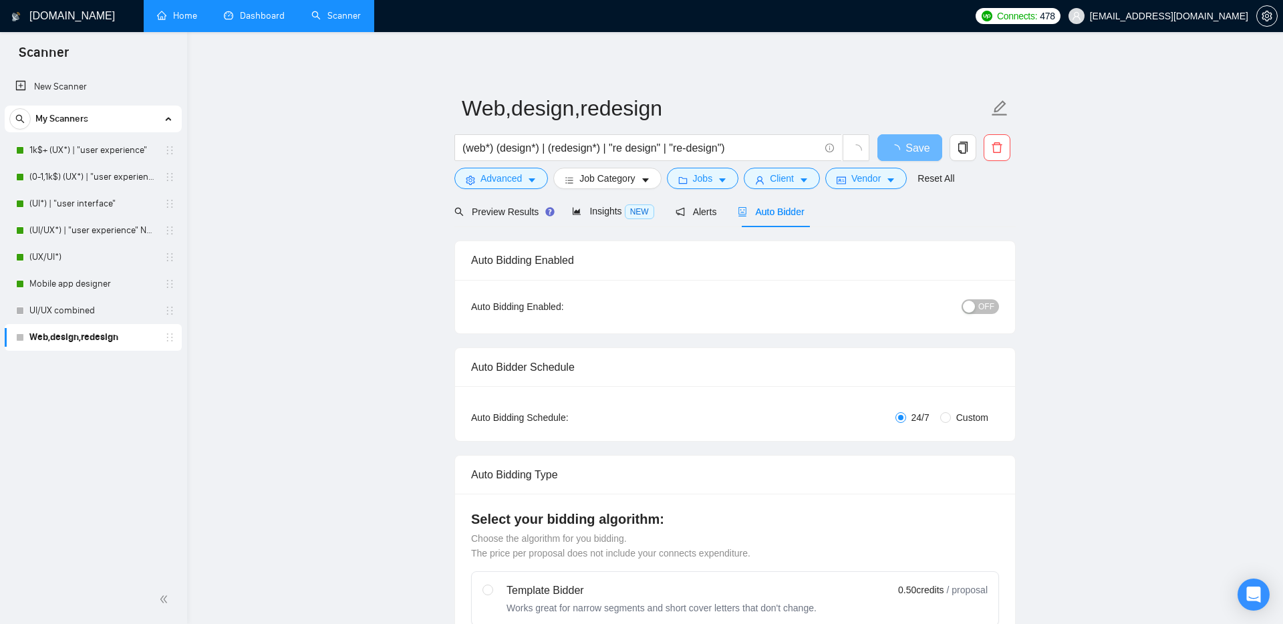
checkbox input "true"
click at [75, 157] on link "1k$+ (UX*) | "user experience"" at bounding box center [92, 150] width 127 height 27
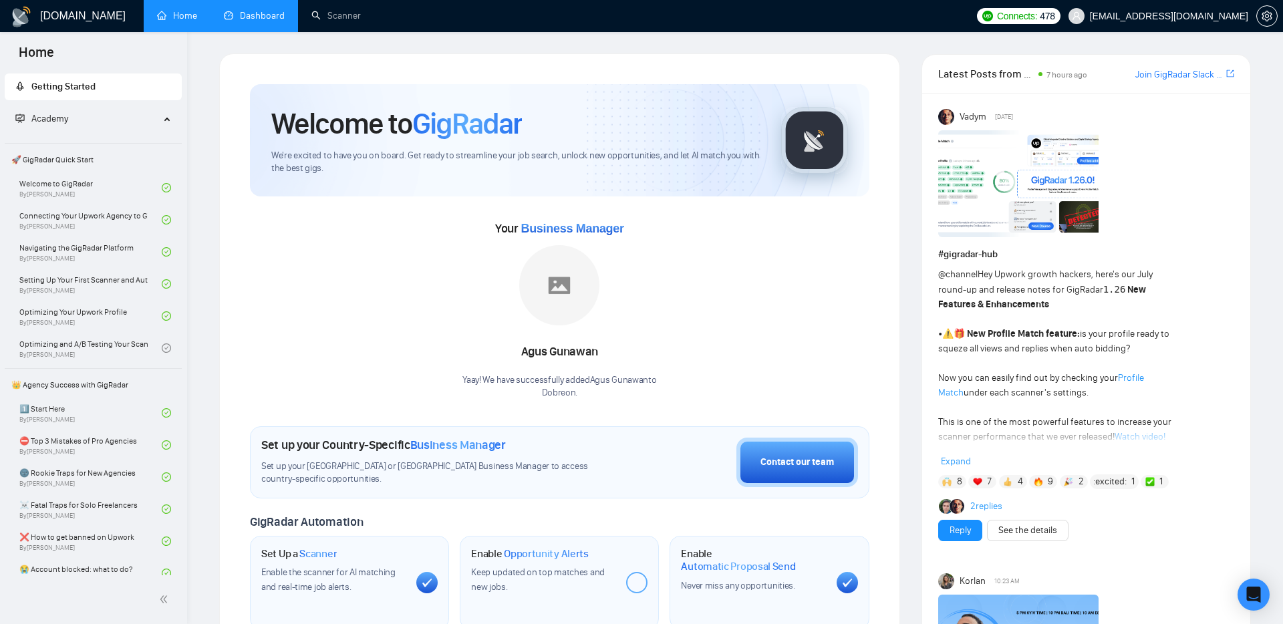
click at [283, 15] on link "Dashboard" at bounding box center [254, 15] width 61 height 11
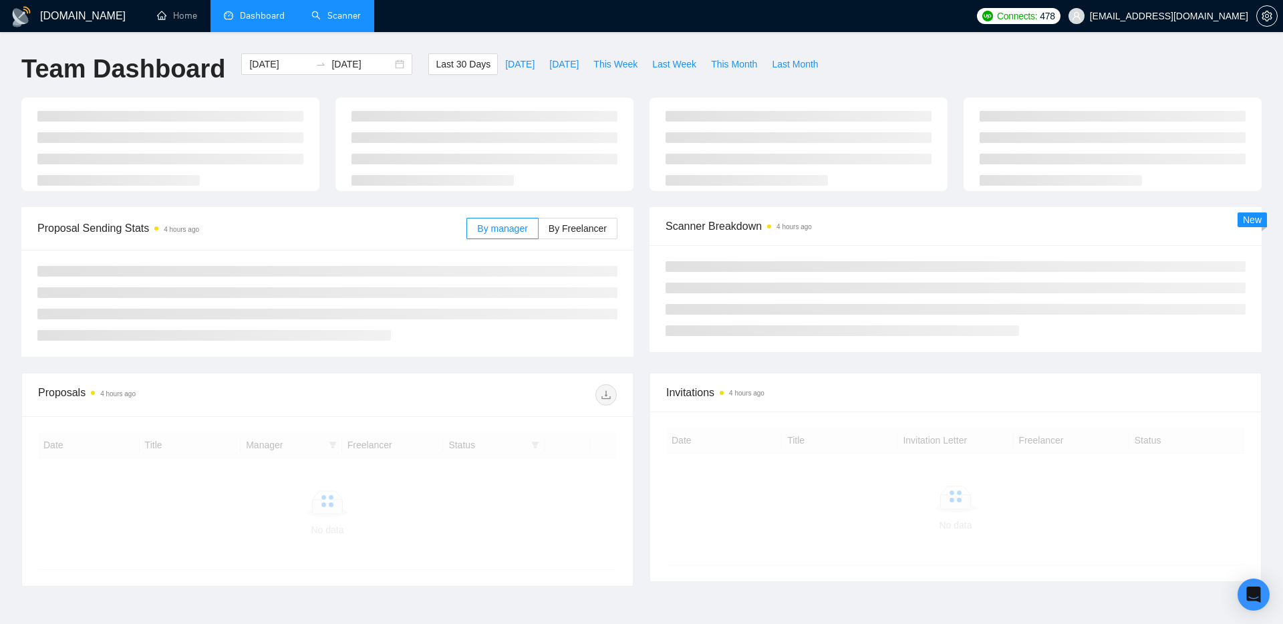
click at [349, 15] on link "Scanner" at bounding box center [335, 15] width 49 height 11
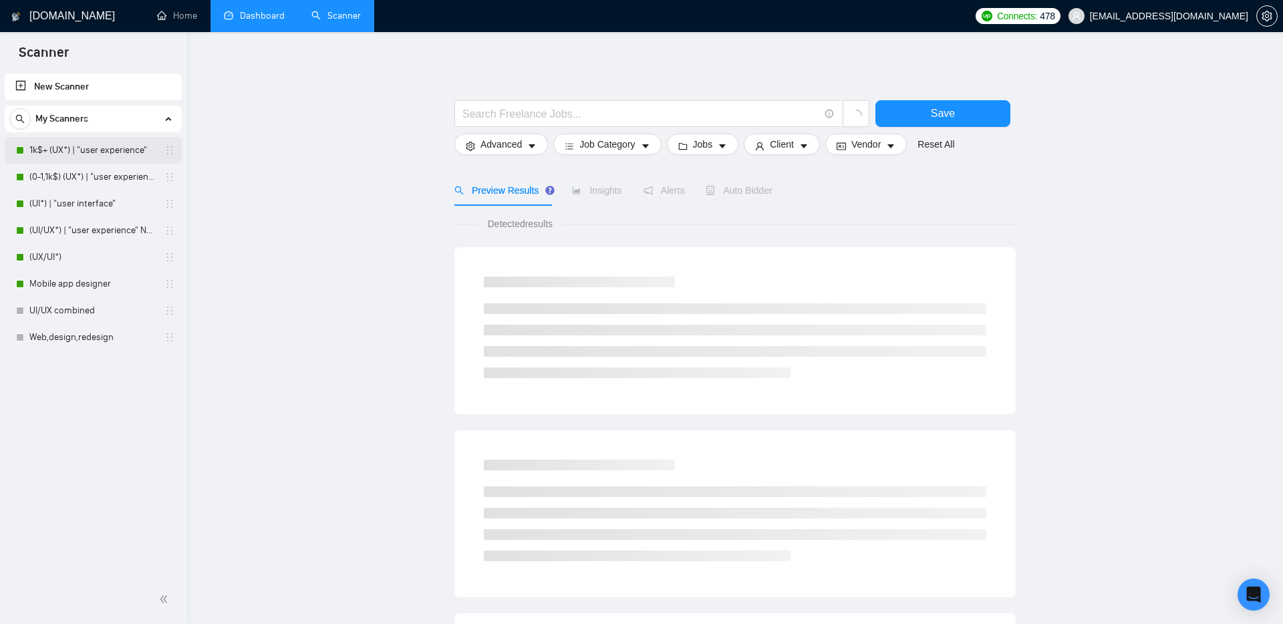
click at [108, 151] on link "1k$+ (UX*) | "user experience"" at bounding box center [92, 150] width 127 height 27
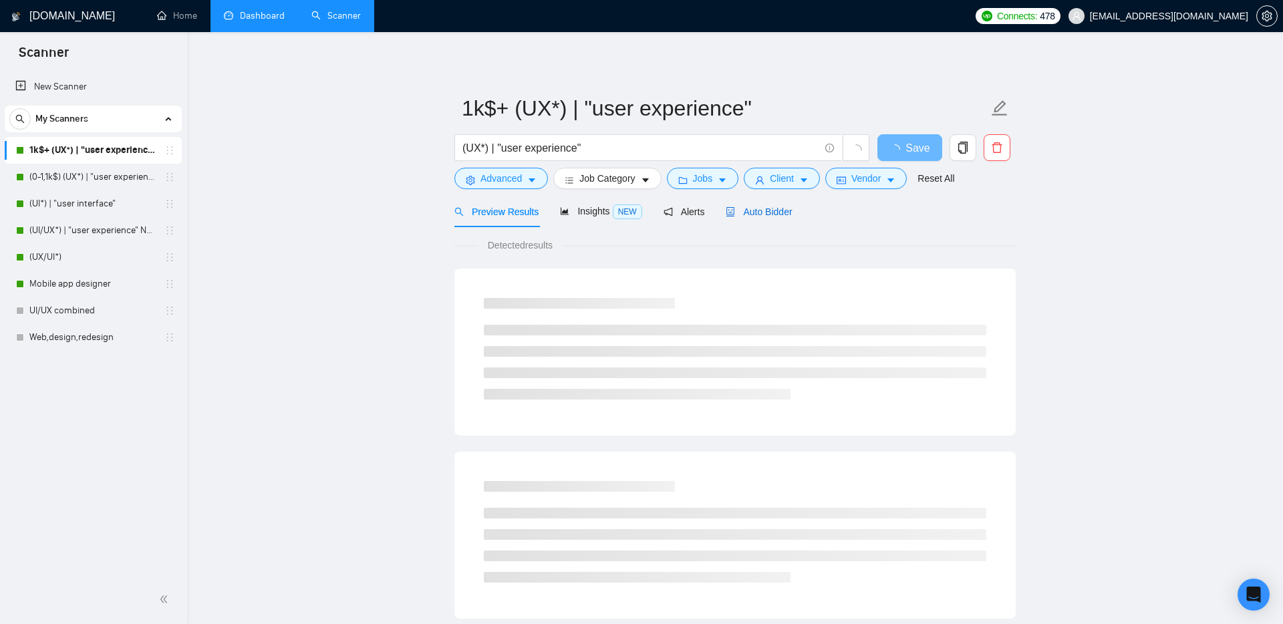
click at [764, 216] on span "Auto Bidder" at bounding box center [759, 211] width 66 height 11
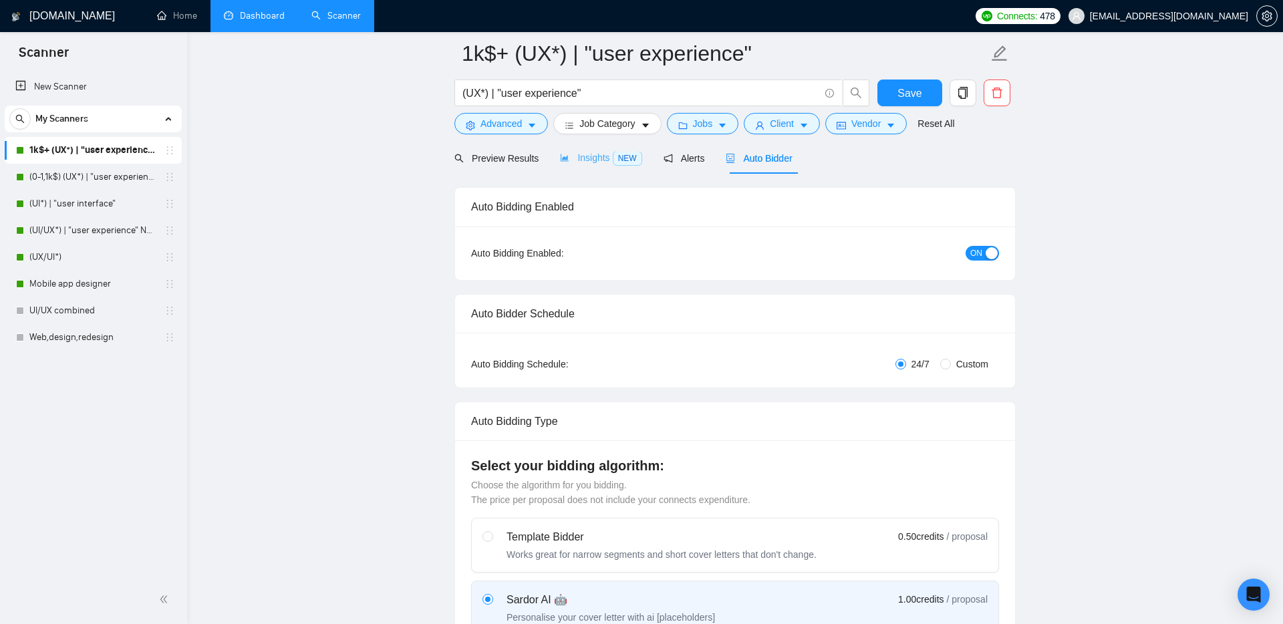
scroll to position [66, 0]
click at [612, 138] on form "1k$+ (UX*) | "user experience" (UX*) | "user experience" Save Advanced Job Cate…" at bounding box center [734, 86] width 561 height 109
click at [608, 157] on span "Insights NEW" at bounding box center [601, 155] width 82 height 11
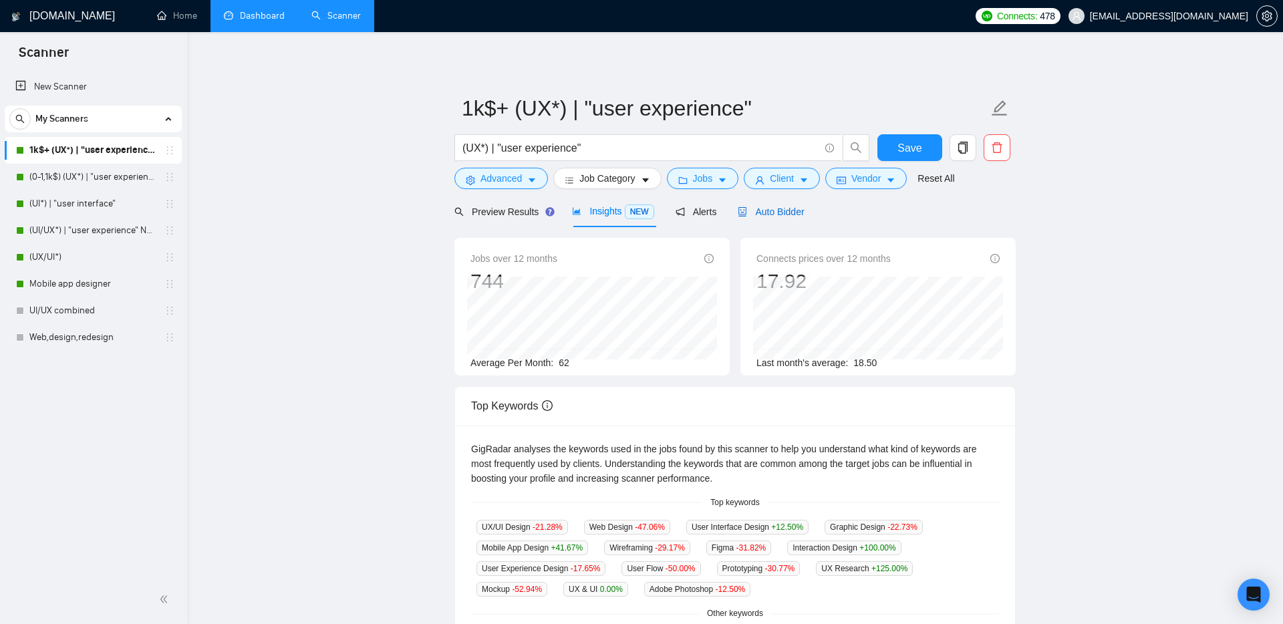
click at [768, 210] on span "Auto Bidder" at bounding box center [771, 211] width 66 height 11
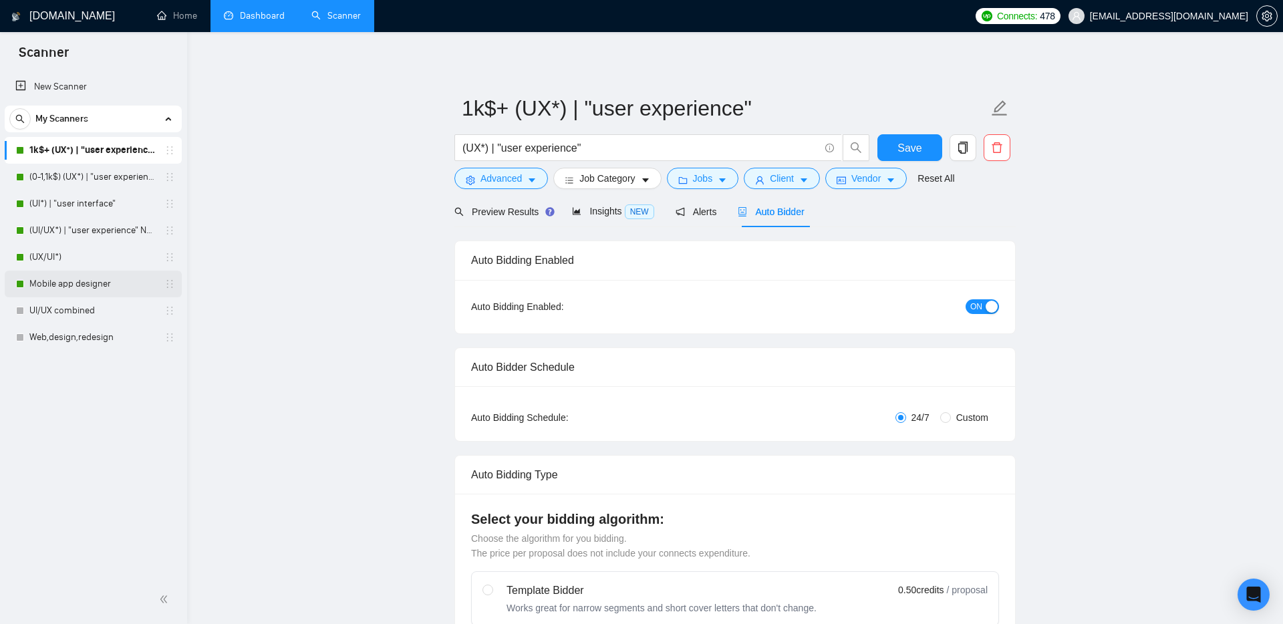
click at [61, 287] on link "Mobile app designer" at bounding box center [92, 284] width 127 height 27
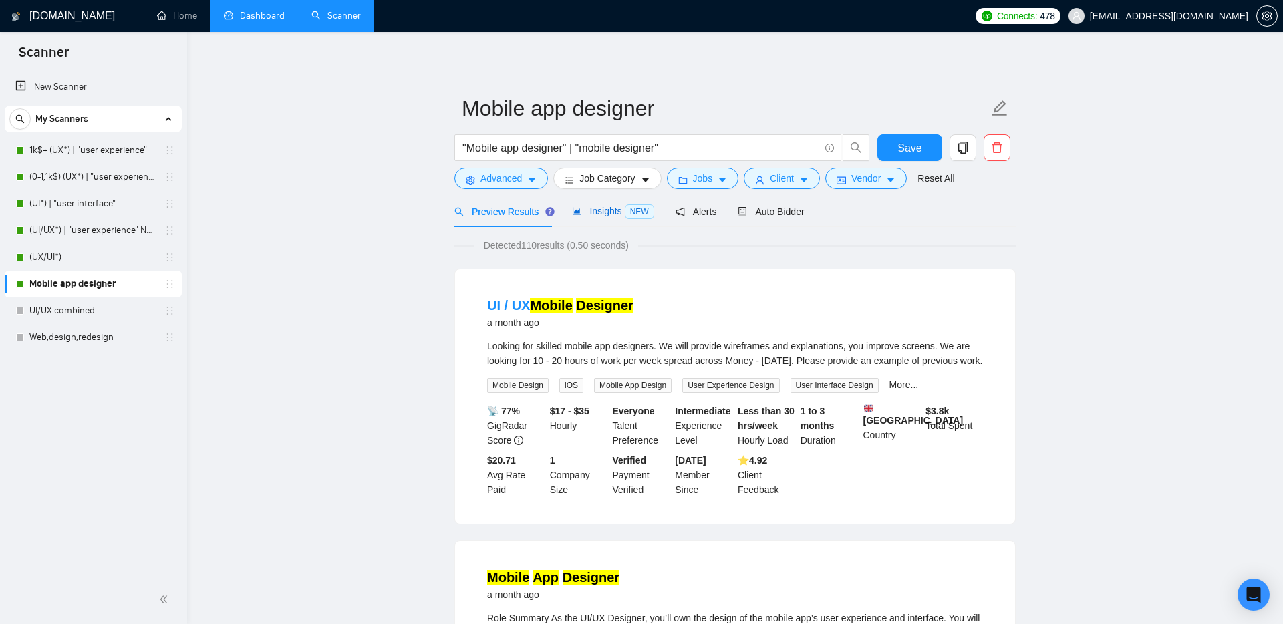
click at [607, 214] on span "Insights NEW" at bounding box center [613, 211] width 82 height 11
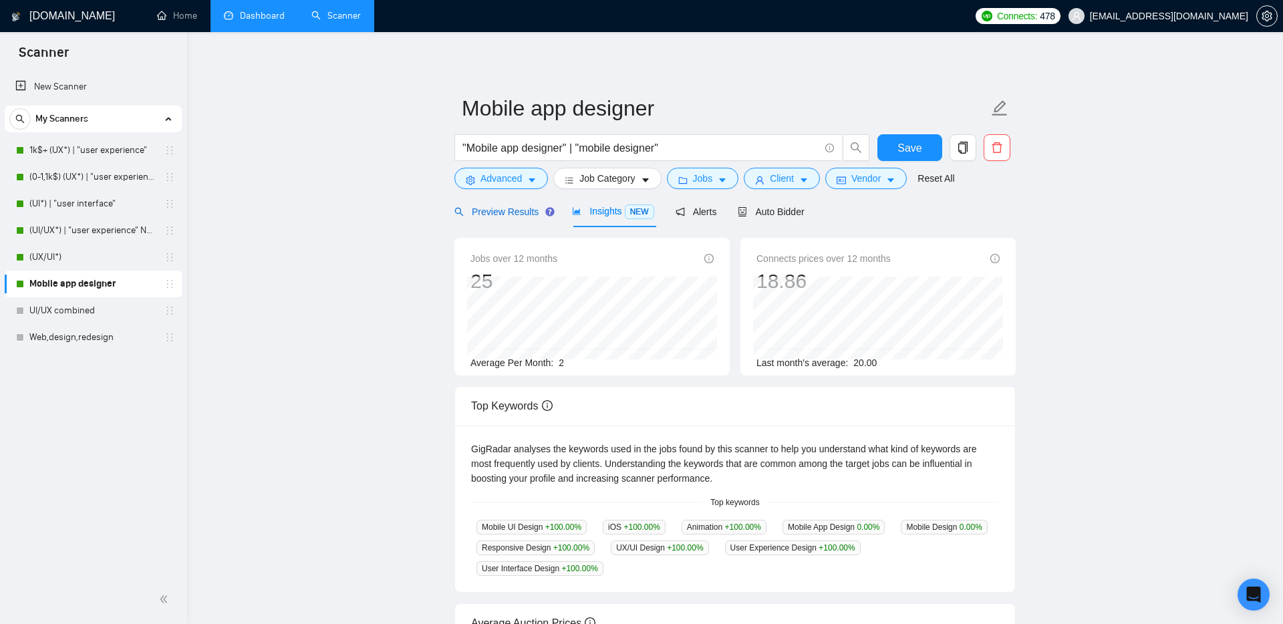
click at [500, 214] on span "Preview Results" at bounding box center [502, 211] width 96 height 11
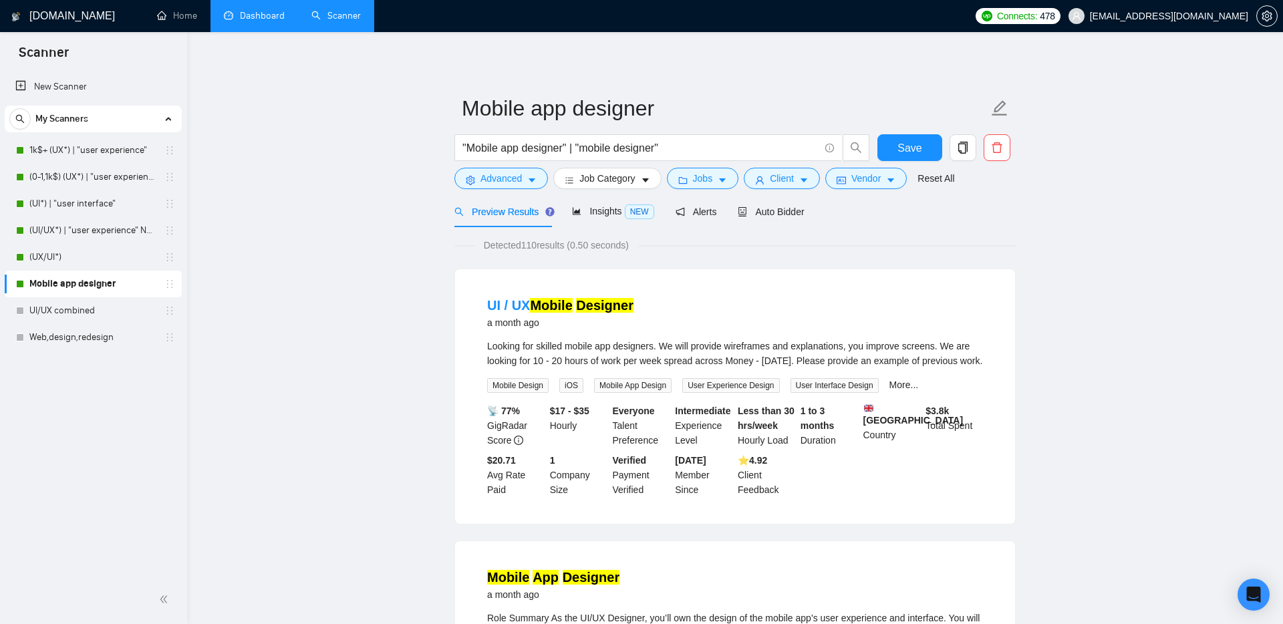
click at [617, 220] on div "Insights NEW" at bounding box center [613, 211] width 82 height 31
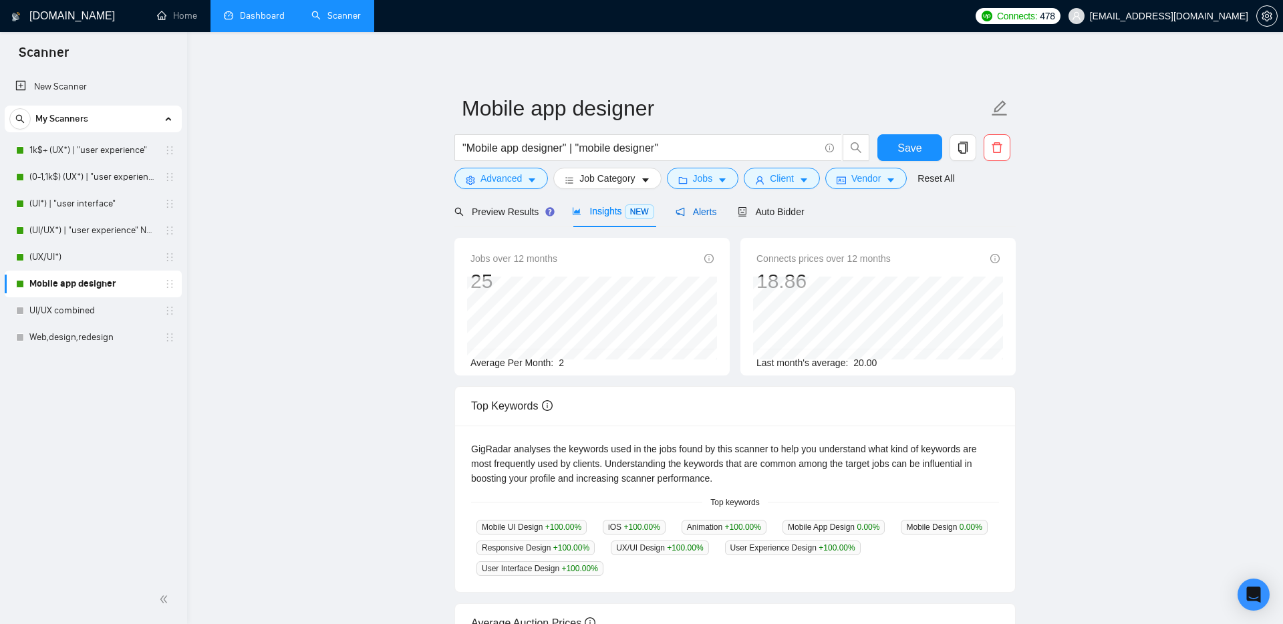
click at [713, 217] on div "Alerts" at bounding box center [696, 211] width 41 height 15
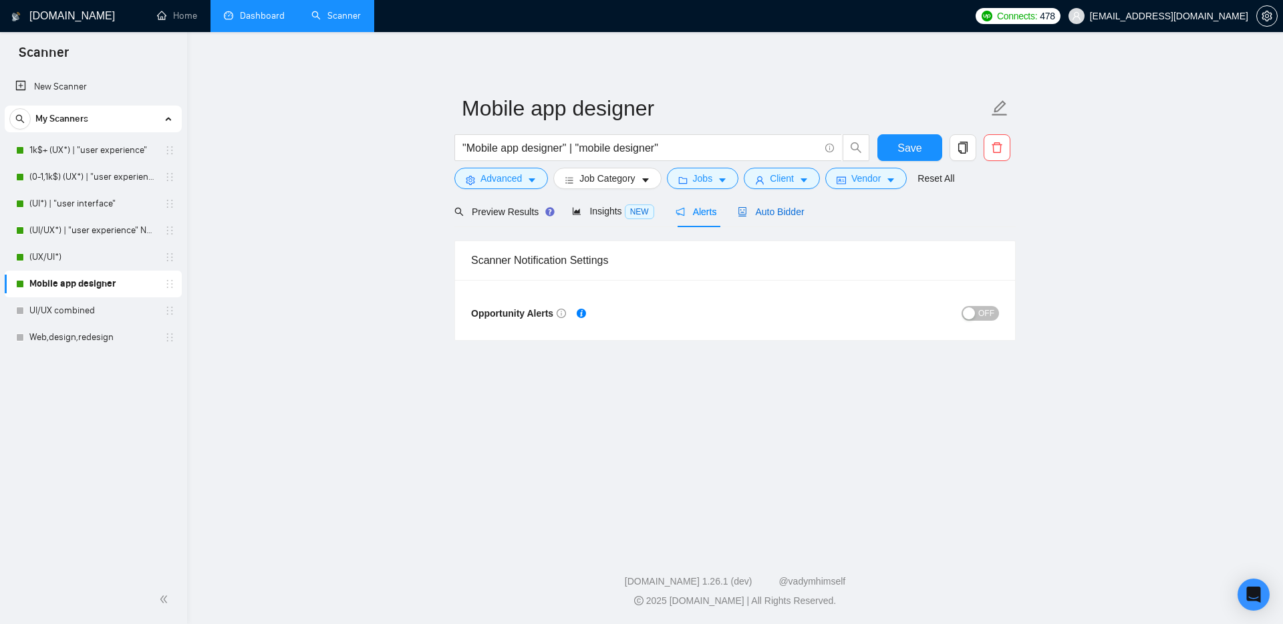
click at [781, 215] on span "Auto Bidder" at bounding box center [771, 211] width 66 height 11
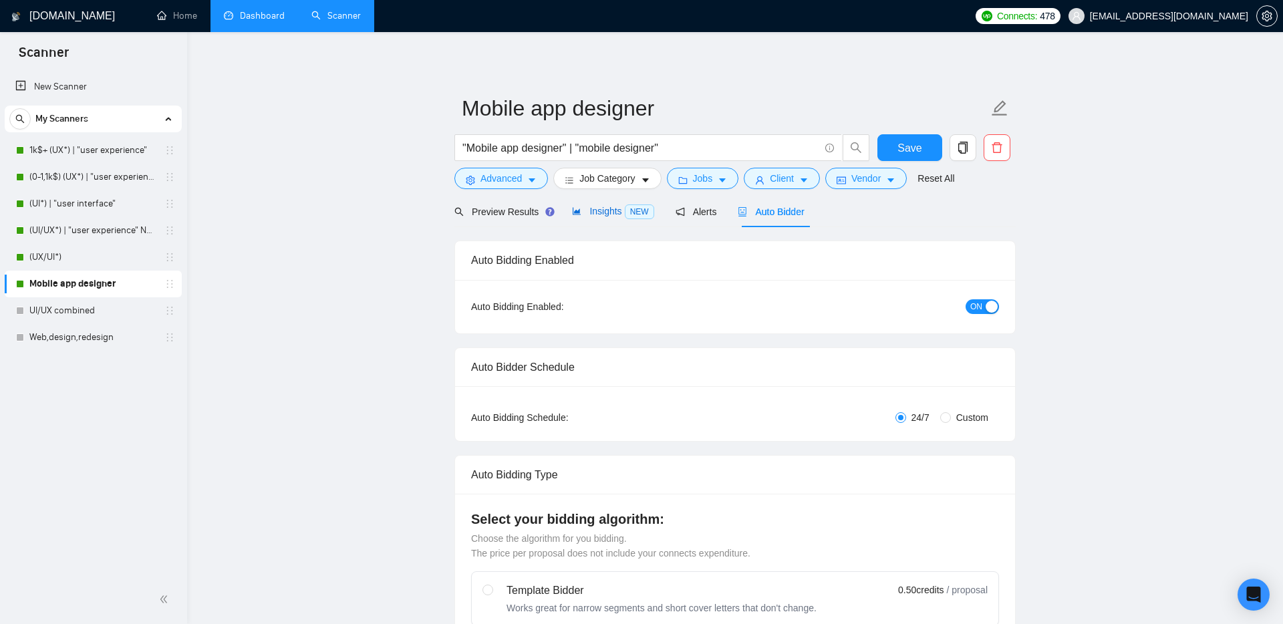
click at [608, 208] on span "Insights NEW" at bounding box center [613, 211] width 82 height 11
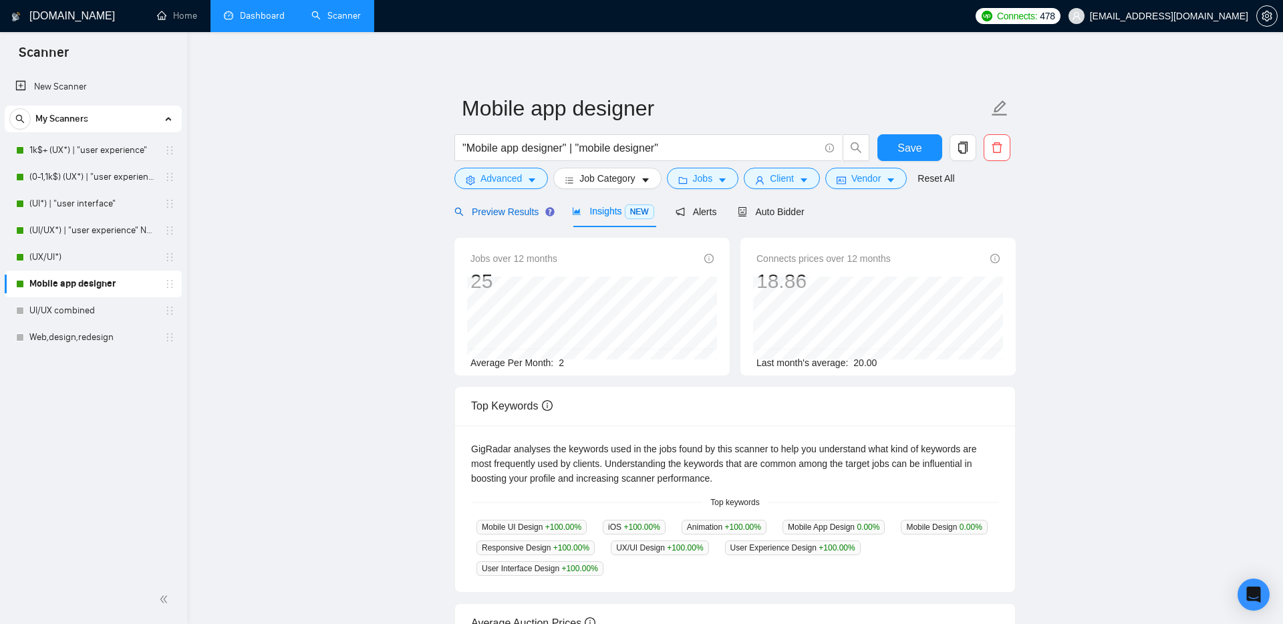
click at [519, 215] on span "Preview Results" at bounding box center [502, 211] width 96 height 11
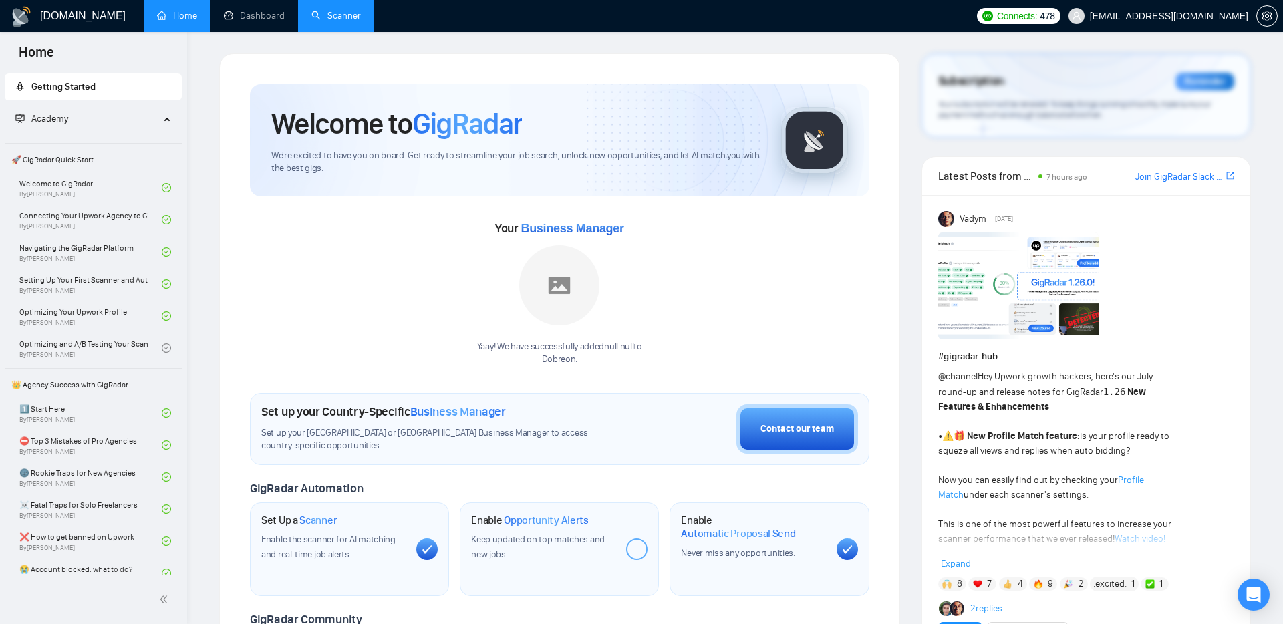
click at [341, 16] on link "Scanner" at bounding box center [335, 15] width 49 height 11
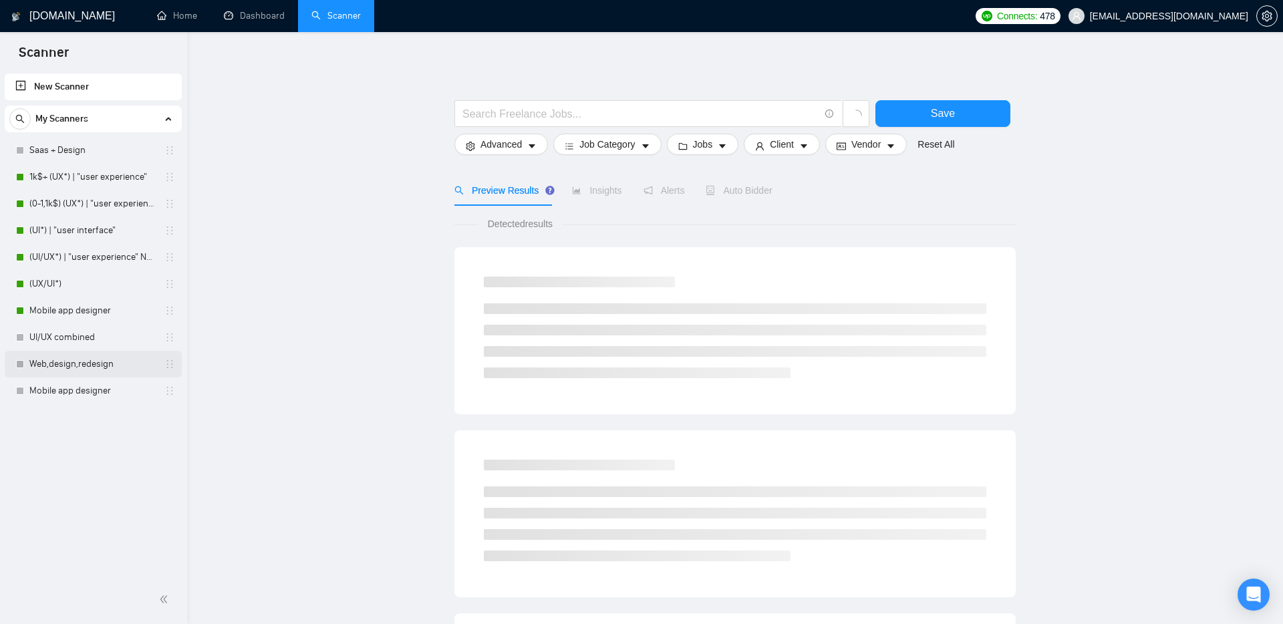
click at [70, 364] on link "Web,design,redesign" at bounding box center [92, 364] width 127 height 27
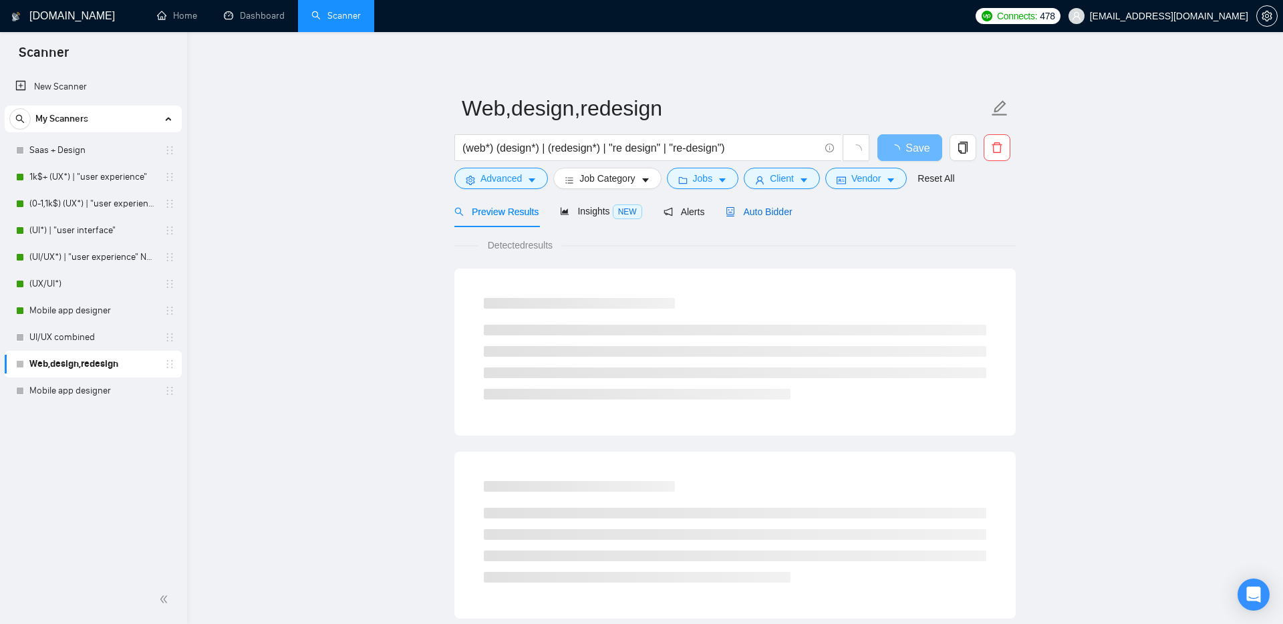
click at [764, 212] on span "Auto Bidder" at bounding box center [759, 211] width 66 height 11
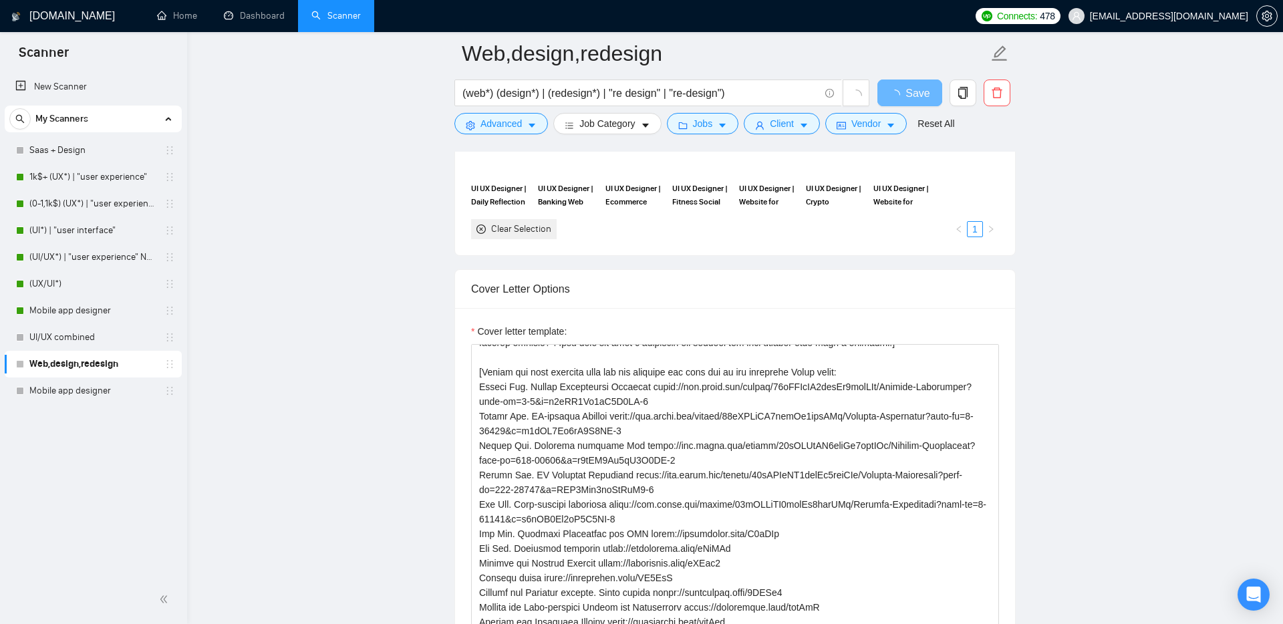
scroll to position [178, 0]
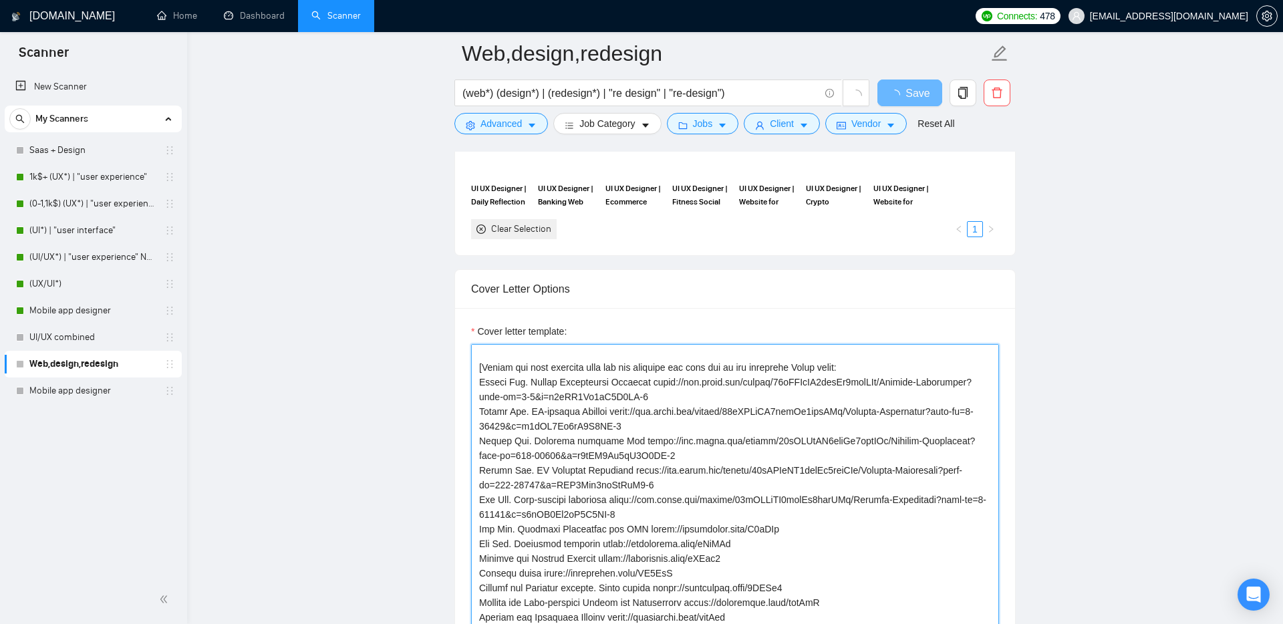
click at [661, 464] on textarea "Cover letter template:" at bounding box center [735, 494] width 528 height 301
drag, startPoint x: 668, startPoint y: 465, endPoint x: 468, endPoint y: 370, distance: 221.5
click at [468, 370] on div "Cover Letter Options Cover letter template:" at bounding box center [734, 473] width 561 height 408
